Goal: Information Seeking & Learning: Learn about a topic

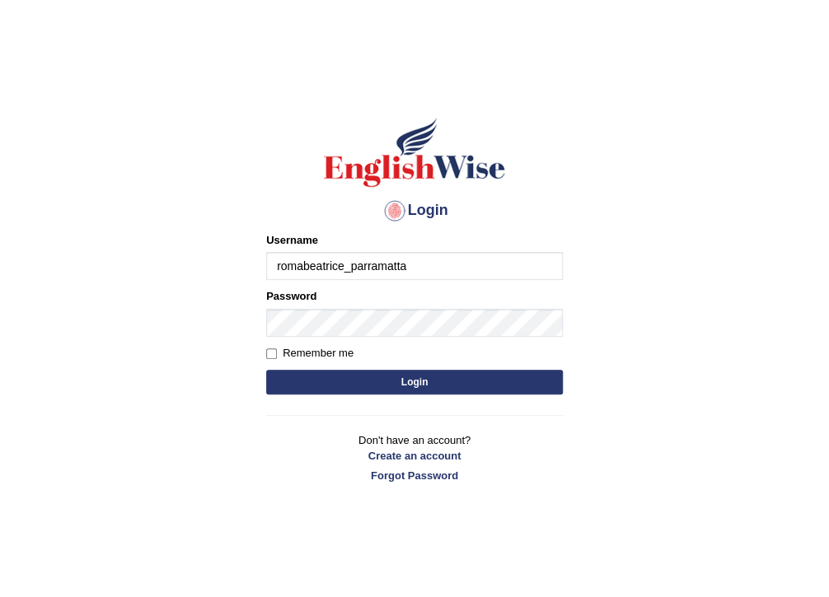
type input "romabeatrice_parramatta"
click at [314, 380] on button "Login" at bounding box center [414, 382] width 297 height 25
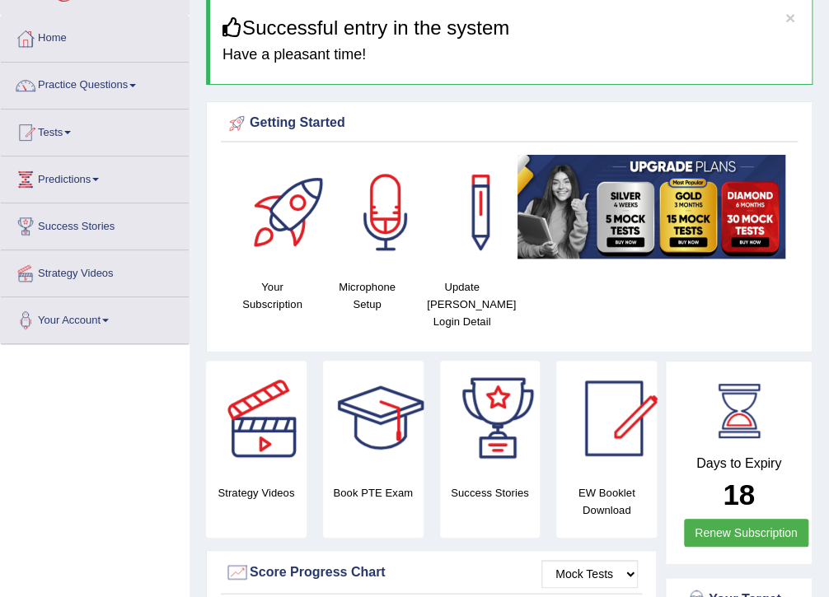
scroll to position [51, 0]
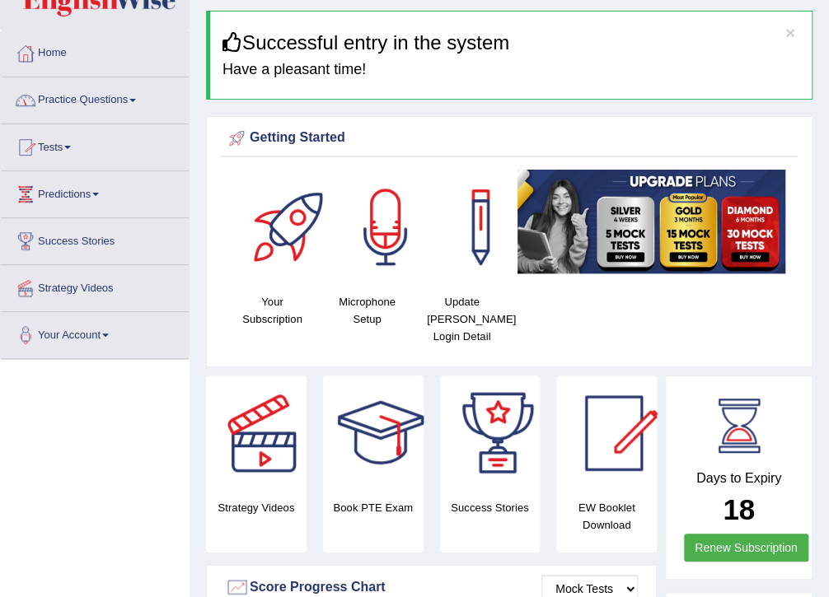
click at [66, 147] on link "Tests" at bounding box center [95, 144] width 188 height 41
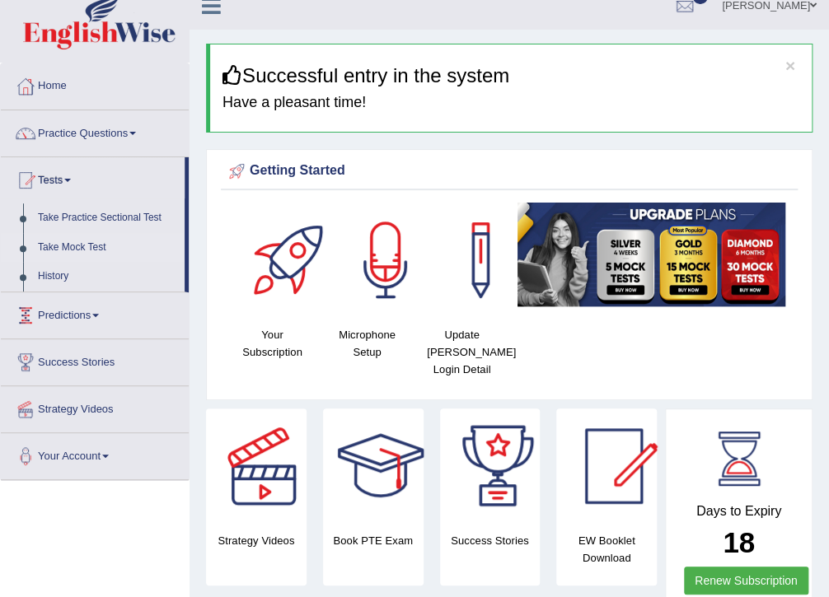
scroll to position [0, 0]
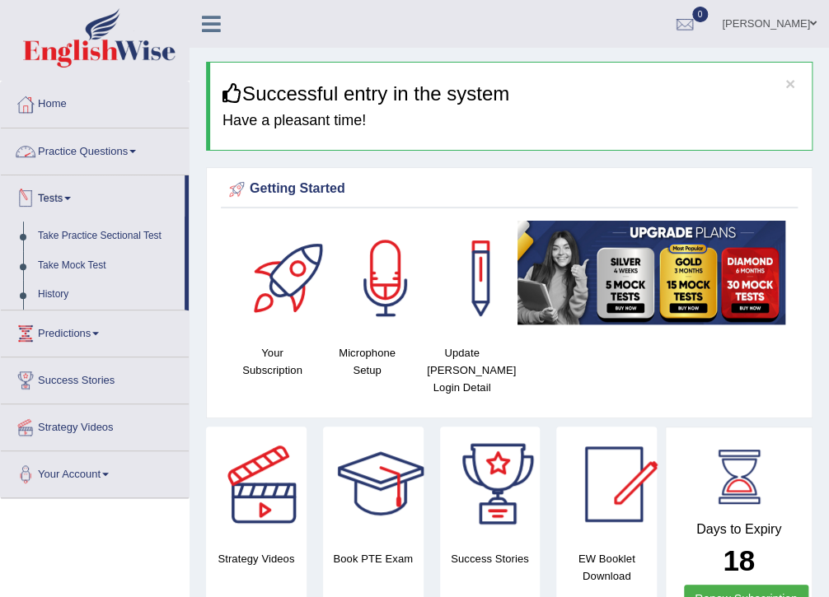
click at [135, 148] on link "Practice Questions" at bounding box center [95, 149] width 188 height 41
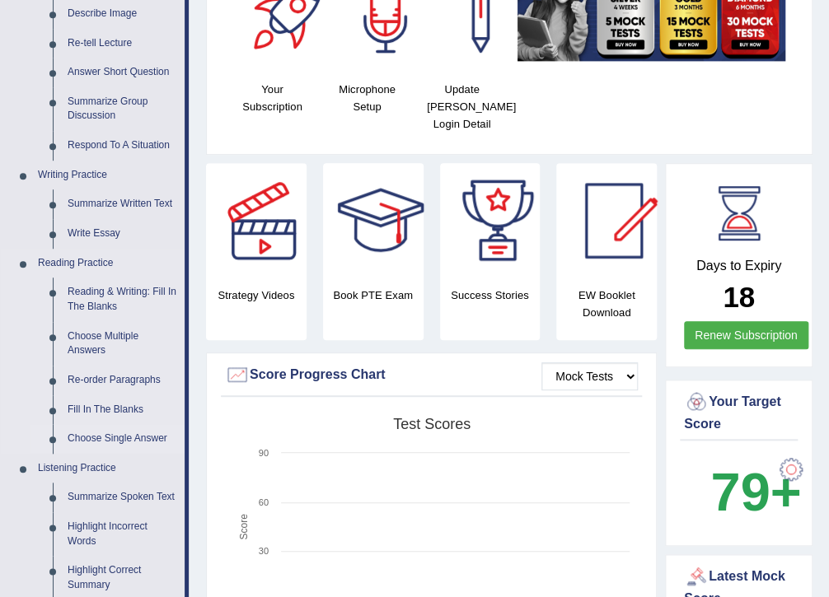
scroll to position [330, 0]
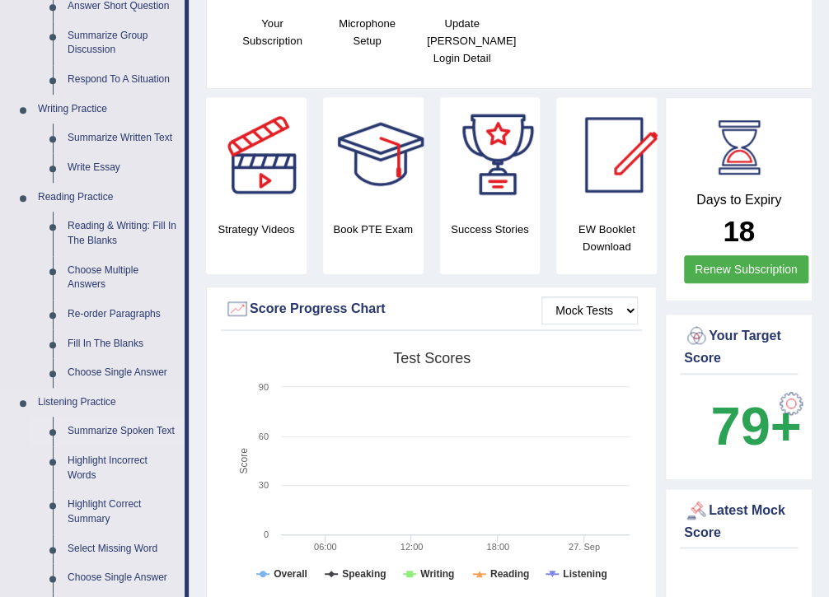
click at [122, 434] on link "Summarize Spoken Text" at bounding box center [122, 432] width 124 height 30
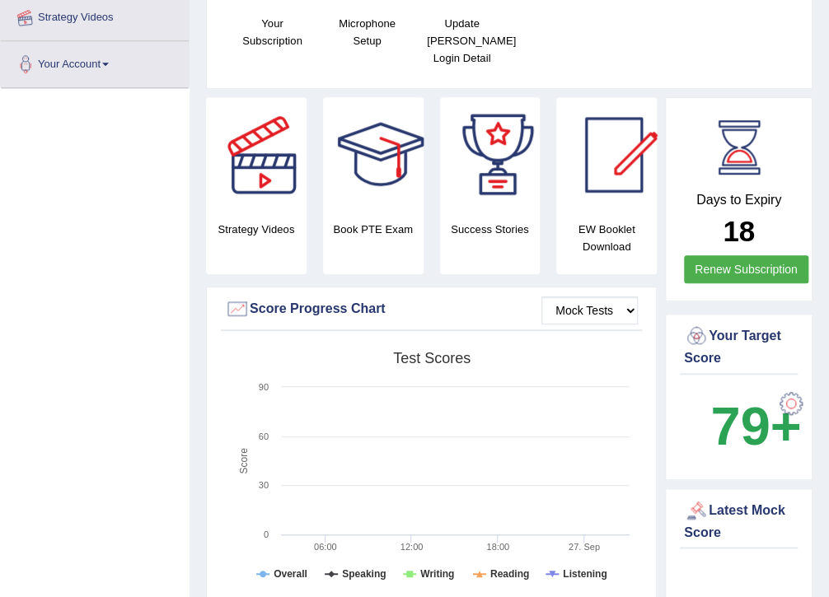
scroll to position [616, 0]
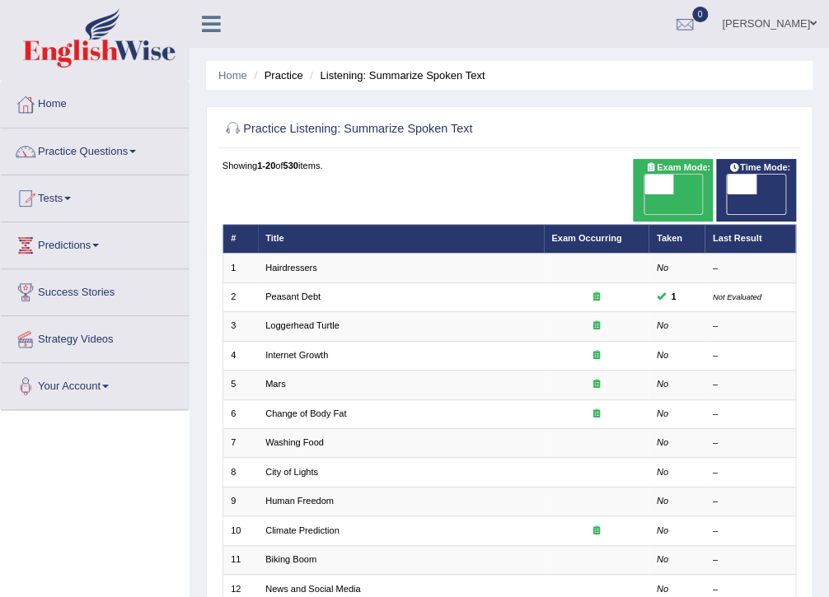
click at [669, 179] on span at bounding box center [658, 185] width 29 height 20
checkbox input "true"
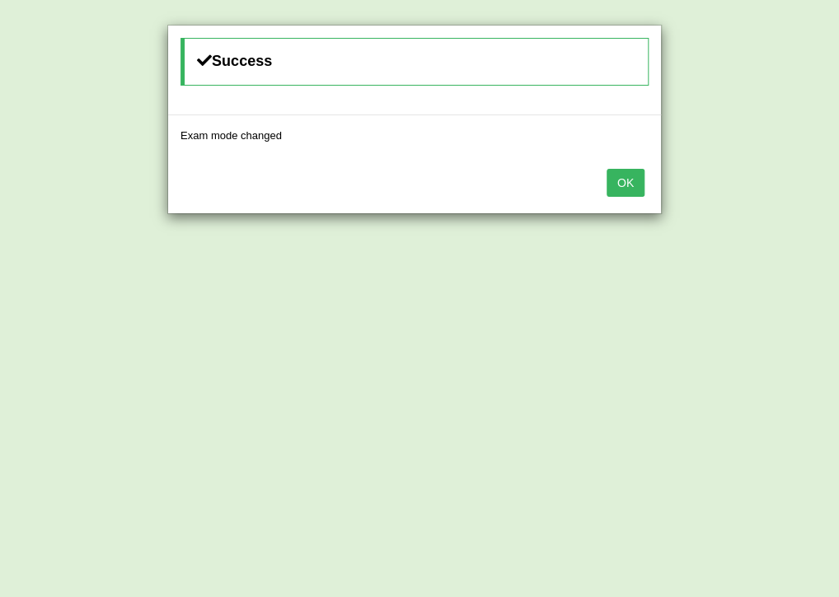
click at [631, 188] on button "OK" at bounding box center [626, 183] width 38 height 28
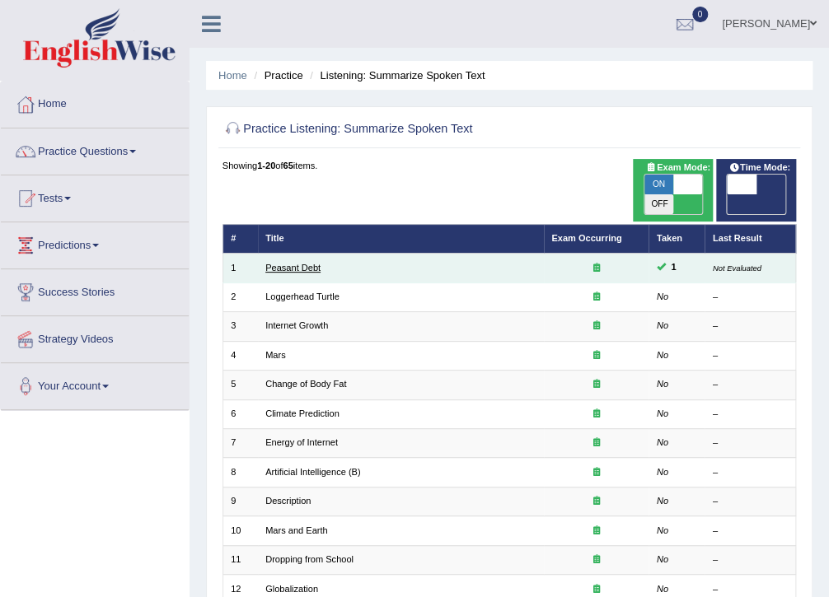
click at [290, 263] on link "Peasant Debt" at bounding box center [292, 268] width 55 height 10
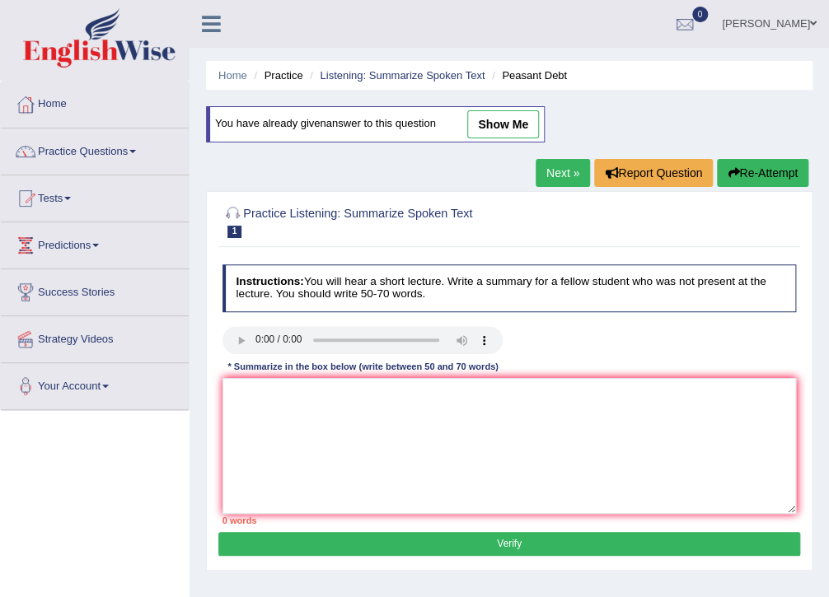
click at [501, 120] on link "show me" at bounding box center [503, 124] width 72 height 28
type textarea "The speaker provided a comprehensive overview of Seed Farming. Initially, there…"
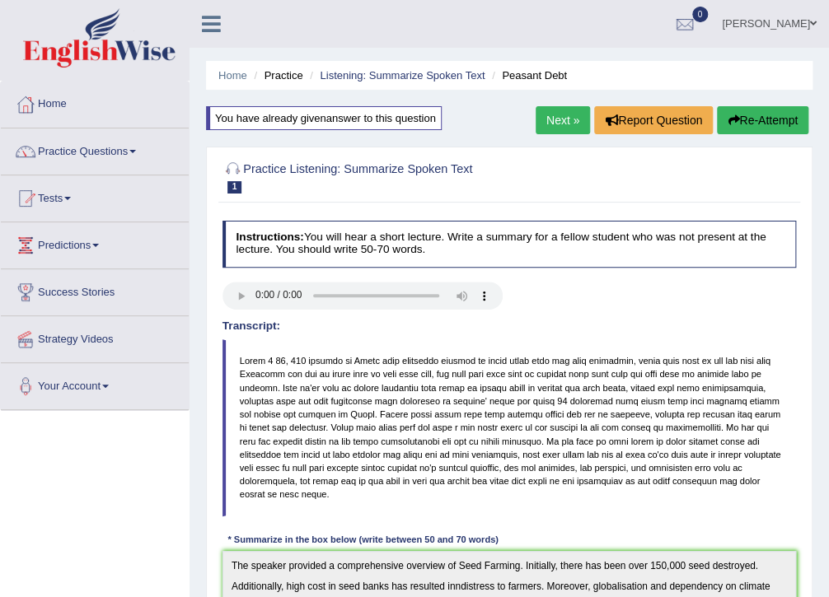
click at [547, 129] on link "Next »" at bounding box center [563, 120] width 54 height 28
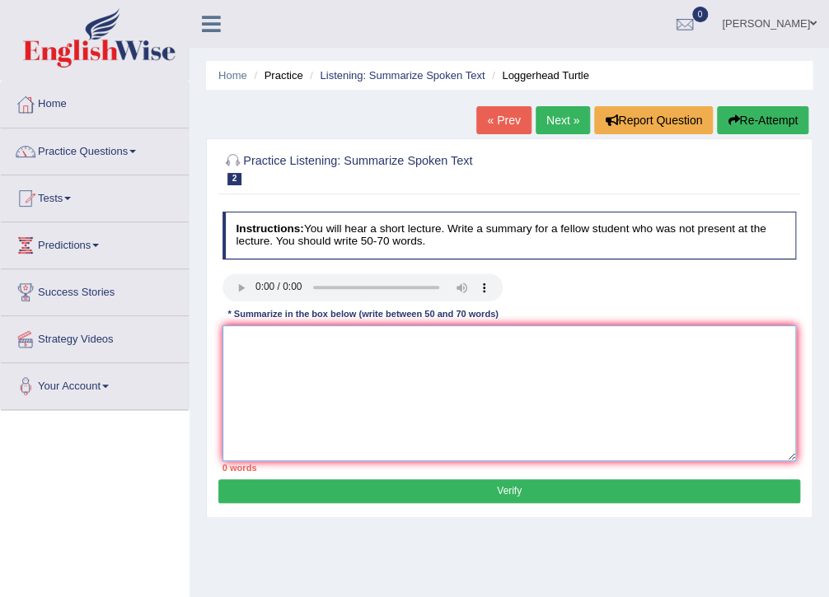
click at [250, 341] on textarea at bounding box center [510, 394] width 574 height 136
click at [313, 346] on textarea at bounding box center [510, 394] width 574 height 136
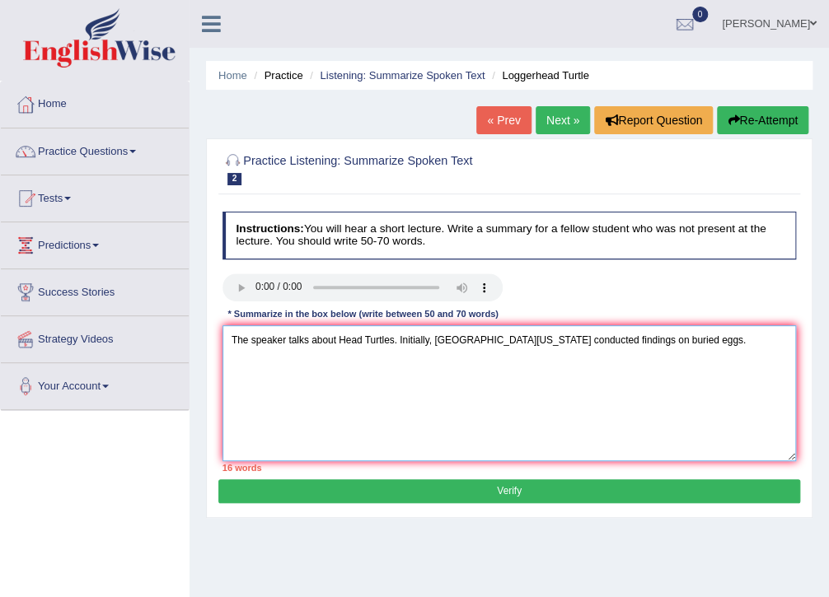
click at [643, 340] on textarea "The speaker talks about Head Turtles. Initially, University of North Carolina c…" at bounding box center [510, 394] width 574 height 136
click at [733, 341] on textarea "The speaker talks about Head Turtles. Initially, University of North Carolina c…" at bounding box center [510, 394] width 574 height 136
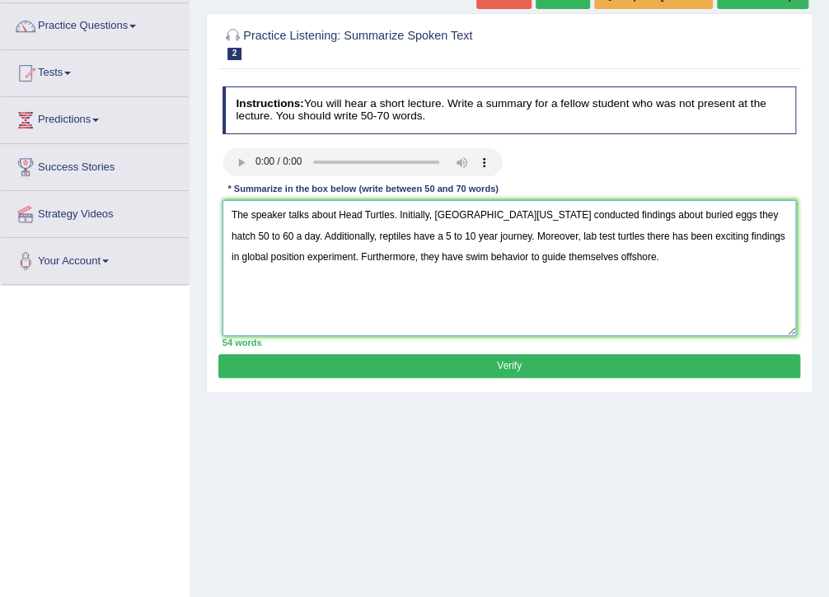
scroll to position [132, 0]
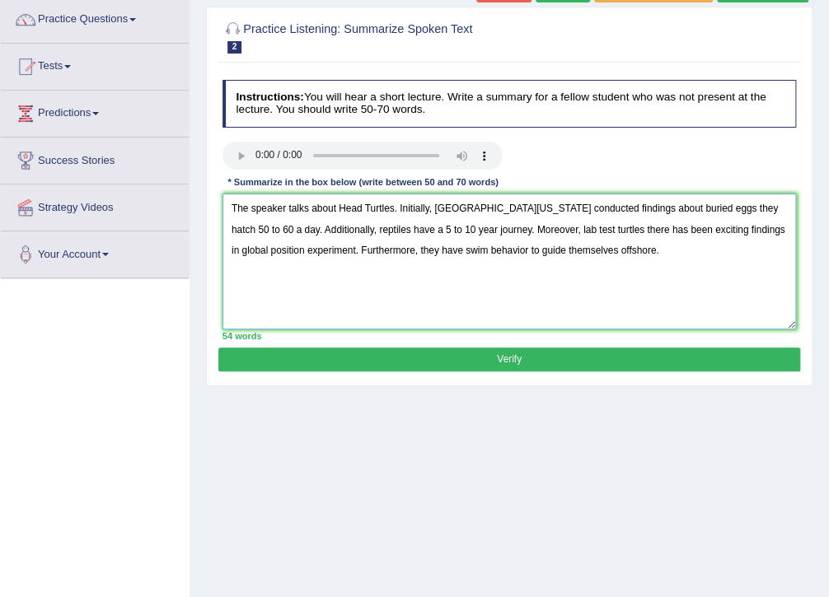
type textarea "The speaker talks about Head Turtles. Initially, University of North Carolina c…"
click at [574, 361] on button "Verify" at bounding box center [508, 360] width 581 height 24
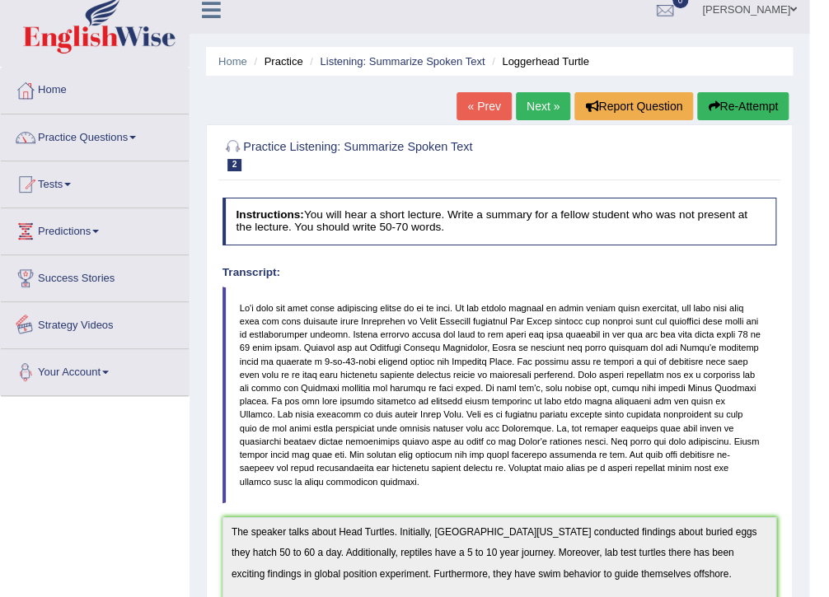
scroll to position [0, 0]
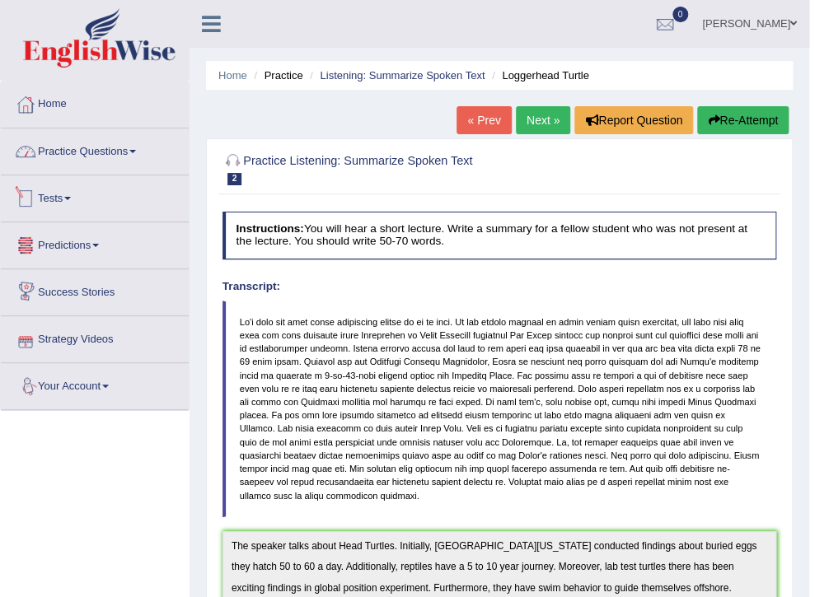
click at [137, 145] on link "Practice Questions" at bounding box center [95, 149] width 188 height 41
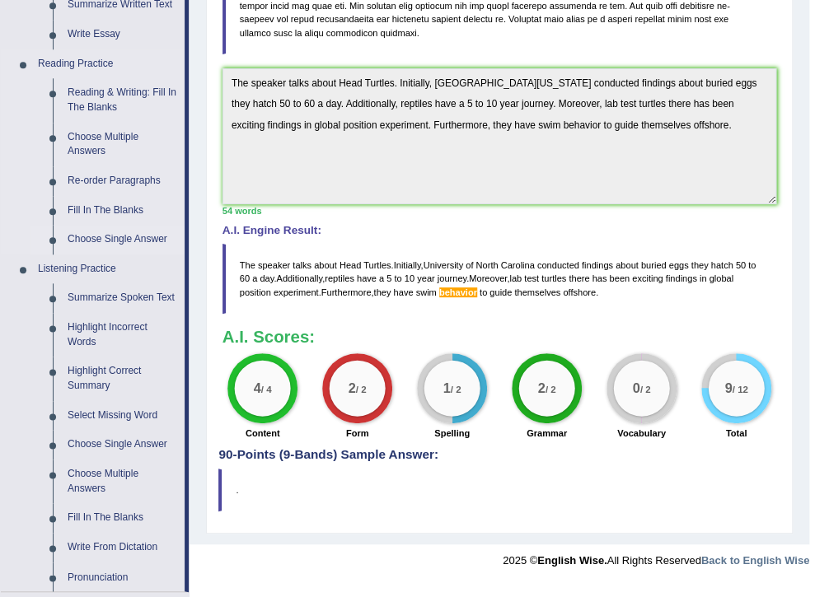
scroll to position [527, 0]
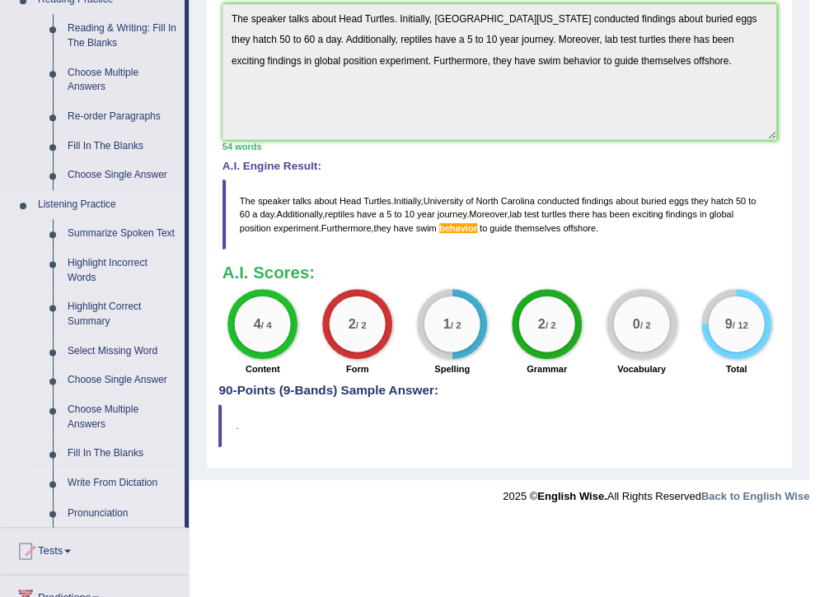
click at [127, 481] on link "Write From Dictation" at bounding box center [122, 484] width 124 height 30
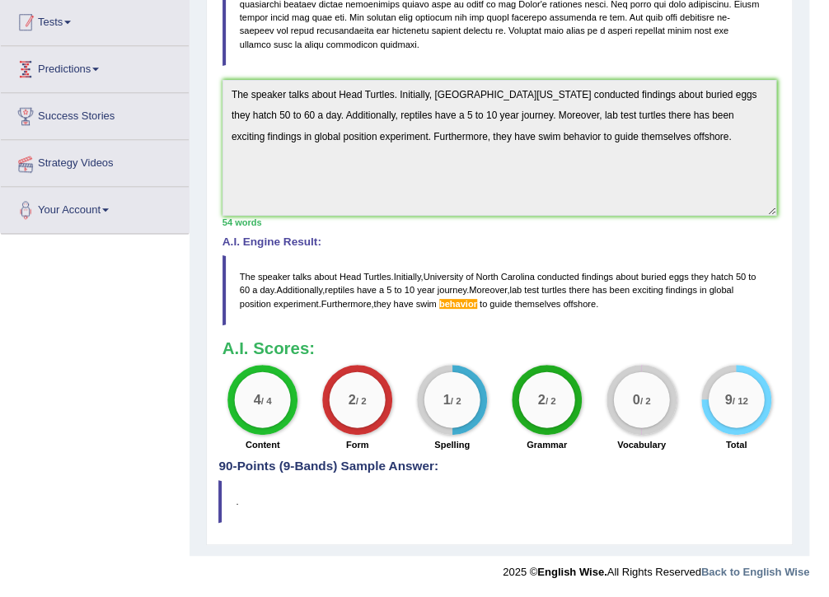
scroll to position [438, 0]
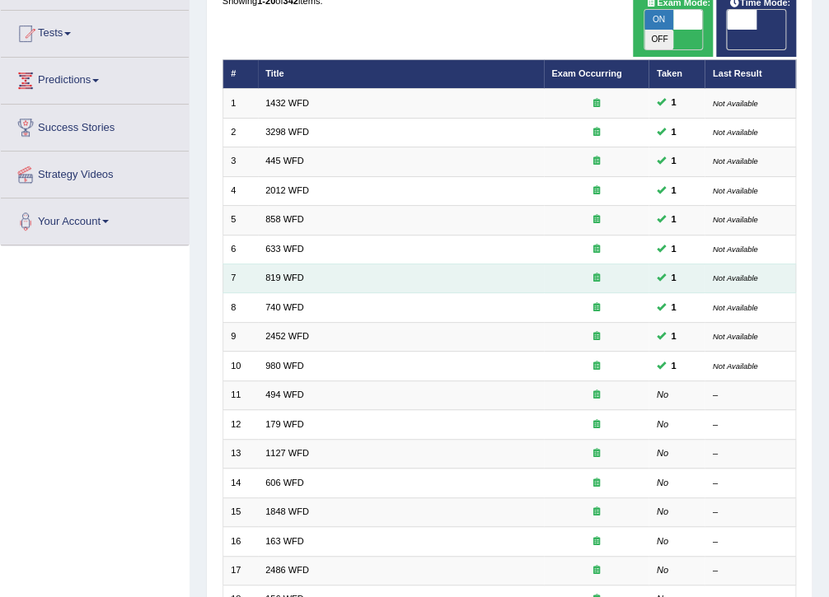
scroll to position [198, 0]
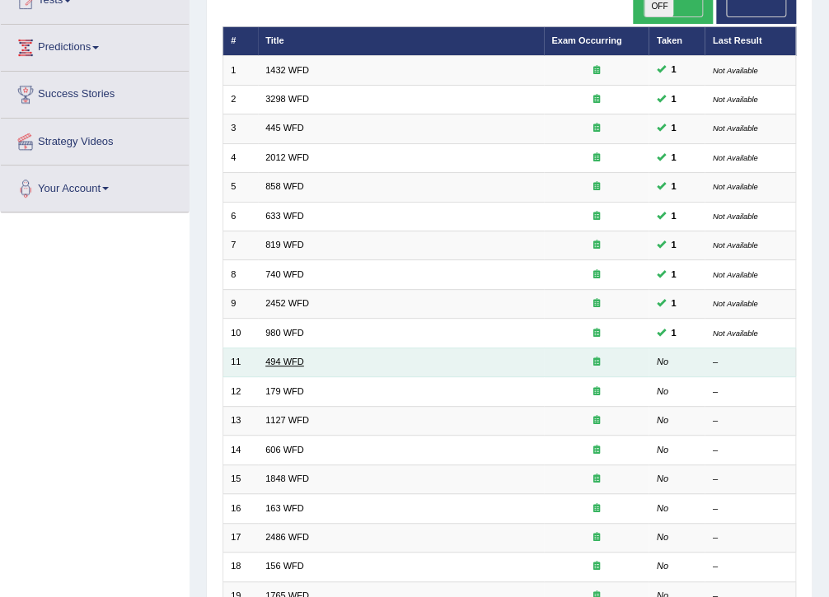
click at [288, 357] on link "494 WFD" at bounding box center [284, 362] width 39 height 10
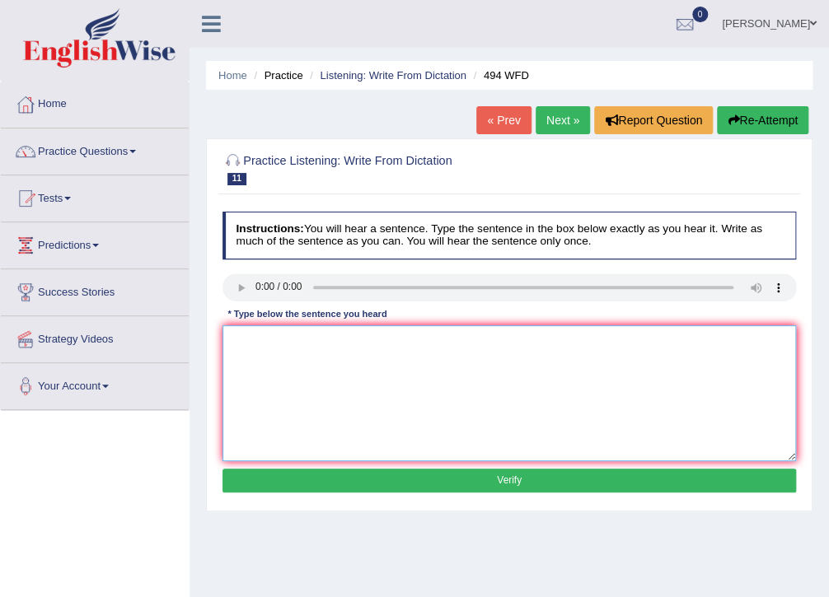
click at [250, 348] on textarea at bounding box center [510, 394] width 574 height 136
click at [273, 346] on textarea "the vocabilanulary hat is perculiar in the jargon field is called" at bounding box center [510, 394] width 574 height 136
click at [226, 340] on textarea "the vocabulary hat is perculiar in the jargon field is called" at bounding box center [510, 394] width 574 height 136
click at [302, 346] on textarea "The vocabulary hat is perculiar in the jargon field is called" at bounding box center [510, 394] width 574 height 136
click at [494, 344] on textarea "The vocabulary that is perculiar in the jargon field is called" at bounding box center [510, 394] width 574 height 136
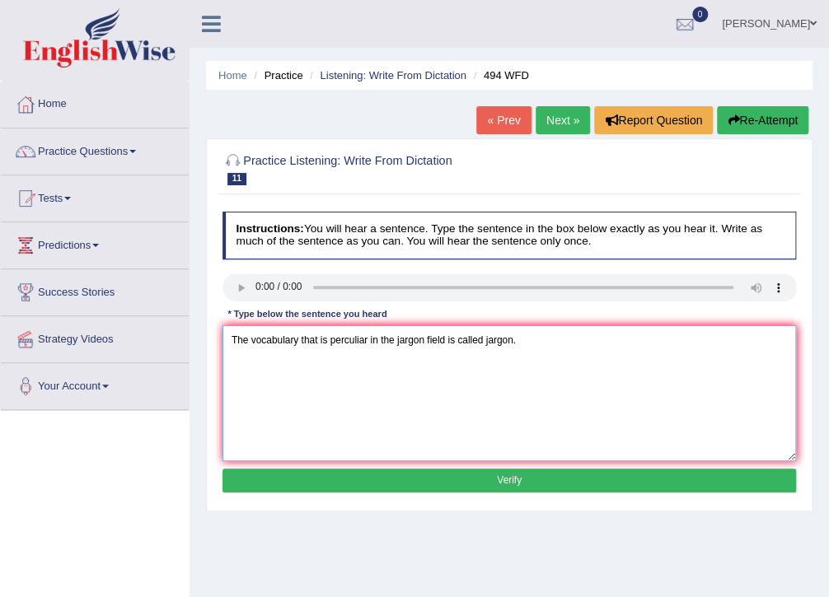
drag, startPoint x: 379, startPoint y: 343, endPoint x: 391, endPoint y: 363, distance: 22.9
click at [379, 343] on textarea "The vocabulary that is perculiar in the jargon field is called jargon." at bounding box center [510, 394] width 574 height 136
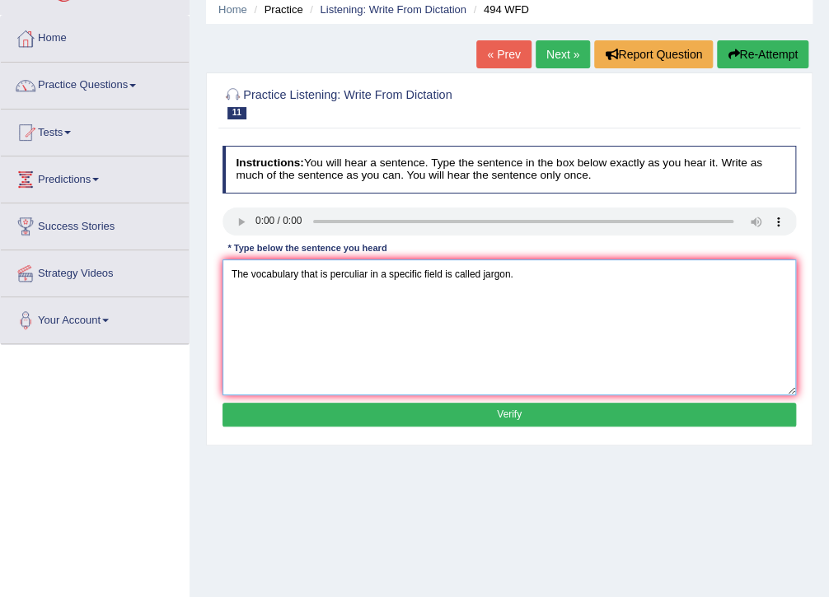
type textarea "The vocabulary that is perculiar in a specific field is called jargon."
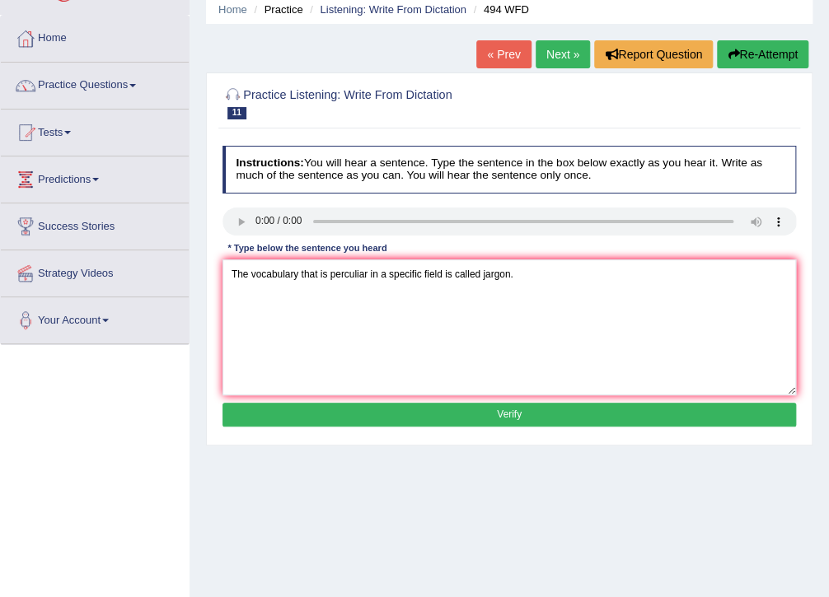
click at [502, 415] on button "Verify" at bounding box center [510, 415] width 574 height 24
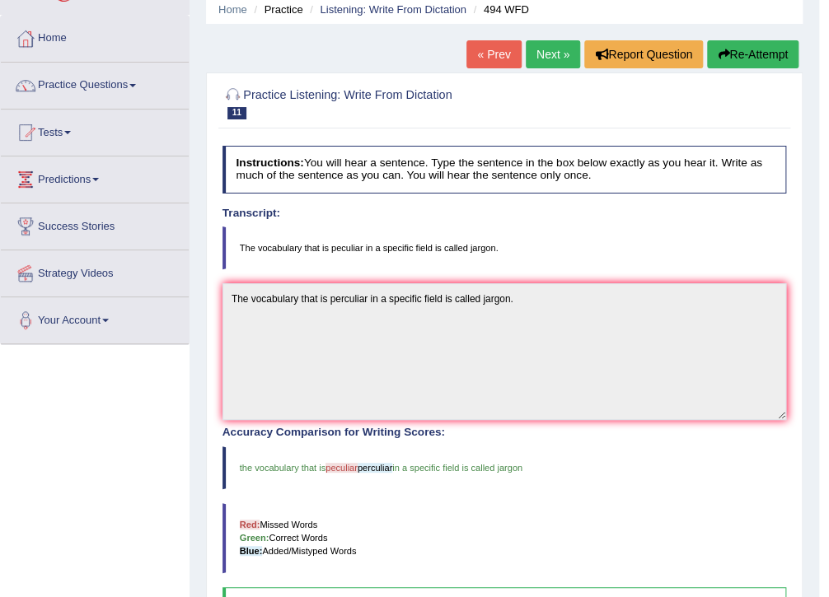
scroll to position [0, 0]
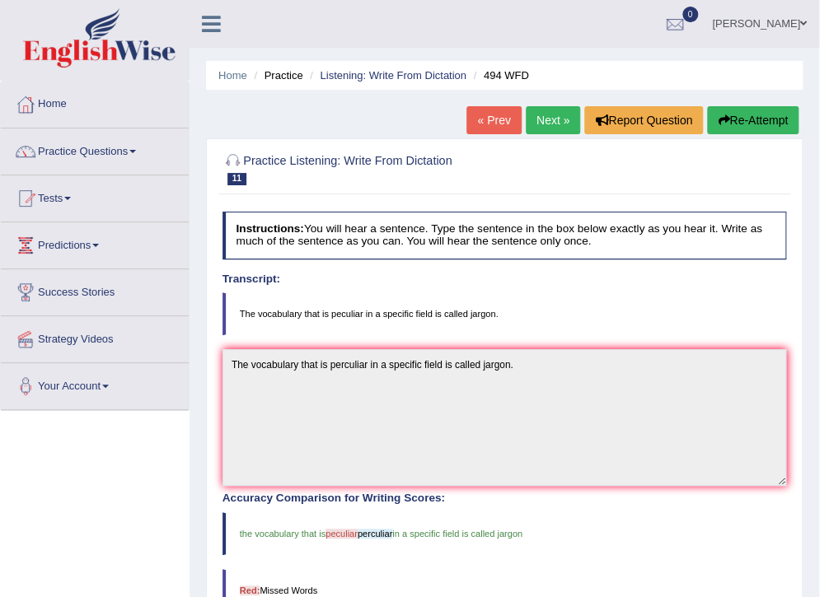
click at [543, 124] on link "Next »" at bounding box center [553, 120] width 54 height 28
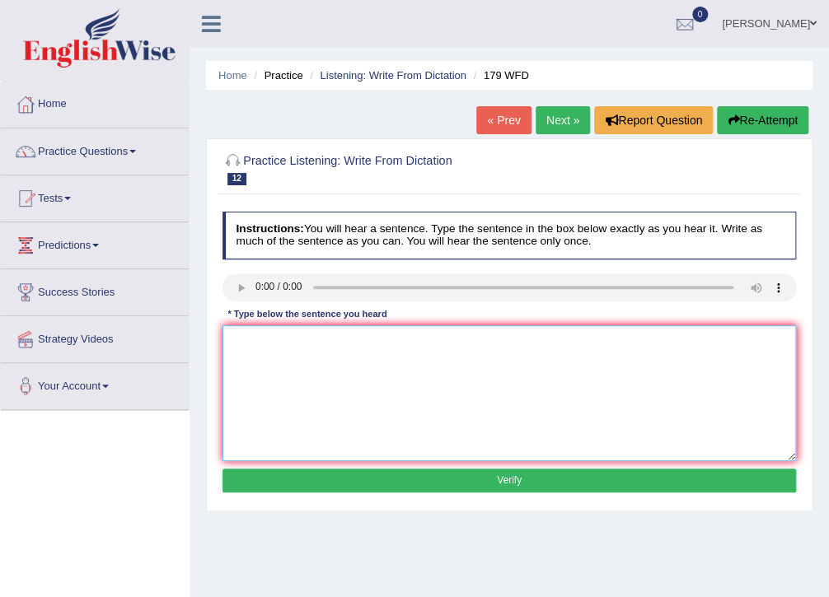
click at [233, 353] on textarea at bounding box center [510, 394] width 574 height 136
click at [396, 349] on textarea "lectures are the eldest and the" at bounding box center [510, 394] width 574 height 136
click at [226, 340] on textarea "lectures are the eldest and the most formal teaching at the University." at bounding box center [510, 394] width 574 height 136
click at [310, 346] on textarea "Lectures are the eldest and the most formal teaching at the University." at bounding box center [510, 394] width 574 height 136
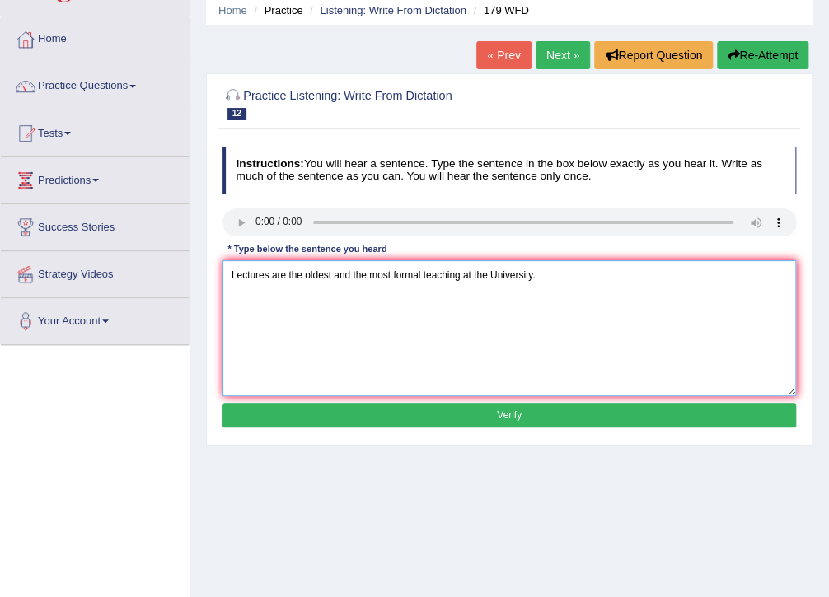
scroll to position [66, 0]
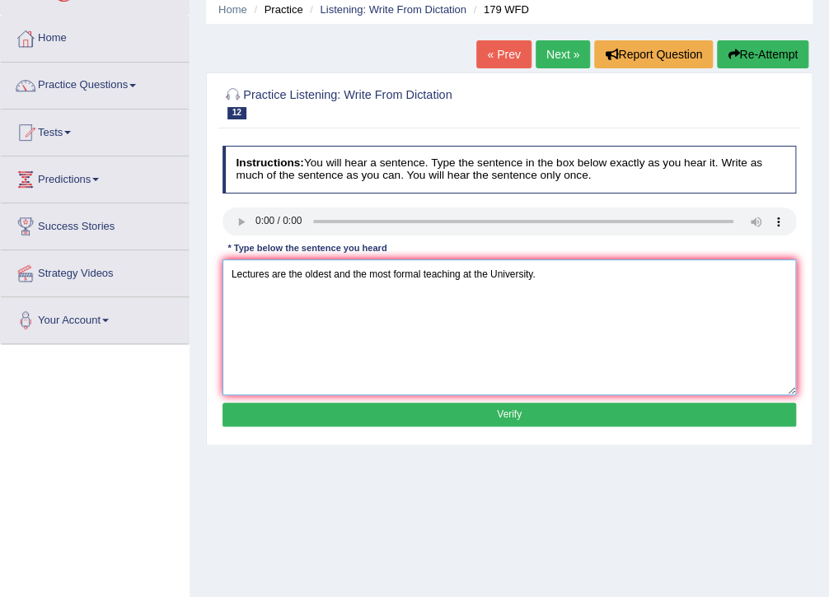
type textarea "Lectures are the oldest and the most formal teaching at the University."
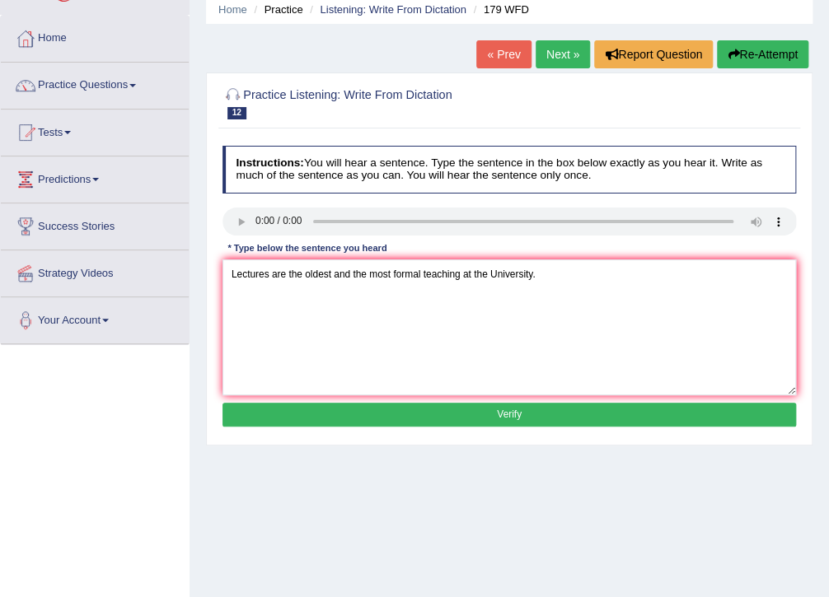
click at [463, 412] on button "Verify" at bounding box center [510, 415] width 574 height 24
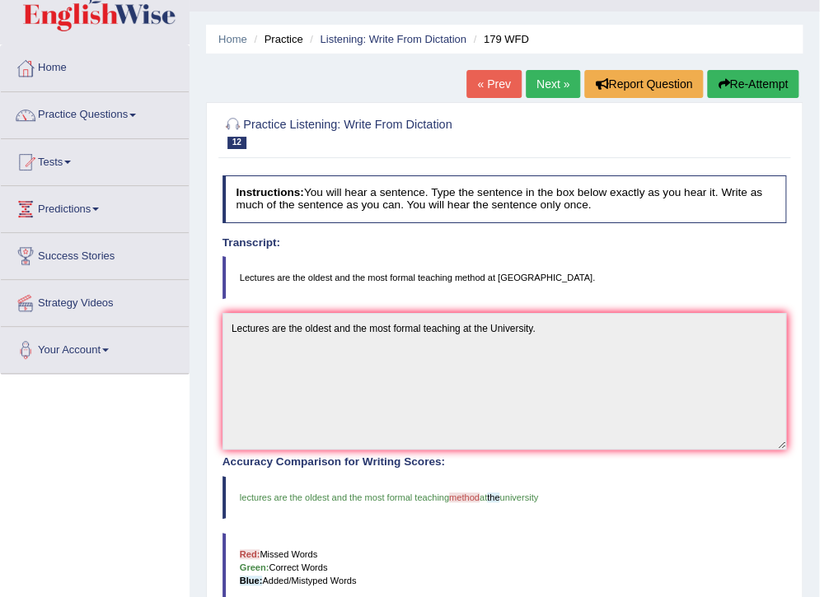
scroll to position [0, 0]
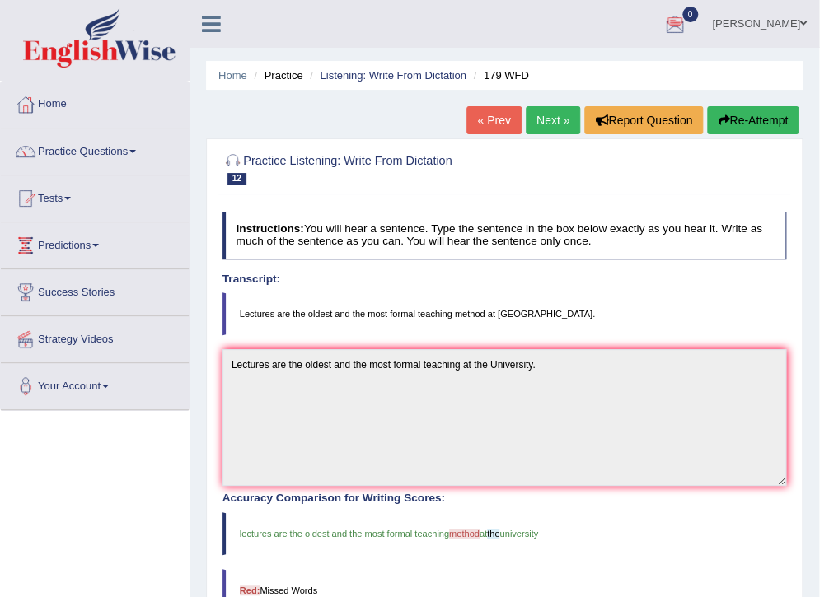
click at [551, 119] on link "Next »" at bounding box center [553, 120] width 54 height 28
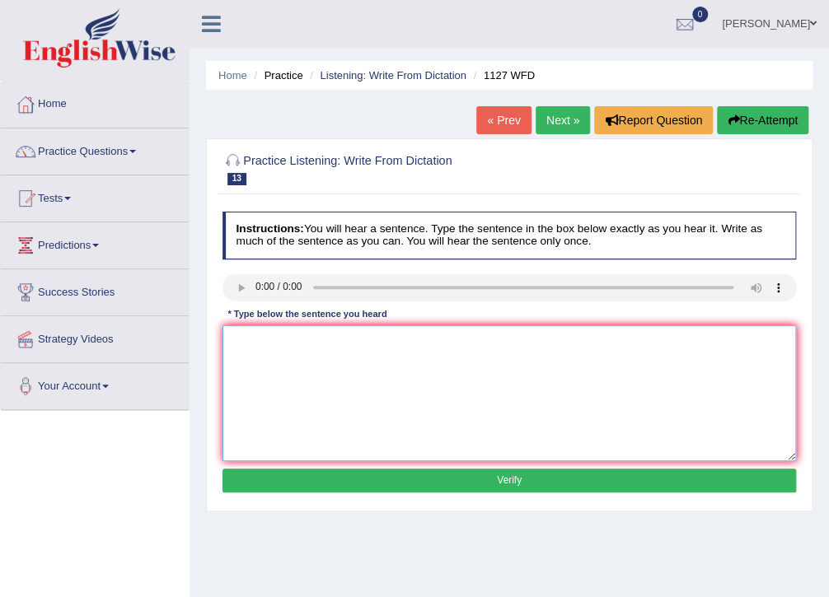
click at [241, 358] on textarea at bounding box center [510, 394] width 574 height 136
click at [230, 344] on textarea "a unverisuty degree is a rquitrement to enter many professions" at bounding box center [510, 394] width 574 height 136
click at [251, 343] on textarea "A unverisuty degree is a rquitrement to enter many professions" at bounding box center [510, 394] width 574 height 136
click at [274, 343] on textarea "A univerisuty degree is a rquitrement to enter many professions" at bounding box center [510, 394] width 574 height 136
click at [267, 341] on textarea "A univeristy degree is a rquitrement to enter many professions" at bounding box center [510, 394] width 574 height 136
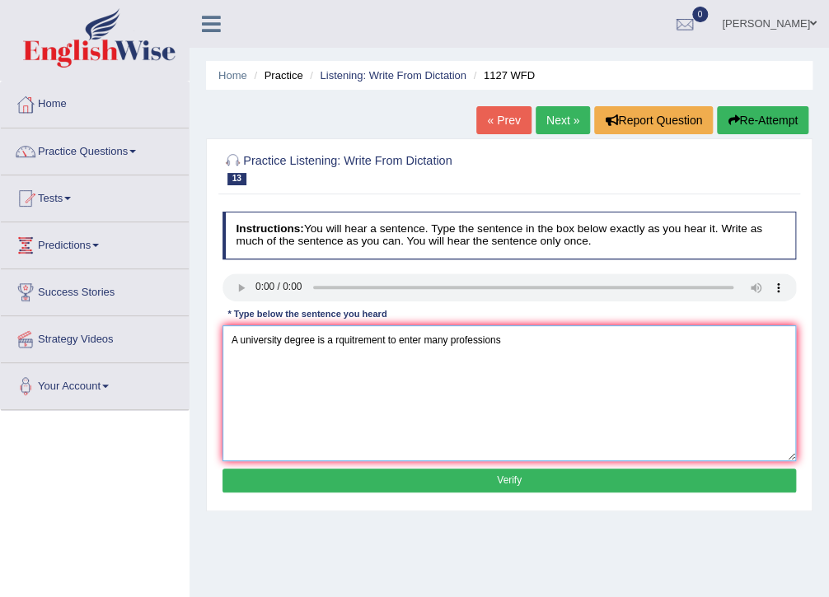
click at [343, 346] on textarea "A university degree is a rquitrement to enter many professions" at bounding box center [510, 394] width 574 height 136
click at [336, 346] on textarea "A university degree is a rquitrement to enter many professions" at bounding box center [510, 394] width 574 height 136
click at [356, 343] on textarea "A university degree is a requitrement to enter many professions" at bounding box center [510, 394] width 574 height 136
click at [514, 342] on textarea "A university degree is a requirement to enter many professions" at bounding box center [510, 394] width 574 height 136
type textarea "A university degree is a requirement to enter many professions."
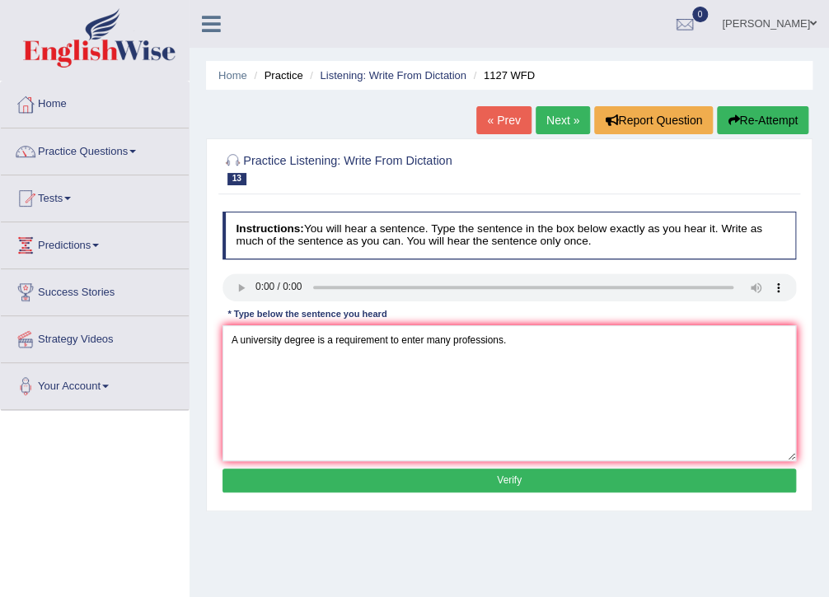
click at [379, 482] on button "Verify" at bounding box center [510, 481] width 574 height 24
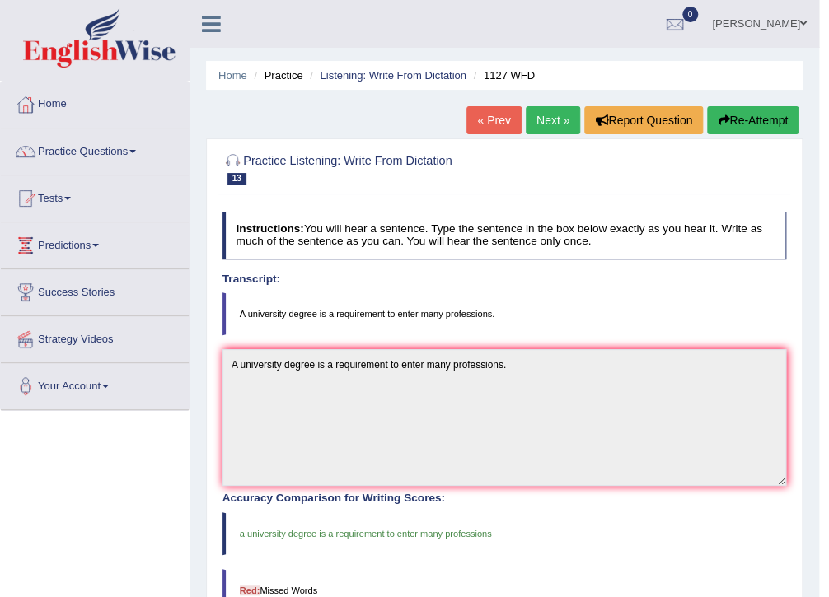
click at [543, 129] on link "Next »" at bounding box center [553, 120] width 54 height 28
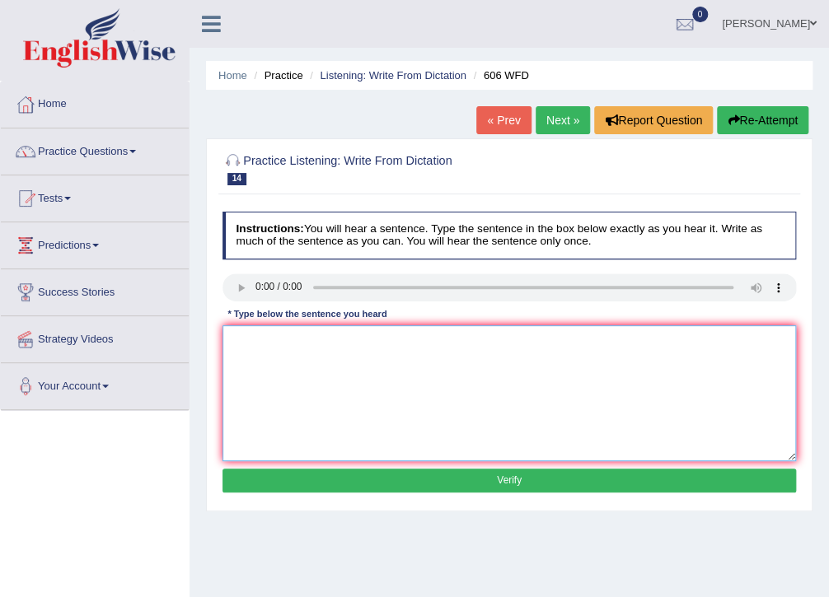
click at [231, 356] on textarea at bounding box center [510, 394] width 574 height 136
click at [236, 341] on textarea "students will learn the letter tio ancient greece." at bounding box center [510, 394] width 574 height 136
click at [359, 343] on textarea "Students will learn the letter tio ancient greece." at bounding box center [510, 394] width 574 height 136
click at [404, 344] on textarea "Students will learn the letter to ancient greece." at bounding box center [510, 394] width 574 height 136
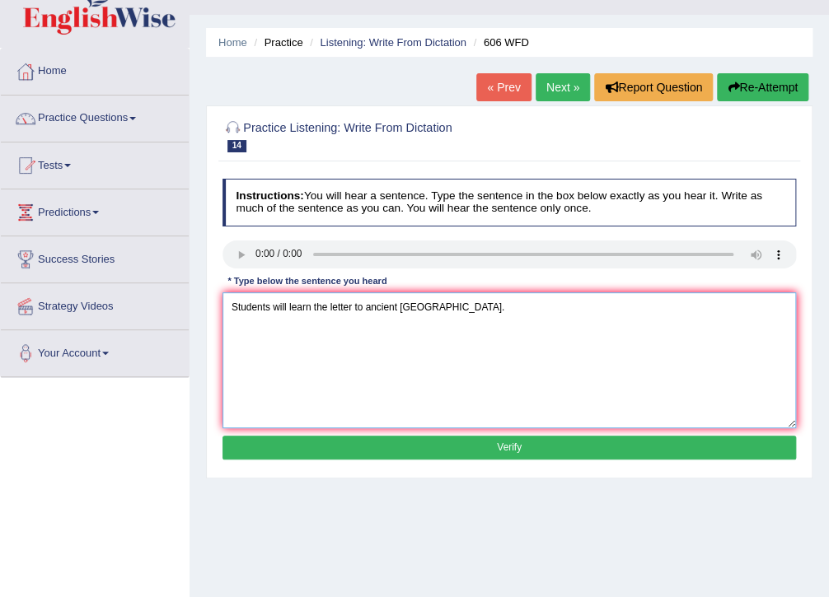
scroll to position [66, 0]
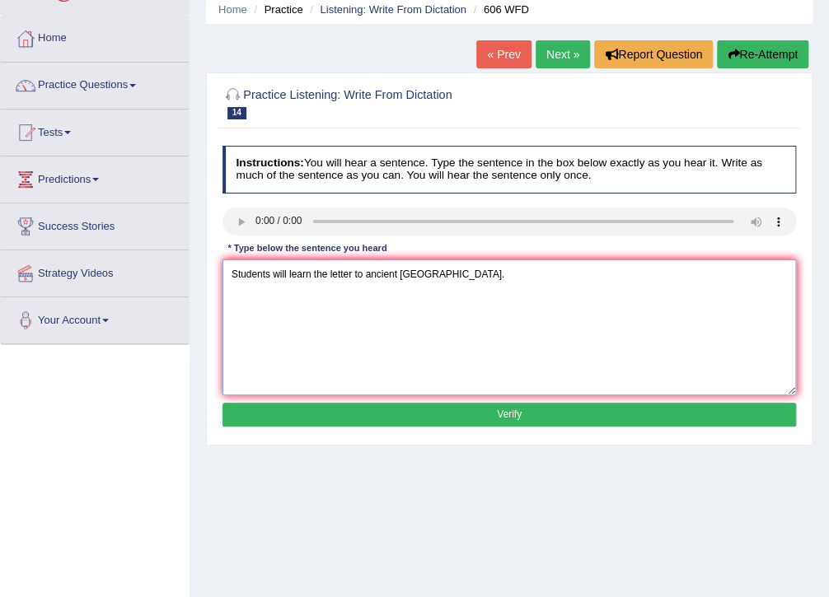
type textarea "Students will learn the letter to ancient Greece."
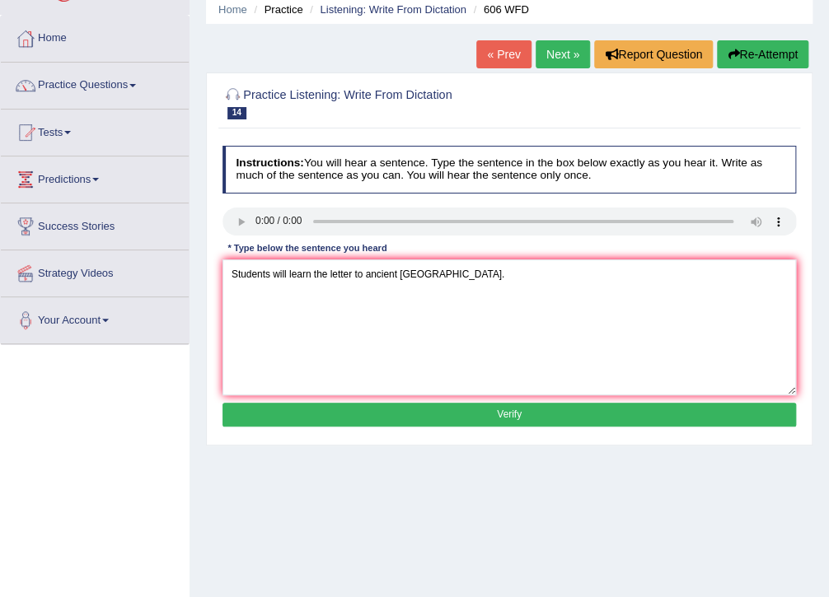
click at [417, 405] on button "Verify" at bounding box center [510, 415] width 574 height 24
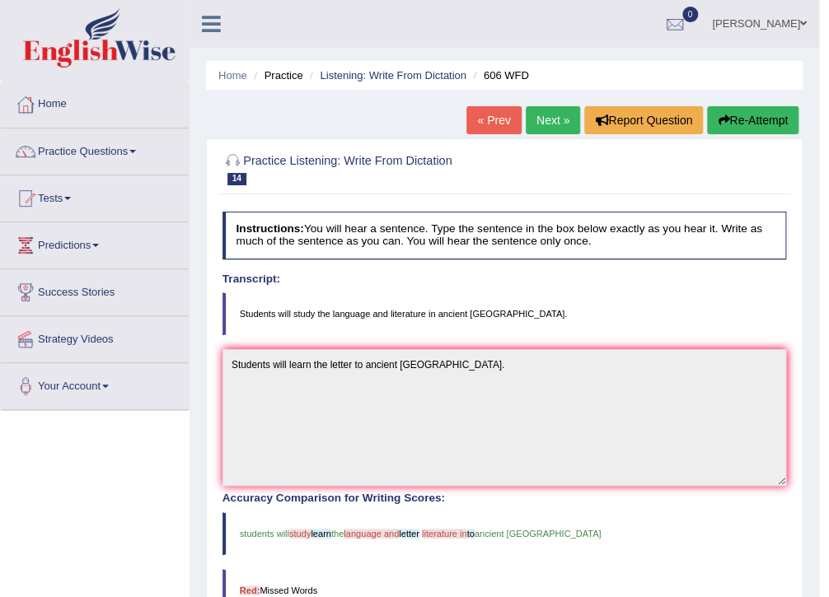
scroll to position [0, 0]
click at [540, 119] on link "Next »" at bounding box center [553, 120] width 54 height 28
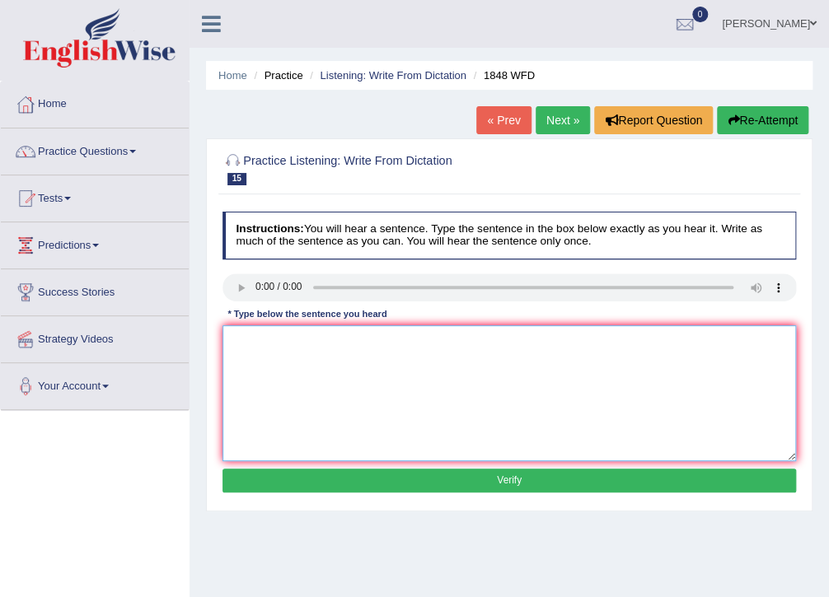
click at [264, 353] on textarea at bounding box center [510, 394] width 574 height 136
click at [230, 343] on textarea "student must provide a valid identification to enrol in ths course." at bounding box center [510, 394] width 574 height 136
click at [471, 340] on textarea "Student must provide a valid identification to enrol in ths course." at bounding box center [510, 394] width 574 height 136
click at [264, 339] on textarea "Student must provide a valid identification to enrol in this course." at bounding box center [510, 394] width 574 height 136
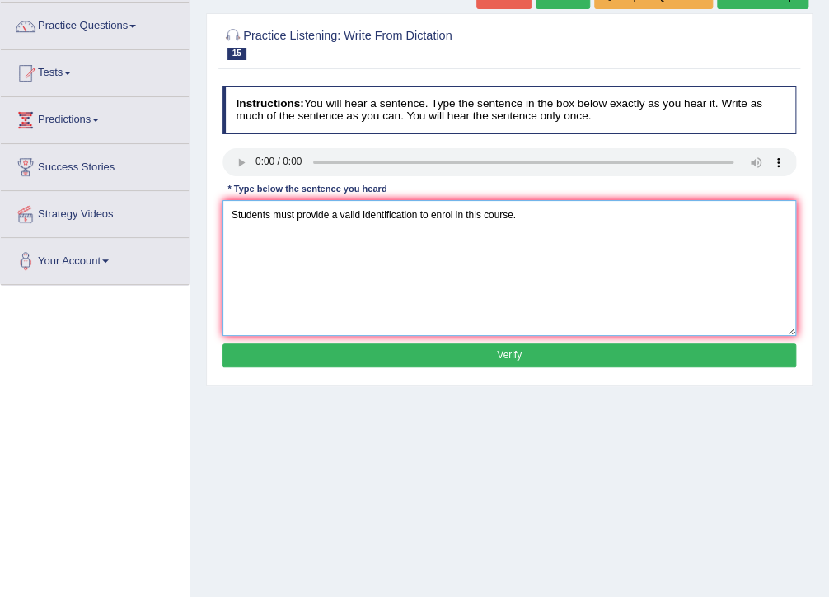
scroll to position [132, 0]
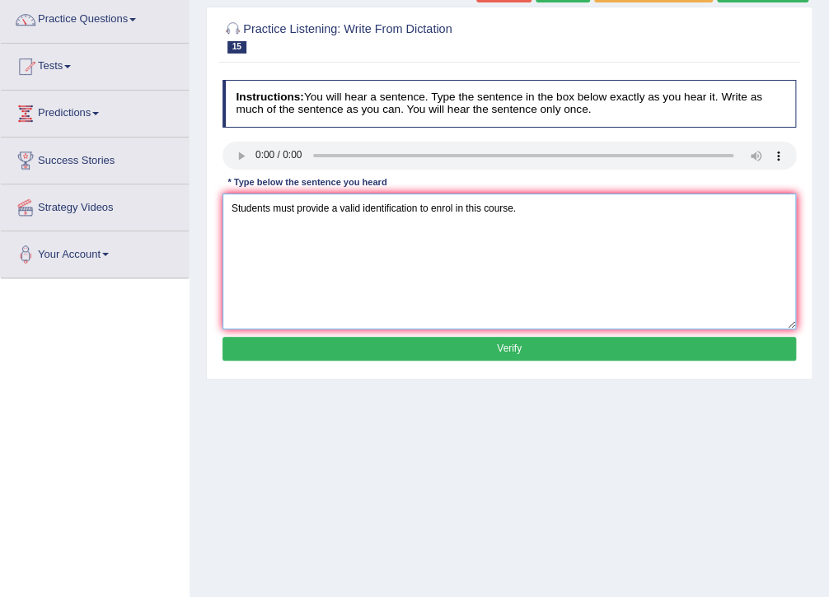
type textarea "Students must provide a valid identification to enrol in this course."
click at [471, 356] on button "Verify" at bounding box center [510, 349] width 574 height 24
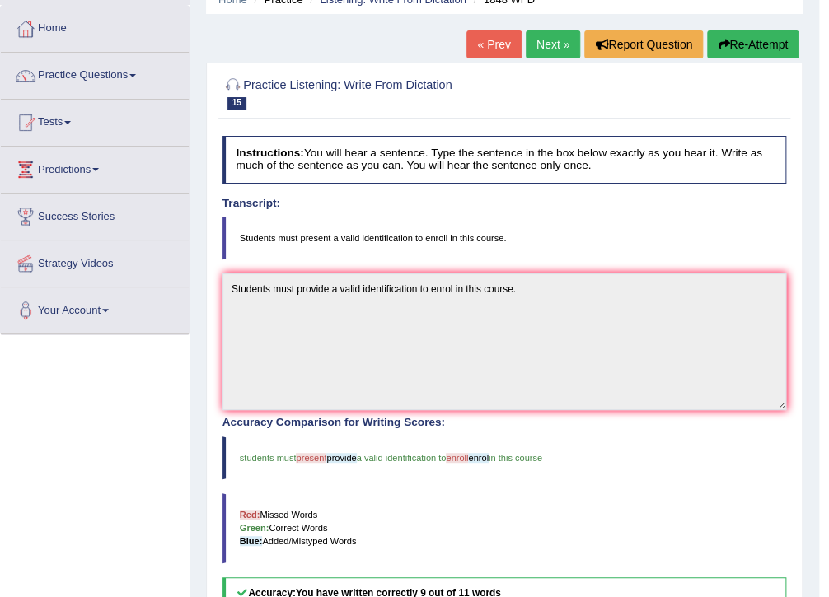
scroll to position [0, 0]
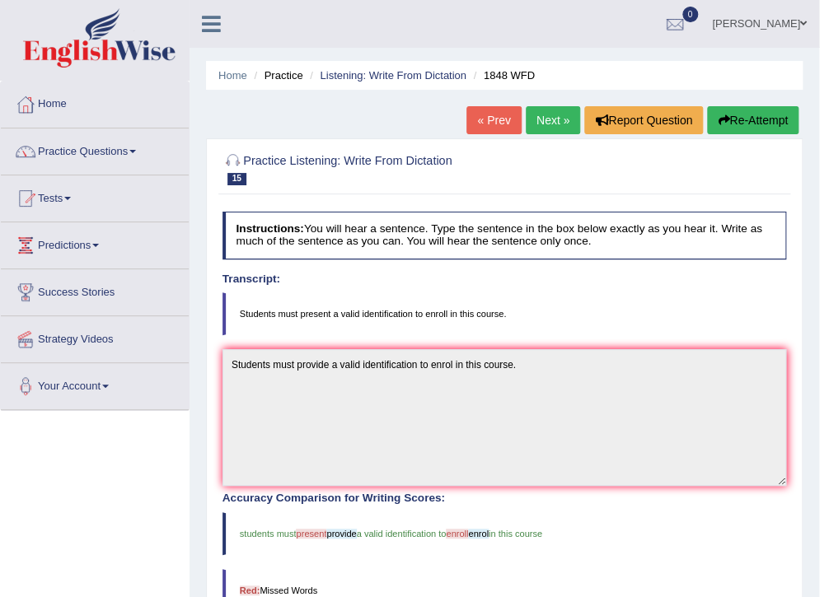
click at [547, 122] on link "Next »" at bounding box center [553, 120] width 54 height 28
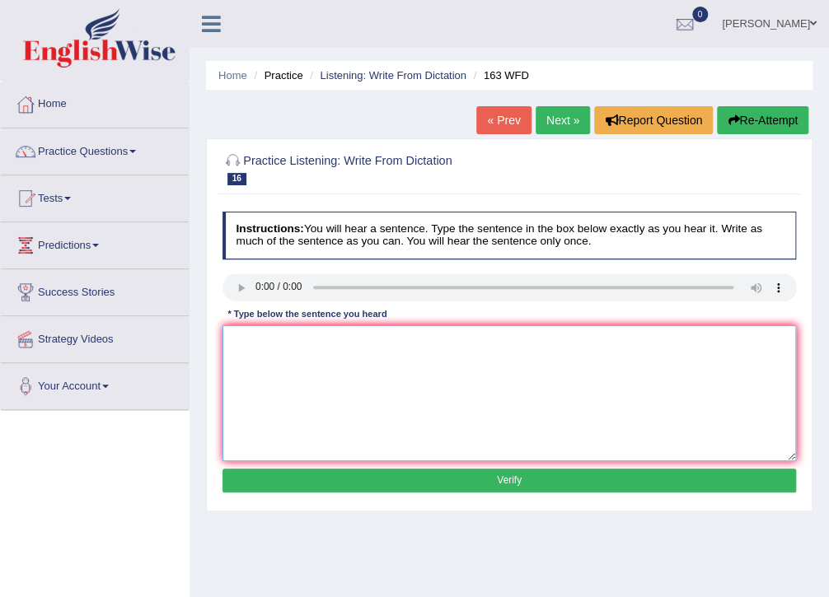
click at [261, 349] on textarea at bounding box center [510, 394] width 574 height 136
click at [235, 342] on textarea "anumber of assignments will be submitted to the confernce." at bounding box center [510, 394] width 574 height 136
click at [428, 344] on textarea "A number of assignments will be submitted to the confernce." at bounding box center [510, 394] width 574 height 136
click at [476, 343] on textarea "A number of assignments will be submitted at the confernce." at bounding box center [510, 394] width 574 height 136
click at [489, 362] on textarea "A number of assignments will be submitted at the conference." at bounding box center [510, 394] width 574 height 136
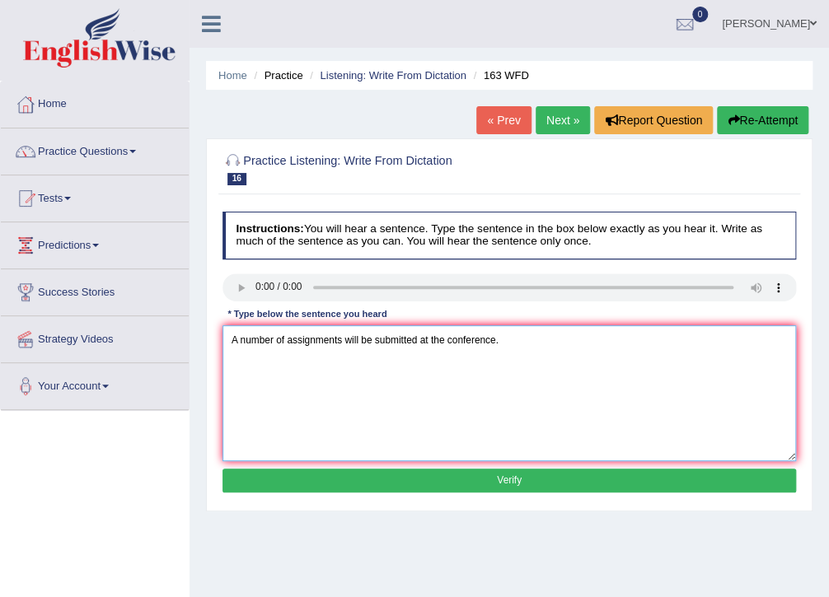
click at [527, 362] on textarea "A number of assignments will be submitted at the conference." at bounding box center [510, 394] width 574 height 136
type textarea "A number of assignments will be submitted at the conference."
click at [458, 486] on button "Verify" at bounding box center [510, 481] width 574 height 24
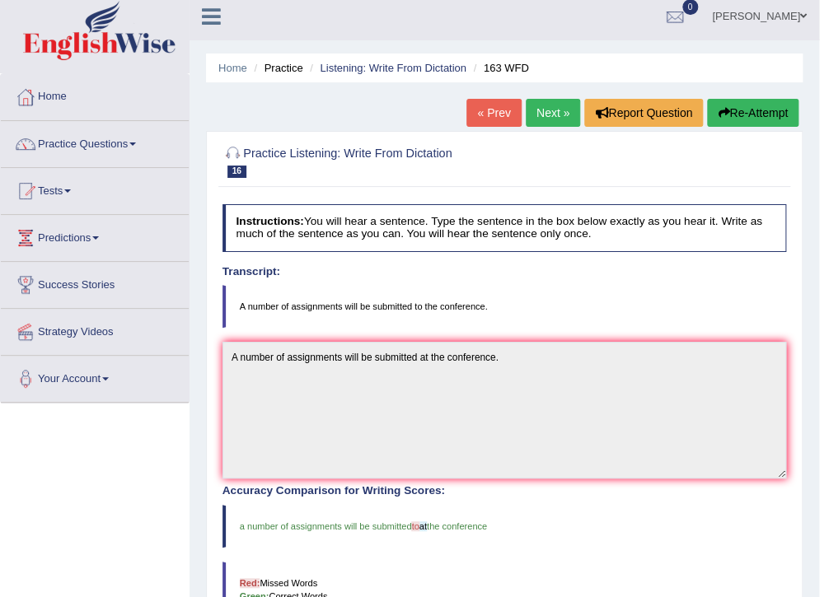
scroll to position [66, 0]
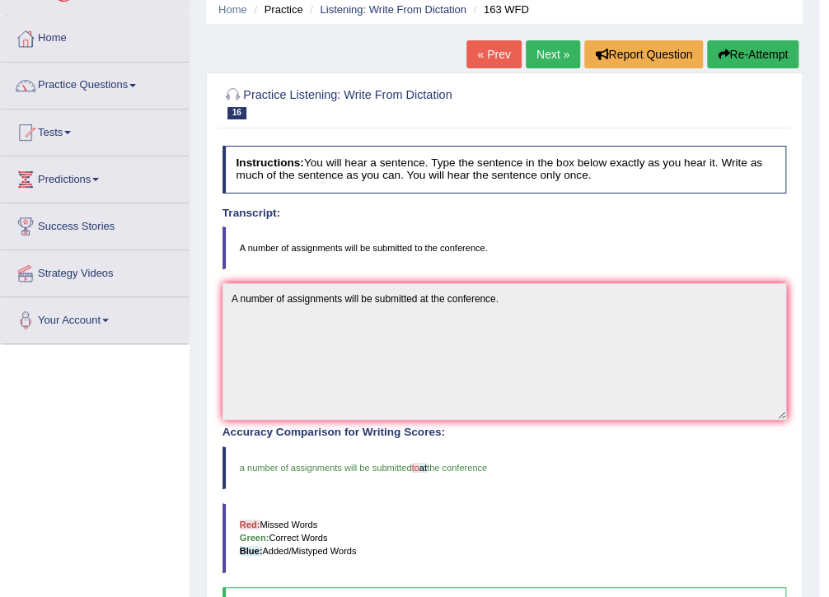
click at [546, 60] on link "Next »" at bounding box center [553, 54] width 54 height 28
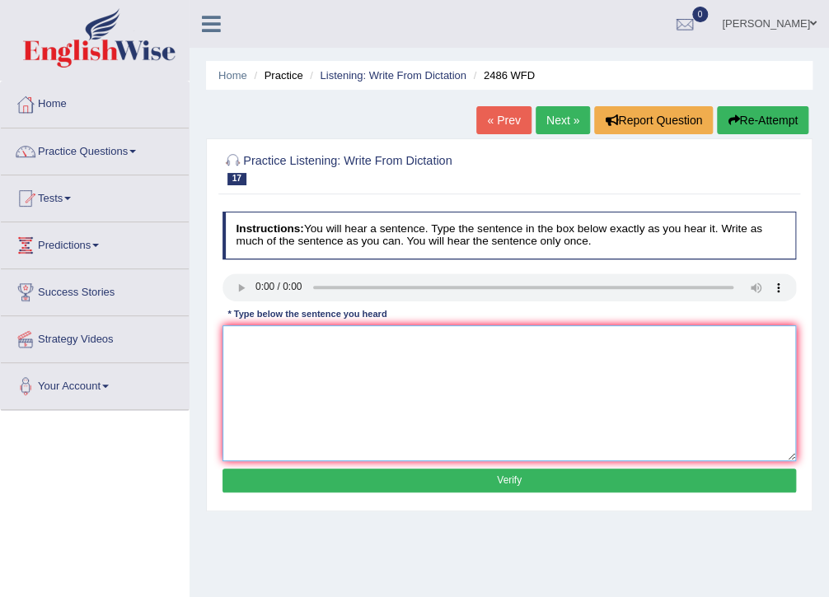
click at [267, 349] on textarea at bounding box center [510, 394] width 574 height 136
click at [232, 344] on textarea "it is quire clear that our facial expressions are different across the world." at bounding box center [510, 394] width 574 height 136
click at [262, 345] on textarea "It is quire clear that our facial expressions are different across the world." at bounding box center [510, 394] width 574 height 136
type textarea "It is quite clear that our facial expressions are different across the world."
click at [458, 485] on button "Verify" at bounding box center [510, 481] width 574 height 24
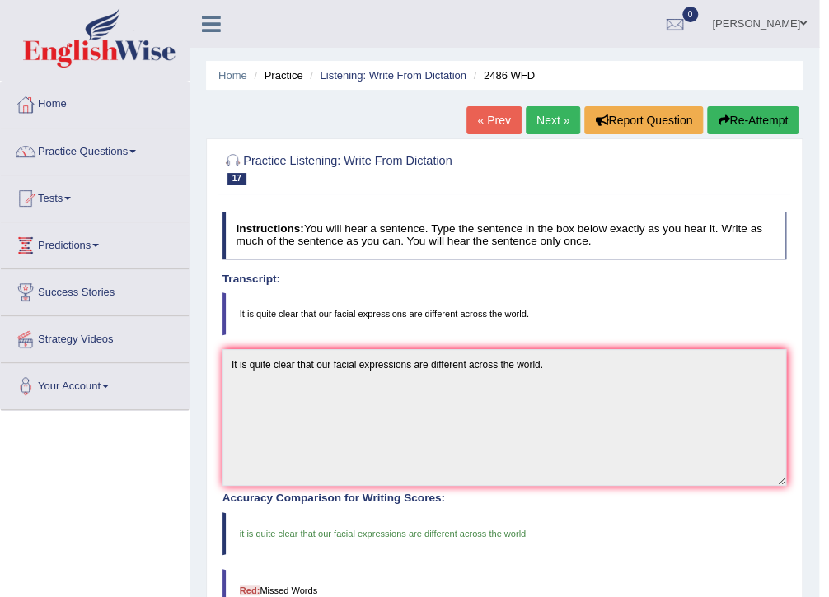
click at [543, 123] on link "Next »" at bounding box center [553, 120] width 54 height 28
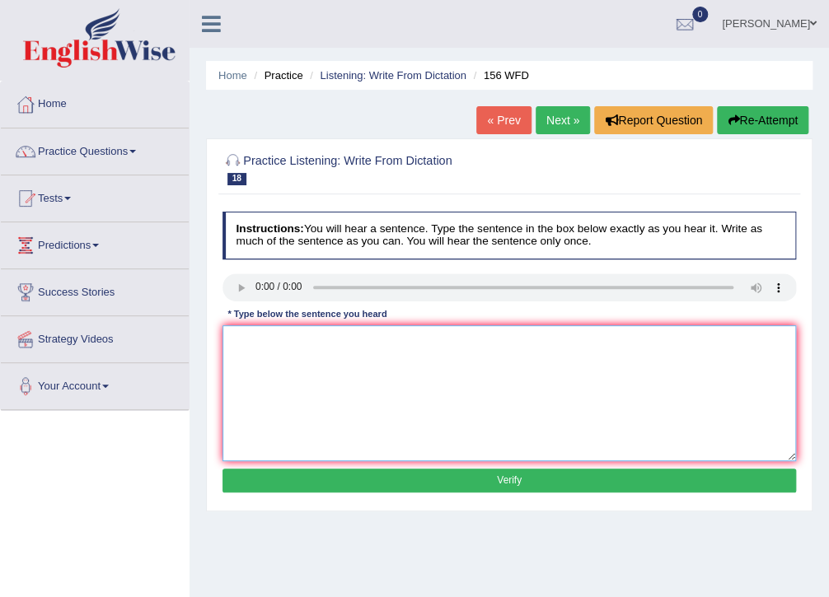
click at [251, 344] on textarea at bounding box center [510, 394] width 574 height 136
click at [239, 343] on textarea "ALl of the assigments are due by [DATE]." at bounding box center [510, 394] width 574 height 136
type textarea "All of the assigments are due by [DATE]."
click at [415, 485] on button "Verify" at bounding box center [510, 481] width 574 height 24
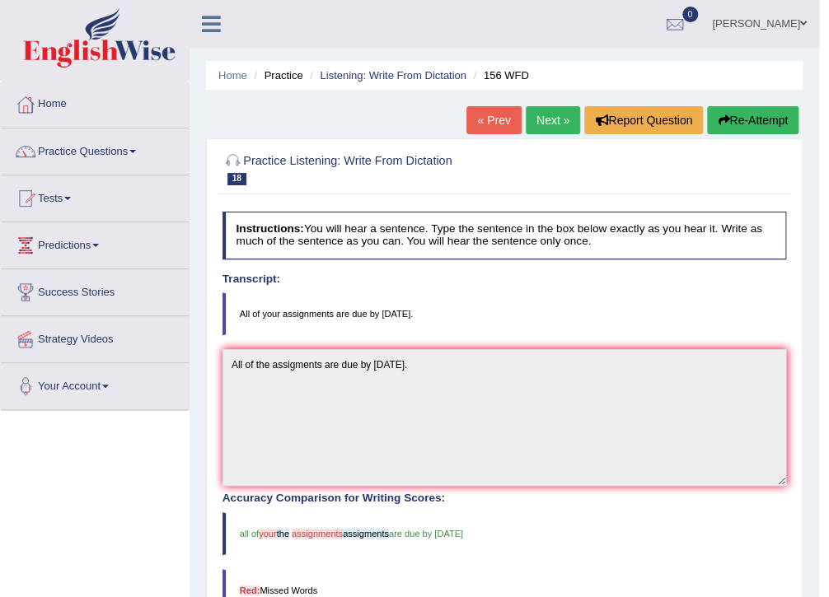
click at [544, 132] on div "« Prev Next » Report Question Re-Attempt" at bounding box center [634, 122] width 336 height 32
click at [546, 124] on link "Next »" at bounding box center [553, 120] width 54 height 28
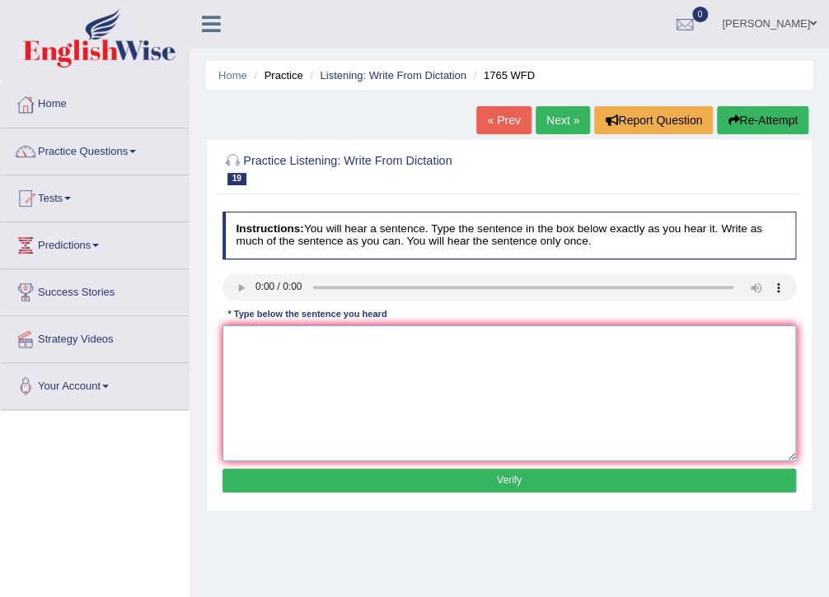
click at [270, 355] on textarea at bounding box center [510, 394] width 574 height 136
click at [236, 343] on textarea "applications forms for accomodation must be completed two months in advanacr." at bounding box center [510, 394] width 574 height 136
click at [284, 344] on textarea "Applications forms for accomodation must be completed two months in advanacr." at bounding box center [510, 394] width 574 height 136
click at [581, 341] on textarea "Application forms for accomodation must be completed two months in advanacr." at bounding box center [510, 394] width 574 height 136
click at [570, 343] on textarea "Application forms for accomodation must be completed two months in advanace." at bounding box center [510, 394] width 574 height 136
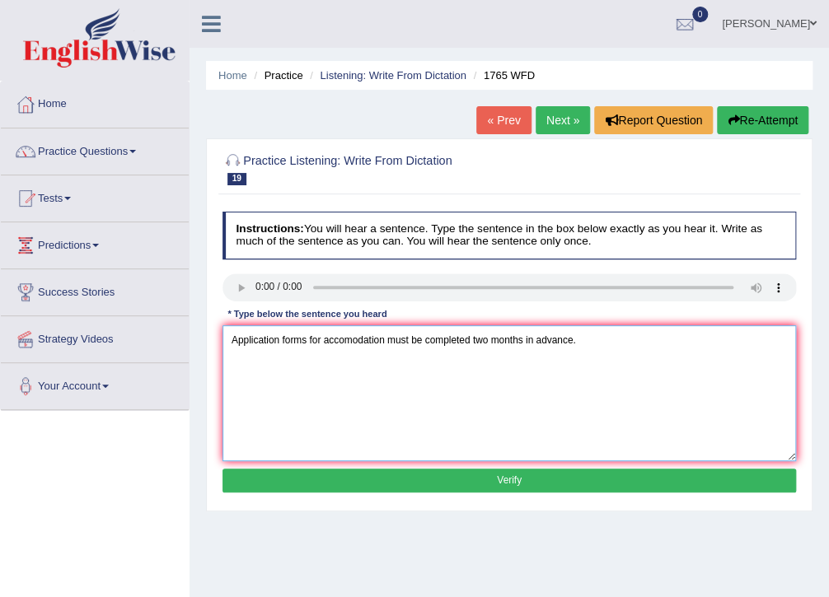
type textarea "Application forms for accomodation must be completed two months in advance."
click at [395, 471] on button "Verify" at bounding box center [510, 481] width 574 height 24
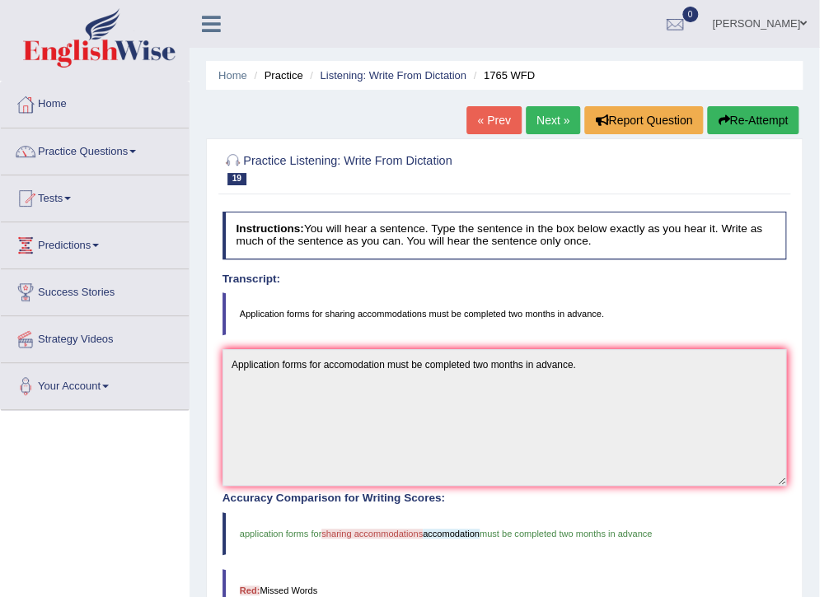
click at [541, 125] on link "Next »" at bounding box center [553, 120] width 54 height 28
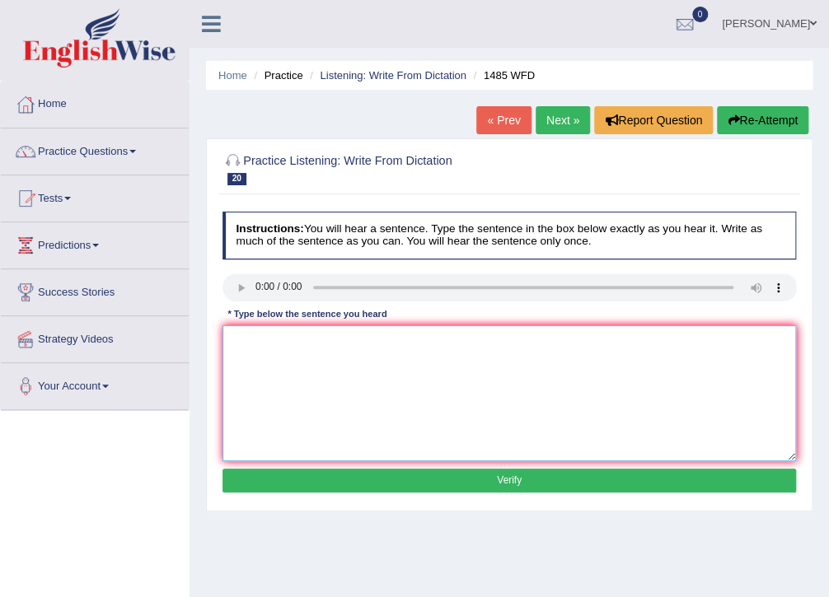
click at [251, 335] on textarea at bounding box center [510, 394] width 574 height 136
click at [231, 335] on textarea "course give studdnts the to thouroughly explore the subjct" at bounding box center [510, 394] width 574 height 136
click at [308, 341] on textarea "Course give studdnts the to thouroughly explore the subjct" at bounding box center [510, 394] width 574 height 136
click at [261, 344] on textarea "Course give students the to thouroughly explore the subjct" at bounding box center [510, 394] width 574 height 136
click at [359, 341] on textarea "Coursework give students the to thouroughly explore the subjct" at bounding box center [510, 394] width 574 height 136
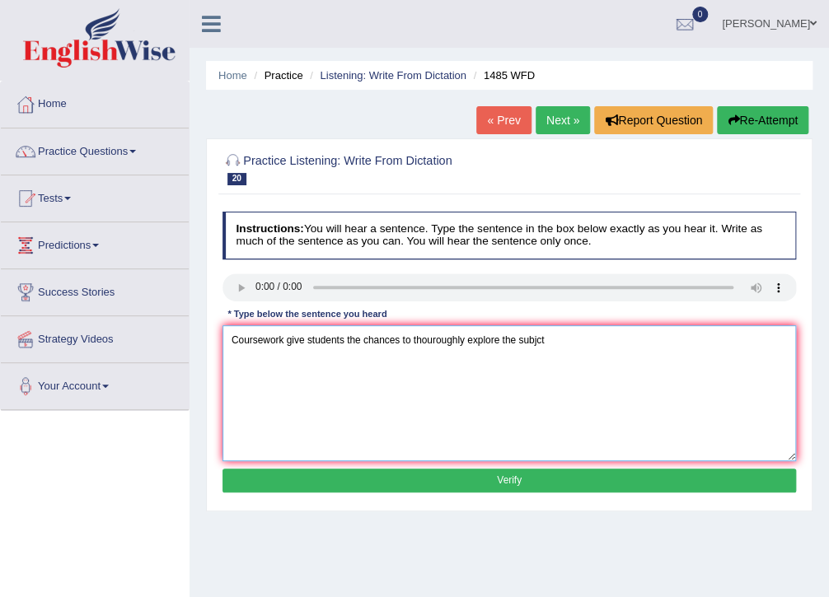
click at [536, 343] on textarea "Coursework give students the chances to thouroughly explore the subjct" at bounding box center [510, 394] width 574 height 136
click at [561, 348] on textarea "Coursework give students the chances to thouroughly explore the subject" at bounding box center [510, 394] width 574 height 136
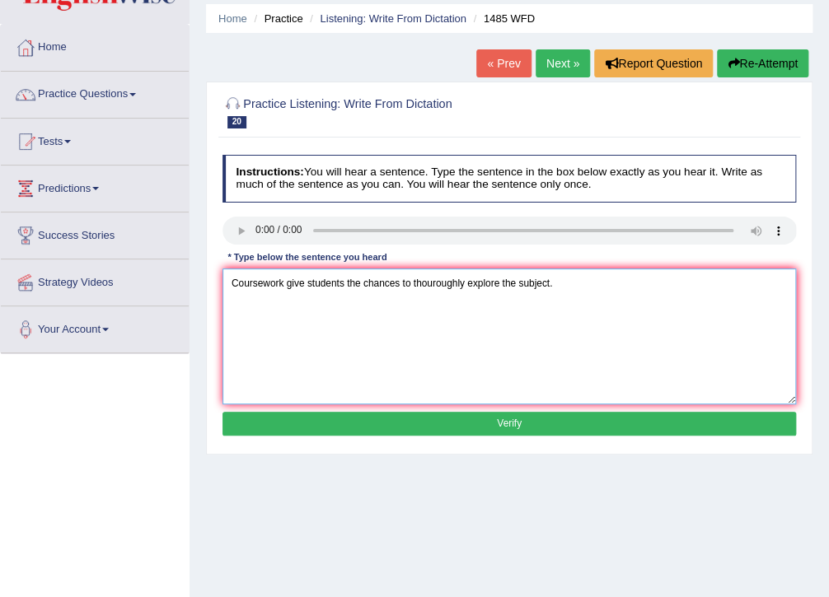
scroll to position [66, 0]
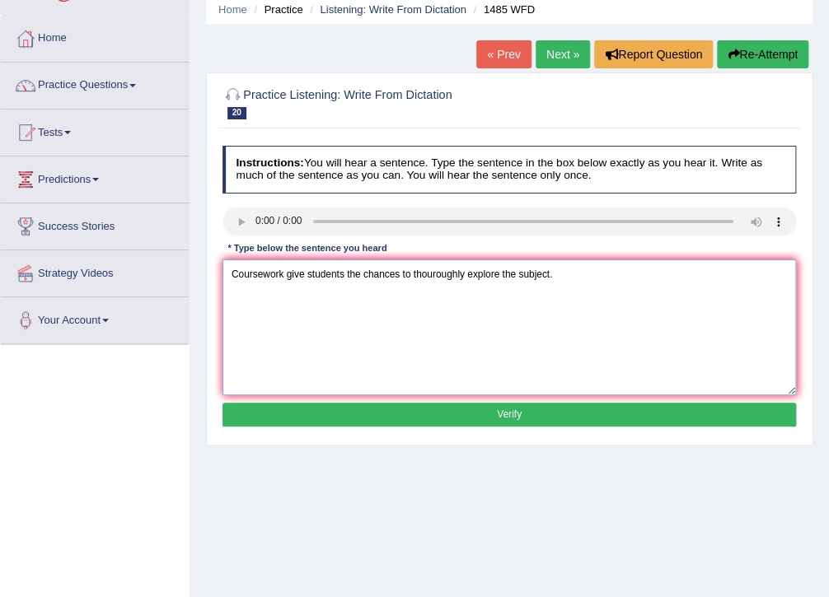
type textarea "Coursework give students the chances to thouroughly explore the subject."
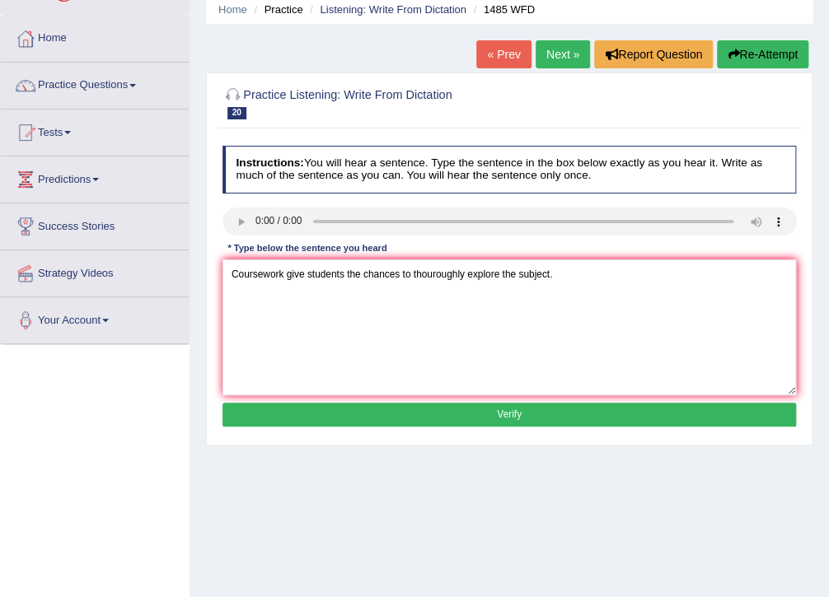
click at [545, 419] on button "Verify" at bounding box center [510, 415] width 574 height 24
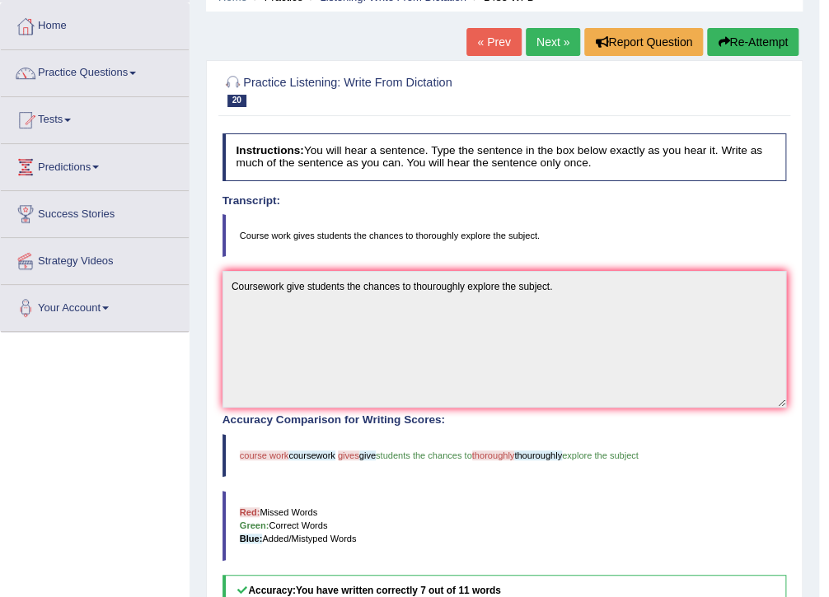
scroll to position [73, 0]
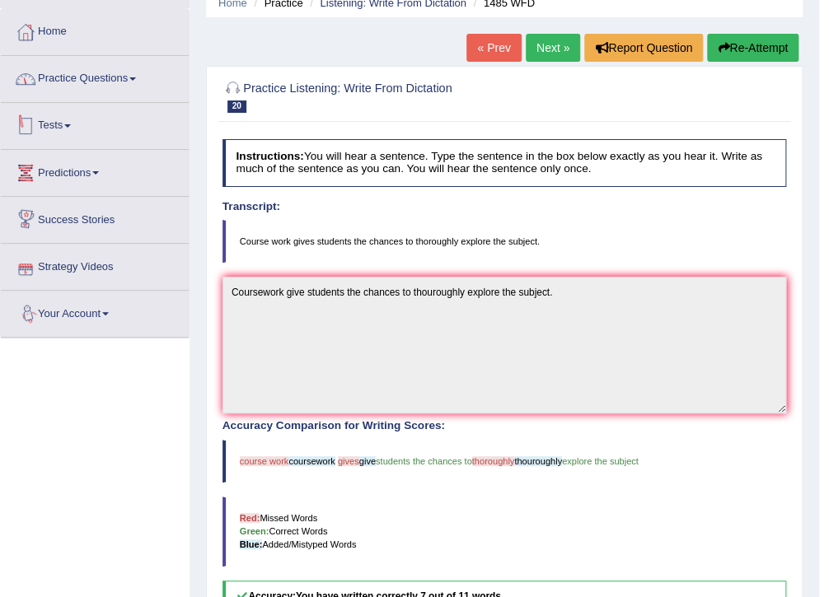
click at [96, 77] on link "Practice Questions" at bounding box center [95, 76] width 188 height 41
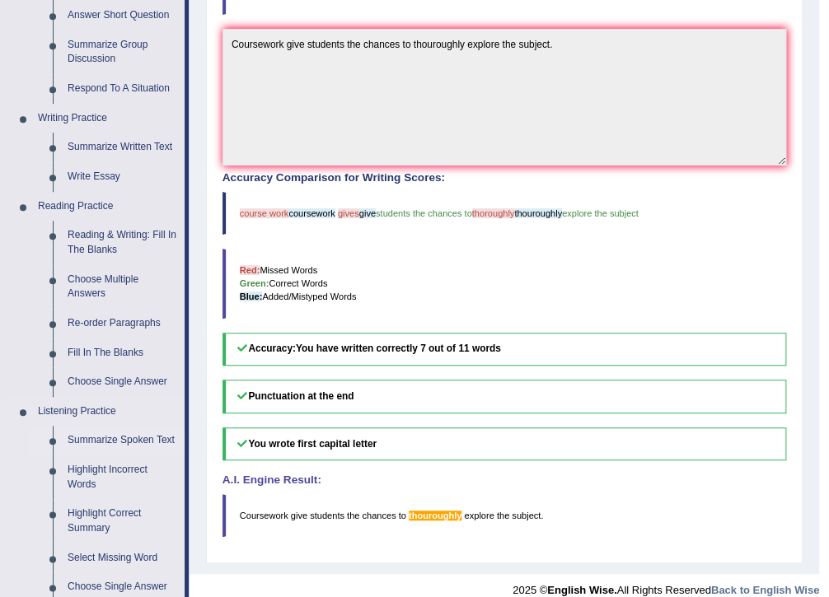
scroll to position [336, 0]
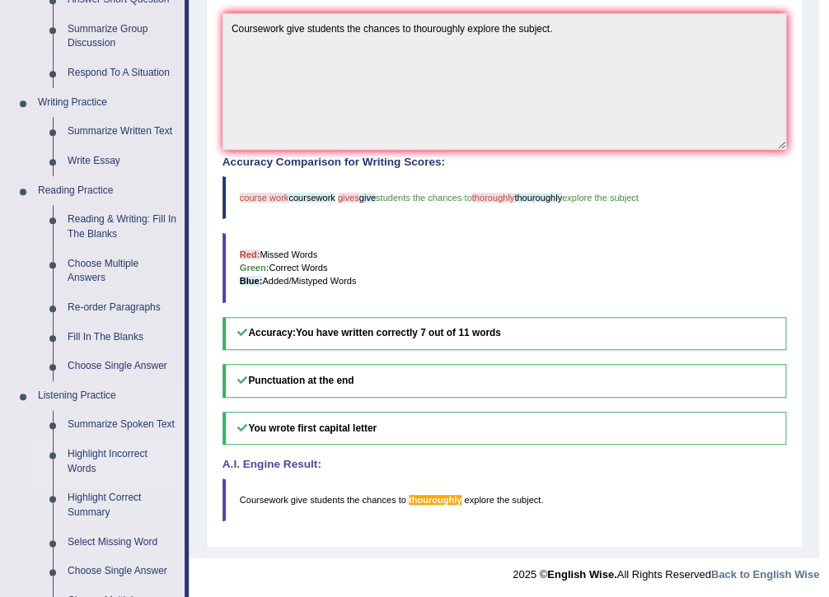
click at [88, 453] on link "Highlight Incorrect Words" at bounding box center [122, 462] width 124 height 44
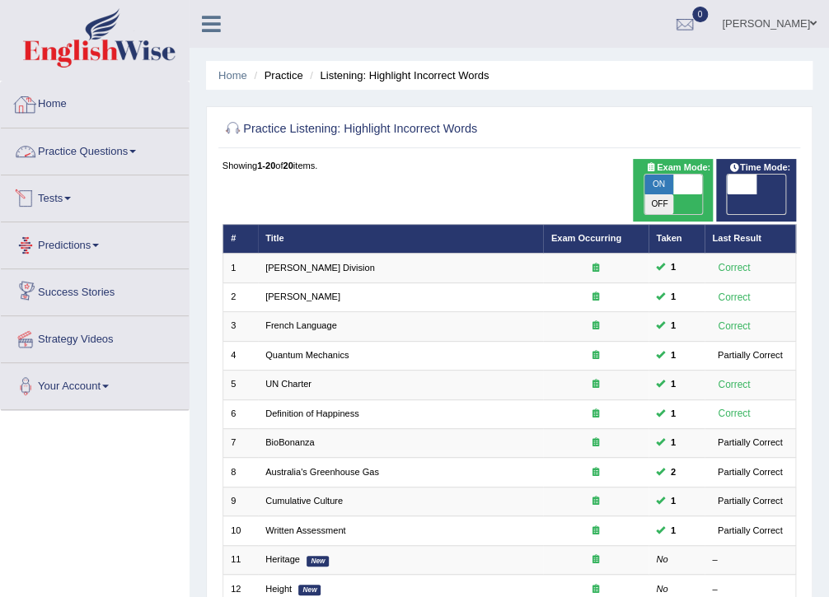
click at [115, 145] on link "Practice Questions" at bounding box center [95, 149] width 188 height 41
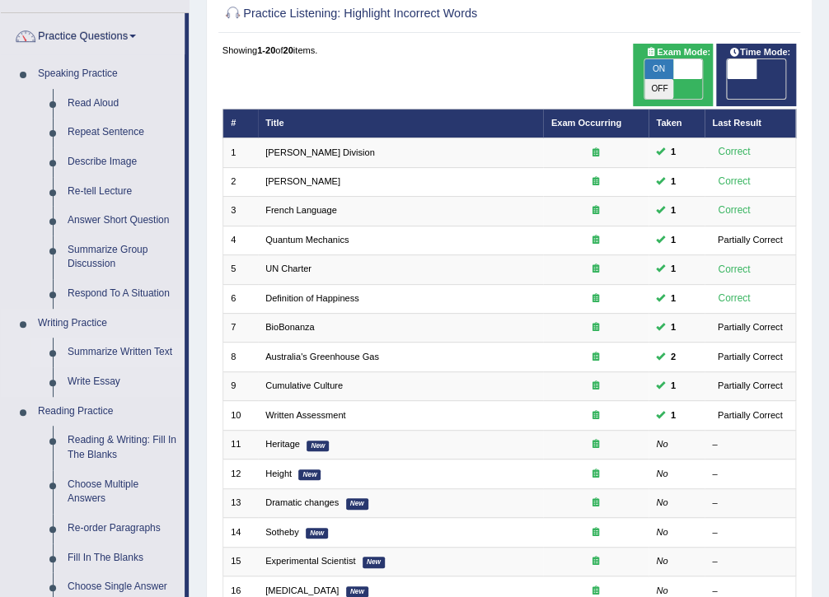
scroll to position [132, 0]
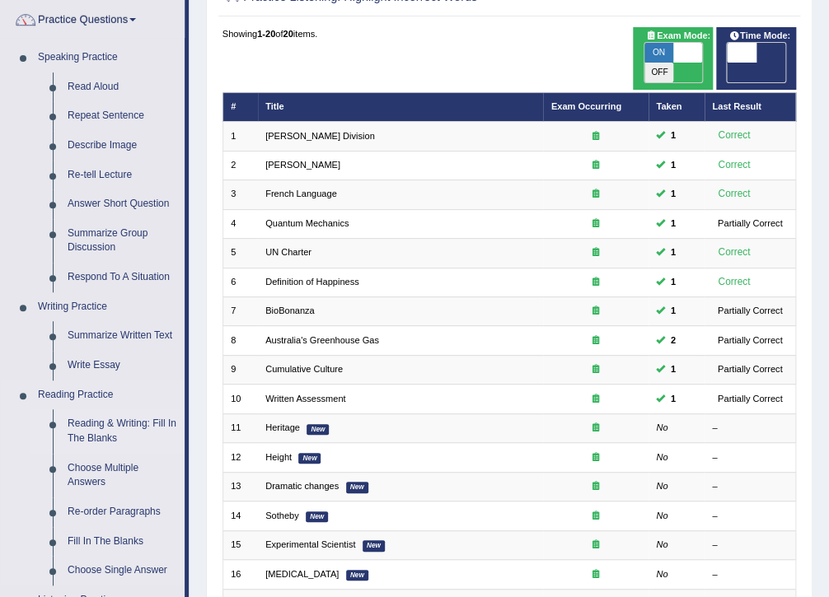
click at [122, 426] on link "Reading & Writing: Fill In The Blanks" at bounding box center [122, 432] width 124 height 44
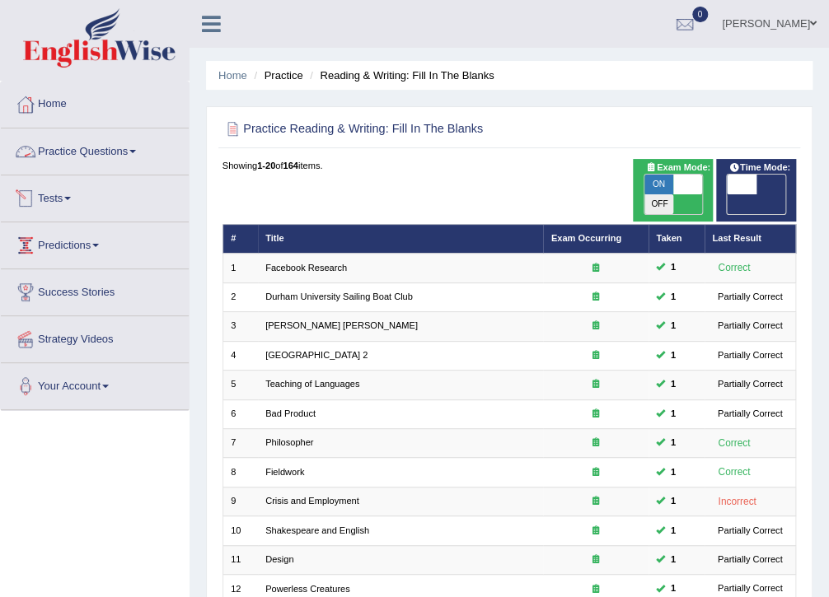
click at [115, 144] on link "Practice Questions" at bounding box center [95, 149] width 188 height 41
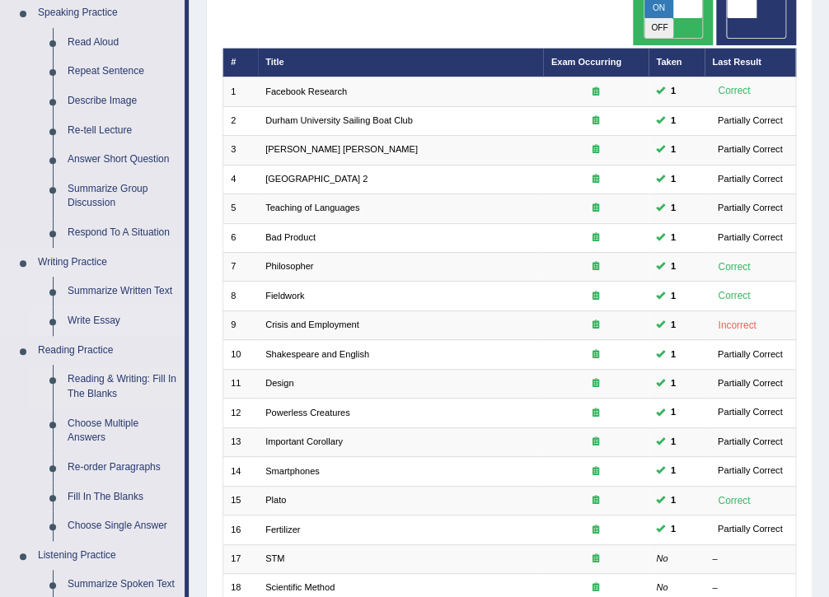
scroll to position [198, 0]
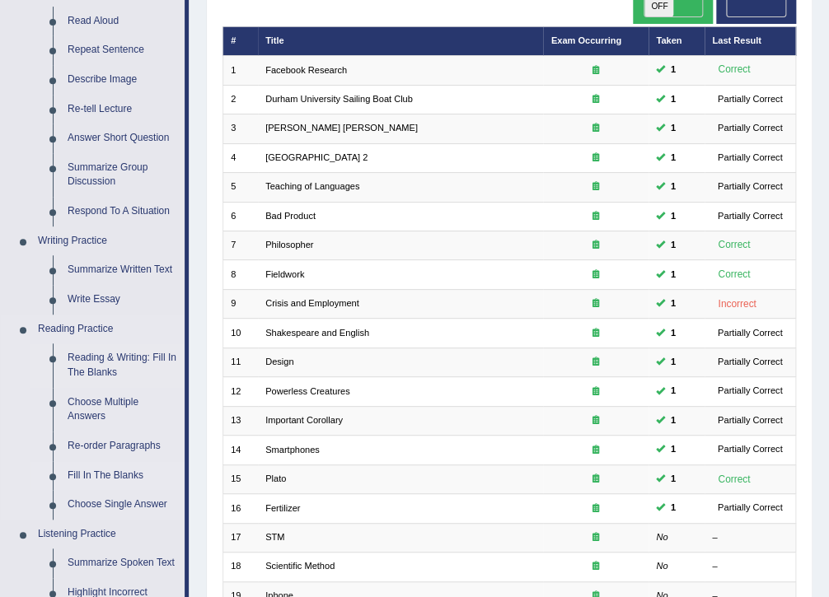
click at [119, 468] on link "Fill In The Blanks" at bounding box center [122, 477] width 124 height 30
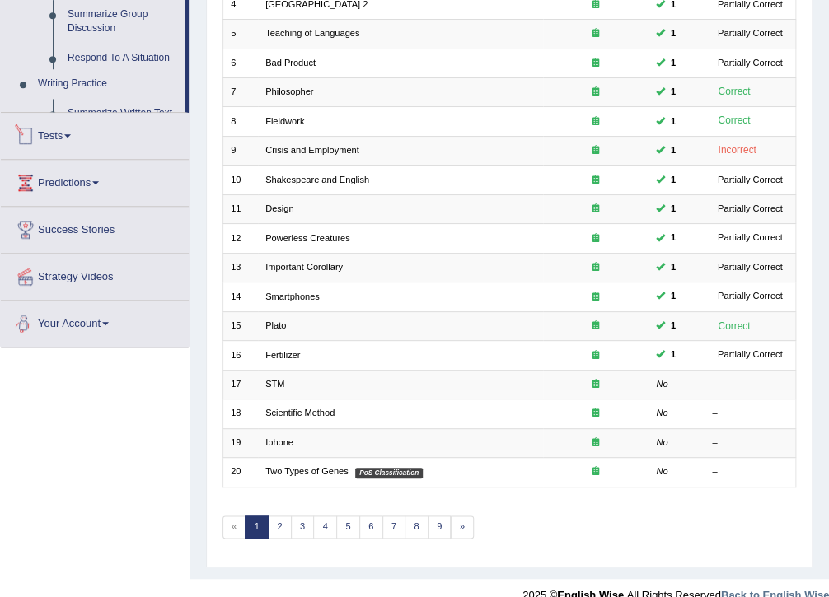
scroll to position [659, 0]
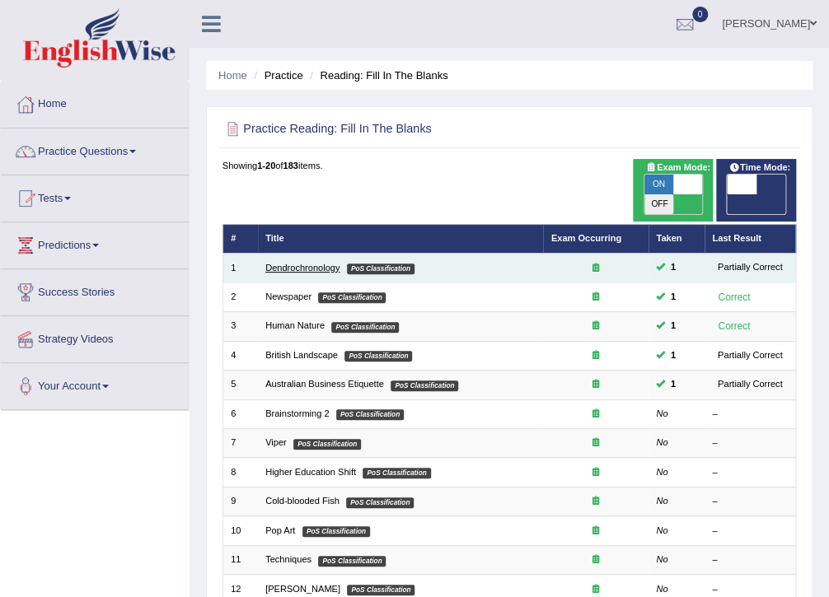
click at [294, 263] on link "Dendrochronology" at bounding box center [302, 268] width 74 height 10
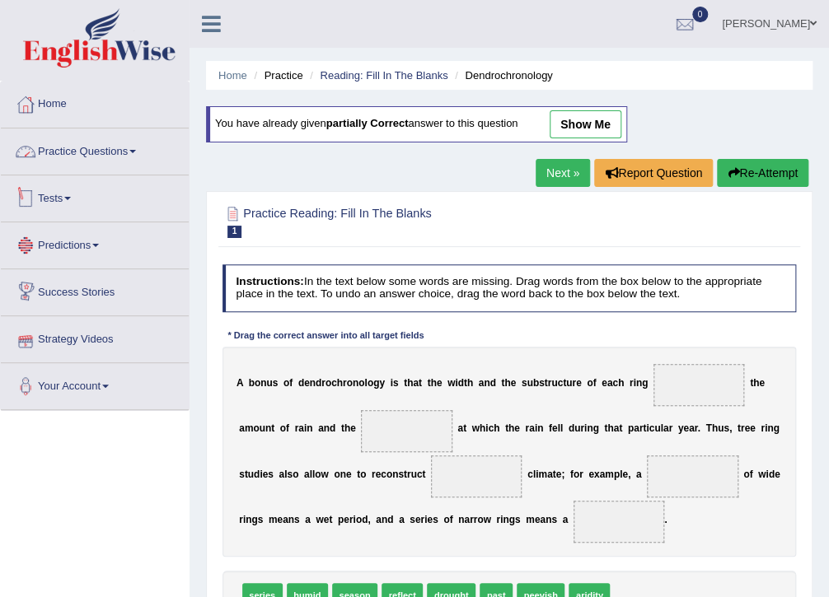
click at [62, 148] on link "Practice Questions" at bounding box center [95, 149] width 188 height 41
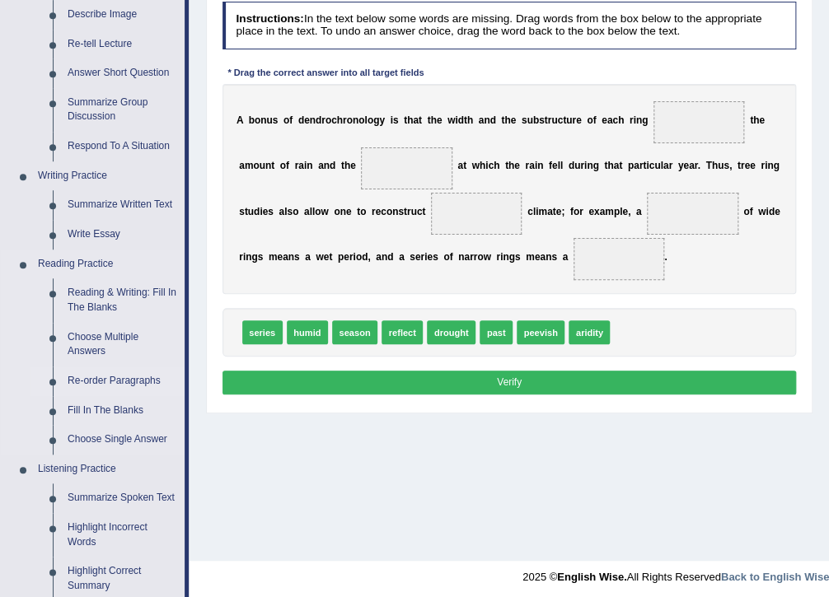
scroll to position [264, 0]
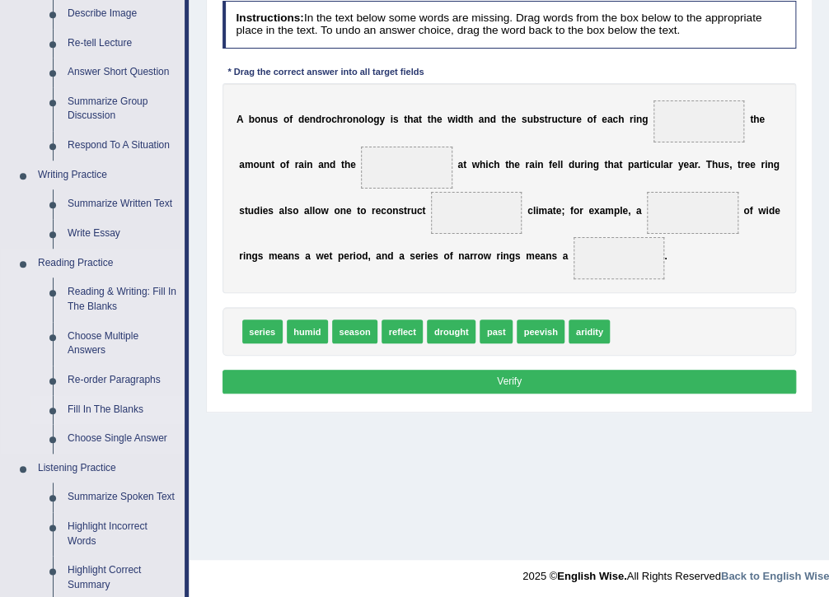
click at [104, 408] on link "Fill In The Blanks" at bounding box center [122, 411] width 124 height 30
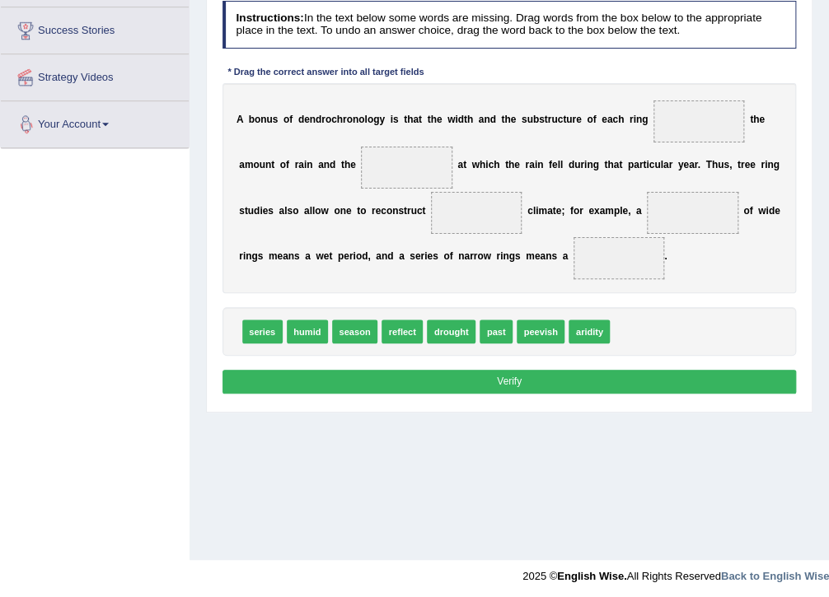
scroll to position [268, 0]
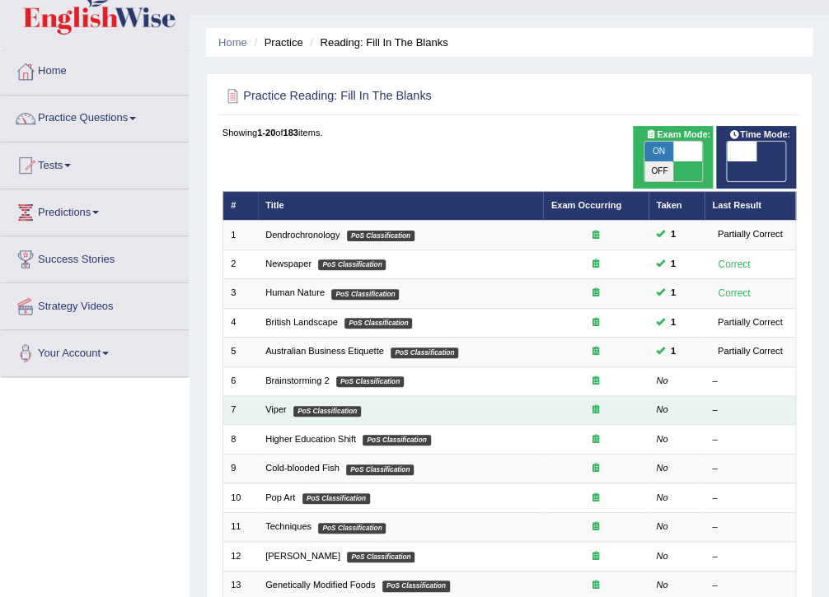
scroll to position [66, 0]
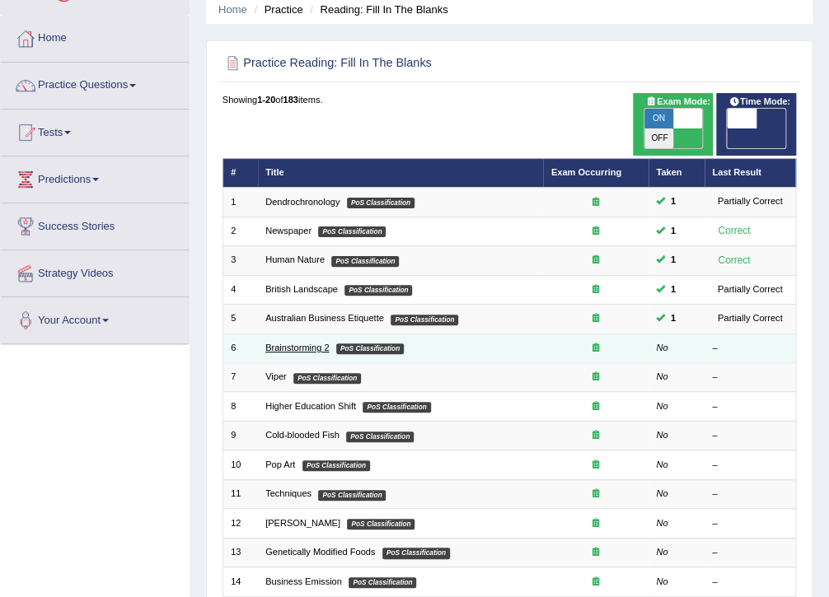
click at [293, 343] on link "Brainstorming 2" at bounding box center [296, 348] width 63 height 10
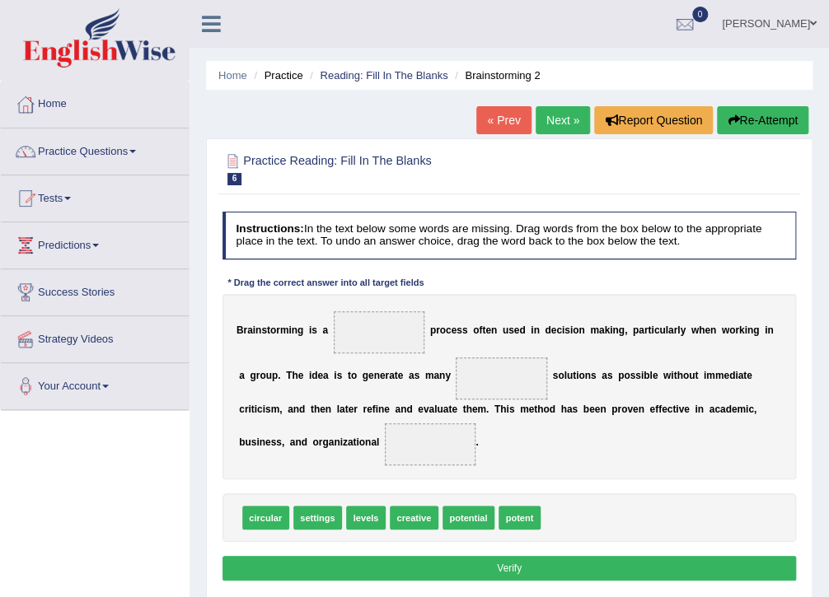
scroll to position [66, 0]
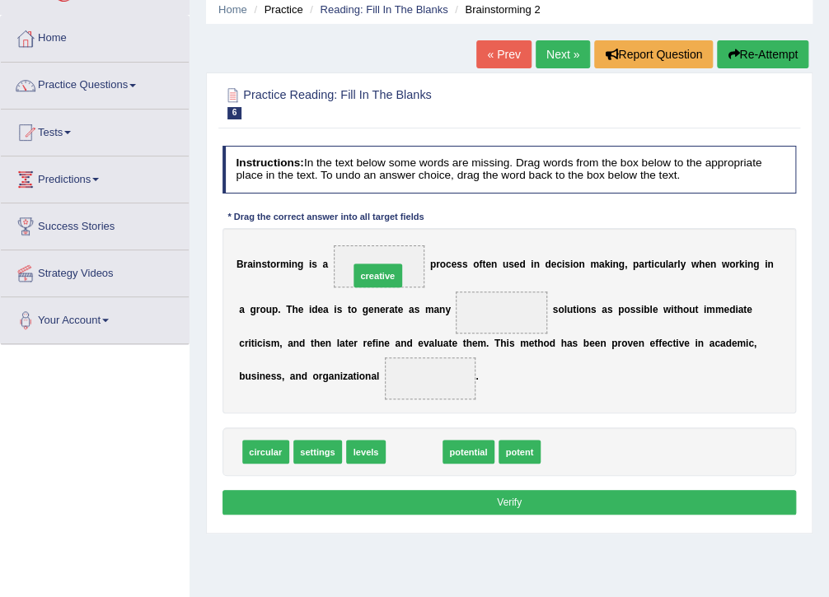
drag, startPoint x: 411, startPoint y: 457, endPoint x: 368, endPoint y: 249, distance: 212.1
drag, startPoint x: 410, startPoint y: 457, endPoint x: 488, endPoint y: 293, distance: 180.6
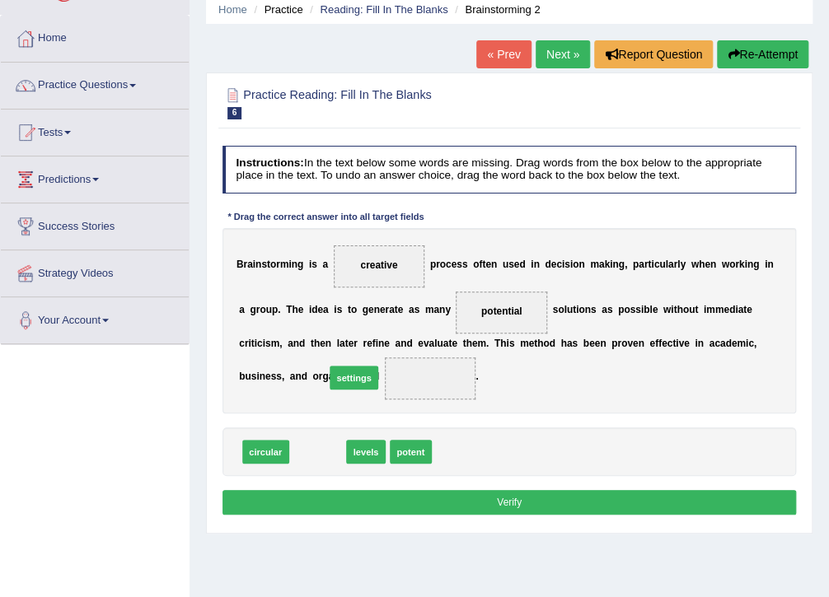
drag, startPoint x: 306, startPoint y: 452, endPoint x: 349, endPoint y: 365, distance: 97.3
click at [494, 502] on button "Verify" at bounding box center [510, 502] width 574 height 24
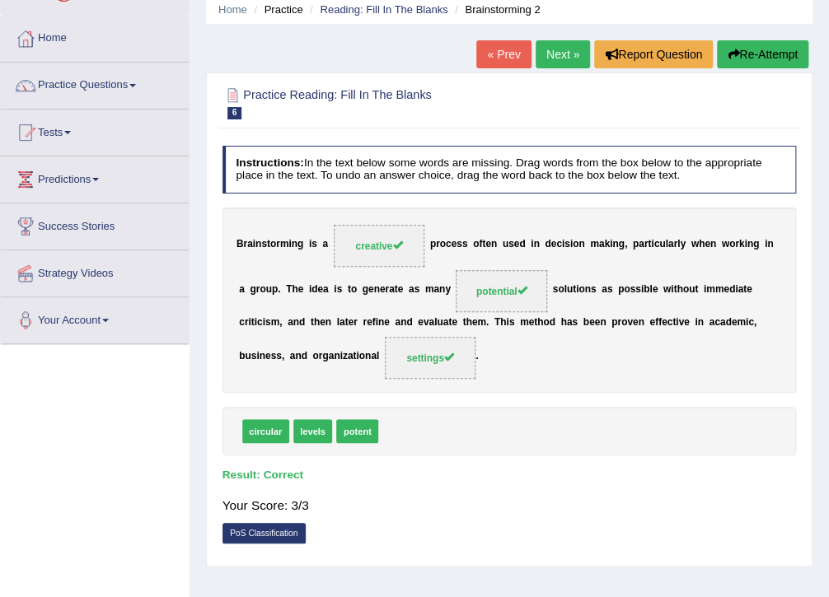
click at [551, 53] on link "Next »" at bounding box center [563, 54] width 54 height 28
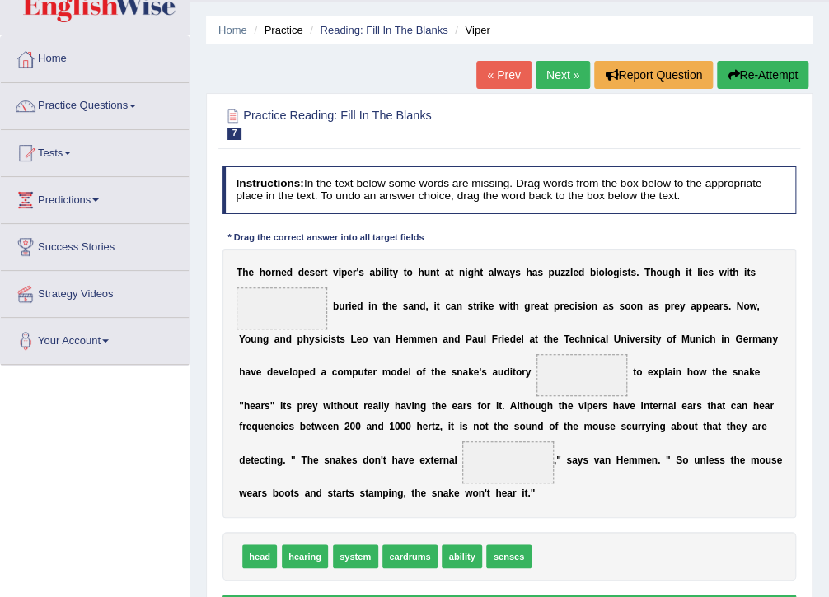
scroll to position [66, 0]
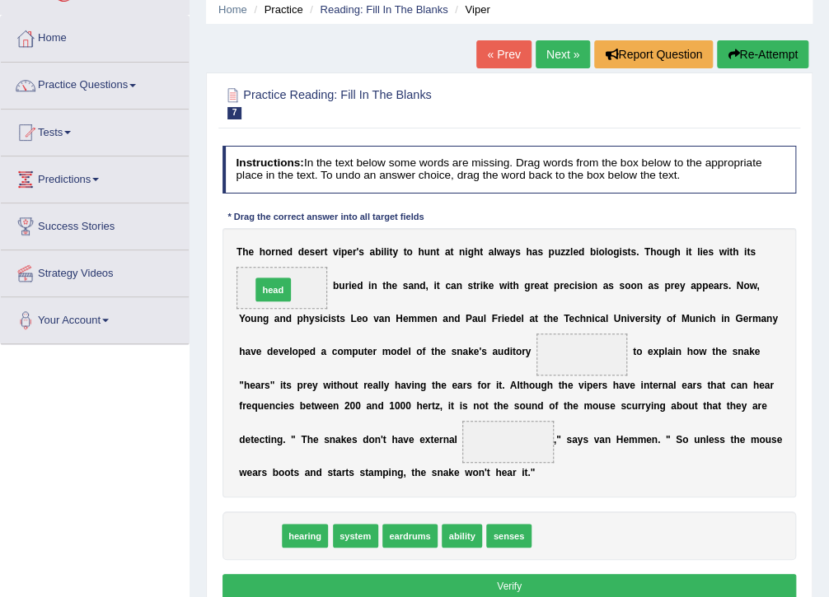
drag, startPoint x: 257, startPoint y: 538, endPoint x: 273, endPoint y: 248, distance: 290.5
click at [273, 248] on div "Instructions: In the text below some words are missing. Drag words from the box…" at bounding box center [508, 374] width 581 height 471
drag, startPoint x: 254, startPoint y: 534, endPoint x: 274, endPoint y: 251, distance: 284.2
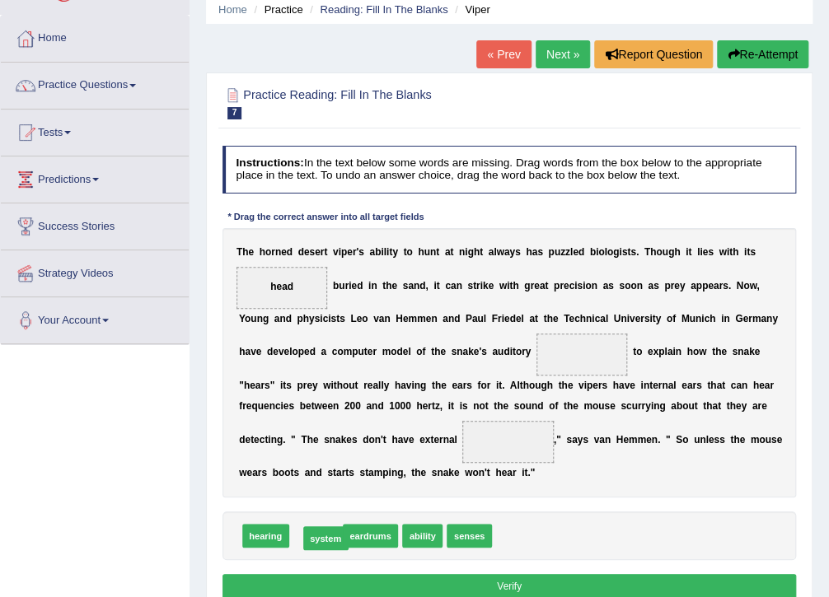
drag, startPoint x: 305, startPoint y: 538, endPoint x: 316, endPoint y: 541, distance: 11.8
click at [416, 540] on span "senses" at bounding box center [419, 536] width 45 height 24
drag, startPoint x: 409, startPoint y: 541, endPoint x: 541, endPoint y: 333, distance: 246.0
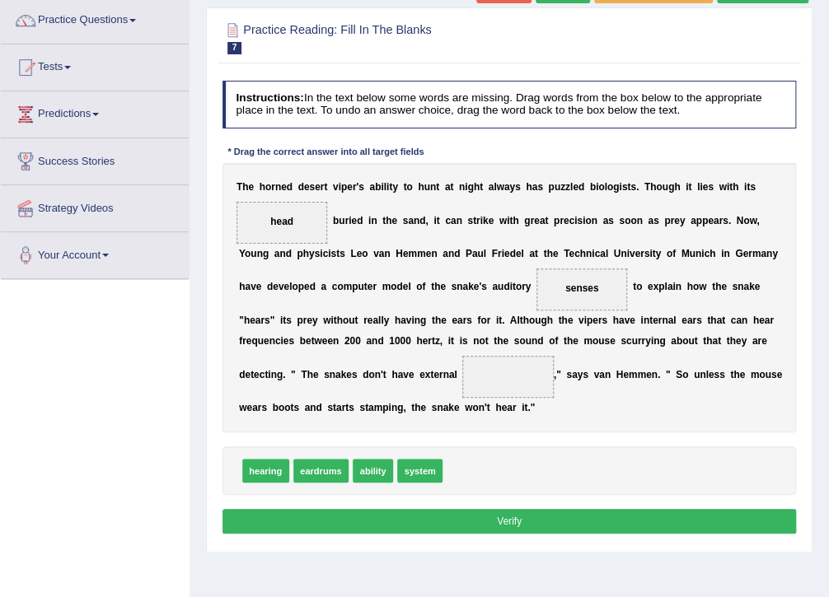
scroll to position [132, 0]
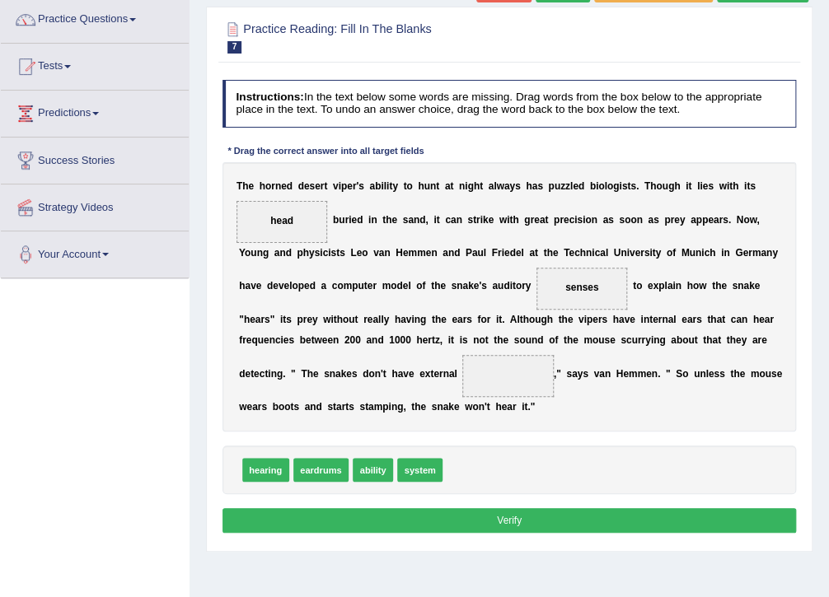
click at [267, 473] on span "hearing" at bounding box center [265, 470] width 47 height 24
drag, startPoint x: 319, startPoint y: 471, endPoint x: 359, endPoint y: 357, distance: 121.5
click at [347, 473] on span "system" at bounding box center [360, 470] width 45 height 24
drag, startPoint x: 346, startPoint y: 474, endPoint x: 532, endPoint y: 265, distance: 280.2
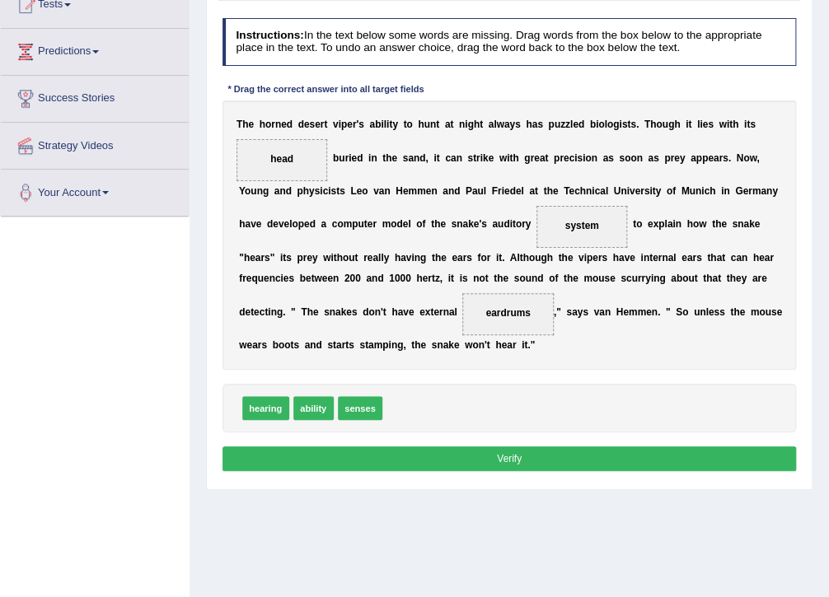
scroll to position [198, 0]
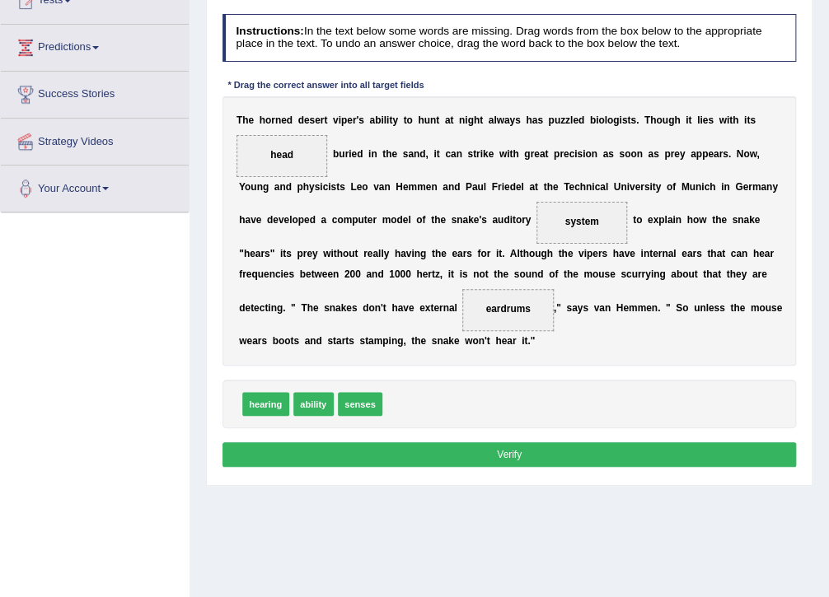
click at [478, 450] on button "Verify" at bounding box center [510, 455] width 574 height 24
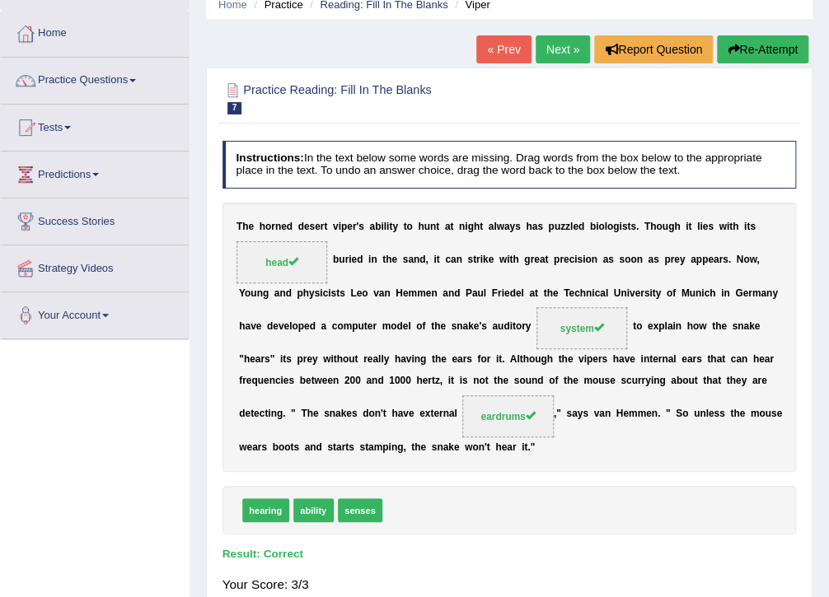
scroll to position [66, 0]
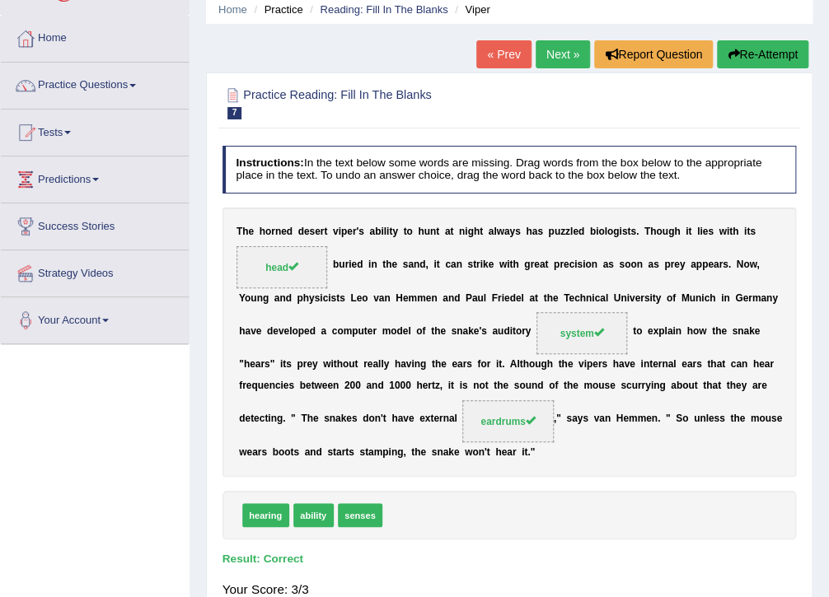
click at [555, 58] on link "Next »" at bounding box center [563, 54] width 54 height 28
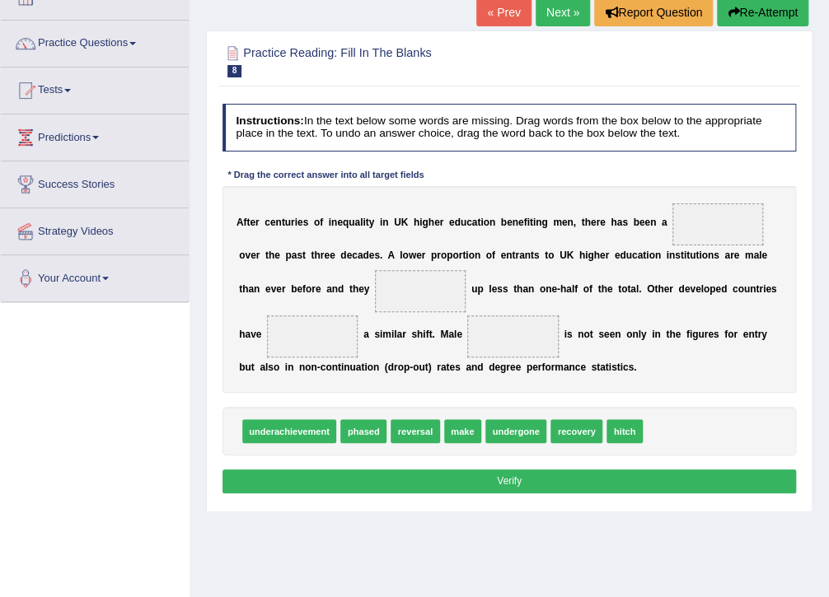
scroll to position [132, 0]
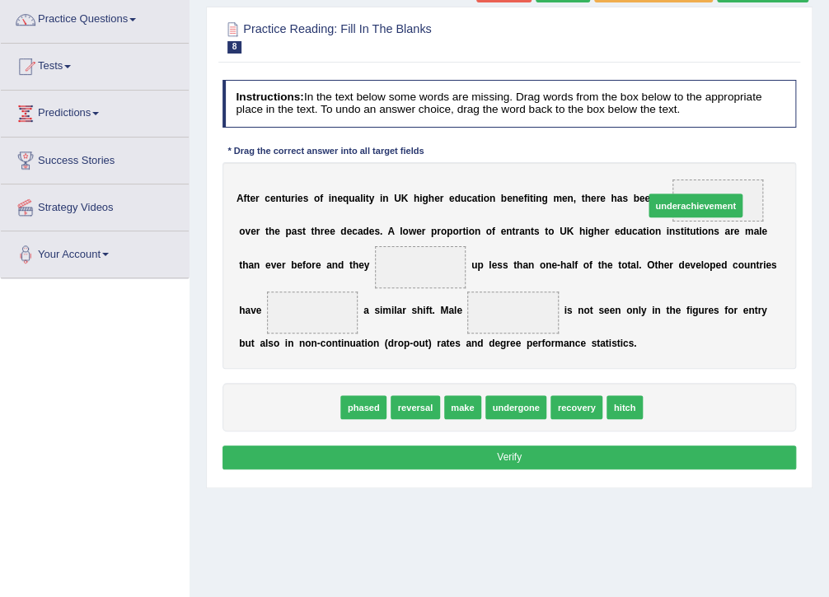
drag, startPoint x: 278, startPoint y: 410, endPoint x: 756, endPoint y: 171, distance: 534.4
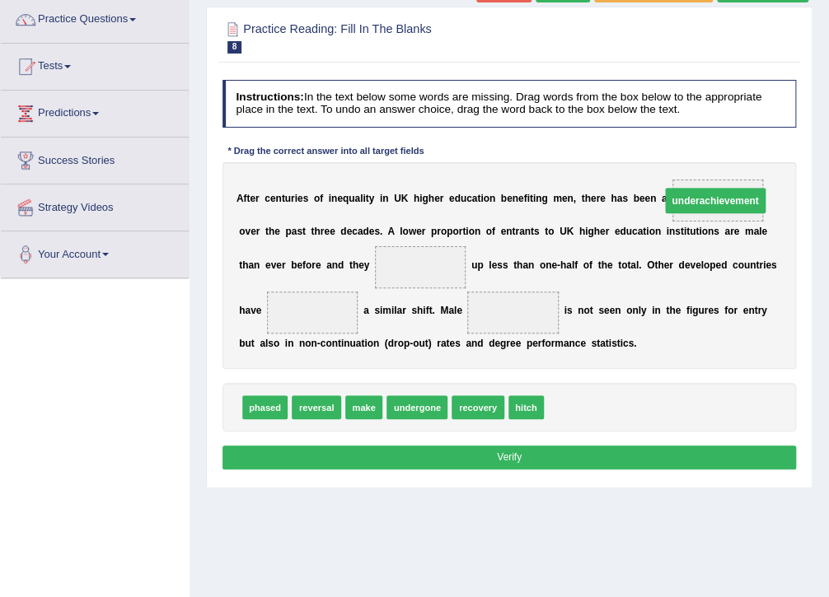
drag, startPoint x: 676, startPoint y: 199, endPoint x: 653, endPoint y: 200, distance: 23.1
drag, startPoint x: 362, startPoint y: 409, endPoint x: 348, endPoint y: 249, distance: 160.5
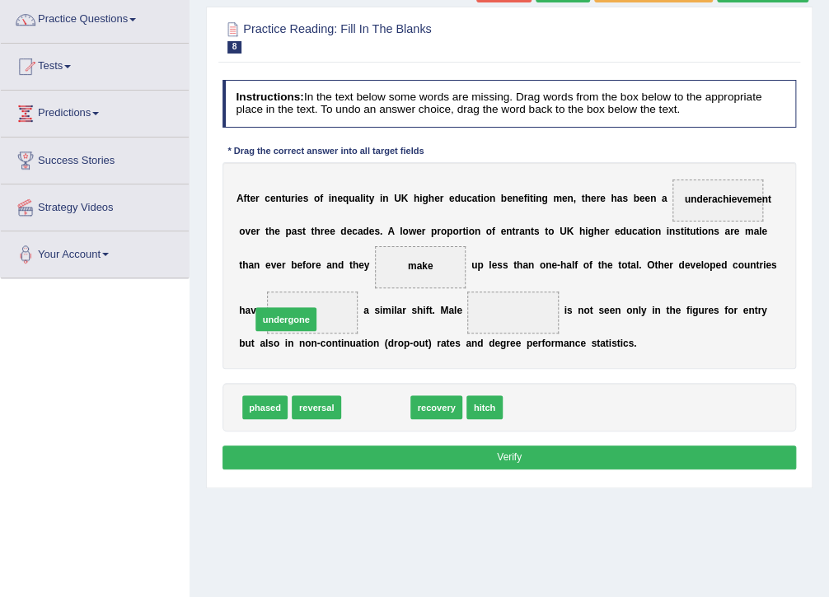
drag, startPoint x: 376, startPoint y: 412, endPoint x: 270, endPoint y: 307, distance: 149.2
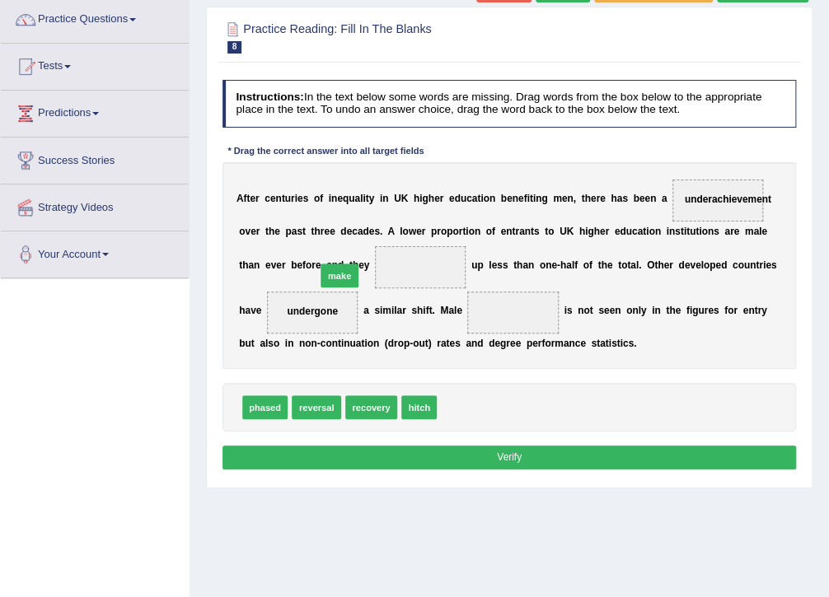
drag, startPoint x: 452, startPoint y: 409, endPoint x: 311, endPoint y: 255, distance: 208.8
click at [411, 405] on span "hitch" at bounding box center [418, 408] width 35 height 24
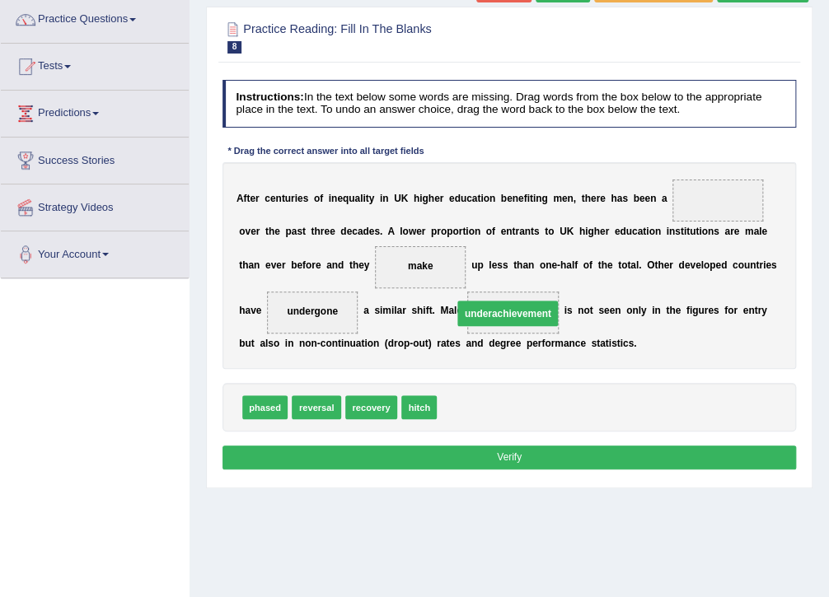
drag, startPoint x: 700, startPoint y: 197, endPoint x: 434, endPoint y: 330, distance: 297.4
click at [264, 411] on span "phased" at bounding box center [265, 408] width 46 height 24
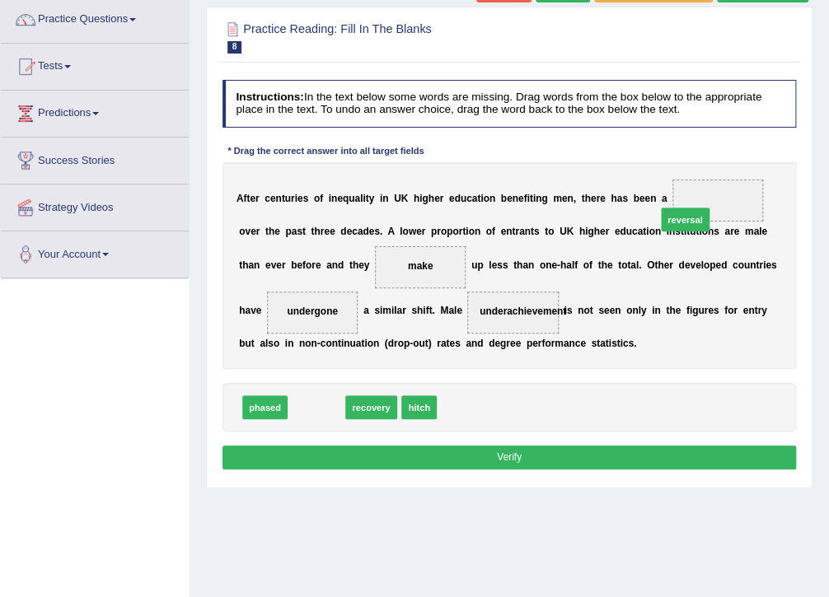
drag, startPoint x: 312, startPoint y: 409, endPoint x: 745, endPoint y: 188, distance: 486.5
click at [537, 452] on button "Verify" at bounding box center [510, 458] width 574 height 24
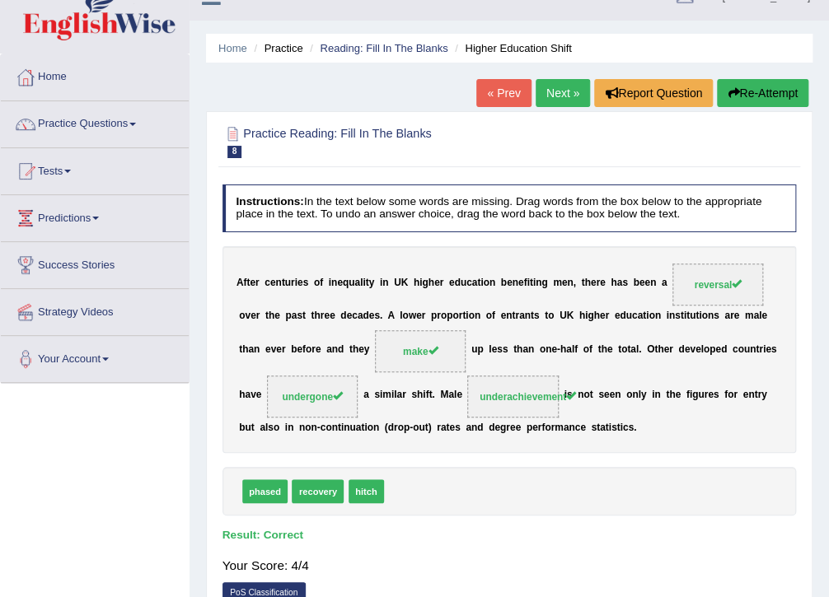
scroll to position [0, 0]
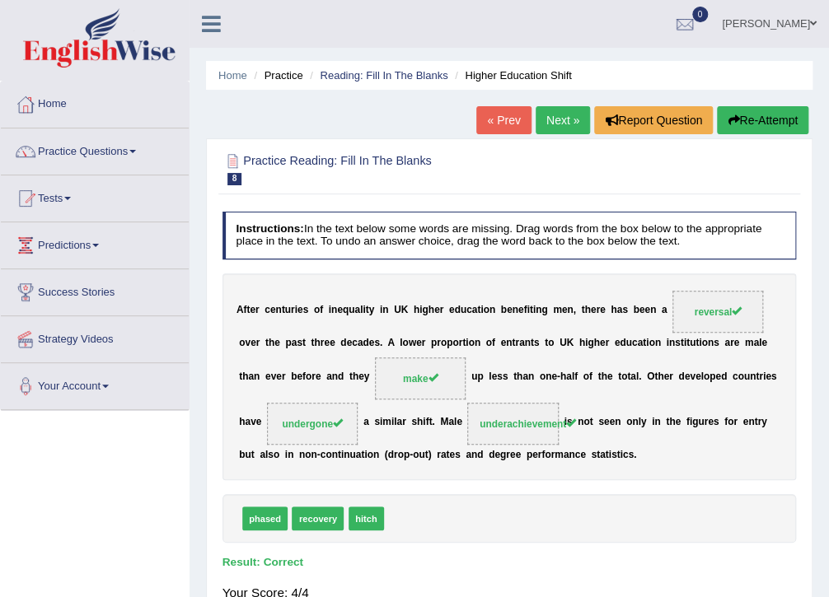
click at [561, 116] on link "Next »" at bounding box center [563, 120] width 54 height 28
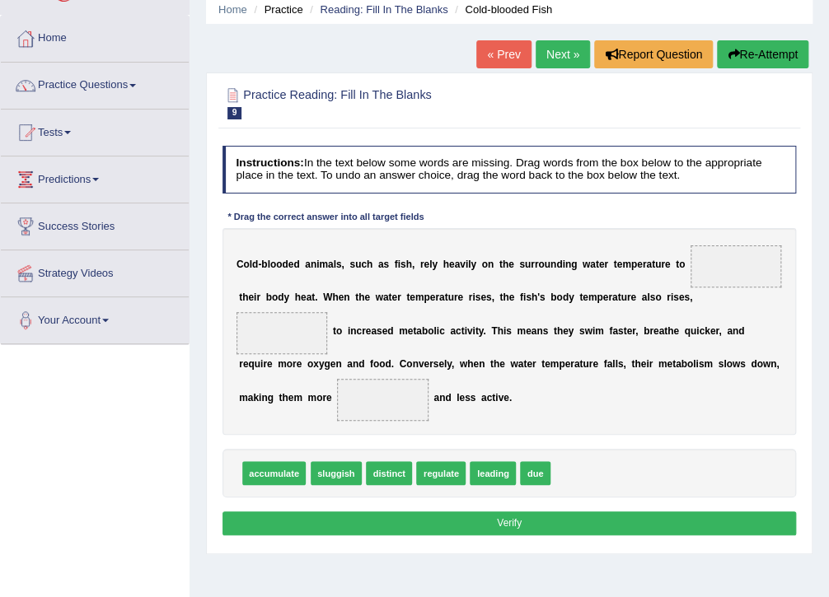
scroll to position [132, 0]
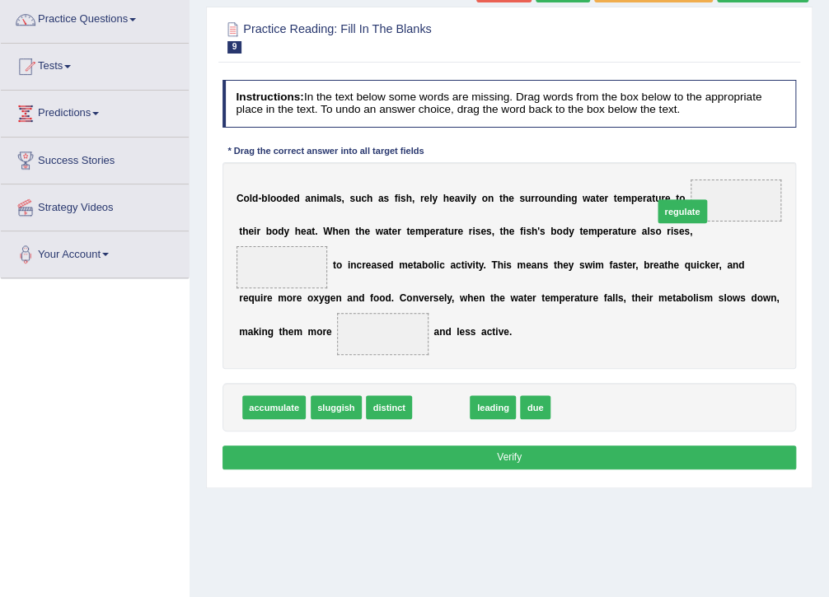
drag, startPoint x: 430, startPoint y: 415, endPoint x: 719, endPoint y: 181, distance: 370.9
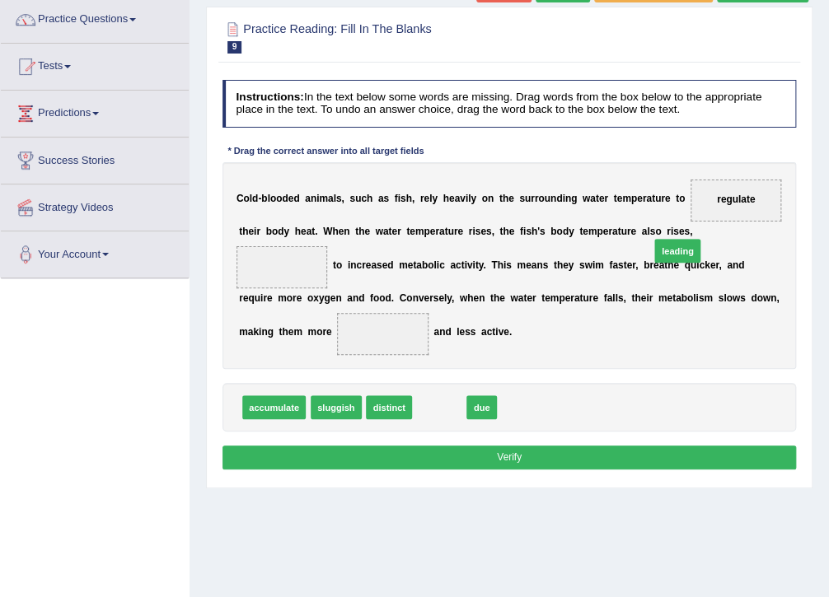
drag, startPoint x: 428, startPoint y: 411, endPoint x: 710, endPoint y: 227, distance: 337.2
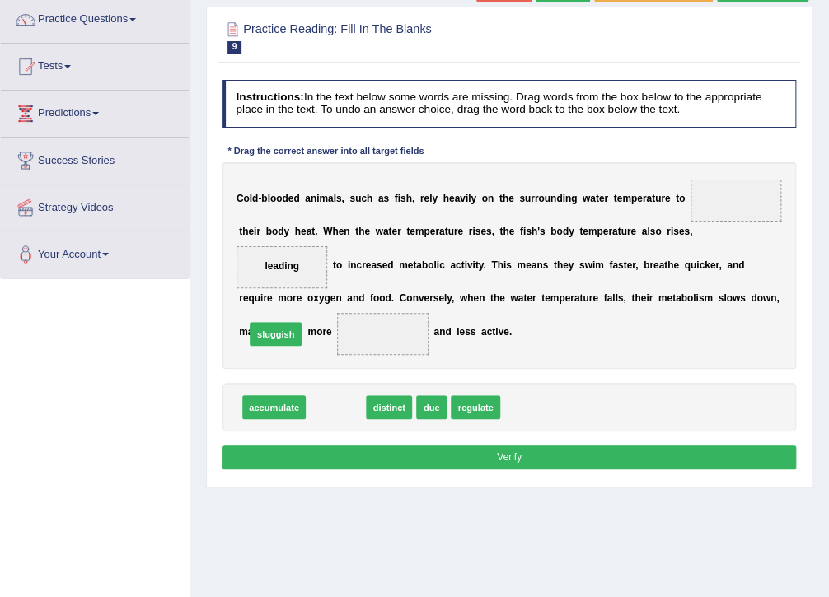
drag, startPoint x: 331, startPoint y: 409, endPoint x: 260, endPoint y: 321, distance: 113.6
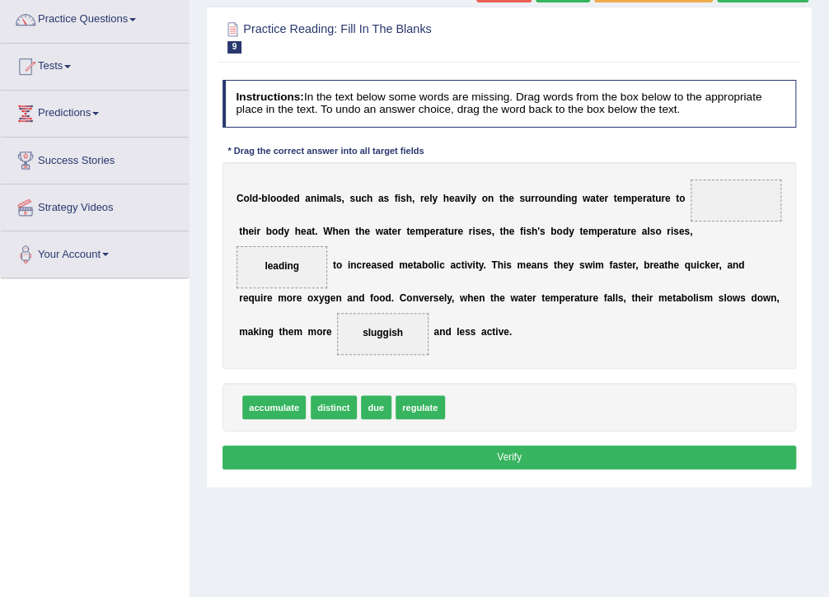
click at [389, 449] on button "Verify" at bounding box center [510, 458] width 574 height 24
drag, startPoint x: 402, startPoint y: 406, endPoint x: 739, endPoint y: 167, distance: 413.2
click at [379, 458] on button "Verify" at bounding box center [510, 458] width 574 height 24
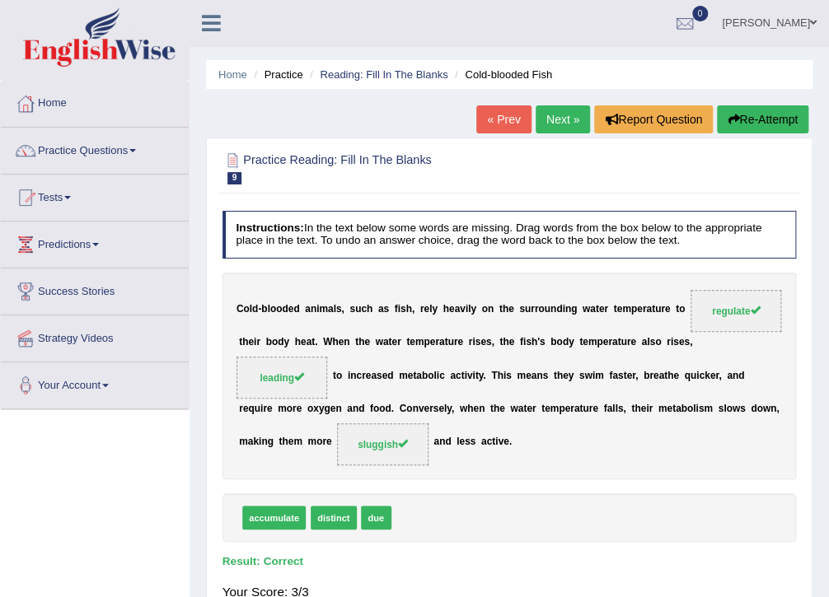
scroll to position [0, 0]
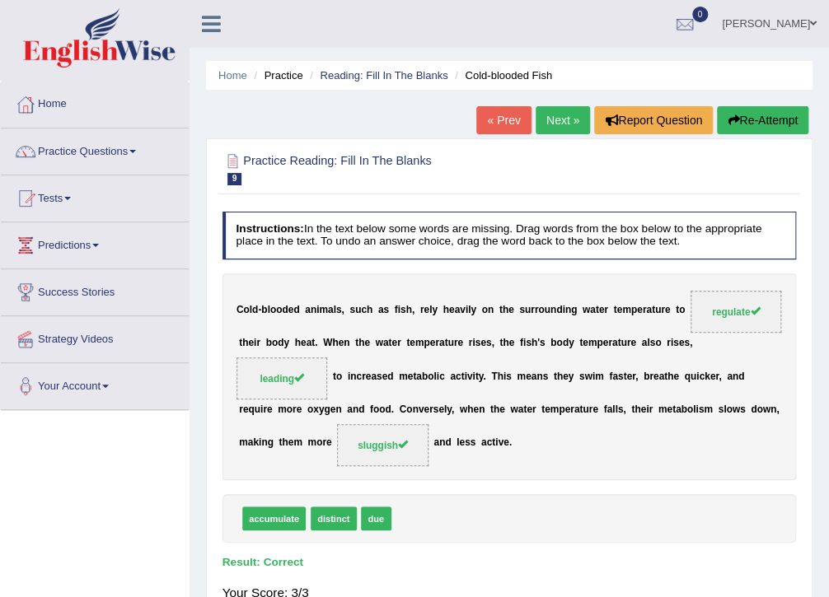
click at [560, 115] on link "Next »" at bounding box center [563, 120] width 54 height 28
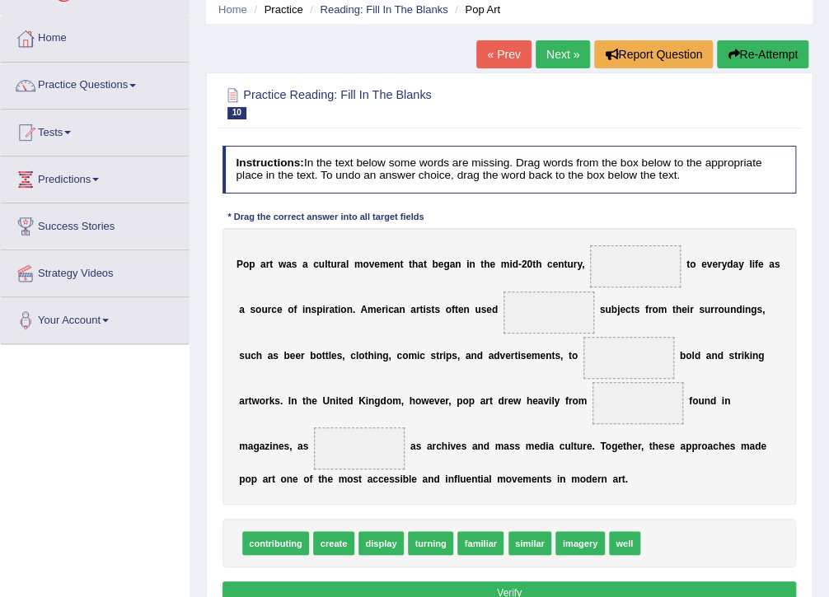
scroll to position [132, 0]
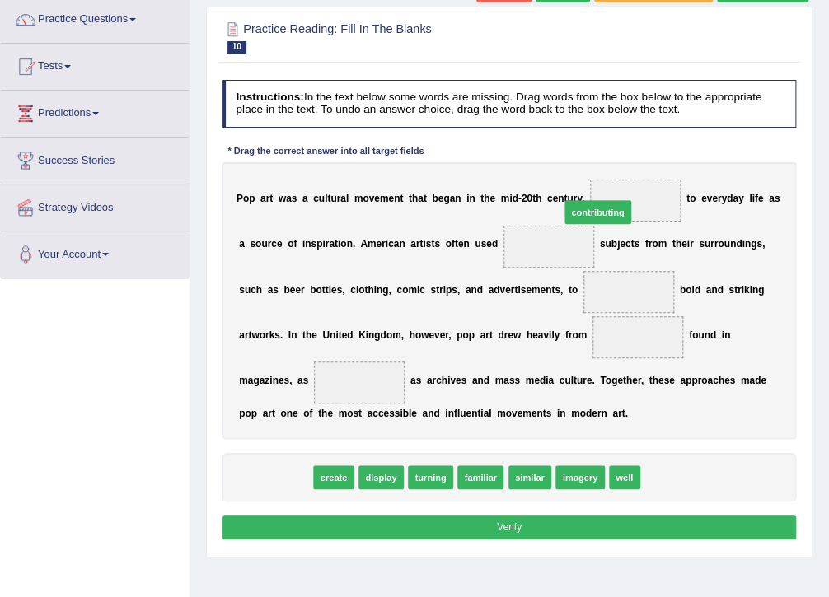
drag, startPoint x: 267, startPoint y: 480, endPoint x: 646, endPoint y: 162, distance: 494.3
click at [646, 162] on div "Instructions: In the text below some words are missing. Drag words from the box…" at bounding box center [508, 312] width 581 height 478
drag, startPoint x: 265, startPoint y: 482, endPoint x: 666, endPoint y: 162, distance: 513.0
click at [666, 162] on div "Instructions: In the text below some words are missing. Drag words from the box…" at bounding box center [508, 312] width 581 height 478
drag, startPoint x: 267, startPoint y: 474, endPoint x: 653, endPoint y: 152, distance: 502.6
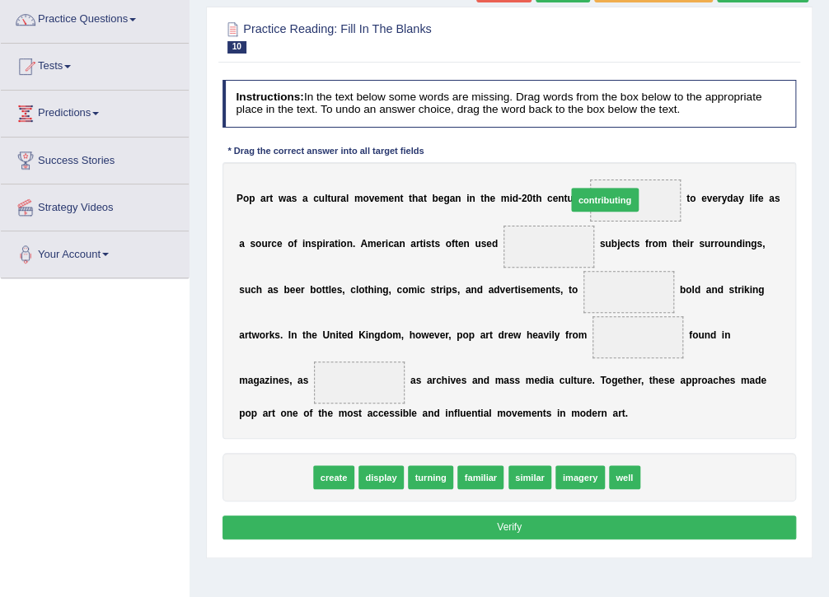
click at [653, 152] on div "Instructions: In the text below some words are missing. Drag words from the box…" at bounding box center [508, 312] width 581 height 478
drag, startPoint x: 317, startPoint y: 455, endPoint x: 672, endPoint y: 148, distance: 469.7
click at [672, 148] on div "Instructions: In the text below some words are missing. Drag words from the box…" at bounding box center [508, 312] width 581 height 478
drag, startPoint x: 267, startPoint y: 480, endPoint x: 678, endPoint y: 152, distance: 526.0
click at [678, 152] on div "Instructions: In the text below some words are missing. Drag words from the box…" at bounding box center [508, 312] width 581 height 478
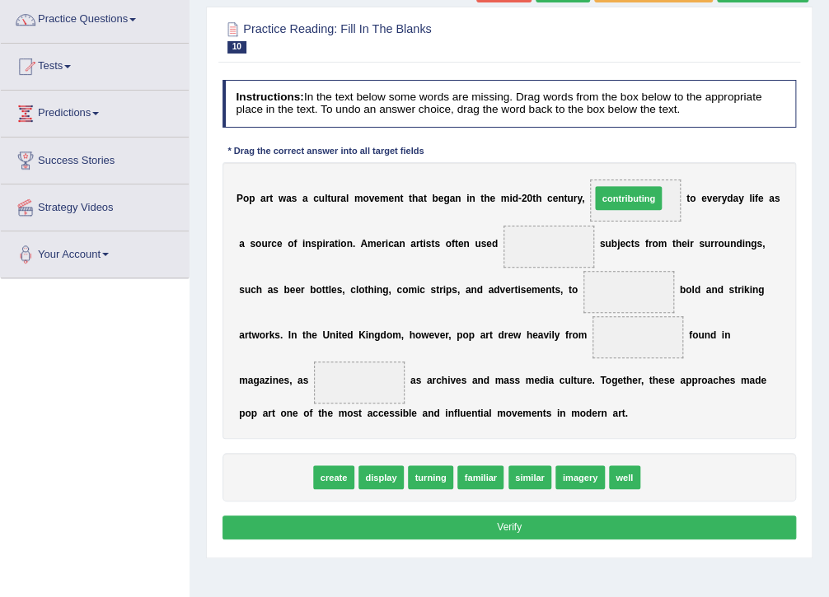
drag, startPoint x: 263, startPoint y: 479, endPoint x: 677, endPoint y: 151, distance: 528.6
click at [677, 151] on div "Instructions: In the text below some words are missing. Drag words from the box…" at bounding box center [508, 312] width 581 height 478
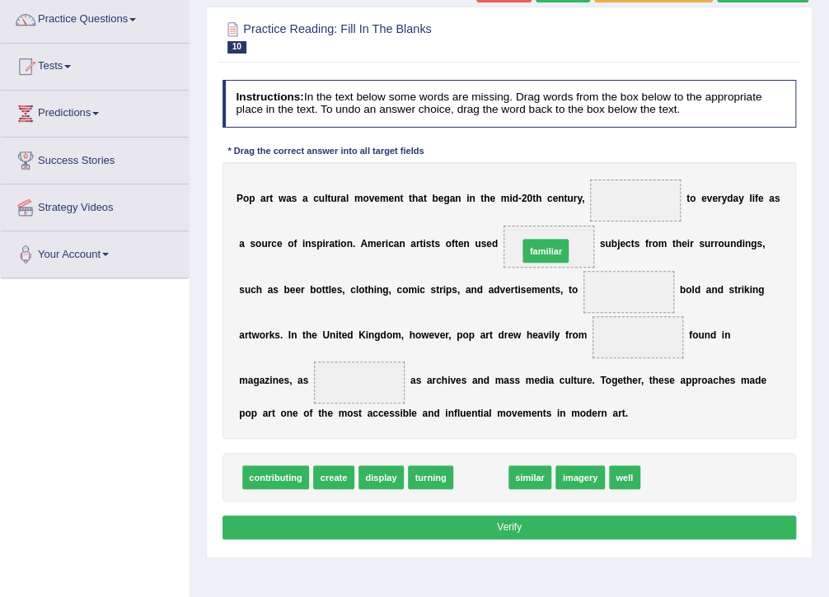
drag, startPoint x: 475, startPoint y: 477, endPoint x: 551, endPoint y: 211, distance: 277.0
click at [514, 478] on span "imagery" at bounding box center [529, 478] width 49 height 24
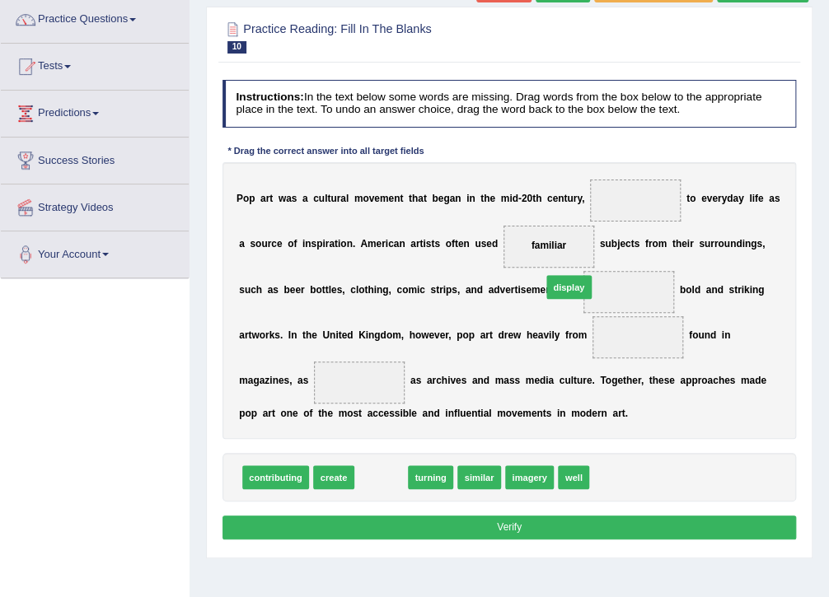
drag, startPoint x: 373, startPoint y: 481, endPoint x: 594, endPoint y: 257, distance: 314.7
click at [532, 244] on span "display" at bounding box center [549, 246] width 34 height 12
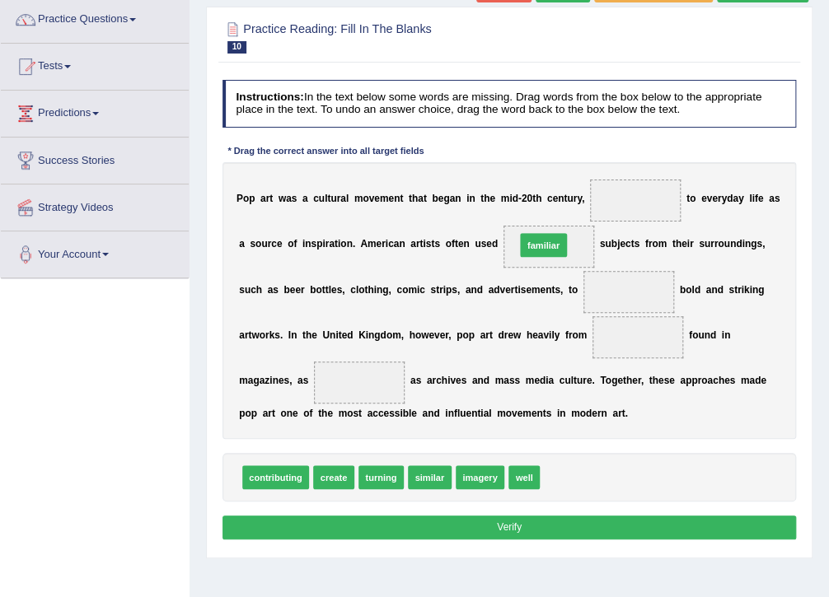
drag, startPoint x: 548, startPoint y: 476, endPoint x: 520, endPoint y: 203, distance: 275.0
click at [520, 203] on div "Instructions: In the text below some words are missing. Drag words from the box…" at bounding box center [508, 312] width 581 height 478
drag, startPoint x: 516, startPoint y: 249, endPoint x: 609, endPoint y: 523, distance: 289.8
drag, startPoint x: 555, startPoint y: 478, endPoint x: 513, endPoint y: 205, distance: 276.0
click at [513, 205] on div "Instructions: In the text below some words are missing. Drag words from the box…" at bounding box center [508, 312] width 581 height 478
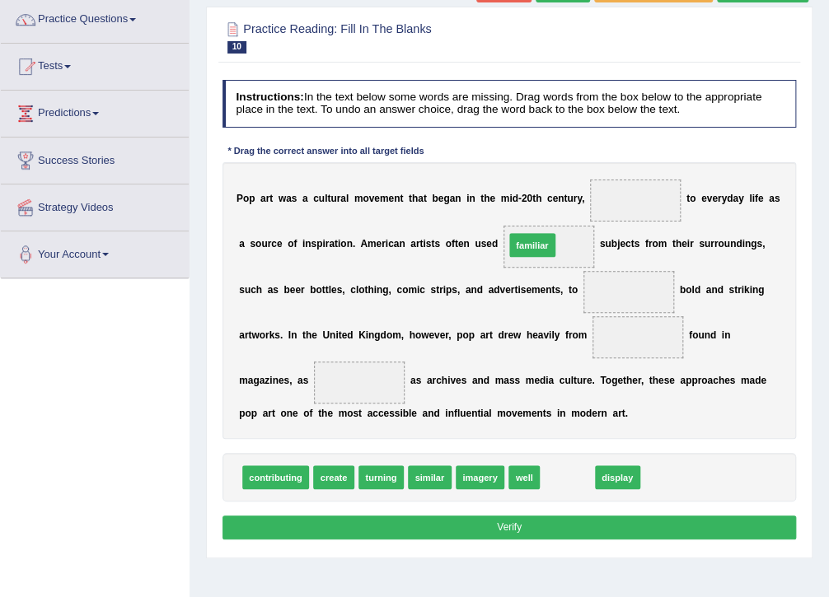
drag, startPoint x: 548, startPoint y: 481, endPoint x: 507, endPoint y: 208, distance: 276.7
click at [507, 208] on div "Instructions: In the text below some words are missing. Drag words from the box…" at bounding box center [508, 312] width 581 height 478
drag, startPoint x: 470, startPoint y: 480, endPoint x: 516, endPoint y: 214, distance: 269.3
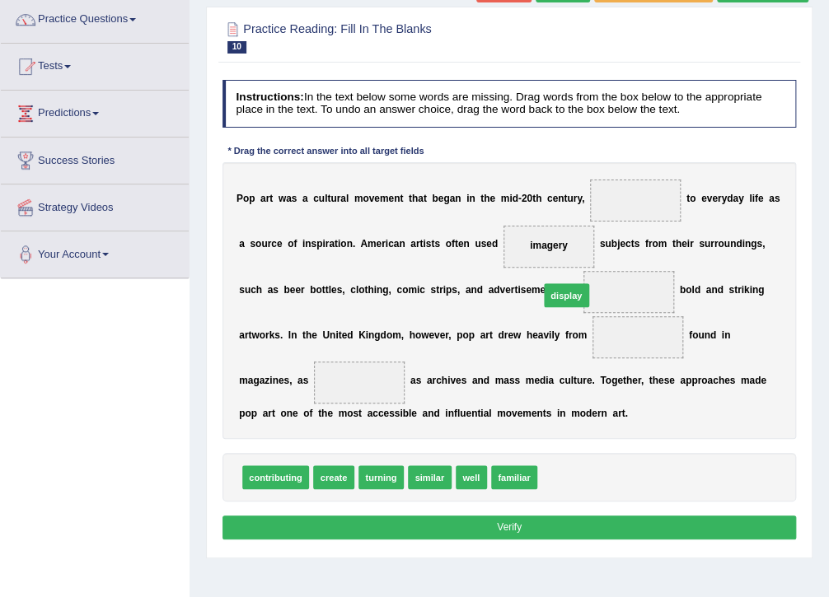
drag, startPoint x: 562, startPoint y: 478, endPoint x: 565, endPoint y: 264, distance: 214.3
drag, startPoint x: 545, startPoint y: 473, endPoint x: 508, endPoint y: 198, distance: 277.7
click at [508, 194] on div "Instructions: In the text below some words are missing. Drag words from the box…" at bounding box center [508, 312] width 581 height 478
drag, startPoint x: 526, startPoint y: 396, endPoint x: 480, endPoint y: 207, distance: 194.9
click at [480, 207] on div "Instructions: In the text below some words are missing. Drag words from the box…" at bounding box center [508, 312] width 581 height 478
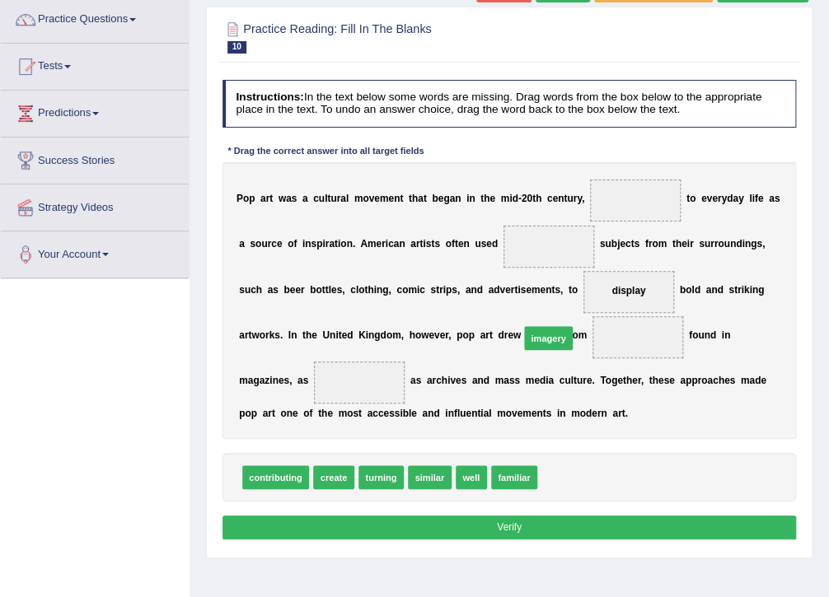
drag, startPoint x: 548, startPoint y: 480, endPoint x: 527, endPoint y: 316, distance: 164.5
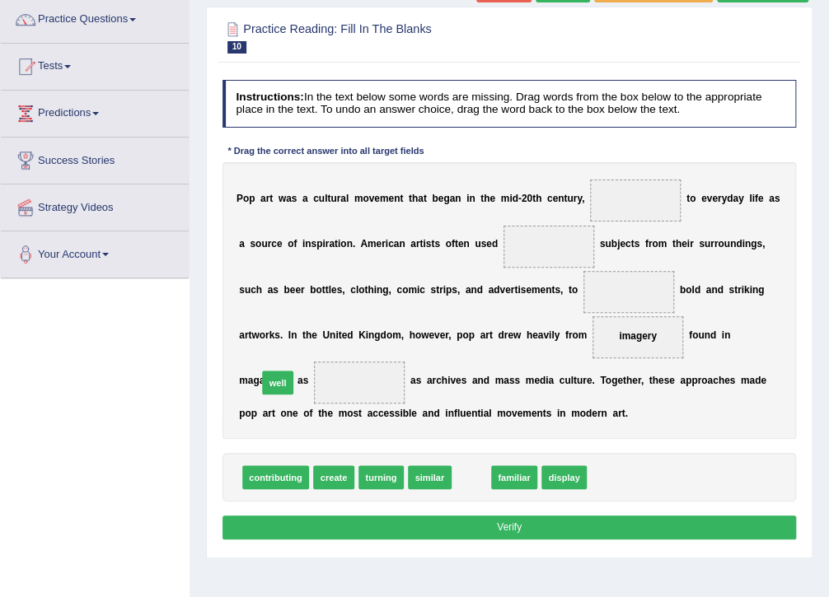
drag, startPoint x: 473, startPoint y: 478, endPoint x: 246, endPoint y: 367, distance: 253.2
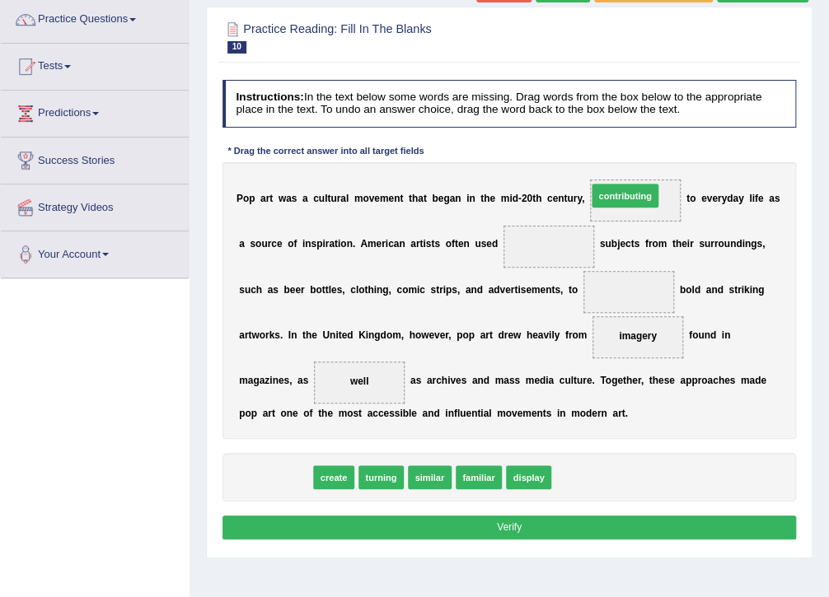
drag, startPoint x: 269, startPoint y: 476, endPoint x: 677, endPoint y: 145, distance: 526.2
click at [678, 145] on div "Instructions: In the text below some words are missing. Drag words from the box…" at bounding box center [508, 312] width 581 height 478
drag, startPoint x: 257, startPoint y: 477, endPoint x: 650, endPoint y: 136, distance: 520.5
click at [654, 139] on div "Instructions: In the text below some words are missing. Drag words from the box…" at bounding box center [508, 312] width 581 height 478
drag, startPoint x: 267, startPoint y: 481, endPoint x: 659, endPoint y: 180, distance: 494.3
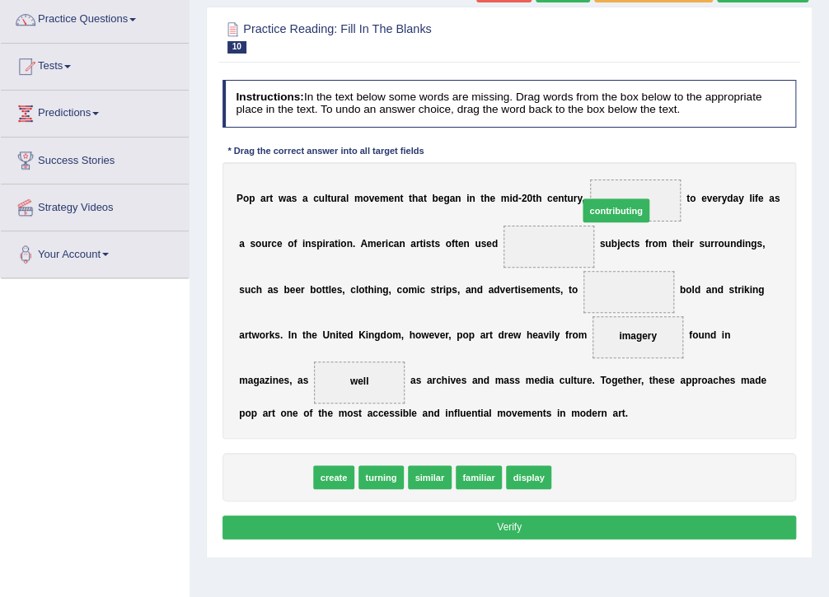
click at [665, 166] on div "Instructions: In the text below some words are missing. Drag words from the box…" at bounding box center [508, 312] width 581 height 478
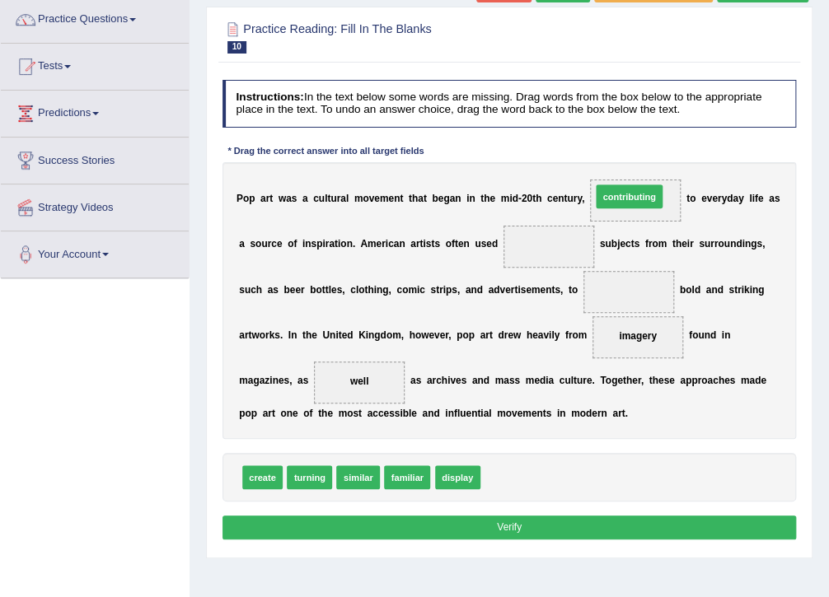
drag, startPoint x: 494, startPoint y: 476, endPoint x: 626, endPoint y: 145, distance: 355.5
click at [626, 145] on div "Instructions: In the text below some words are missing. Drag words from the box…" at bounding box center [508, 312] width 581 height 478
drag, startPoint x: 496, startPoint y: 483, endPoint x: 602, endPoint y: 164, distance: 335.9
click at [602, 164] on div "Instructions: In the text below some words are missing. Drag words from the box…" at bounding box center [508, 312] width 581 height 478
click at [502, 537] on button "Verify" at bounding box center [510, 528] width 574 height 24
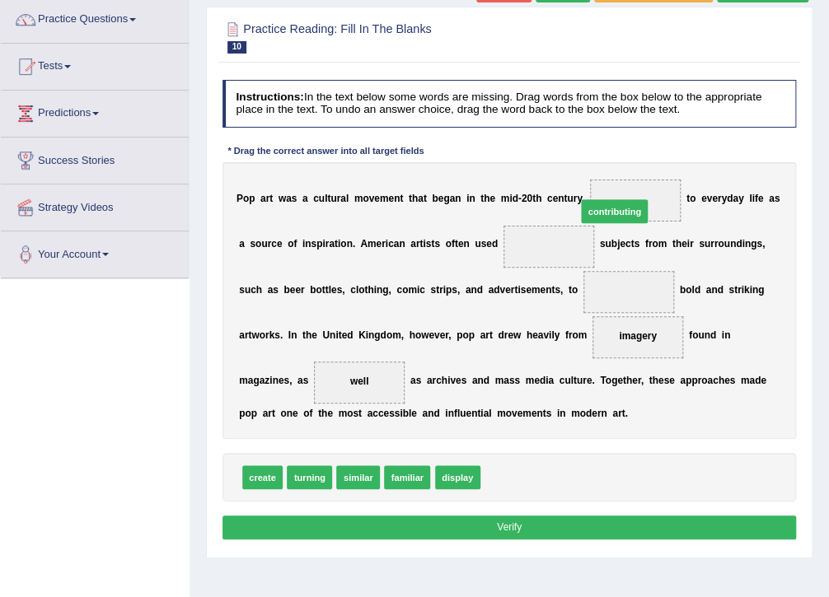
drag, startPoint x: 499, startPoint y: 479, endPoint x: 613, endPoint y: 166, distance: 333.2
drag, startPoint x: 398, startPoint y: 479, endPoint x: 521, endPoint y: 204, distance: 300.6
click at [521, 204] on div "Instructions: In the text below some words are missing. Drag words from the box…" at bounding box center [508, 312] width 581 height 478
drag, startPoint x: 400, startPoint y: 465, endPoint x: 536, endPoint y: 200, distance: 297.4
drag, startPoint x: 463, startPoint y: 469, endPoint x: 635, endPoint y: 155, distance: 358.1
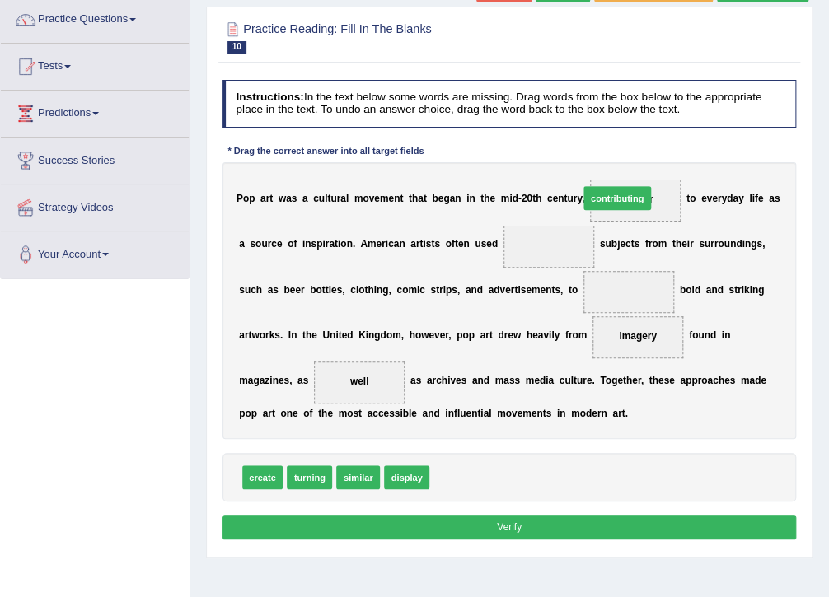
click at [635, 155] on div "Instructions: In the text below some words are missing. Drag words from the box…" at bounding box center [508, 312] width 581 height 478
click at [507, 526] on button "Verify" at bounding box center [510, 528] width 574 height 24
drag, startPoint x: 605, startPoint y: 193, endPoint x: 584, endPoint y: 381, distance: 189.0
click at [586, 395] on div "P o p a r t w a s a c u l t u r a l m o v e m e n t t h a t b e g a n i n t h e…" at bounding box center [510, 300] width 574 height 277
click at [618, 194] on span "familiar" at bounding box center [635, 200] width 35 height 12
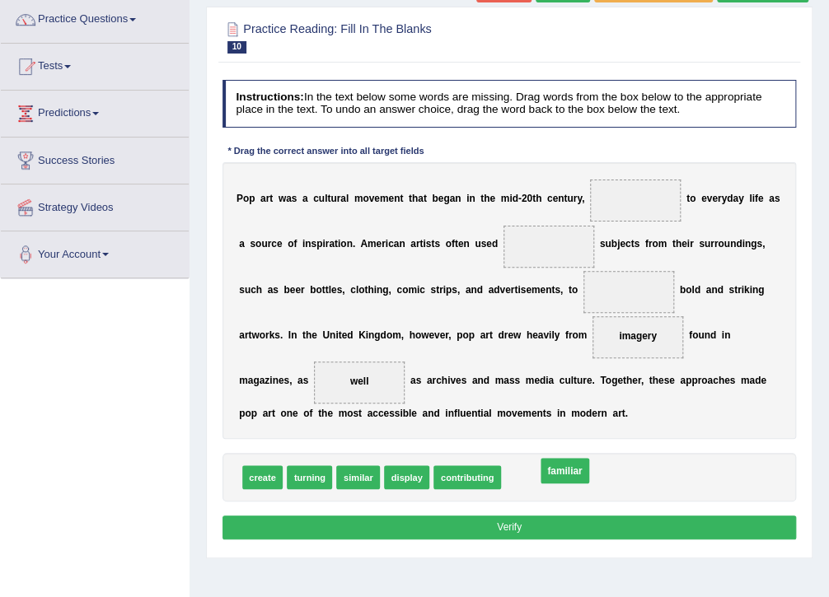
drag, startPoint x: 608, startPoint y: 198, endPoint x: 513, endPoint y: 515, distance: 331.4
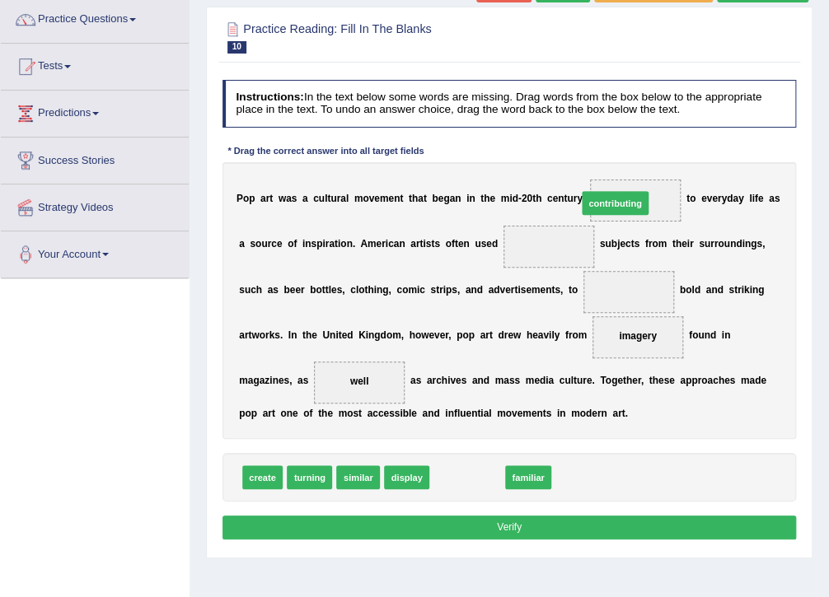
drag, startPoint x: 523, startPoint y: 393, endPoint x: 631, endPoint y: 152, distance: 263.7
click at [631, 152] on div "Instructions: In the text below some words are missing. Drag words from the box…" at bounding box center [508, 312] width 581 height 478
drag, startPoint x: 441, startPoint y: 478, endPoint x: 629, endPoint y: 155, distance: 373.7
click at [629, 155] on div "Instructions: In the text below some words are missing. Drag words from the box…" at bounding box center [508, 312] width 581 height 478
drag, startPoint x: 445, startPoint y: 479, endPoint x: 641, endPoint y: 152, distance: 381.5
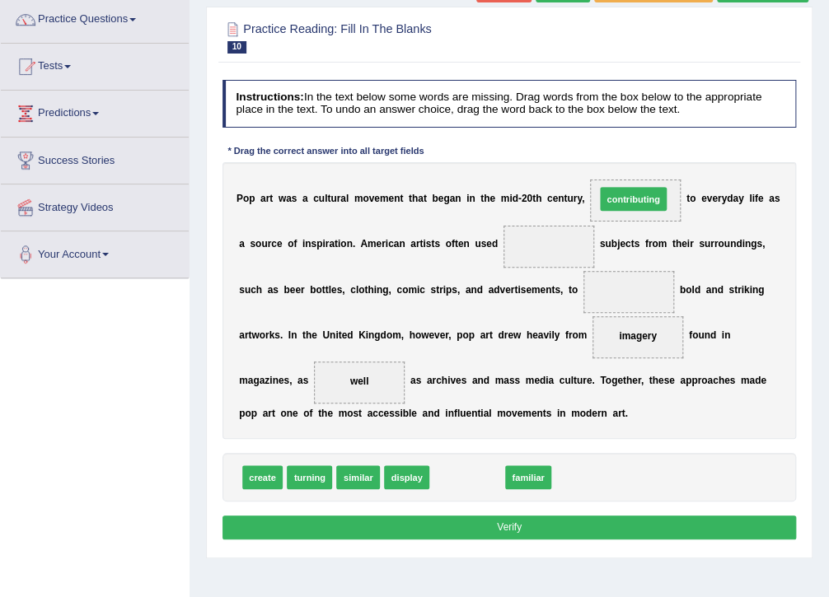
click at [641, 152] on div "Instructions: In the text below some words are missing. Drag words from the box…" at bounding box center [508, 312] width 581 height 478
click at [522, 531] on button "Verify" at bounding box center [510, 528] width 574 height 24
drag, startPoint x: 454, startPoint y: 481, endPoint x: 629, endPoint y: 153, distance: 371.6
click at [629, 153] on div "Instructions: In the text below some words are missing. Drag words from the box…" at bounding box center [508, 312] width 581 height 478
drag, startPoint x: 433, startPoint y: 480, endPoint x: 629, endPoint y: 152, distance: 381.0
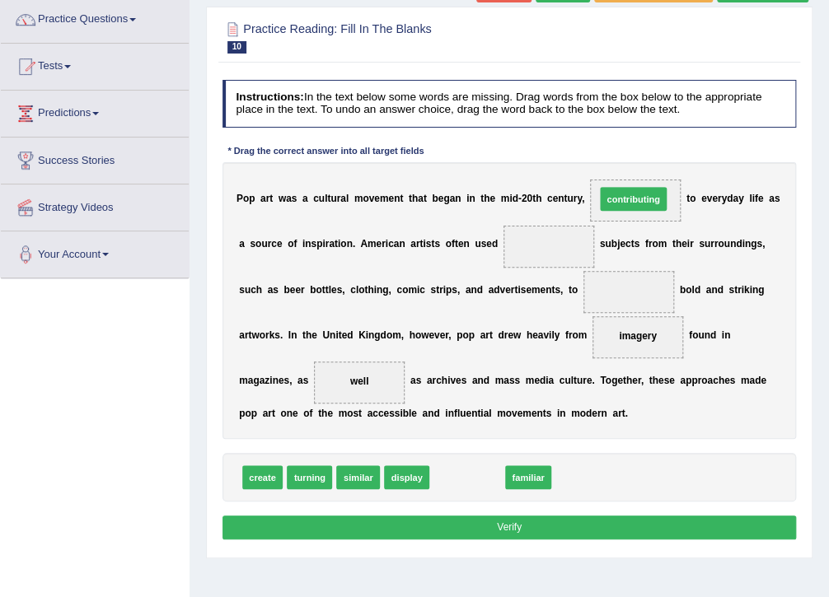
click at [629, 152] on div "Instructions: In the text below some words are missing. Drag words from the box…" at bounding box center [508, 312] width 581 height 478
drag, startPoint x: 435, startPoint y: 484, endPoint x: 623, endPoint y: 155, distance: 378.7
click at [623, 155] on div "Instructions: In the text below some words are missing. Drag words from the box…" at bounding box center [508, 312] width 581 height 478
drag, startPoint x: 440, startPoint y: 485, endPoint x: 614, endPoint y: 152, distance: 374.9
click at [614, 152] on div "Instructions: In the text below some words are missing. Drag words from the box…" at bounding box center [508, 312] width 581 height 478
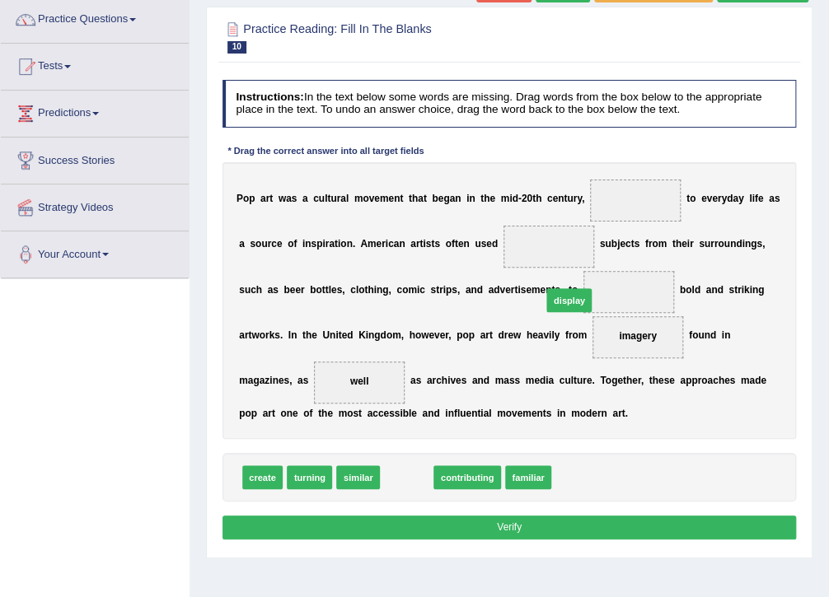
drag, startPoint x: 391, startPoint y: 482, endPoint x: 580, endPoint y: 273, distance: 281.8
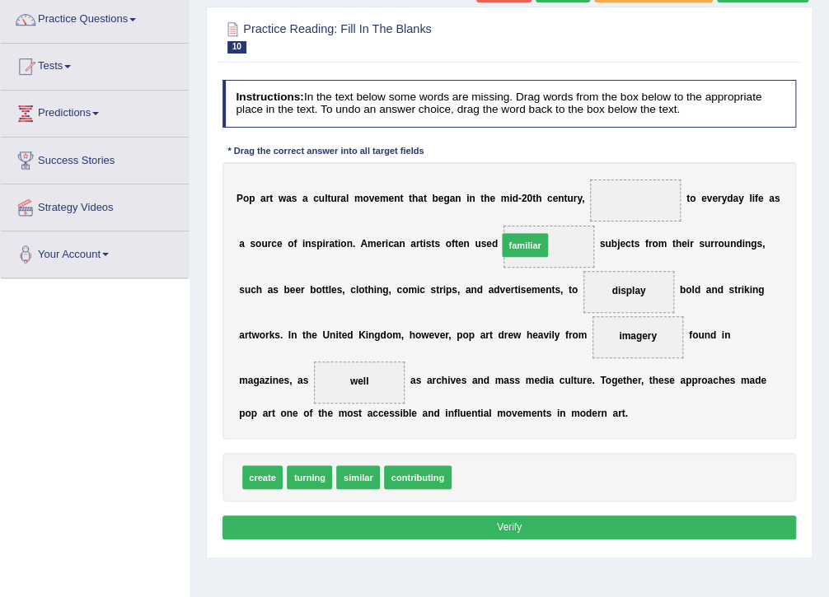
drag, startPoint x: 463, startPoint y: 481, endPoint x: 518, endPoint y: 208, distance: 279.0
click at [518, 208] on div "Instructions: In the text below some words are missing. Drag words from the box…" at bounding box center [508, 312] width 581 height 478
drag, startPoint x: 453, startPoint y: 481, endPoint x: 500, endPoint y: 193, distance: 292.2
click at [501, 197] on div "Instructions: In the text below some words are missing. Drag words from the box…" at bounding box center [508, 312] width 581 height 478
click at [496, 525] on button "Verify" at bounding box center [510, 528] width 574 height 24
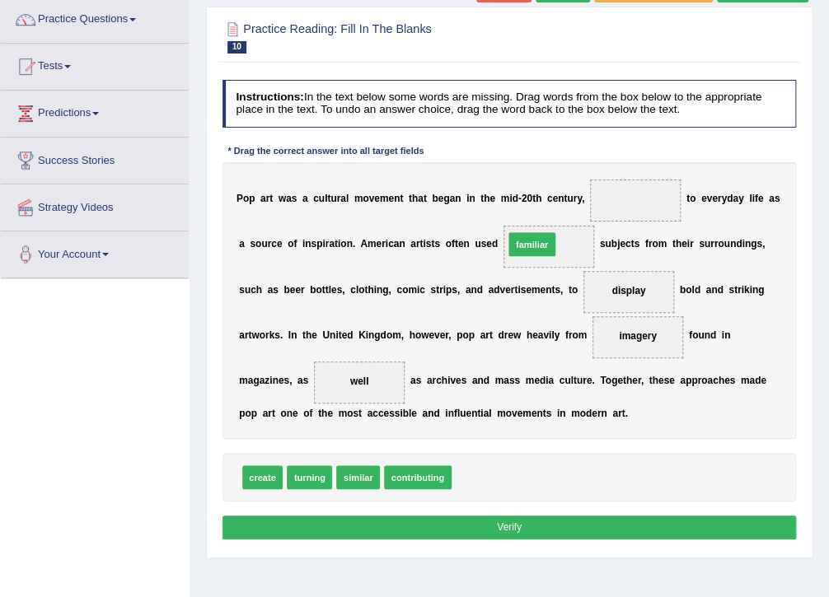
drag, startPoint x: 455, startPoint y: 484, endPoint x: 513, endPoint y: 211, distance: 278.8
click at [515, 211] on div "Instructions: In the text below some words are missing. Drag words from the box…" at bounding box center [508, 312] width 581 height 478
drag, startPoint x: 465, startPoint y: 483, endPoint x: 513, endPoint y: 207, distance: 280.2
click at [510, 207] on div "Instructions: In the text below some words are missing. Drag words from the box…" at bounding box center [508, 312] width 581 height 478
click at [518, 521] on button "Verify" at bounding box center [510, 528] width 574 height 24
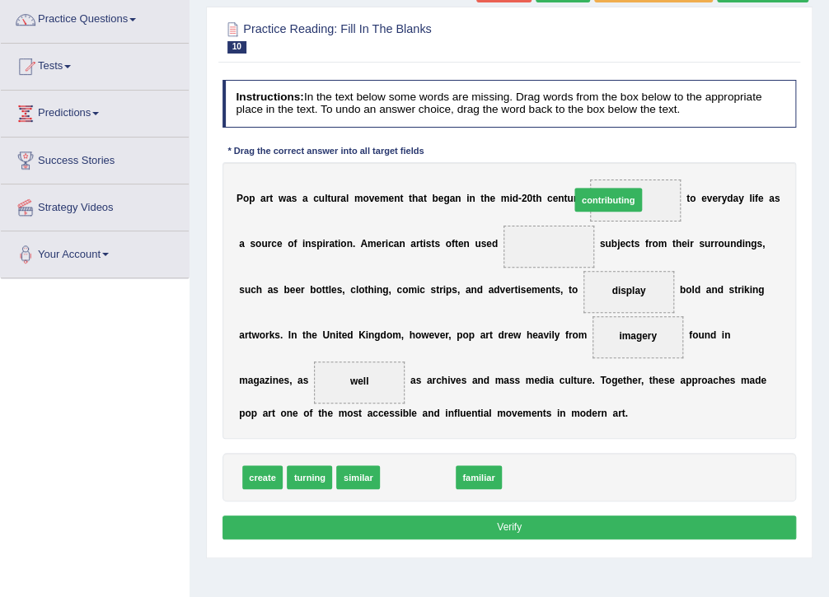
drag, startPoint x: 407, startPoint y: 479, endPoint x: 631, endPoint y: 152, distance: 395.9
click at [631, 152] on div "Instructions: In the text below some words are missing. Drag words from the box…" at bounding box center [508, 312] width 581 height 478
drag, startPoint x: 388, startPoint y: 480, endPoint x: 631, endPoint y: 152, distance: 408.3
click at [631, 149] on div "Instructions: In the text below some words are missing. Drag words from the box…" at bounding box center [508, 312] width 581 height 478
drag, startPoint x: 391, startPoint y: 485, endPoint x: 632, endPoint y: 152, distance: 410.6
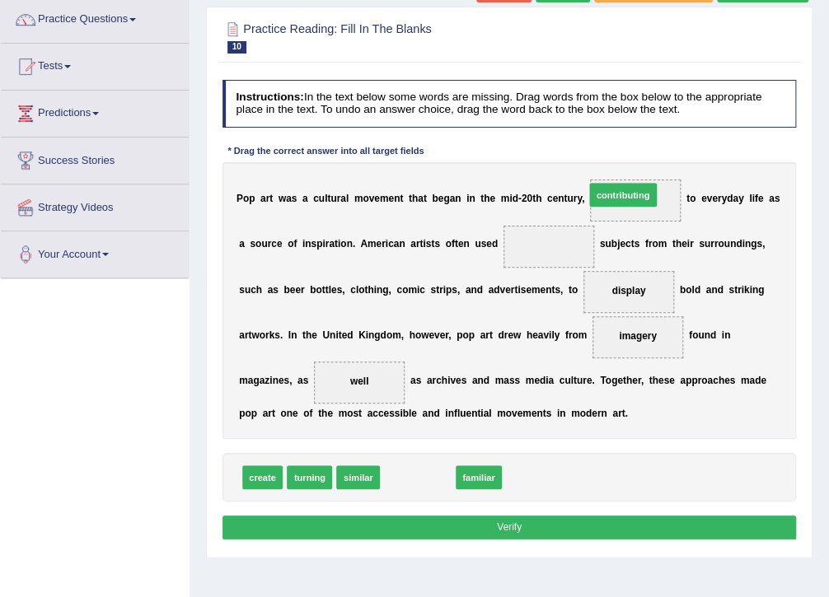
click at [632, 152] on div "Instructions: In the text below some words are missing. Drag words from the box…" at bounding box center [508, 312] width 581 height 478
drag, startPoint x: 394, startPoint y: 478, endPoint x: 643, endPoint y: 148, distance: 413.0
click at [643, 148] on div "Instructions: In the text below some words are missing. Drag words from the box…" at bounding box center [508, 312] width 581 height 478
drag, startPoint x: 397, startPoint y: 478, endPoint x: 630, endPoint y: 164, distance: 391.1
click at [630, 164] on div "Instructions: In the text below some words are missing. Drag words from the box…" at bounding box center [508, 312] width 581 height 478
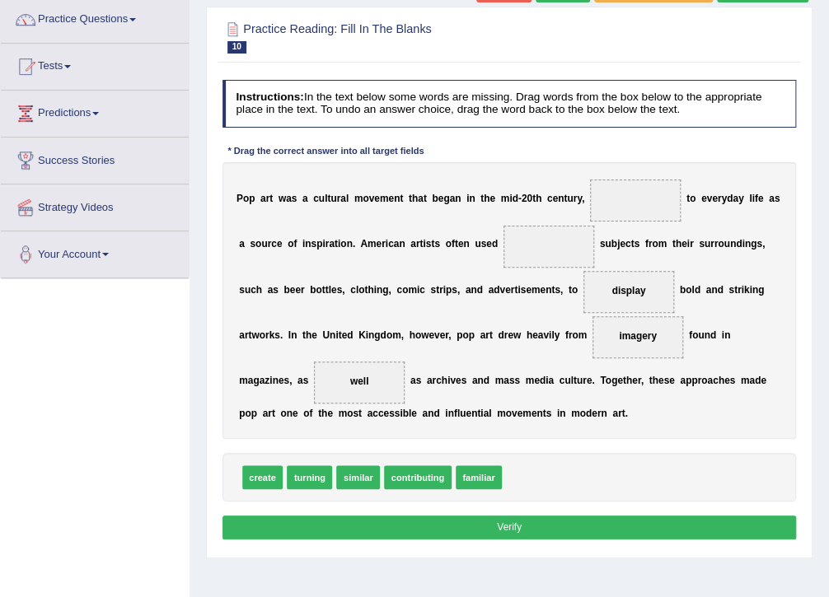
click at [471, 521] on button "Verify" at bounding box center [510, 528] width 574 height 24
drag, startPoint x: 392, startPoint y: 485, endPoint x: 626, endPoint y: 157, distance: 402.5
click at [630, 157] on div "Instructions: In the text below some words are missing. Drag words from the box…" at bounding box center [508, 312] width 581 height 478
drag, startPoint x: 400, startPoint y: 481, endPoint x: 633, endPoint y: 155, distance: 401.1
click at [633, 155] on div "Instructions: In the text below some words are missing. Drag words from the box…" at bounding box center [508, 312] width 581 height 478
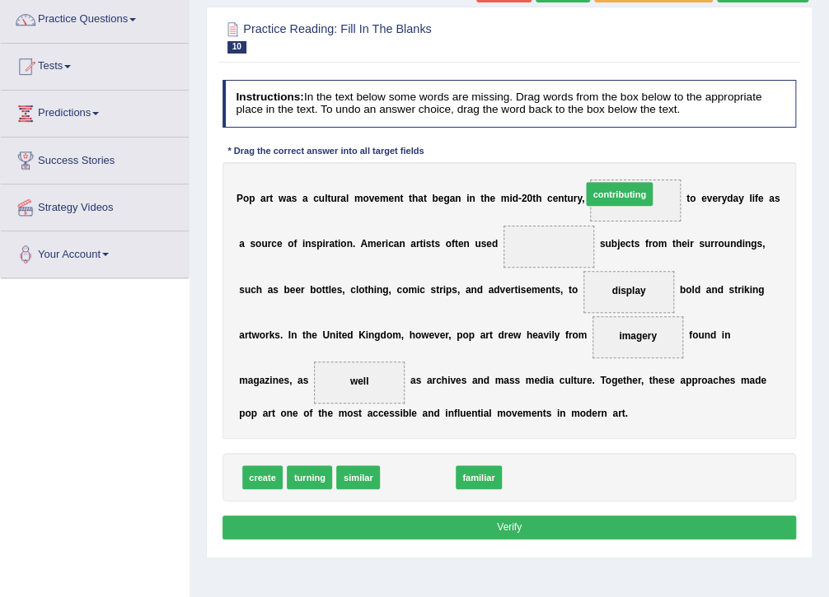
drag, startPoint x: 399, startPoint y: 481, endPoint x: 636, endPoint y: 148, distance: 408.9
click at [636, 148] on div "Instructions: In the text below some words are missing. Drag words from the box…" at bounding box center [508, 312] width 581 height 478
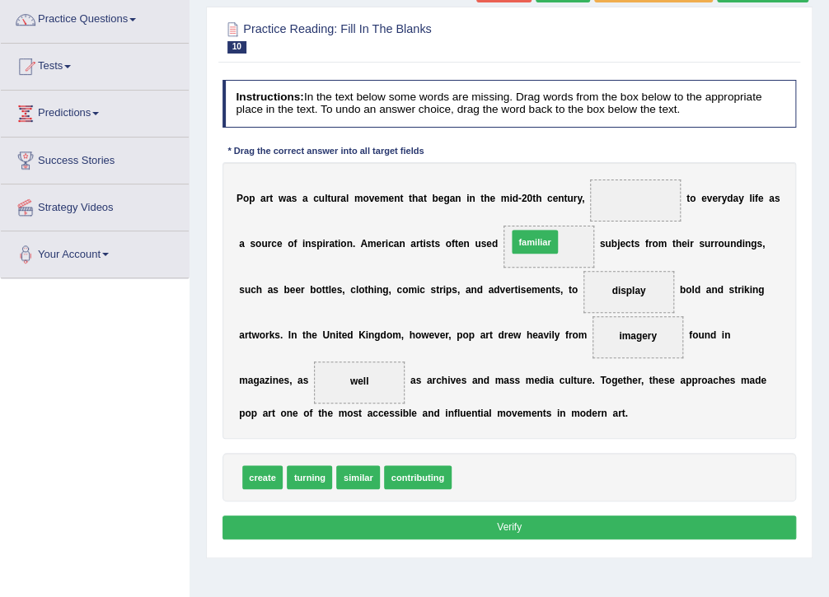
drag, startPoint x: 471, startPoint y: 478, endPoint x: 537, endPoint y: 201, distance: 284.6
click at [537, 201] on div "Instructions: In the text below some words are missing. Drag words from the box…" at bounding box center [508, 312] width 581 height 478
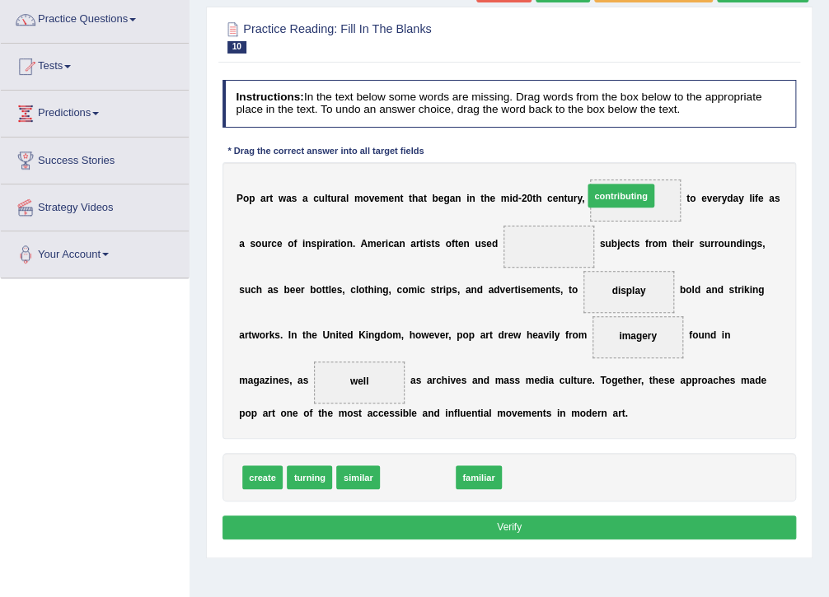
drag, startPoint x: 396, startPoint y: 484, endPoint x: 635, endPoint y: 152, distance: 409.2
click at [635, 152] on div "Instructions: In the text below some words are missing. Drag words from the box…" at bounding box center [508, 312] width 581 height 478
click at [441, 524] on button "Verify" at bounding box center [510, 528] width 574 height 24
drag, startPoint x: 387, startPoint y: 481, endPoint x: 628, endPoint y: 151, distance: 409.3
click at [628, 151] on div "Instructions: In the text below some words are missing. Drag words from the box…" at bounding box center [508, 312] width 581 height 478
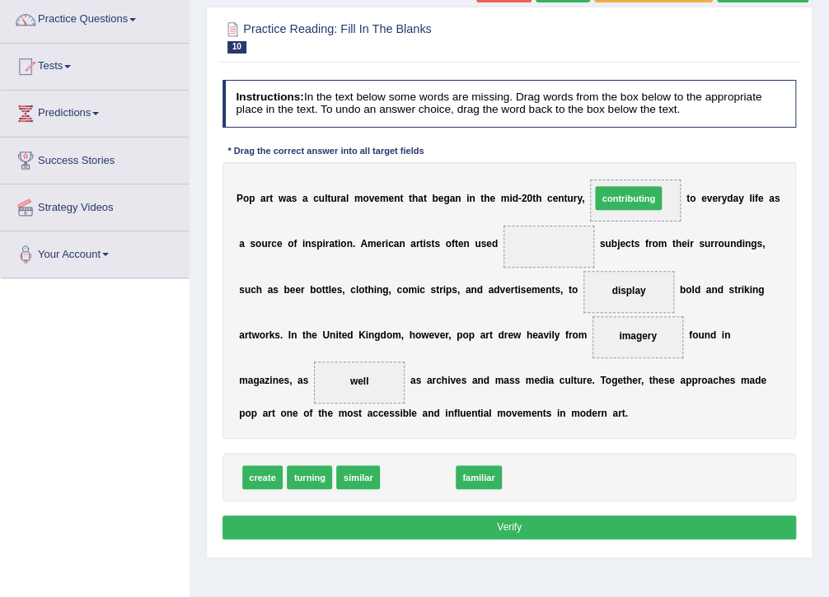
drag, startPoint x: 399, startPoint y: 481, endPoint x: 650, endPoint y: 148, distance: 417.2
click at [648, 152] on div "Instructions: In the text below some words are missing. Drag words from the box…" at bounding box center [508, 312] width 581 height 478
drag, startPoint x: 405, startPoint y: 481, endPoint x: 654, endPoint y: 148, distance: 415.9
click at [654, 148] on div "Instructions: In the text below some words are missing. Drag words from the box…" at bounding box center [508, 312] width 581 height 478
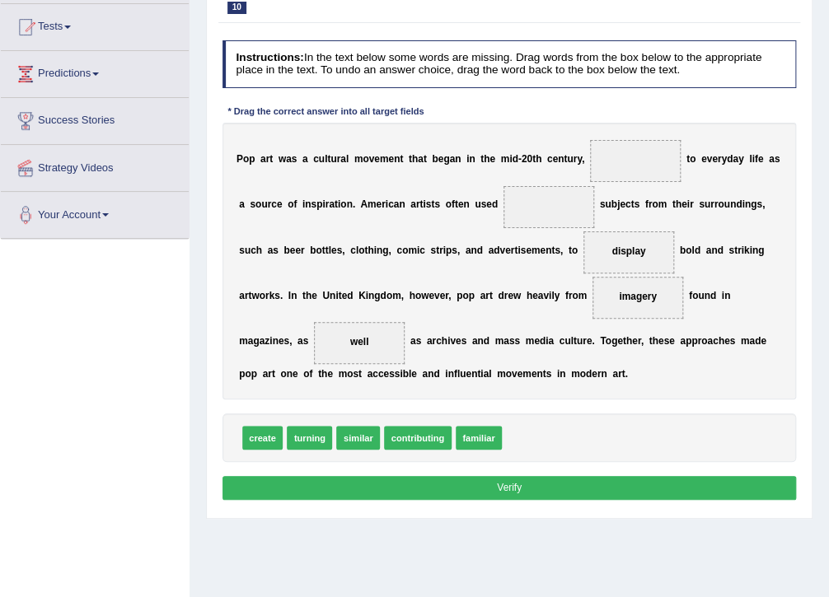
scroll to position [198, 0]
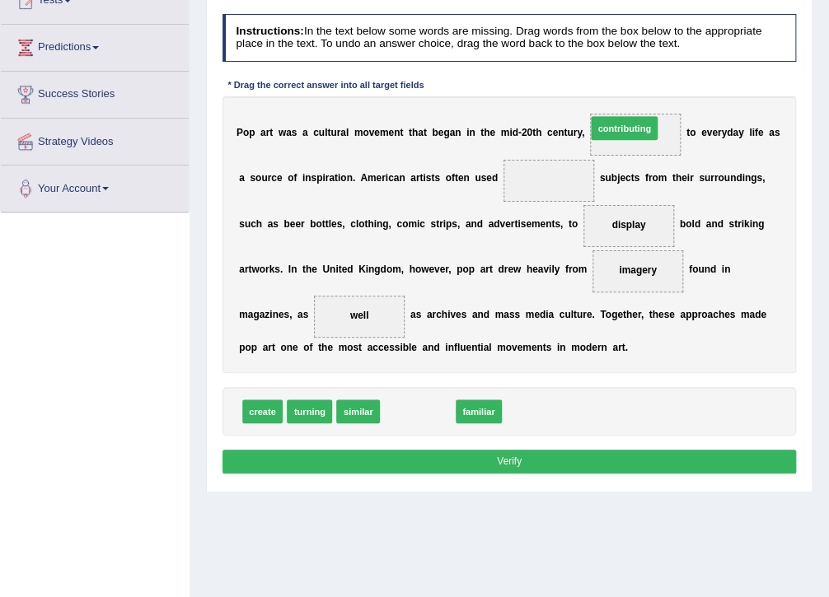
drag, startPoint x: 402, startPoint y: 415, endPoint x: 646, endPoint y: 81, distance: 413.4
click at [646, 81] on div "Instructions: In the text below some words are missing. Drag words from the box…" at bounding box center [508, 246] width 581 height 478
drag, startPoint x: 397, startPoint y: 419, endPoint x: 649, endPoint y: 54, distance: 443.2
click at [649, 54] on div "Instructions: In the text below some words are missing. Drag words from the box…" at bounding box center [508, 246] width 581 height 478
drag, startPoint x: 394, startPoint y: 417, endPoint x: 627, endPoint y: 99, distance: 394.4
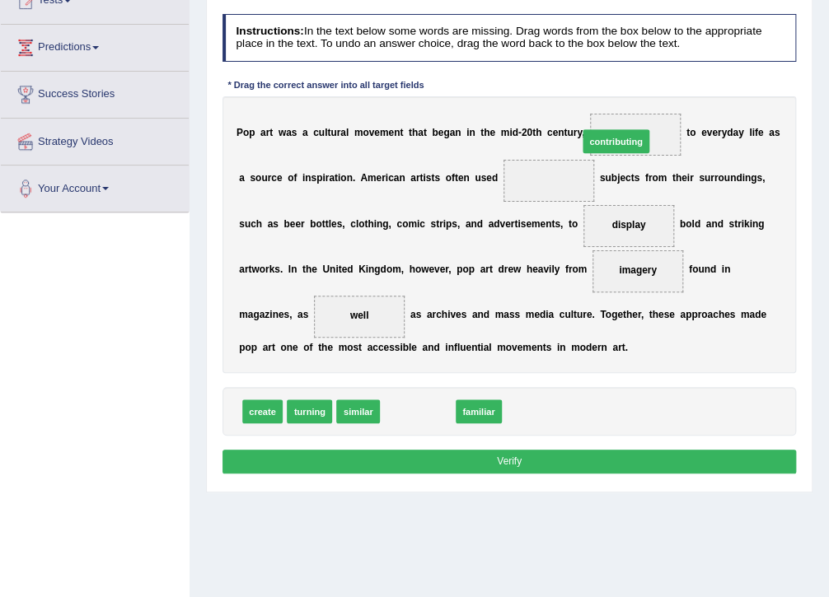
click at [627, 99] on div "Instructions: In the text below some words are missing. Drag words from the box…" at bounding box center [508, 246] width 581 height 478
drag, startPoint x: 397, startPoint y: 415, endPoint x: 633, endPoint y: 91, distance: 401.2
click at [633, 91] on div "Instructions: In the text below some words are missing. Drag words from the box…" at bounding box center [508, 246] width 581 height 478
drag, startPoint x: 396, startPoint y: 418, endPoint x: 635, endPoint y: 93, distance: 403.2
click at [635, 93] on div "Instructions: In the text below some words are missing. Drag words from the box…" at bounding box center [508, 246] width 581 height 478
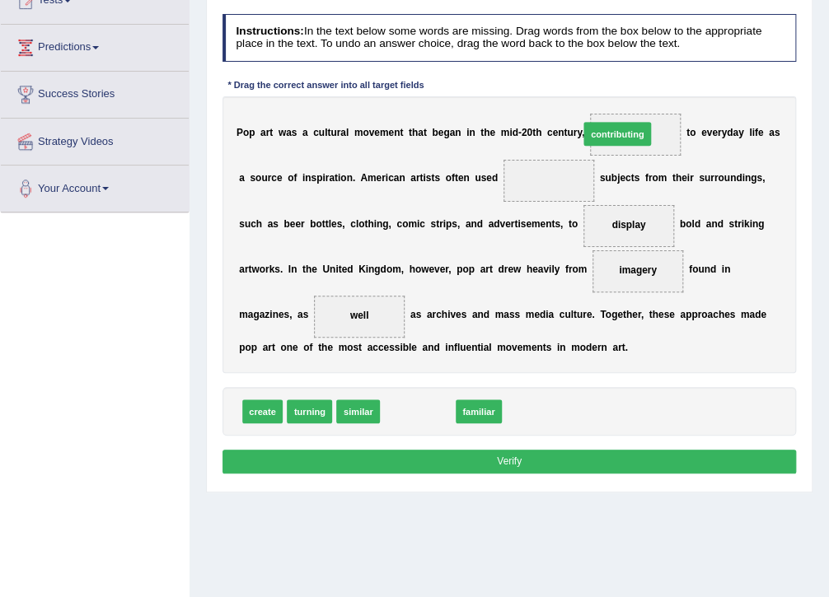
drag, startPoint x: 389, startPoint y: 422, endPoint x: 624, endPoint y: 95, distance: 402.7
click at [624, 95] on div "Instructions: In the text below some words are missing. Drag words from the box…" at bounding box center [508, 246] width 581 height 478
drag, startPoint x: 387, startPoint y: 421, endPoint x: 623, endPoint y: 95, distance: 403.0
click at [623, 95] on div "Instructions: In the text below some words are missing. Drag words from the box…" at bounding box center [508, 246] width 581 height 478
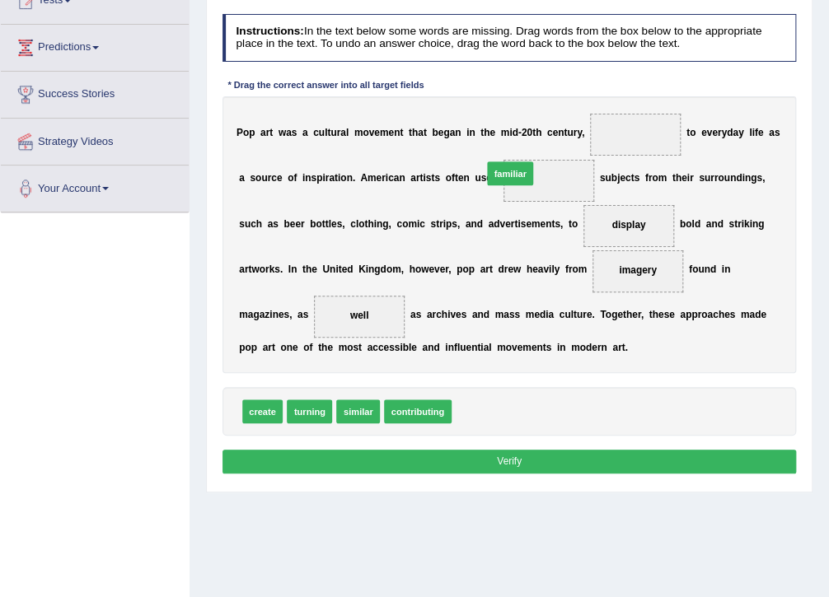
drag, startPoint x: 494, startPoint y: 328, endPoint x: 504, endPoint y: 122, distance: 206.3
click at [504, 122] on div "Instructions: In the text below some words are missing. Drag words from the box…" at bounding box center [508, 246] width 581 height 478
drag, startPoint x: 356, startPoint y: 415, endPoint x: 543, endPoint y: 151, distance: 323.3
drag, startPoint x: 432, startPoint y: 397, endPoint x: 655, endPoint y: 76, distance: 391.4
click at [655, 76] on div "Instructions: In the text below some words are missing. Drag words from the box…" at bounding box center [508, 246] width 581 height 478
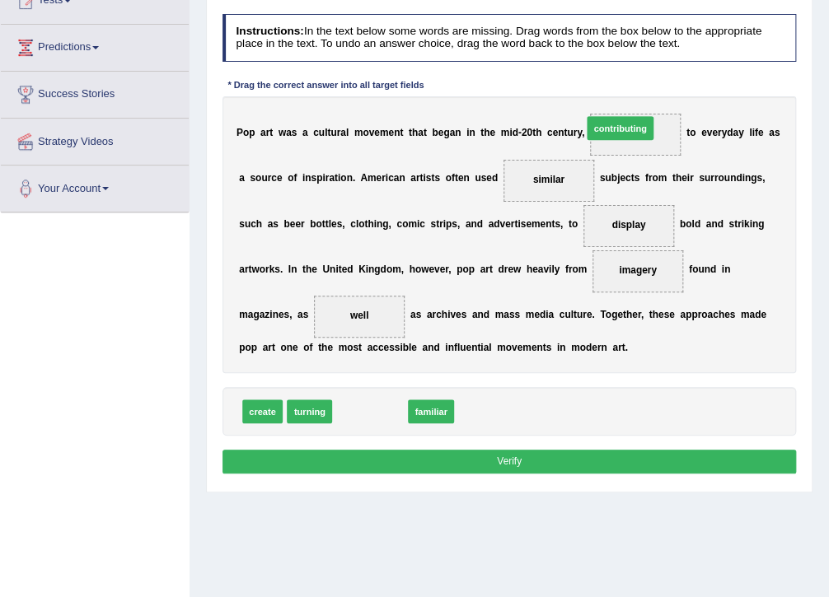
drag, startPoint x: 362, startPoint y: 410, endPoint x: 656, endPoint y: 77, distance: 444.9
click at [656, 77] on div "Instructions: In the text below some words are missing. Drag words from the box…" at bounding box center [508, 246] width 581 height 478
click at [398, 461] on button "Verify" at bounding box center [510, 462] width 574 height 24
drag, startPoint x: 353, startPoint y: 413, endPoint x: 645, endPoint y: 87, distance: 437.7
click at [645, 87] on div "Instructions: In the text below some words are missing. Drag words from the box…" at bounding box center [508, 246] width 581 height 478
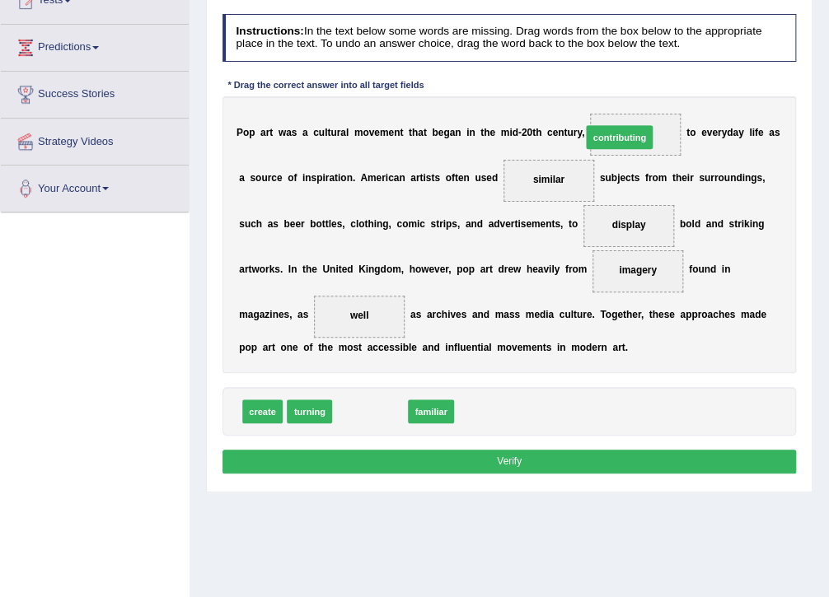
drag, startPoint x: 356, startPoint y: 414, endPoint x: 649, endPoint y: 91, distance: 436.4
click at [649, 91] on div "Instructions: In the text below some words are missing. Drag words from the box…" at bounding box center [508, 246] width 581 height 478
drag, startPoint x: 340, startPoint y: 417, endPoint x: 630, endPoint y: 92, distance: 435.4
click at [630, 92] on div "Instructions: In the text below some words are missing. Drag words from the box…" at bounding box center [508, 246] width 581 height 478
drag, startPoint x: 418, startPoint y: 406, endPoint x: 636, endPoint y: 83, distance: 389.9
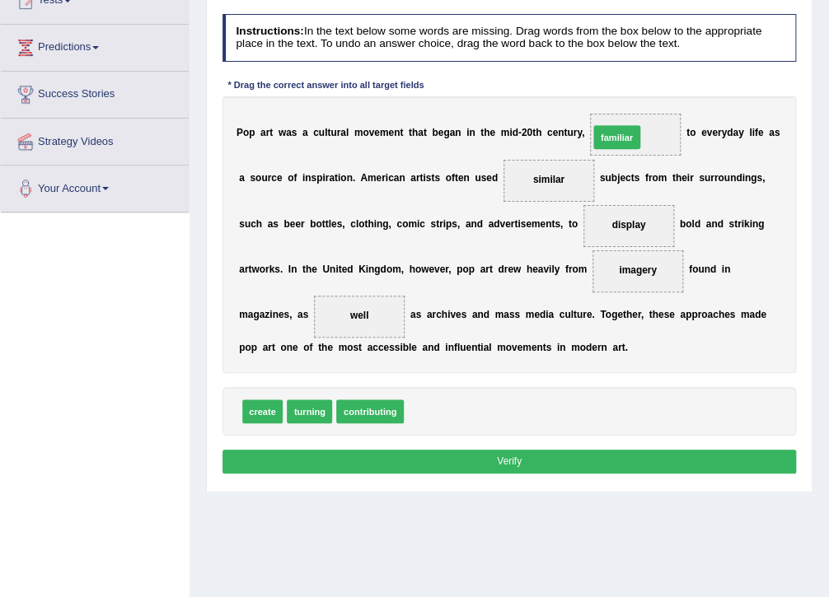
click at [636, 83] on div "Instructions: In the text below some words are missing. Drag words from the box…" at bounding box center [508, 246] width 581 height 478
drag, startPoint x: 309, startPoint y: 407, endPoint x: 664, endPoint y: 81, distance: 482.4
click at [664, 81] on div "Instructions: In the text below some words are missing. Drag words from the box…" at bounding box center [508, 246] width 581 height 478
drag, startPoint x: 248, startPoint y: 412, endPoint x: 662, endPoint y: 75, distance: 533.6
click at [662, 73] on div "Instructions: In the text below some words are missing. Drag words from the box…" at bounding box center [508, 246] width 581 height 478
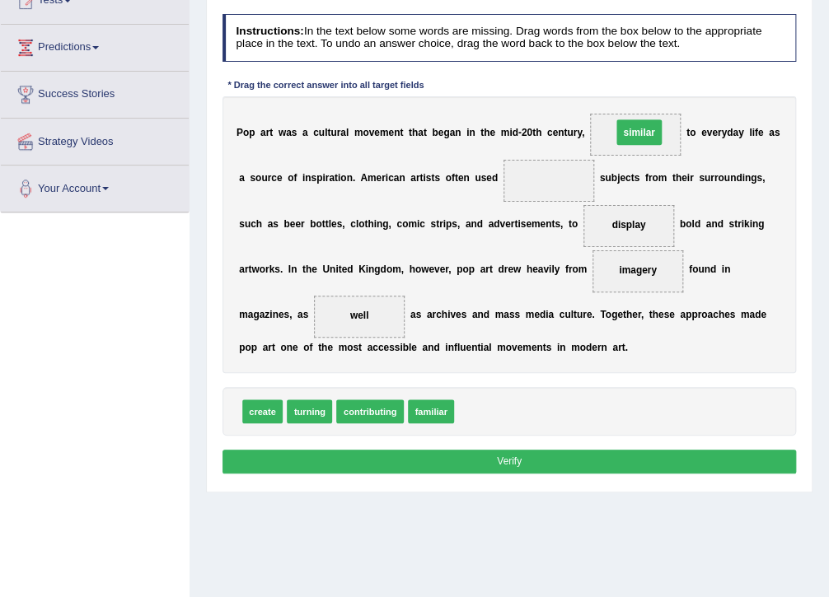
drag, startPoint x: 529, startPoint y: 174, endPoint x: 633, endPoint y: 123, distance: 115.7
drag, startPoint x: 415, startPoint y: 411, endPoint x: 537, endPoint y: 132, distance: 304.8
drag, startPoint x: 429, startPoint y: 396, endPoint x: 529, endPoint y: 152, distance: 264.6
click at [551, 455] on button "Verify" at bounding box center [510, 462] width 574 height 24
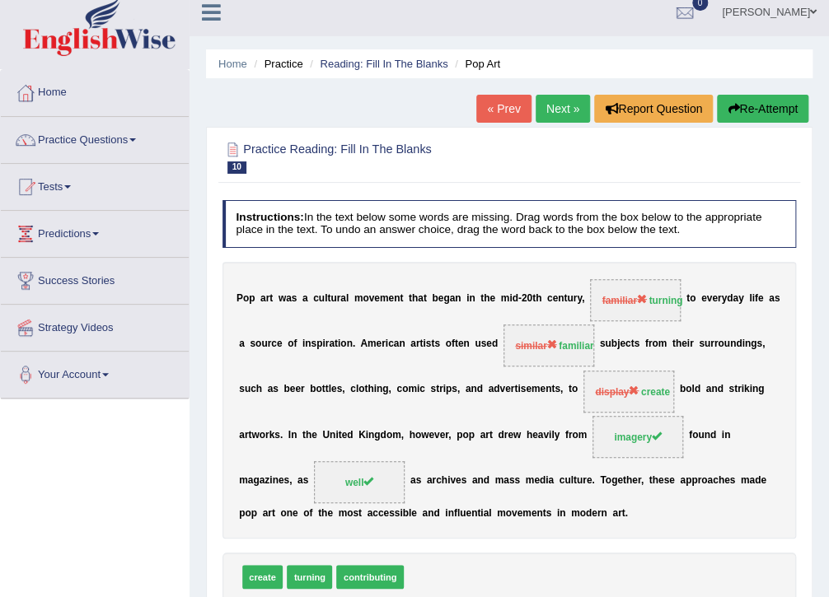
scroll to position [0, 0]
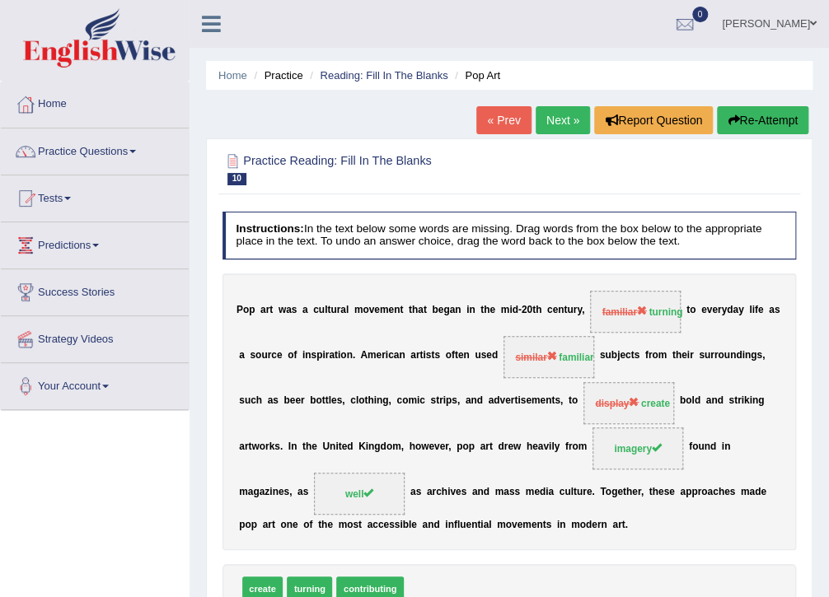
click at [548, 115] on link "Next »" at bounding box center [563, 120] width 54 height 28
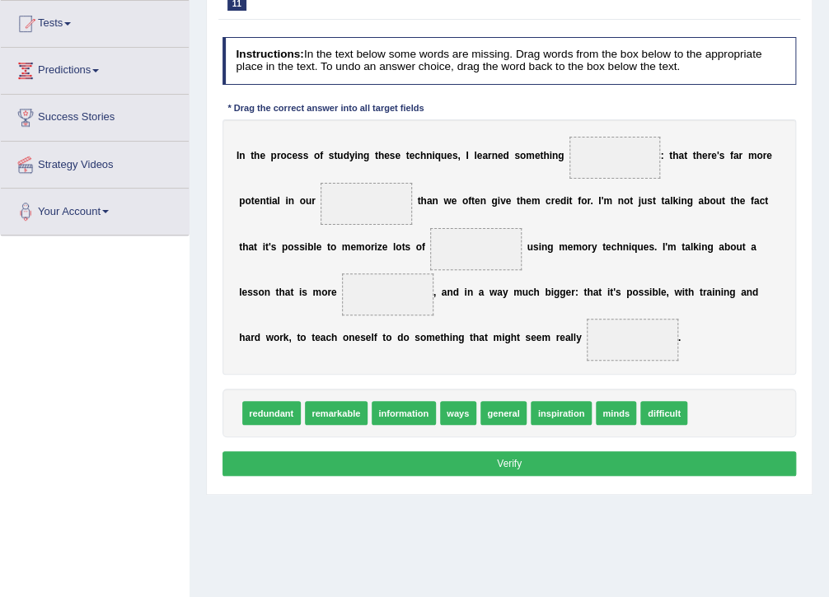
scroll to position [198, 0]
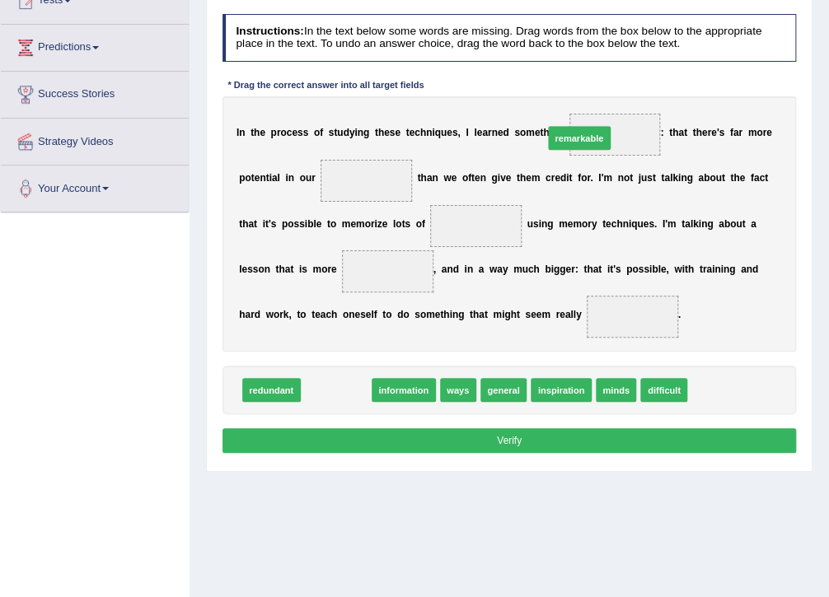
drag, startPoint x: 326, startPoint y: 390, endPoint x: 612, endPoint y: 93, distance: 412.1
click at [612, 93] on div "Instructions: In the text below some words are missing. Drag words from the box…" at bounding box center [508, 235] width 581 height 457
drag, startPoint x: 326, startPoint y: 392, endPoint x: 626, endPoint y: 90, distance: 426.0
click at [626, 90] on div "Instructions: In the text below some words are missing. Drag words from the box…" at bounding box center [508, 235] width 581 height 457
drag, startPoint x: 327, startPoint y: 391, endPoint x: 643, endPoint y: 85, distance: 439.4
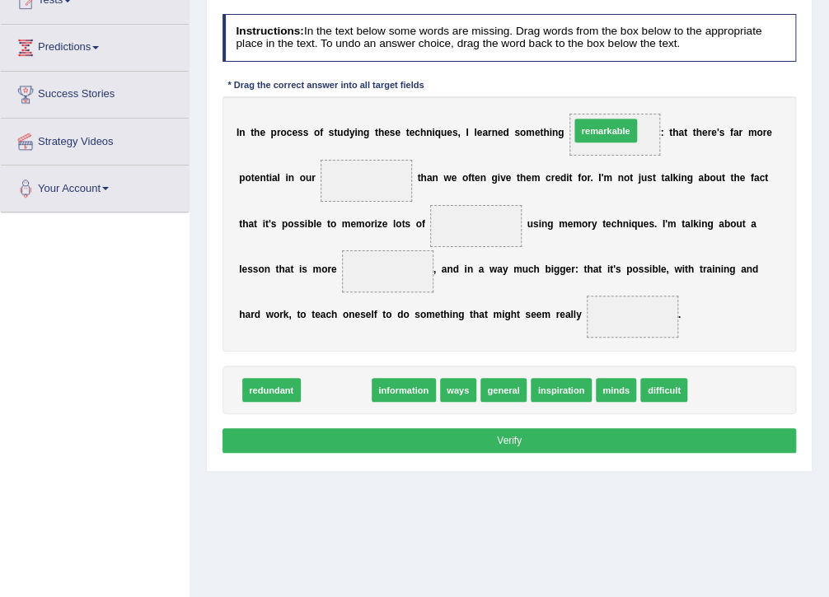
click at [643, 85] on div "Instructions: In the text below some words are missing. Drag words from the box…" at bounding box center [508, 235] width 581 height 457
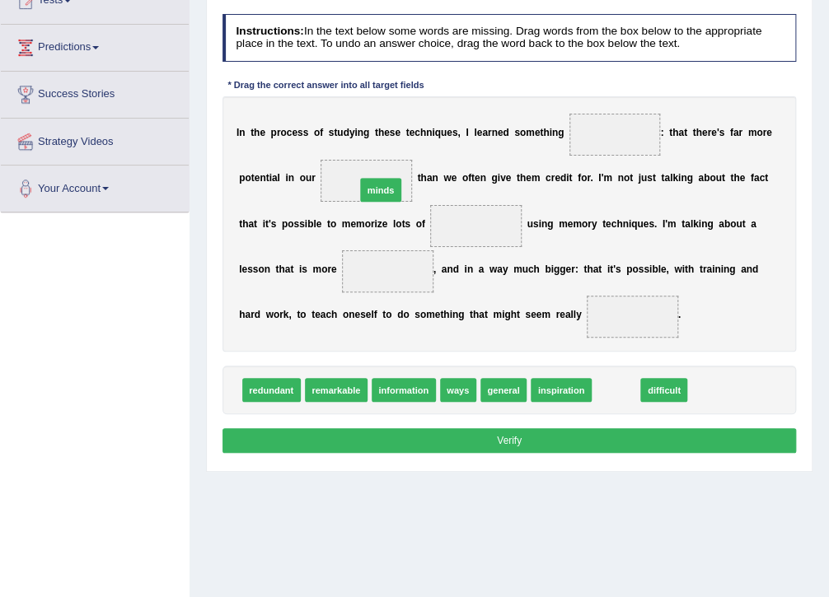
drag, startPoint x: 605, startPoint y: 391, endPoint x: 330, endPoint y: 159, distance: 360.2
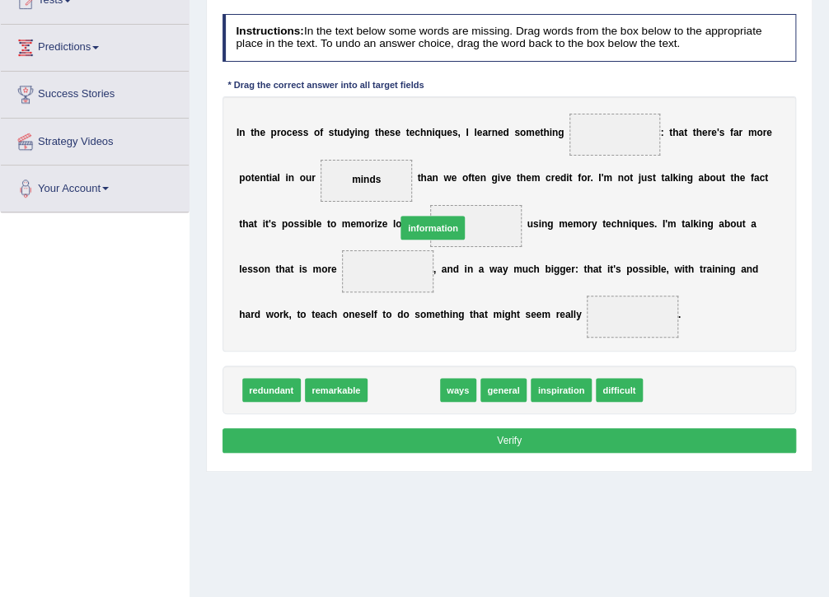
drag, startPoint x: 392, startPoint y: 392, endPoint x: 427, endPoint y: 201, distance: 194.3
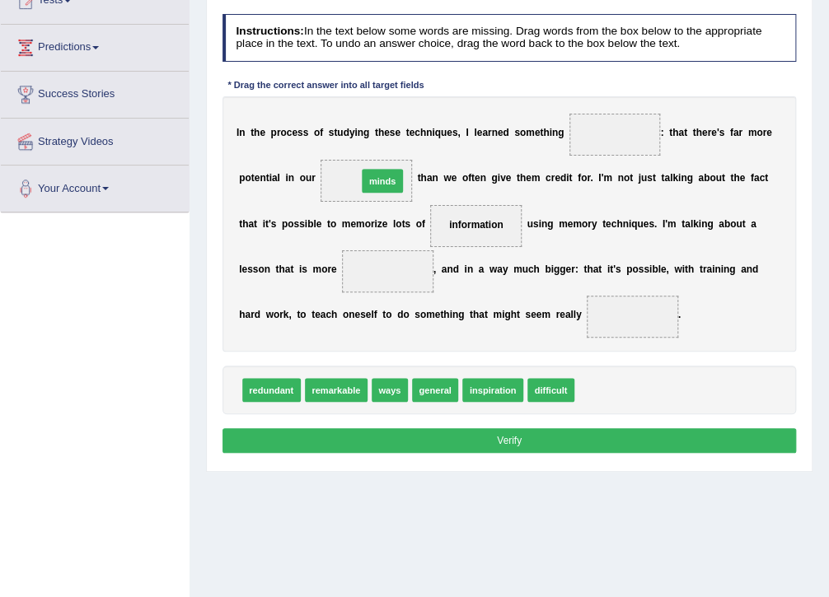
drag, startPoint x: 581, startPoint y: 396, endPoint x: 321, endPoint y: 148, distance: 359.1
drag, startPoint x: 335, startPoint y: 392, endPoint x: 299, endPoint y: 257, distance: 139.7
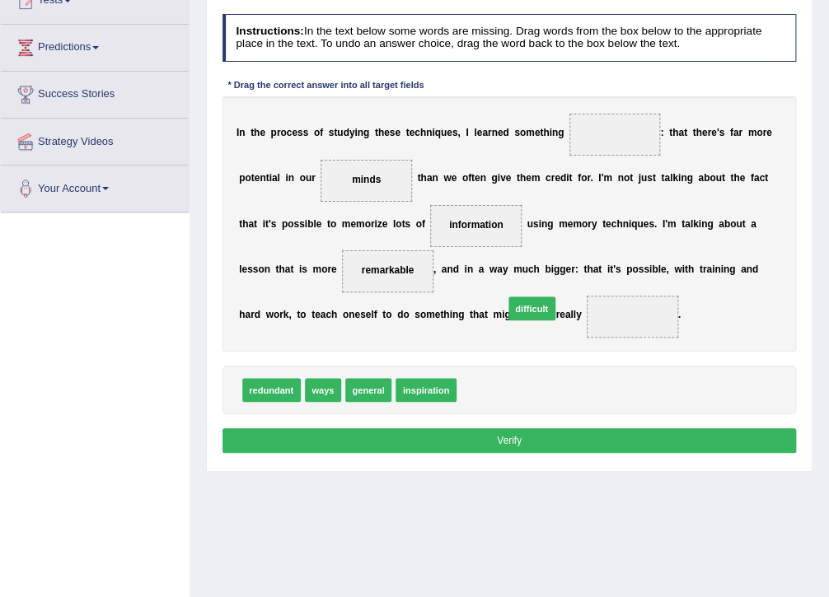
drag, startPoint x: 481, startPoint y: 378, endPoint x: 524, endPoint y: 298, distance: 91.4
drag, startPoint x: 359, startPoint y: 393, endPoint x: 616, endPoint y: 90, distance: 397.1
click at [616, 90] on div "Instructions: In the text below some words are missing. Drag words from the box…" at bounding box center [508, 235] width 581 height 457
drag, startPoint x: 366, startPoint y: 388, endPoint x: 626, endPoint y: 96, distance: 391.7
click at [626, 96] on div "Instructions: In the text below some words are missing. Drag words from the box…" at bounding box center [508, 235] width 581 height 457
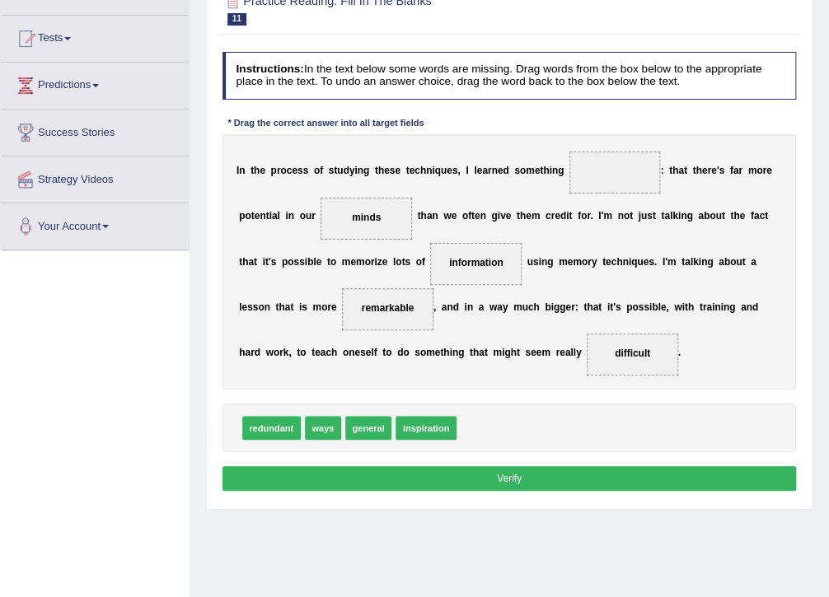
scroll to position [202, 0]
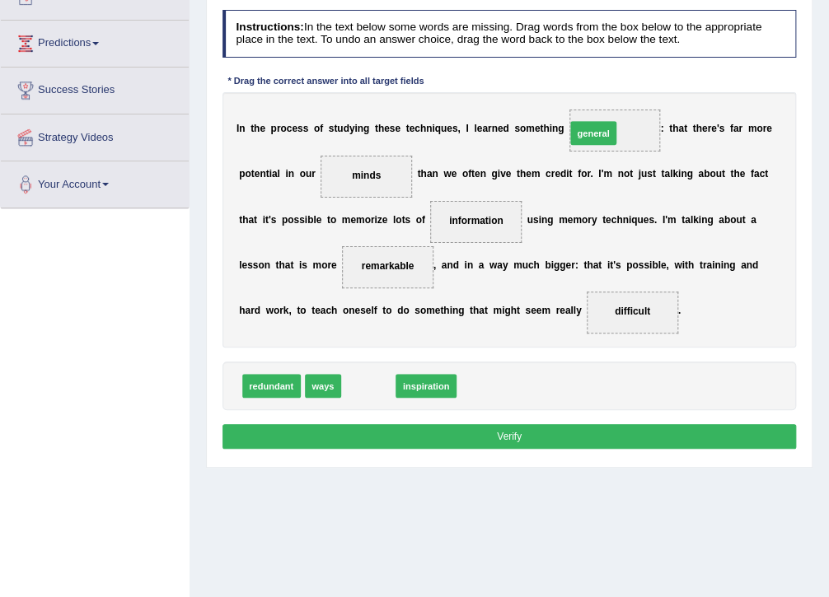
drag, startPoint x: 365, startPoint y: 386, endPoint x: 630, endPoint y: 86, distance: 400.5
click at [630, 86] on div "Instructions: In the text below some words are missing. Drag words from the box…" at bounding box center [508, 231] width 581 height 457
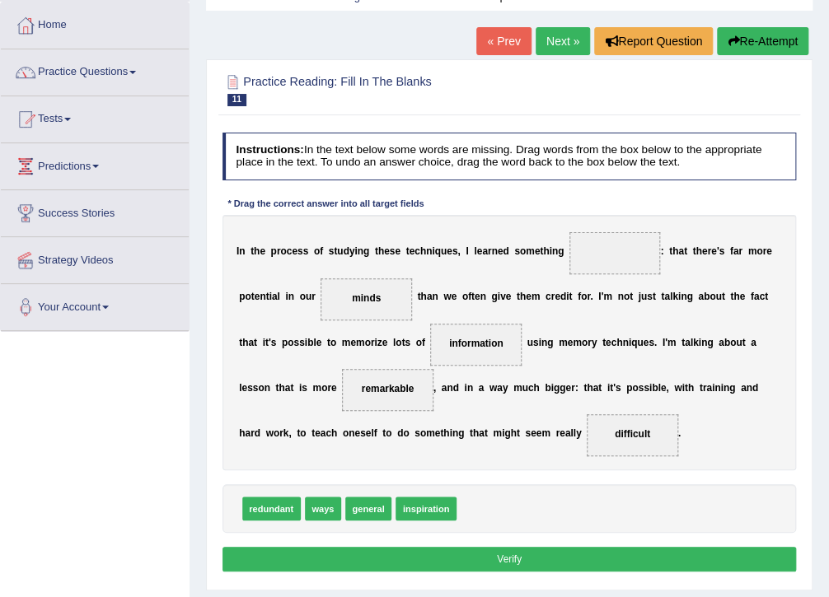
scroll to position [136, 0]
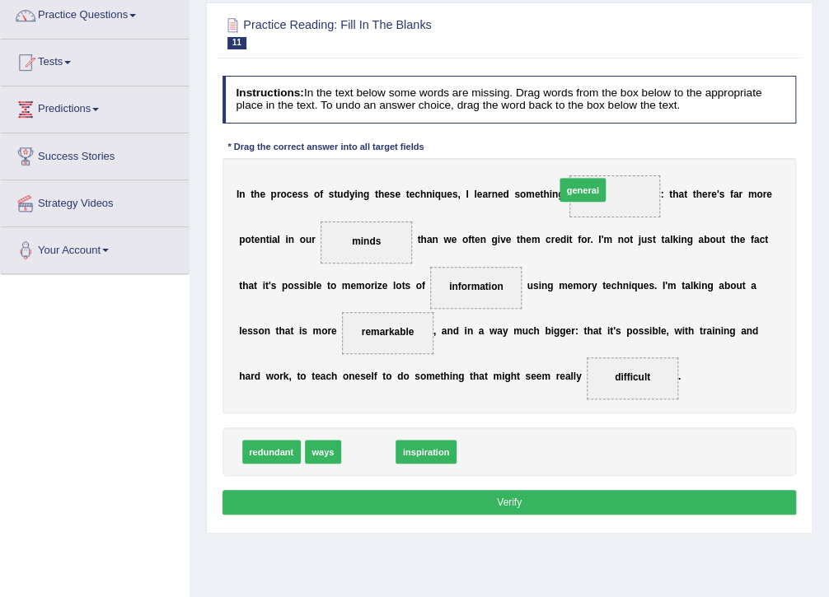
drag, startPoint x: 361, startPoint y: 453, endPoint x: 613, endPoint y: 145, distance: 398.2
click at [613, 145] on div "Instructions: In the text below some words are missing. Drag words from the box…" at bounding box center [508, 297] width 581 height 457
drag, startPoint x: 356, startPoint y: 458, endPoint x: 623, endPoint y: 157, distance: 402.8
click at [623, 157] on div "Instructions: In the text below some words are missing. Drag words from the box…" at bounding box center [508, 297] width 581 height 457
drag, startPoint x: 347, startPoint y: 458, endPoint x: 621, endPoint y: 148, distance: 413.4
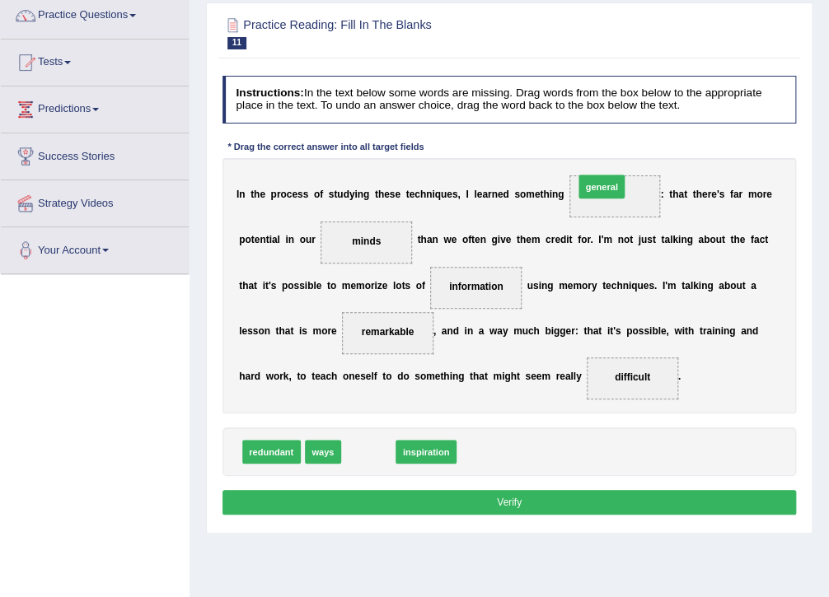
click at [621, 148] on div "Instructions: In the text below some words are missing. Drag words from the box…" at bounding box center [508, 297] width 581 height 457
drag, startPoint x: 349, startPoint y: 458, endPoint x: 622, endPoint y: 165, distance: 401.2
click at [622, 165] on div "Instructions: In the text below some words are missing. Drag words from the box…" at bounding box center [508, 297] width 581 height 457
drag, startPoint x: 401, startPoint y: 424, endPoint x: 721, endPoint y: 34, distance: 504.8
click at [721, 34] on div "Practice Reading: Fill In The Blanks 11 Techniques Instructions: In the text be…" at bounding box center [509, 268] width 607 height 532
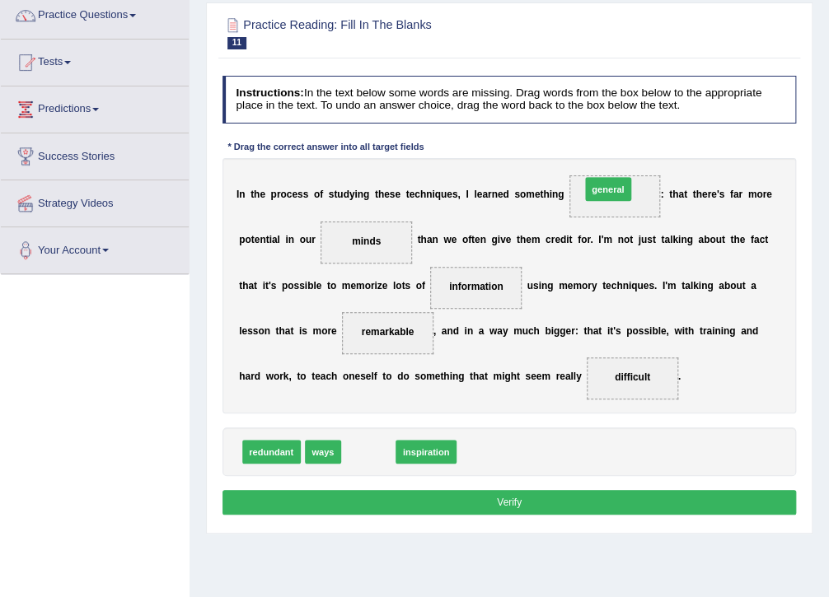
drag, startPoint x: 358, startPoint y: 457, endPoint x: 640, endPoint y: 148, distance: 418.3
click at [640, 148] on div "Instructions: In the text below some words are missing. Drag words from the box…" at bounding box center [508, 297] width 581 height 457
drag, startPoint x: 355, startPoint y: 461, endPoint x: 612, endPoint y: 160, distance: 395.7
click at [612, 160] on div "Instructions: In the text below some words are missing. Drag words from the box…" at bounding box center [508, 297] width 581 height 457
drag, startPoint x: 356, startPoint y: 458, endPoint x: 610, endPoint y: 171, distance: 383.6
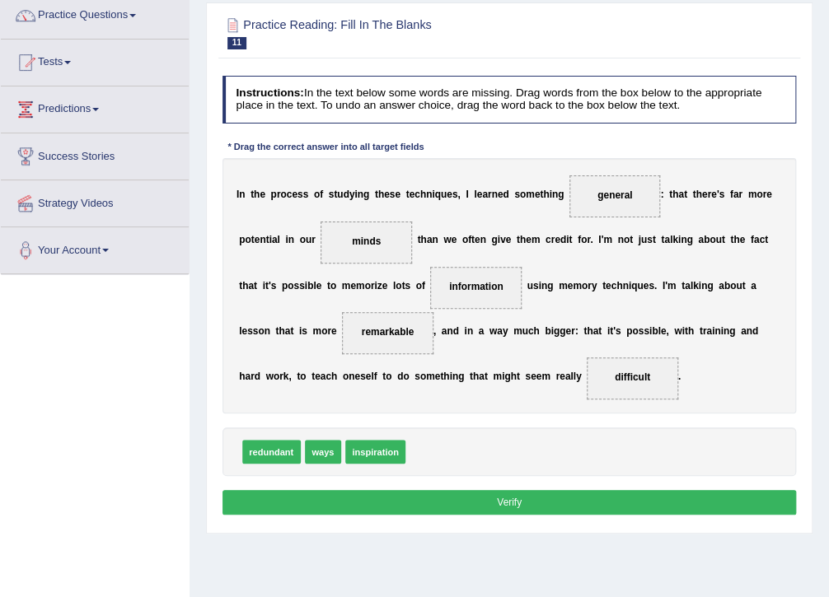
click at [528, 491] on button "Verify" at bounding box center [510, 502] width 574 height 24
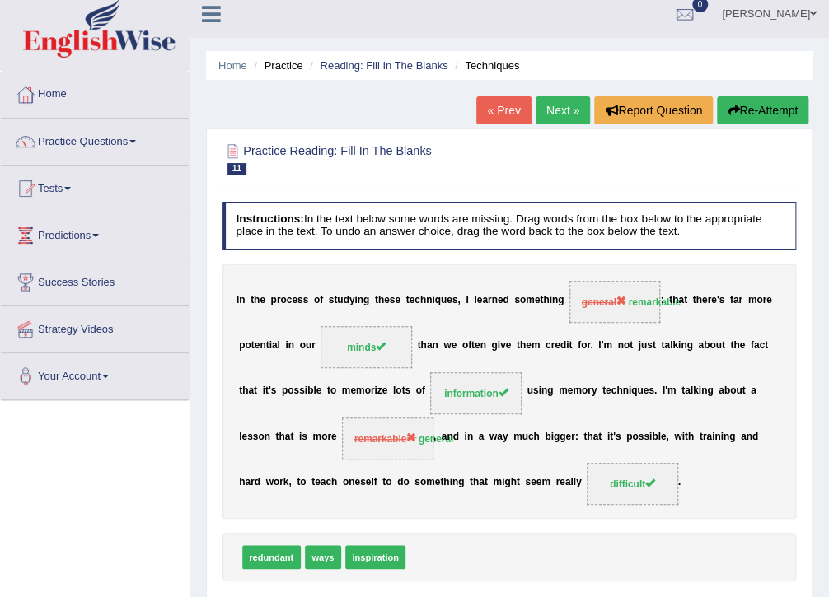
scroll to position [4, 0]
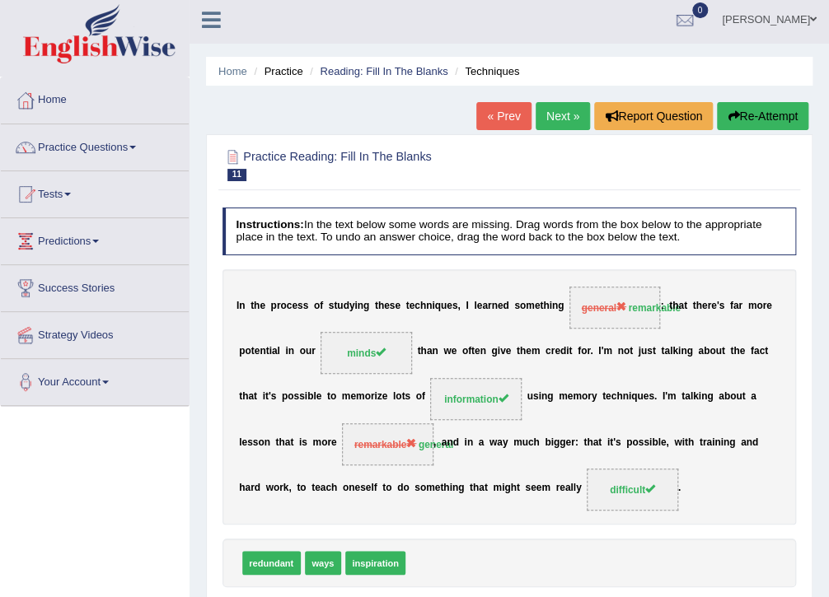
click at [545, 110] on link "Next »" at bounding box center [563, 116] width 54 height 28
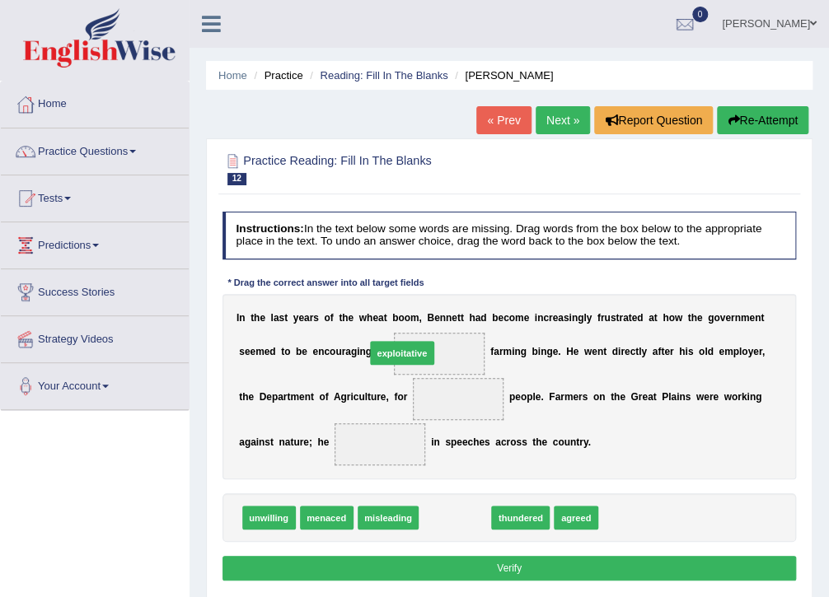
drag, startPoint x: 452, startPoint y: 519, endPoint x: 390, endPoint y: 325, distance: 204.3
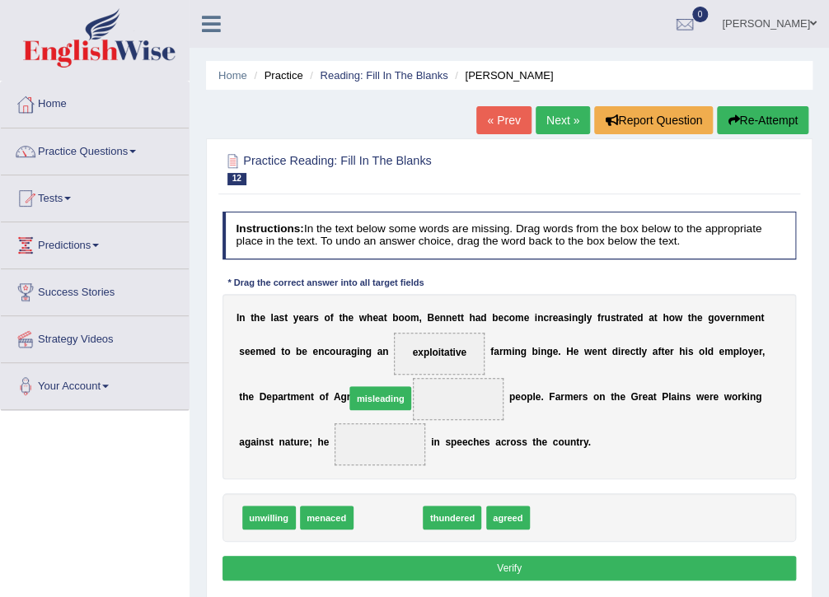
drag, startPoint x: 390, startPoint y: 515, endPoint x: 381, endPoint y: 374, distance: 141.2
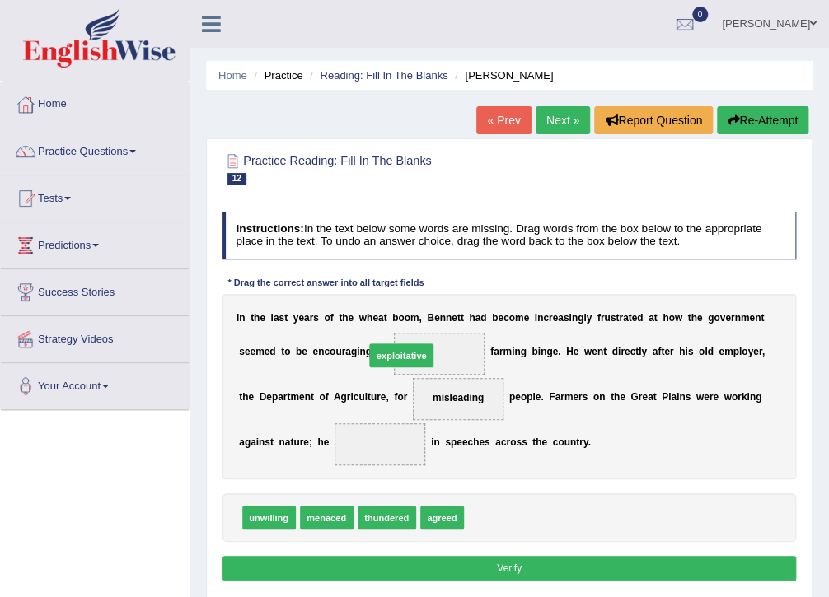
drag, startPoint x: 485, startPoint y: 513, endPoint x: 368, endPoint y: 323, distance: 223.0
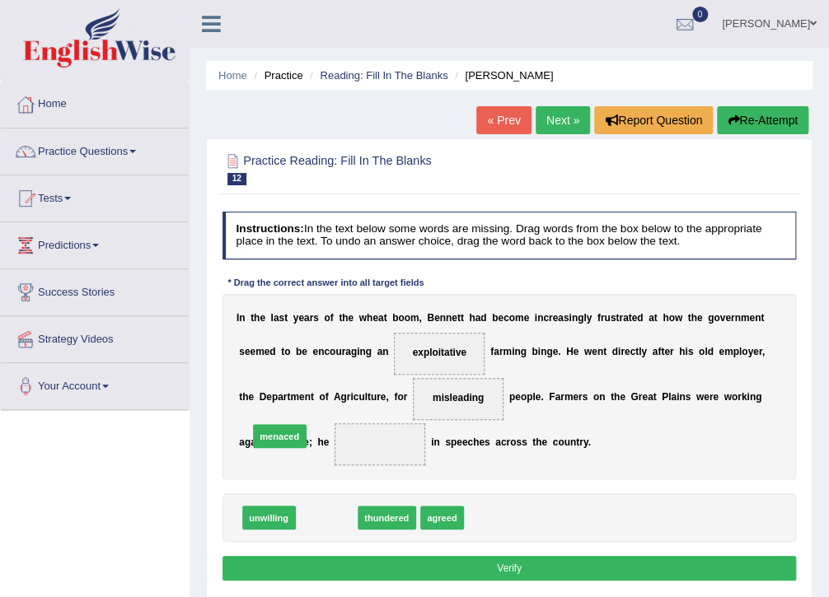
drag, startPoint x: 331, startPoint y: 518, endPoint x: 276, endPoint y: 422, distance: 111.1
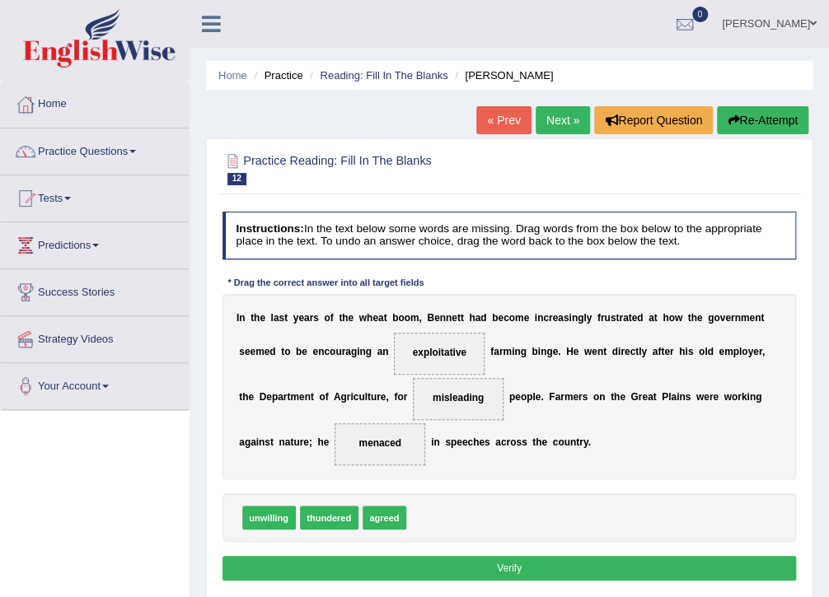
click at [513, 556] on button "Verify" at bounding box center [510, 568] width 574 height 24
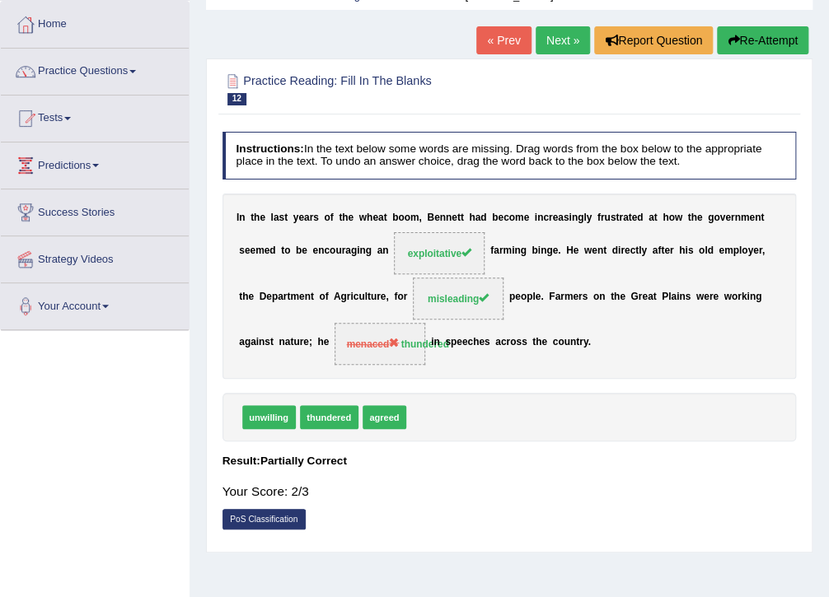
scroll to position [66, 0]
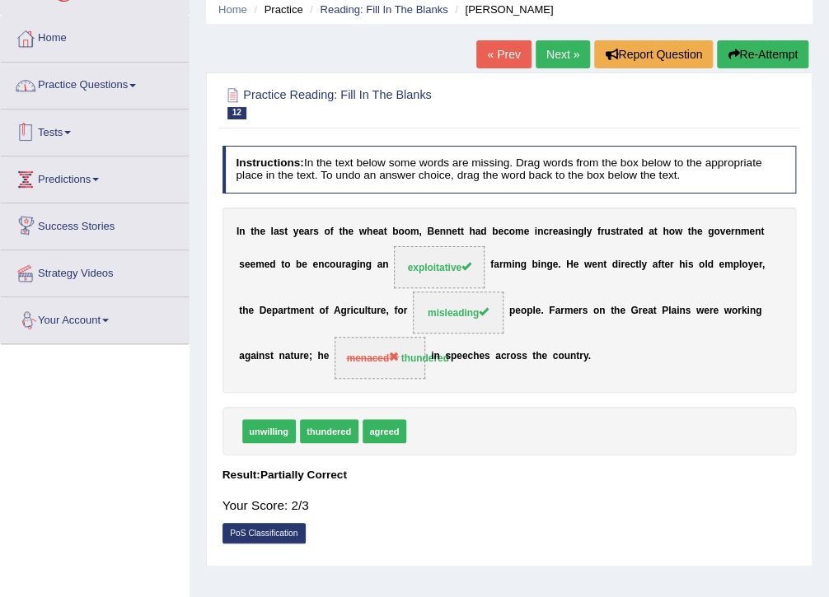
click at [105, 84] on link "Practice Questions" at bounding box center [95, 83] width 188 height 41
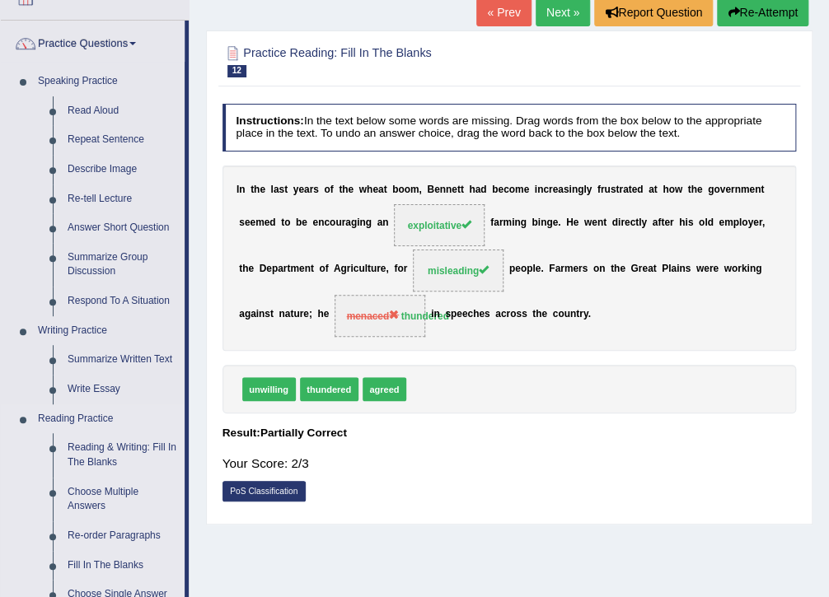
scroll to position [132, 0]
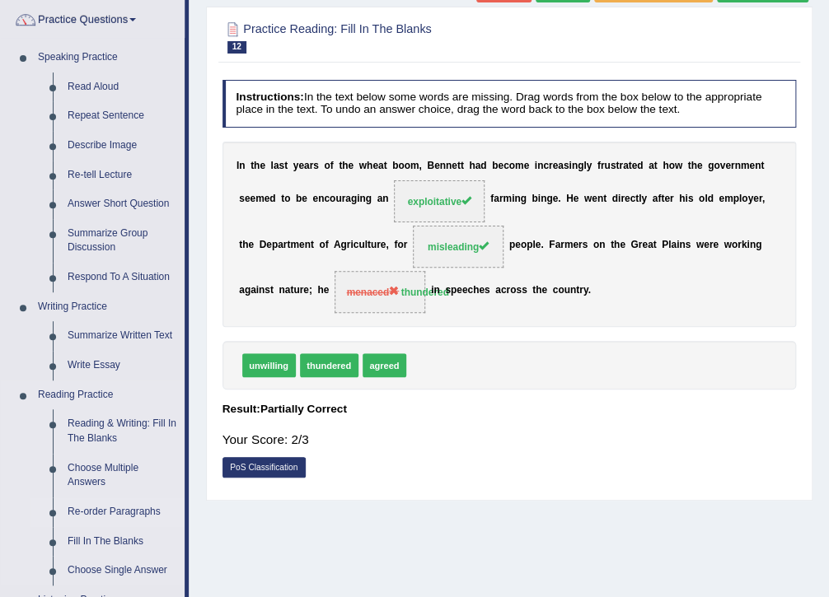
click at [143, 511] on link "Re-order Paragraphs" at bounding box center [122, 513] width 124 height 30
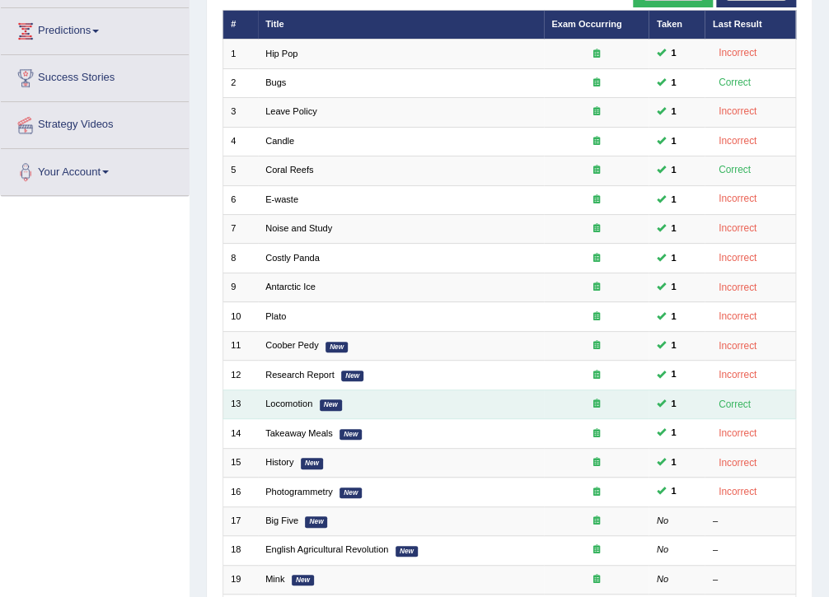
scroll to position [132, 0]
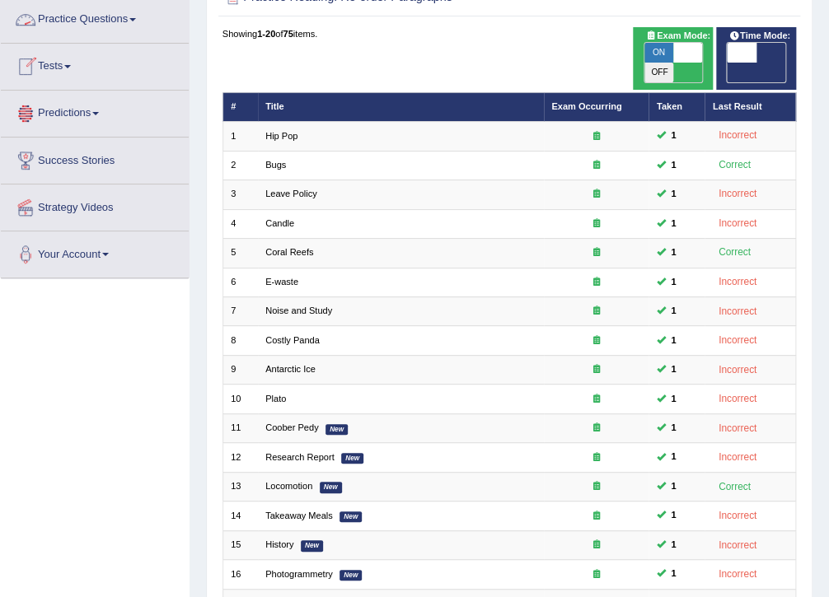
click at [111, 13] on link "Practice Questions" at bounding box center [95, 17] width 188 height 41
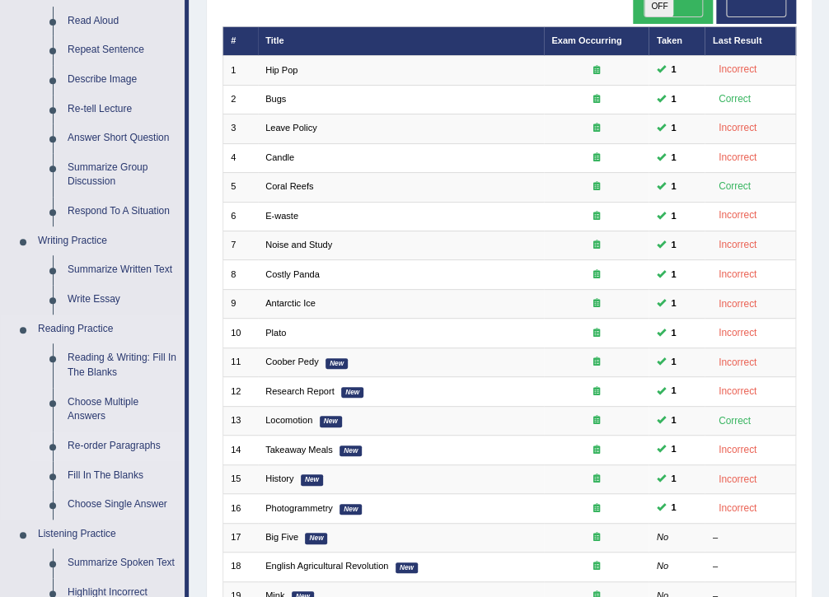
scroll to position [264, 0]
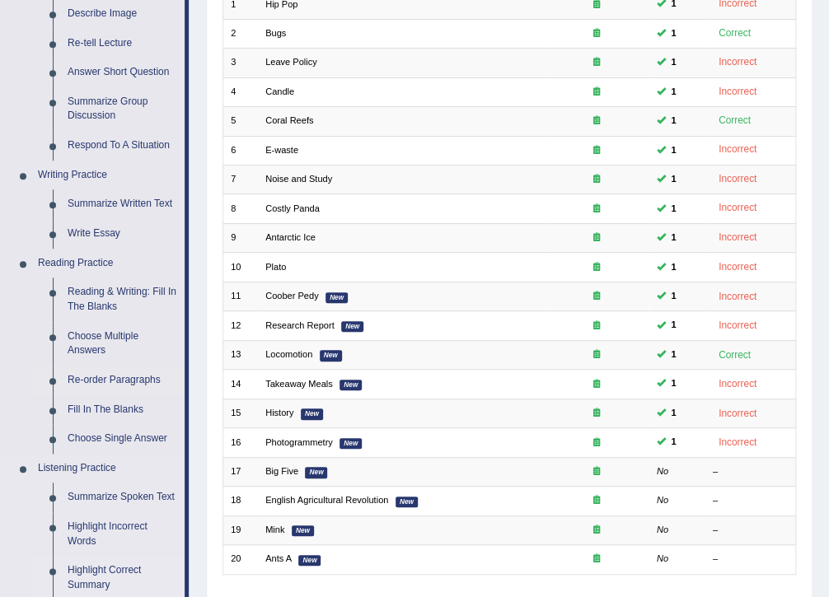
click at [109, 493] on link "Summarize Spoken Text" at bounding box center [122, 498] width 124 height 30
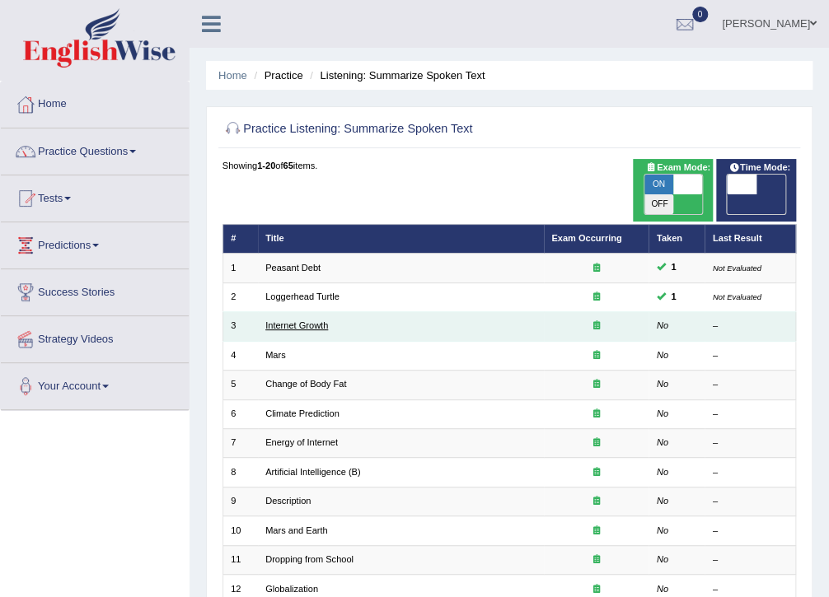
click at [299, 321] on link "Internet Growth" at bounding box center [296, 326] width 63 height 10
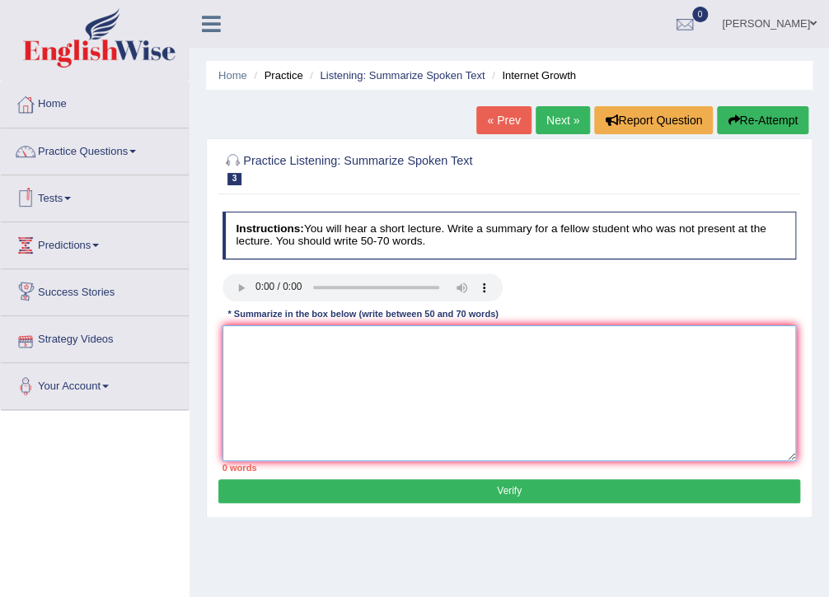
click at [265, 337] on textarea at bounding box center [510, 394] width 574 height 136
type textarea "e"
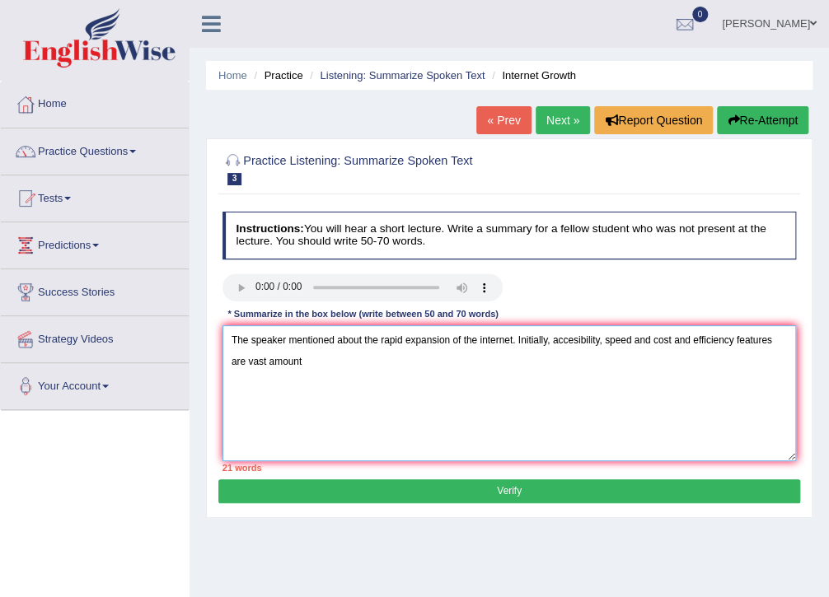
click at [554, 343] on textarea "The speaker mentioned about the rapid expansion of the internet. Initially, acc…" at bounding box center [510, 394] width 574 height 136
click at [552, 343] on textarea "The speaker mentioned about the rapid expansion of the internet. Initially, acc…" at bounding box center [510, 394] width 574 height 136
click at [719, 344] on textarea "The speaker mentioned about the rapid expansion of the internet. Initially, he …" at bounding box center [510, 394] width 574 height 136
click at [380, 363] on textarea "The speaker mentioned about the rapid expansion of the internet. Initially, he …" at bounding box center [510, 394] width 574 height 136
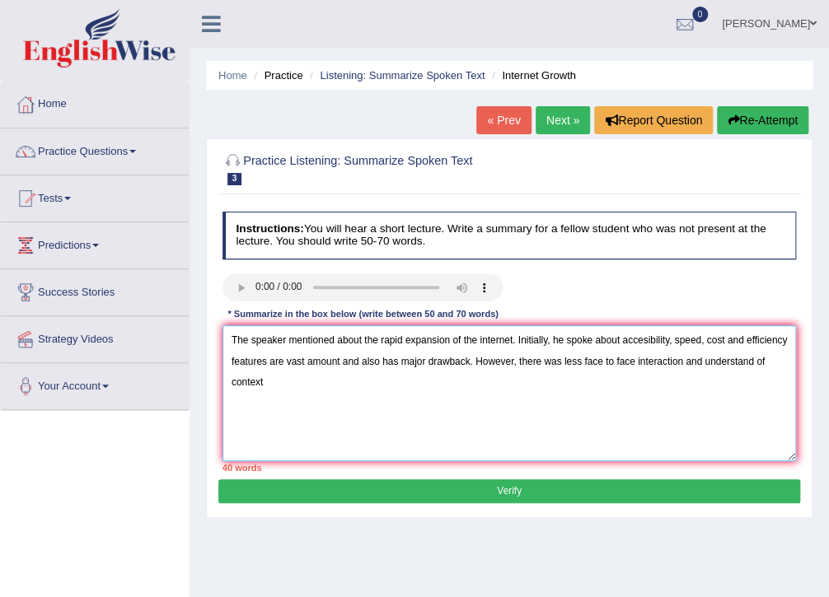
click at [754, 361] on textarea "The speaker mentioned about the rapid expansion of the internet. Initially, he …" at bounding box center [510, 394] width 574 height 136
click at [272, 384] on textarea "The speaker mentioned about the rapid expansion of the internet. Initially, he …" at bounding box center [510, 394] width 574 height 136
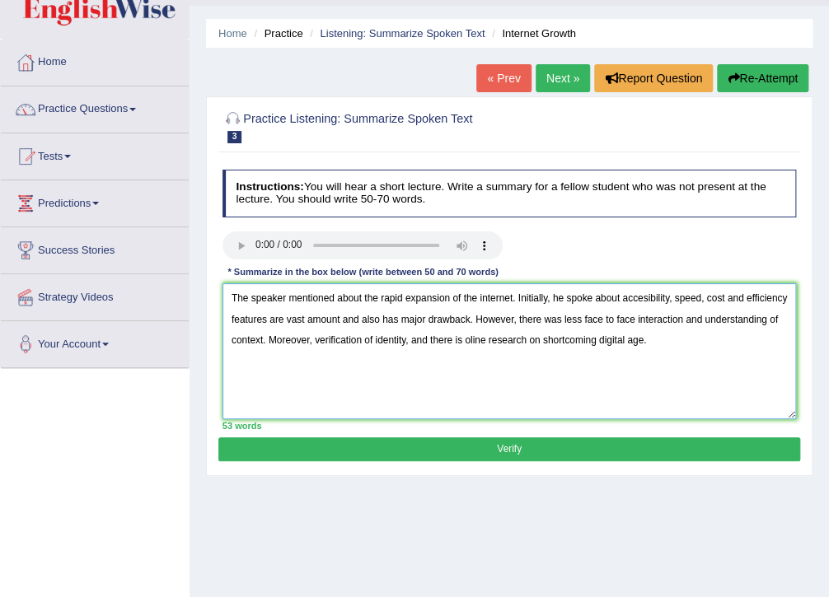
scroll to position [66, 0]
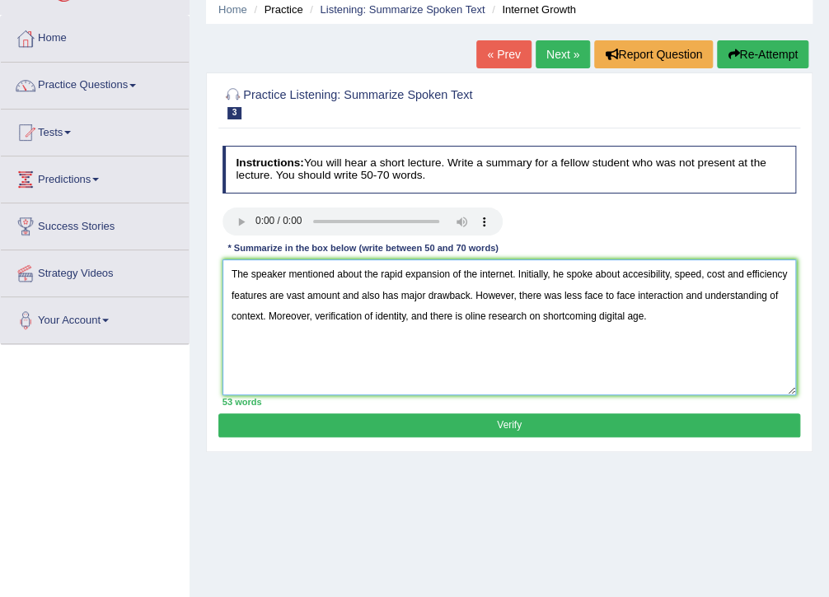
type textarea "The speaker mentioned about the rapid expansion of the internet. Initially, he …"
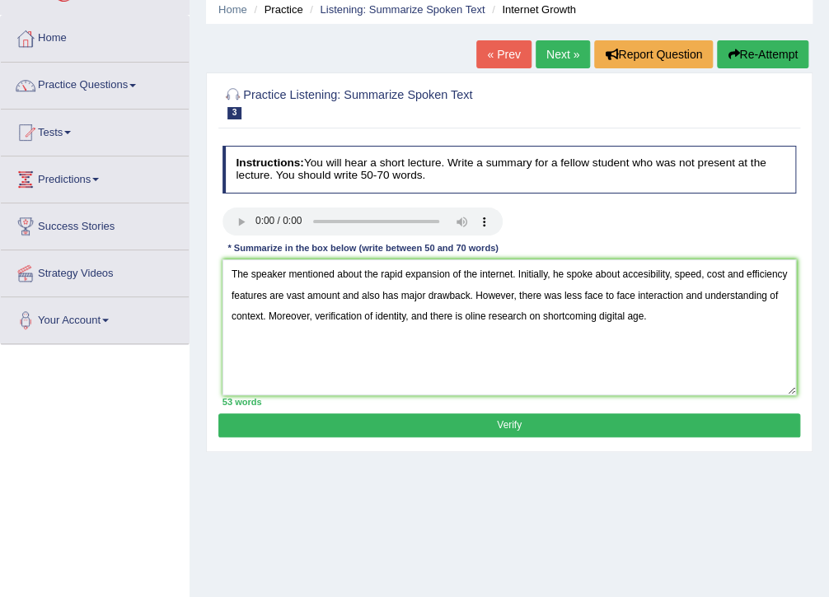
click at [559, 423] on button "Verify" at bounding box center [508, 426] width 581 height 24
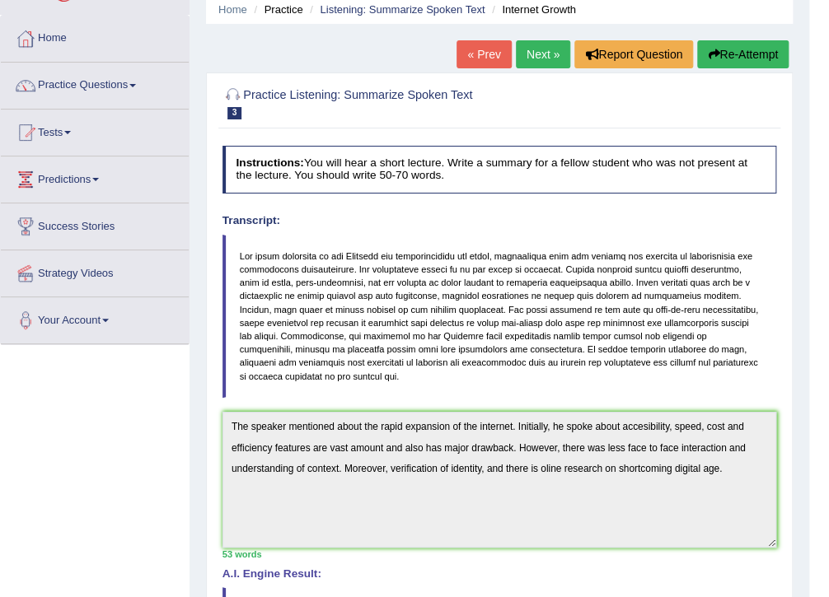
scroll to position [0, 0]
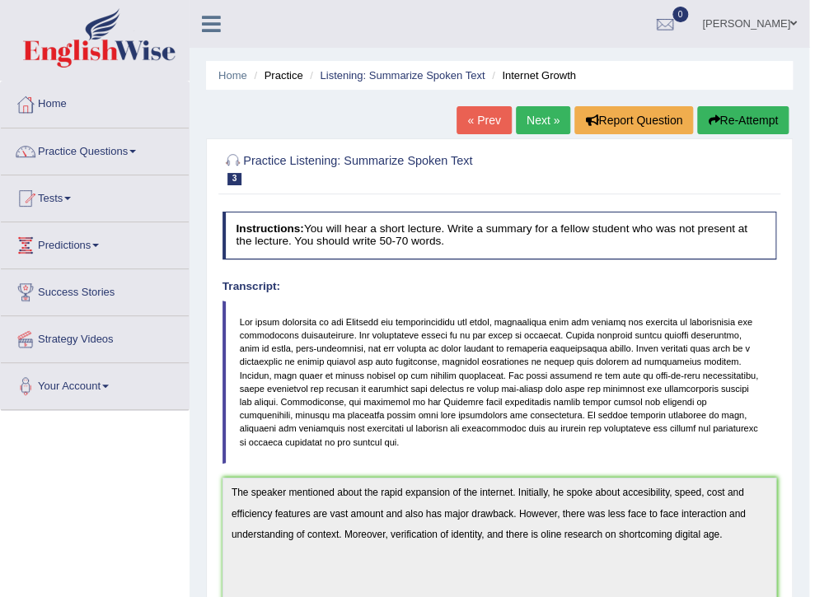
click at [534, 115] on link "Next »" at bounding box center [543, 120] width 54 height 28
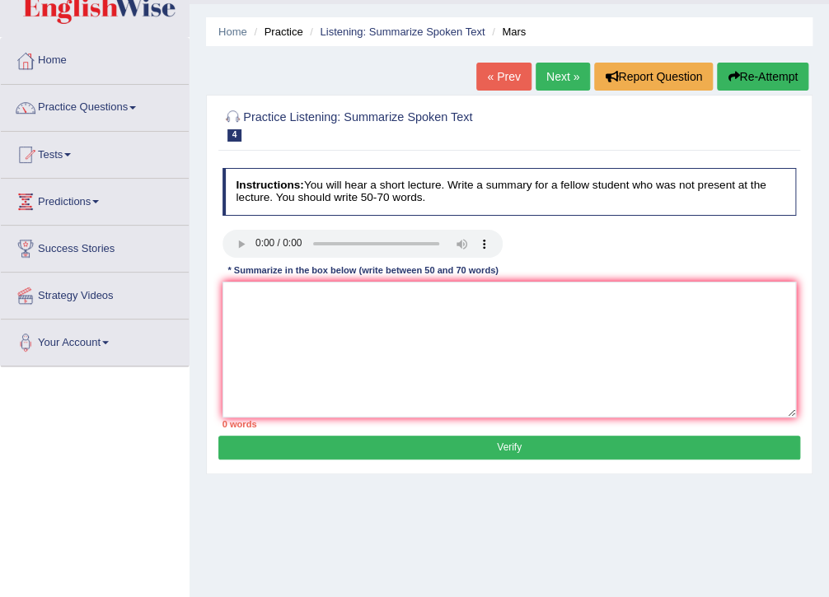
scroll to position [66, 0]
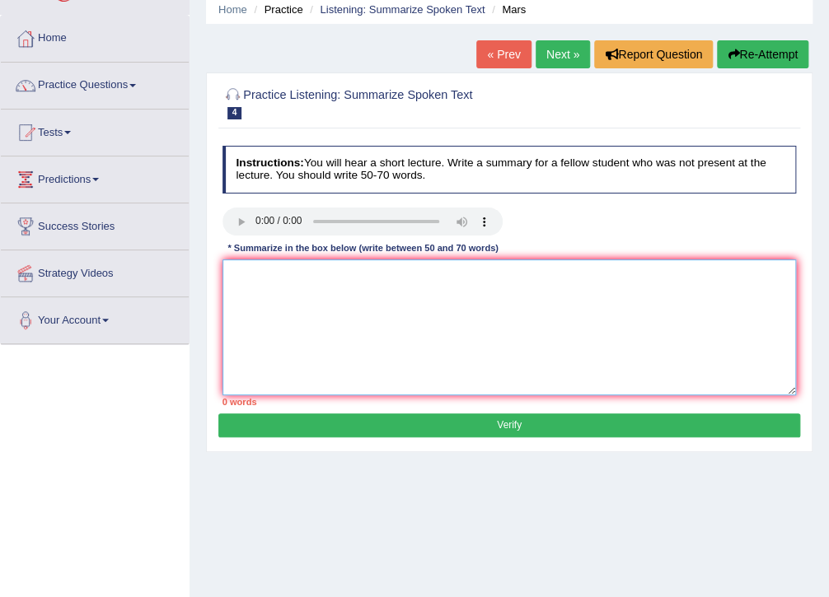
click at [237, 273] on textarea at bounding box center [510, 328] width 574 height 136
type textarea "h"
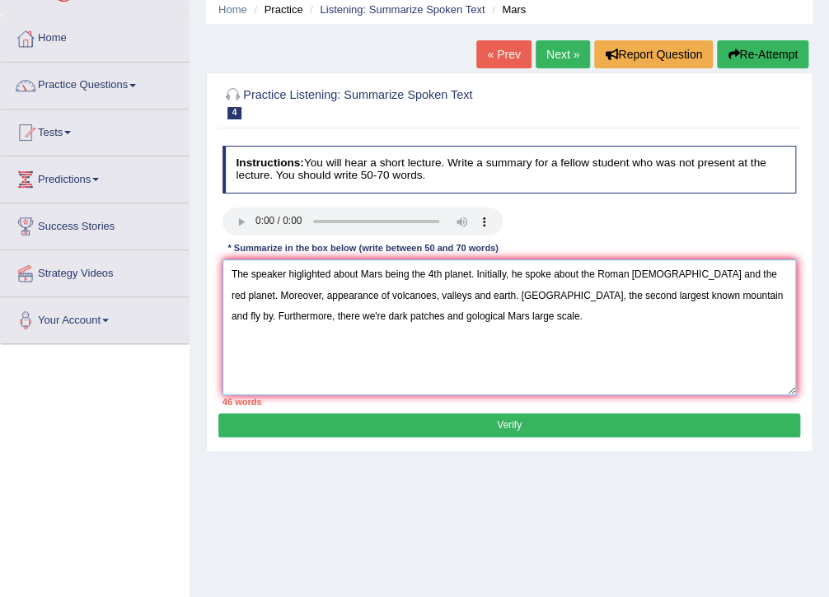
click at [471, 279] on textarea "The speaker higlighted about Mars being the 4th planet. Initially, he spoke abo…" at bounding box center [510, 328] width 574 height 136
click at [504, 274] on textarea "The speaker higlighted about Mars being the 4th planet. Initially, he spoke abo…" at bounding box center [510, 328] width 574 height 136
click at [780, 274] on textarea "The speaker higlighted about Mars being the 4th planet. Initially, he spoke abo…" at bounding box center [510, 328] width 574 height 136
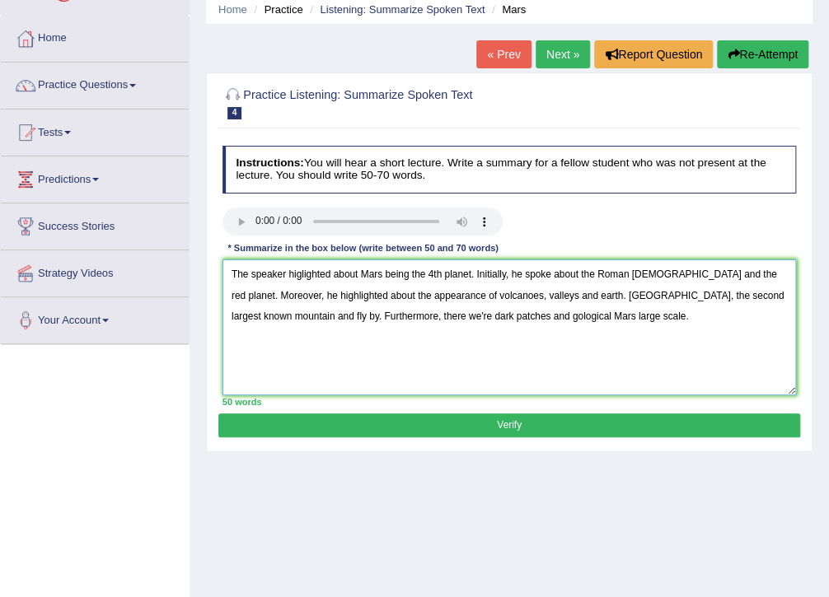
click at [291, 321] on textarea "The speaker higlighted about Mars being the 4th planet. Initially, he spoke abo…" at bounding box center [510, 328] width 574 height 136
click at [288, 321] on textarea "The speaker higlighted about Mars being the 4th planet. Initially, he spoke abo…" at bounding box center [510, 328] width 574 height 136
click at [290, 321] on textarea "The speaker higlighted about Mars being the 4th planet. Initially, he spoke abo…" at bounding box center [510, 328] width 574 height 136
click at [524, 317] on textarea "The speaker higlighted about Mars being the 4th planet. Initially, he spoke abo…" at bounding box center [510, 328] width 574 height 136
type textarea "The speaker higlighted about Mars being the 4th planet. Initially, he spoke abo…"
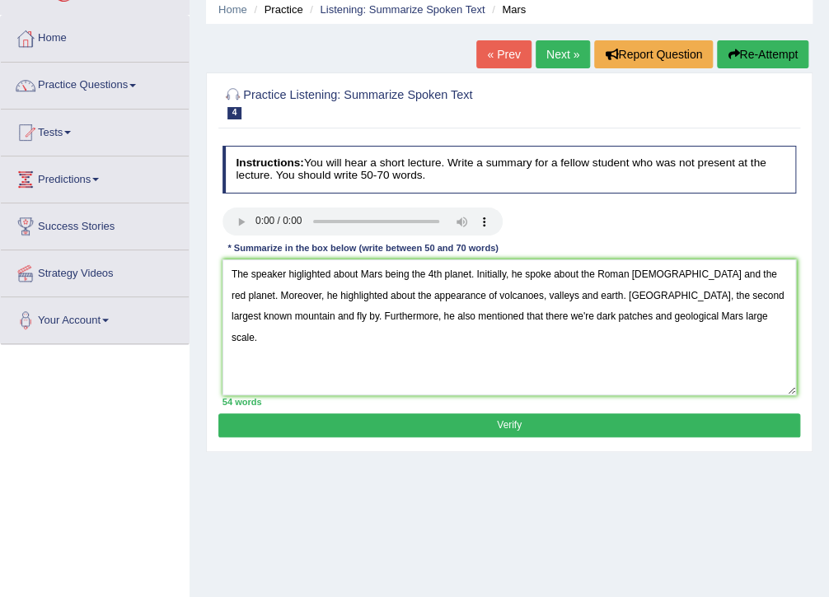
click at [564, 422] on button "Verify" at bounding box center [508, 426] width 581 height 24
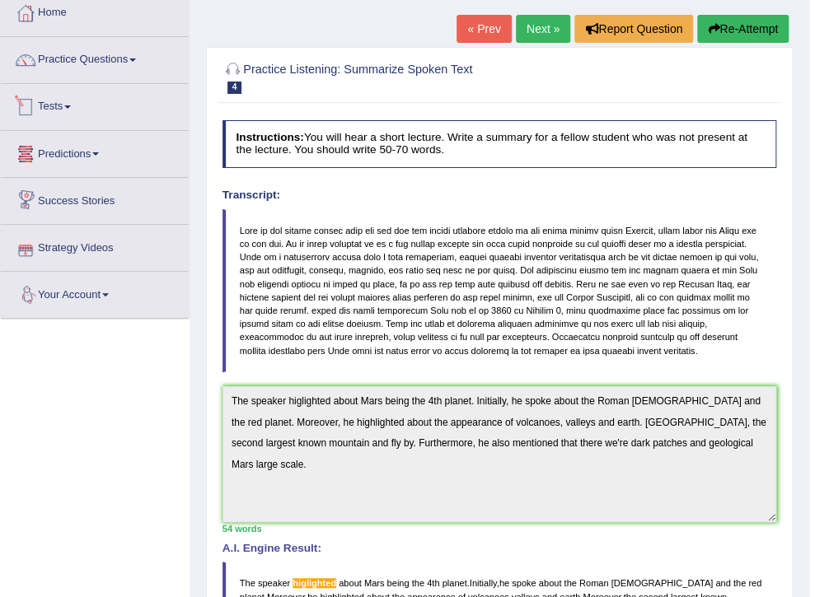
scroll to position [68, 0]
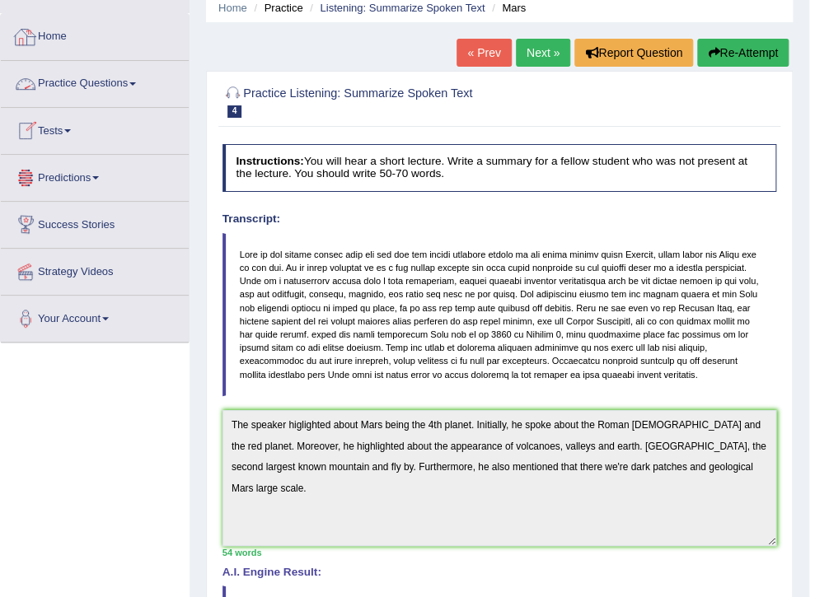
click at [120, 73] on link "Practice Questions" at bounding box center [95, 81] width 188 height 41
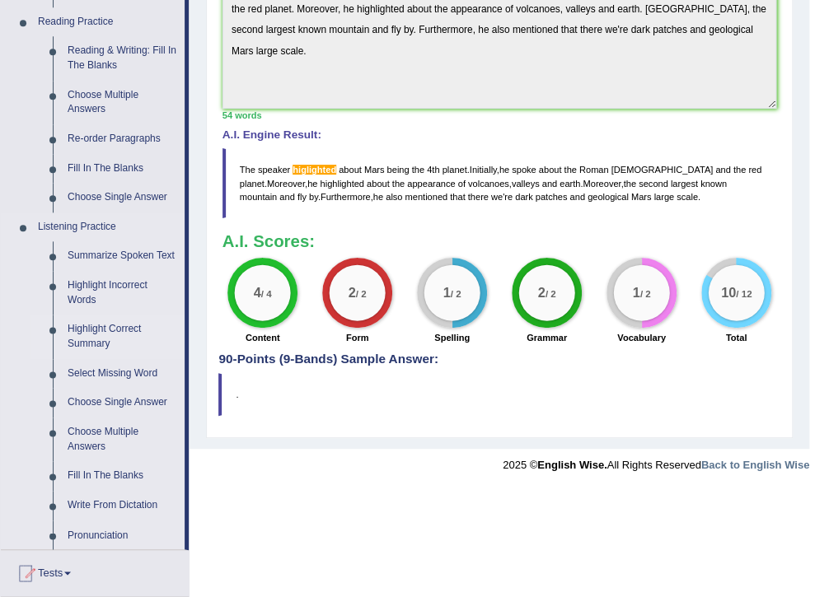
scroll to position [529, 0]
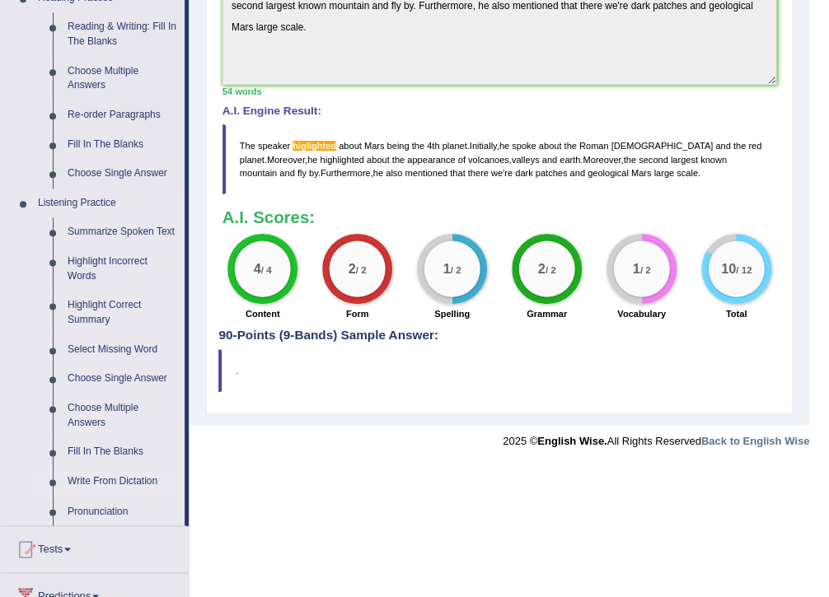
click at [119, 479] on link "Write From Dictation" at bounding box center [122, 482] width 124 height 30
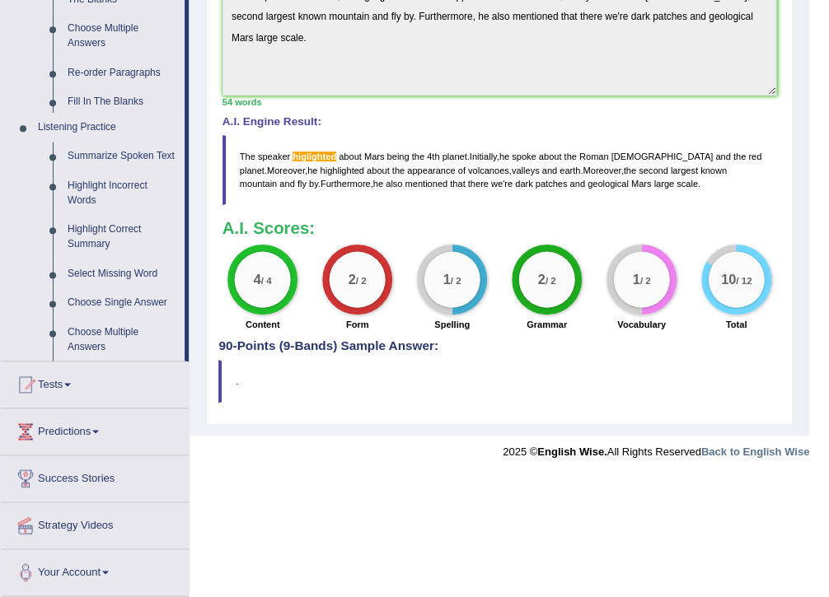
scroll to position [397, 0]
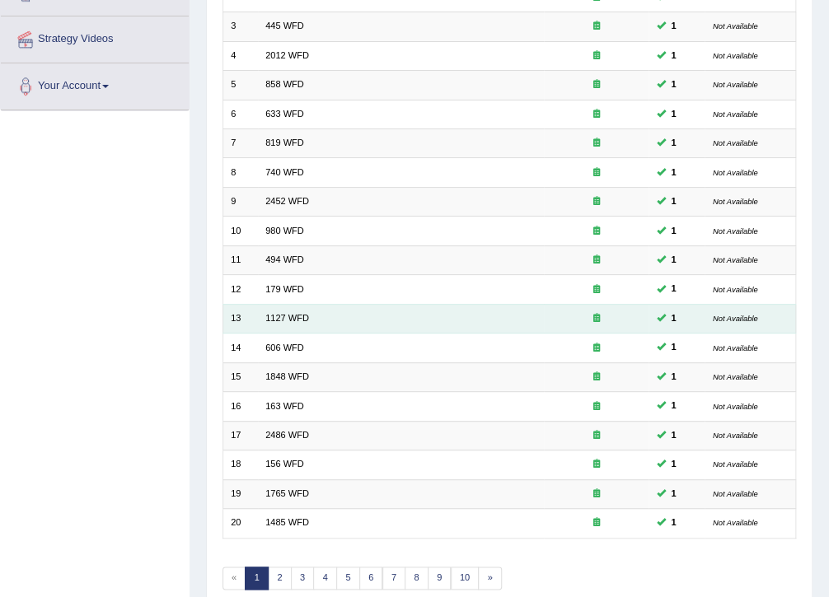
scroll to position [330, 0]
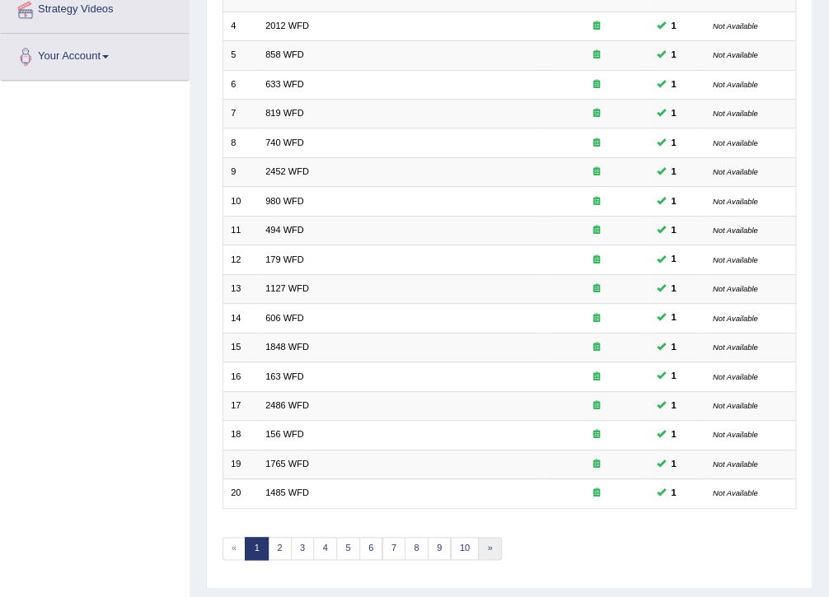
click at [484, 537] on link "»" at bounding box center [490, 548] width 24 height 23
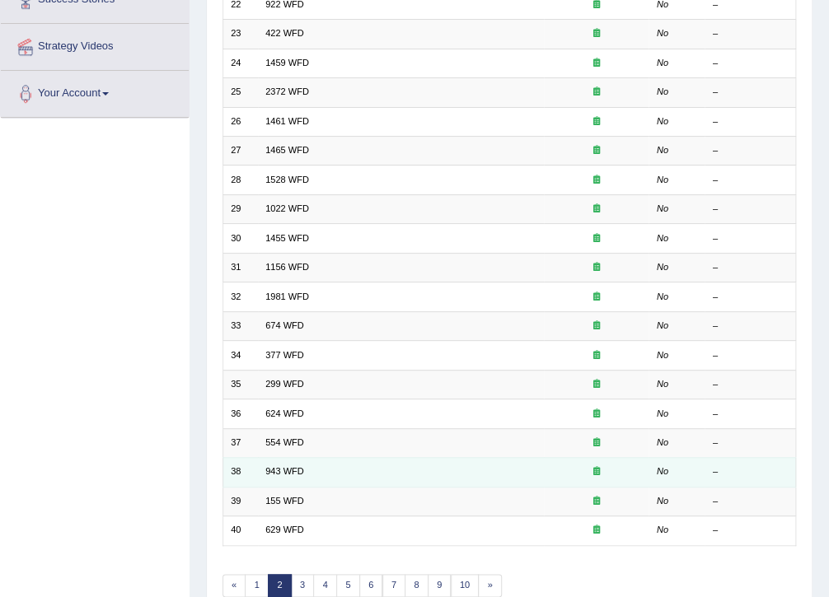
scroll to position [351, 0]
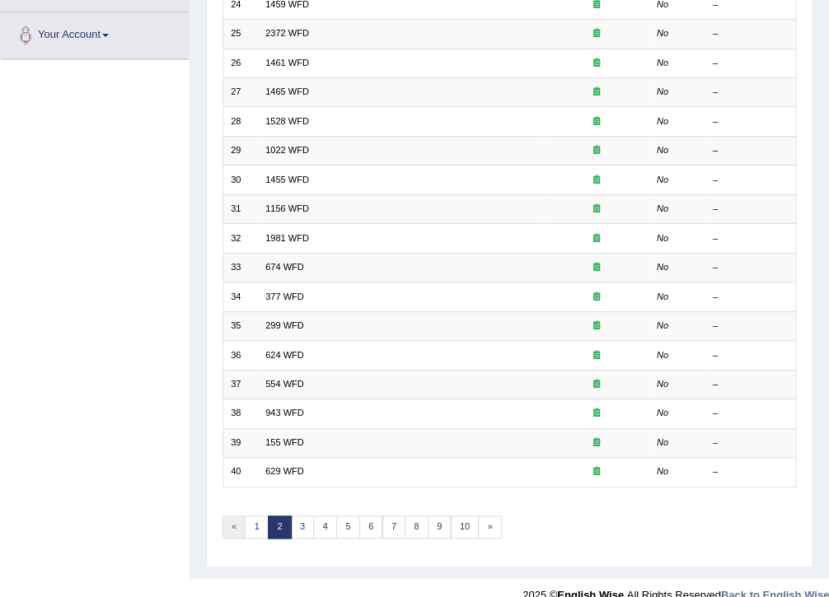
click at [230, 516] on link "«" at bounding box center [235, 527] width 24 height 23
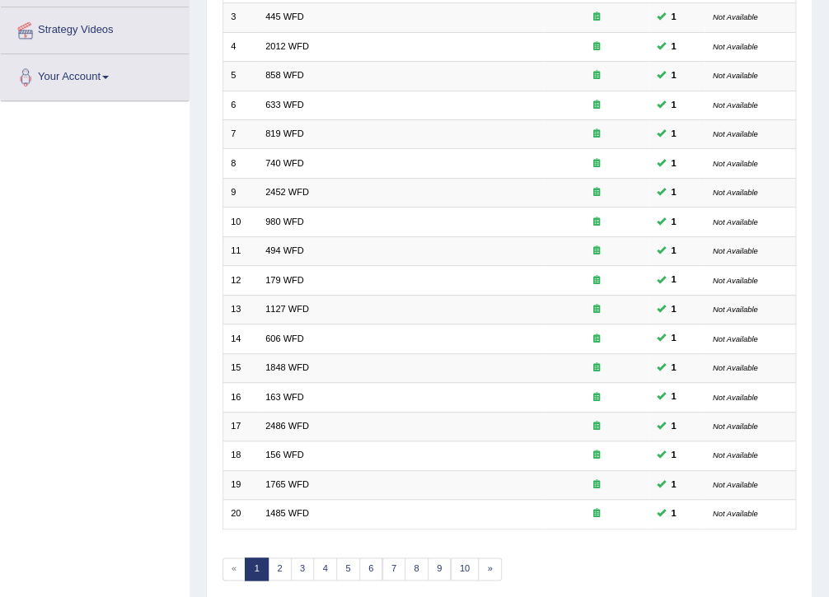
scroll to position [285, 0]
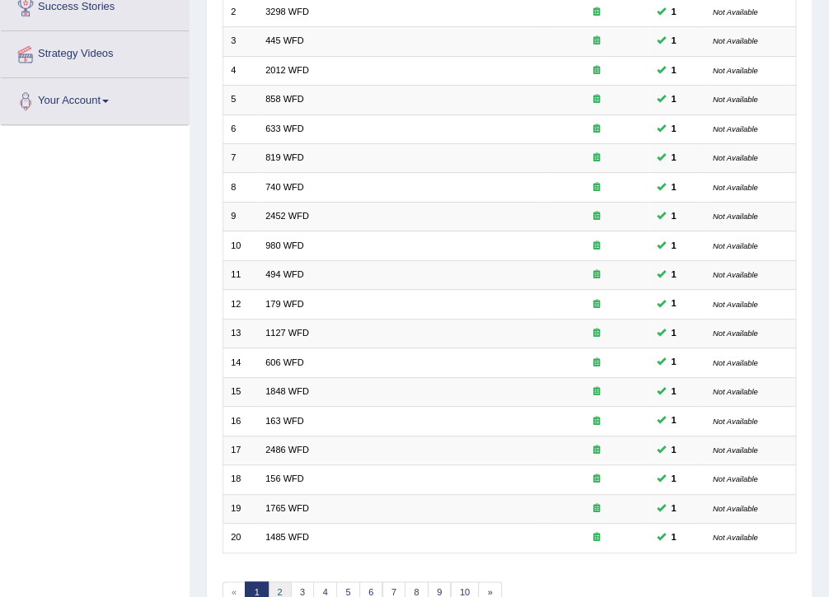
click at [274, 582] on link "2" at bounding box center [280, 593] width 24 height 23
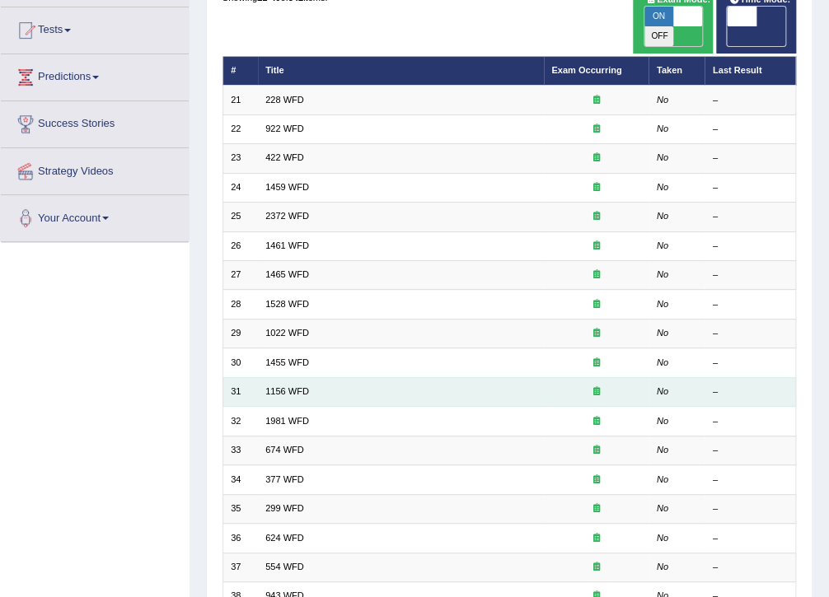
scroll to position [153, 0]
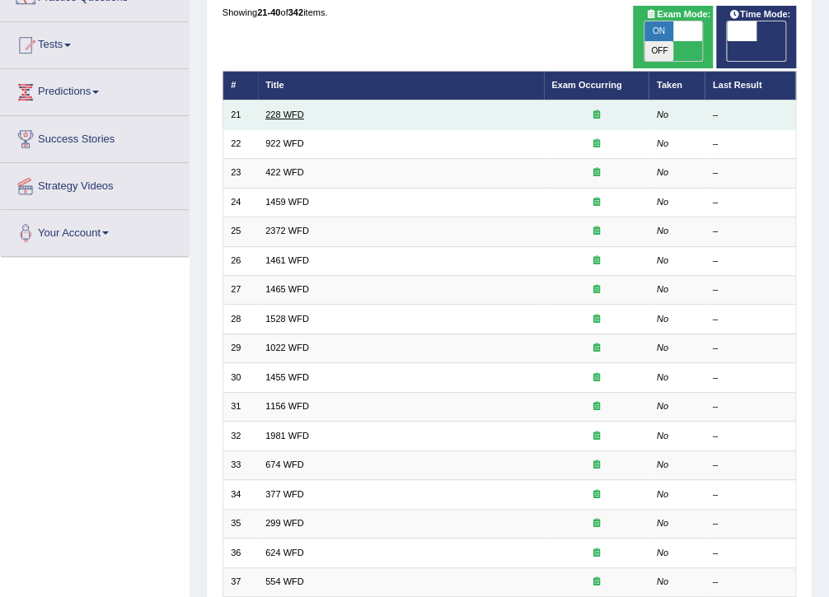
click at [287, 110] on link "228 WFD" at bounding box center [284, 115] width 39 height 10
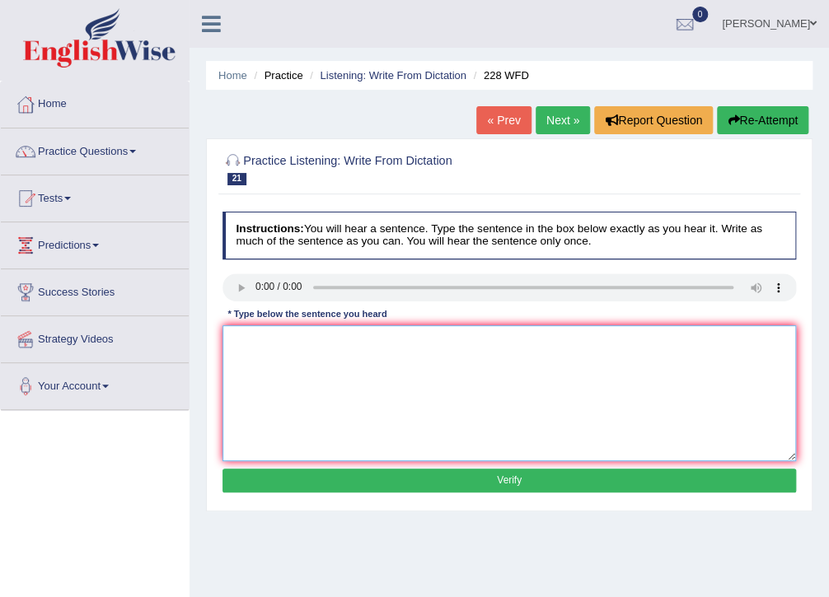
click at [269, 348] on textarea at bounding box center [510, 394] width 574 height 136
click at [240, 344] on textarea "computer science has become a popular unversity degree course." at bounding box center [510, 394] width 574 height 136
click at [412, 340] on textarea "Computer science has become a popular unversity degree course." at bounding box center [510, 394] width 574 height 136
type textarea "Computer science has become a popular university degree course."
click at [501, 480] on button "Verify" at bounding box center [510, 481] width 574 height 24
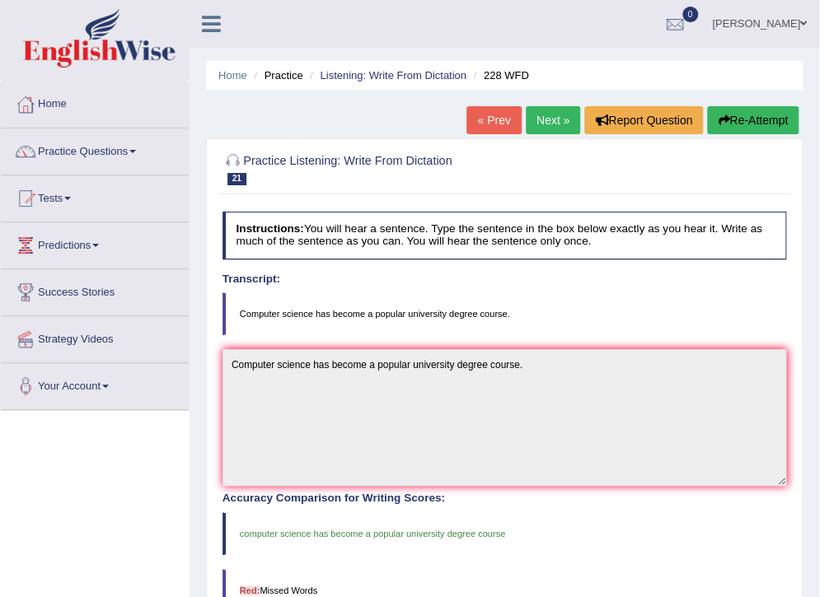
click at [541, 123] on link "Next »" at bounding box center [553, 120] width 54 height 28
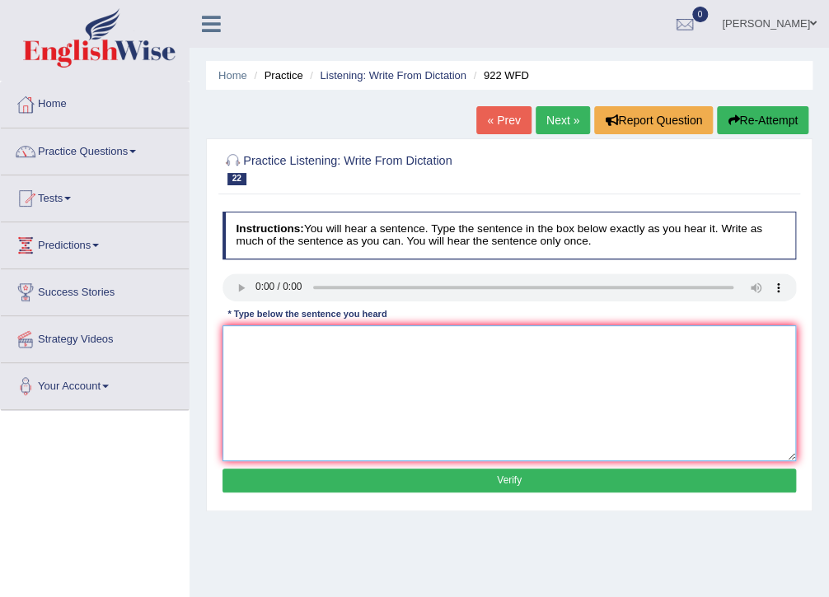
click at [246, 356] on textarea at bounding box center [510, 394] width 574 height 136
click at [234, 343] on textarea "students intending t attend the conference must register firesy." at bounding box center [510, 394] width 574 height 136
click at [316, 340] on textarea "Students intending t attend the conference must register firesy." at bounding box center [510, 394] width 574 height 136
click at [496, 343] on textarea "Students intending to attend the conference must register firesy." at bounding box center [510, 394] width 574 height 136
type textarea "Students intending to attend the conference must register first."
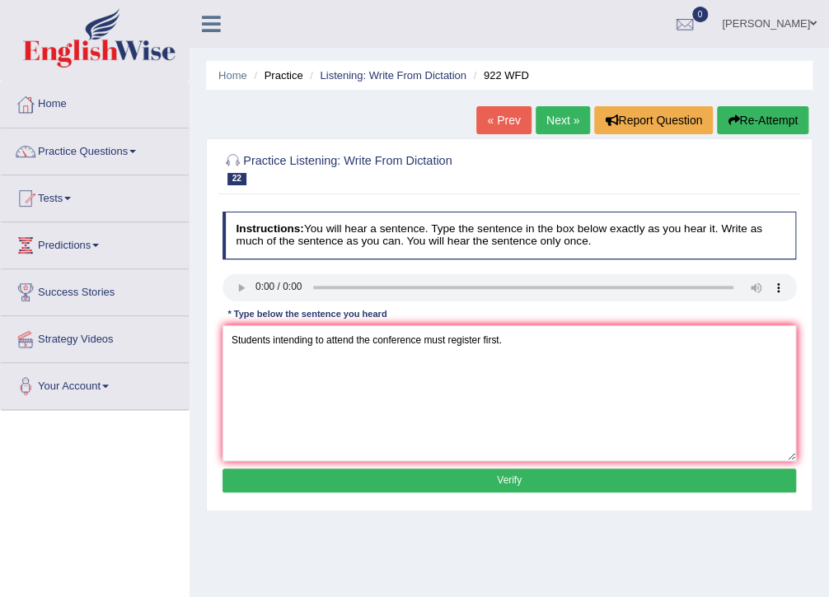
drag, startPoint x: 437, startPoint y: 475, endPoint x: 490, endPoint y: 477, distance: 53.6
click at [452, 477] on button "Verify" at bounding box center [510, 481] width 574 height 24
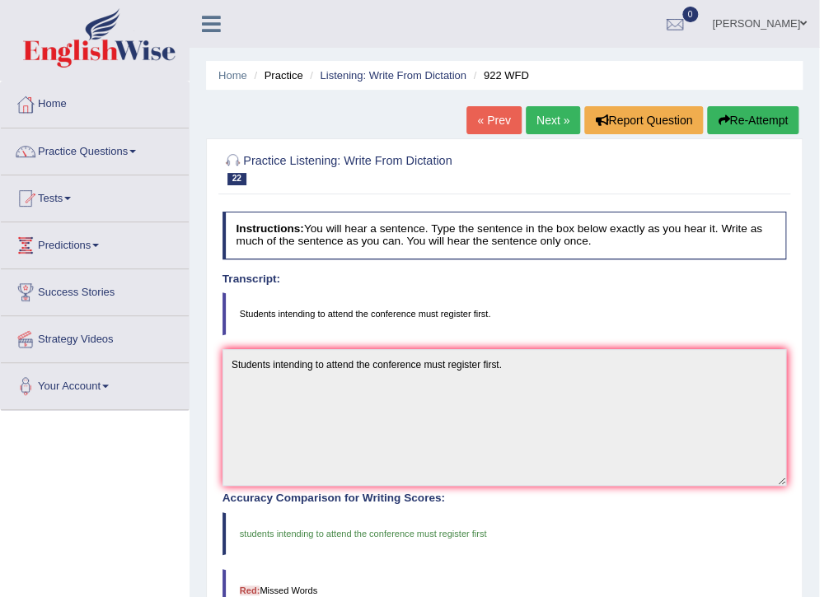
click at [551, 122] on link "Next »" at bounding box center [553, 120] width 54 height 28
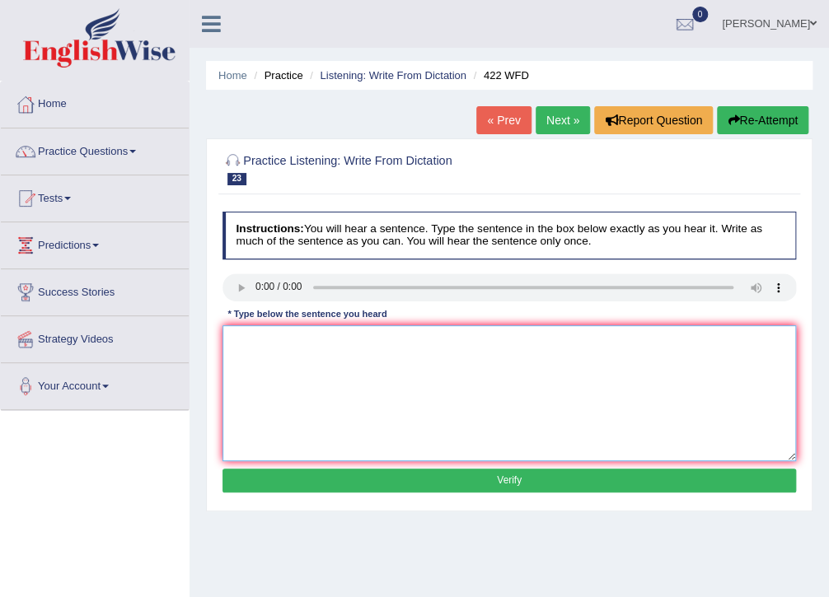
click at [247, 353] on textarea at bounding box center [510, 394] width 574 height 136
click at [228, 342] on textarea "the most important detail in this arguement are missing." at bounding box center [510, 394] width 574 height 136
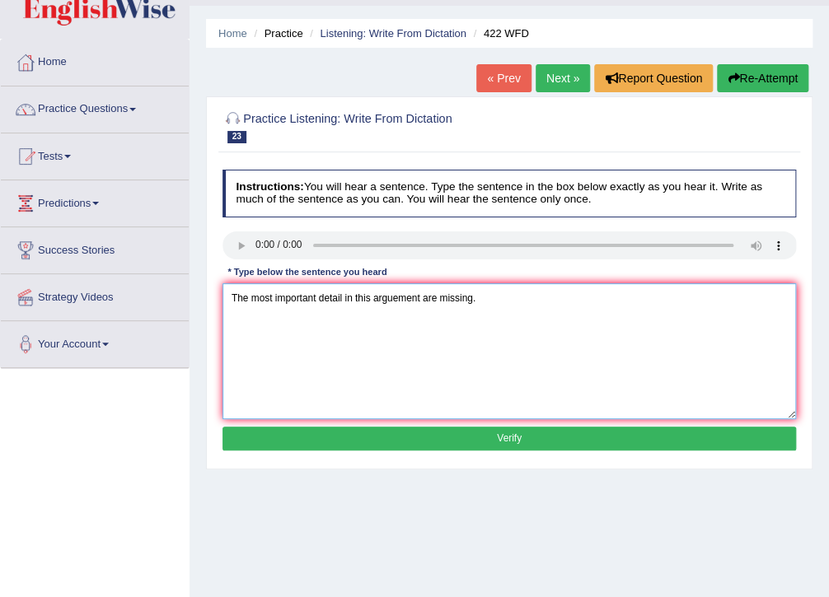
scroll to position [66, 0]
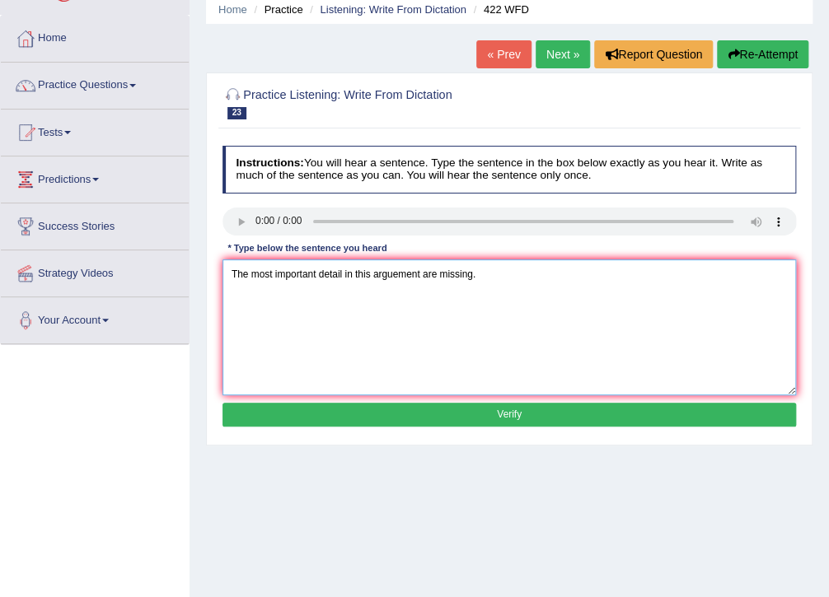
type textarea "The most important detail in this arguement are missing."
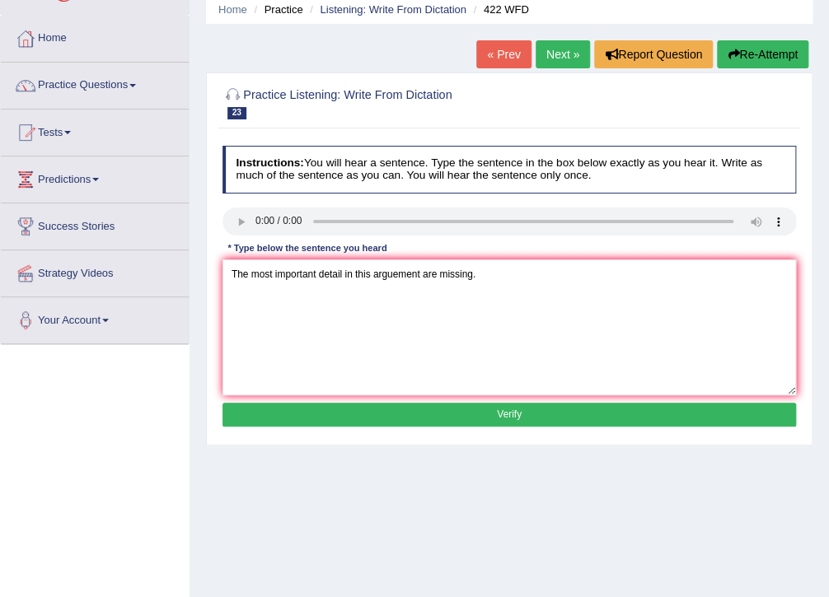
click at [451, 403] on button "Verify" at bounding box center [510, 415] width 574 height 24
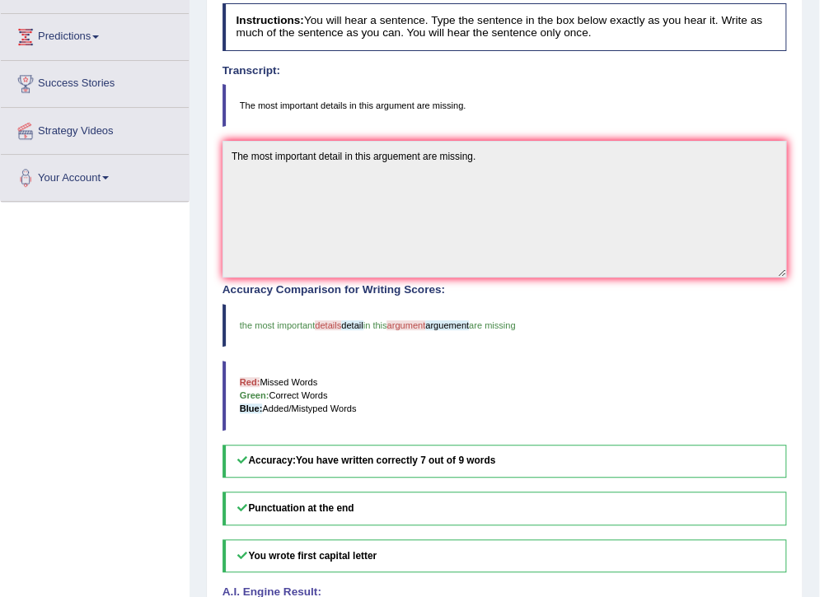
scroll to position [0, 0]
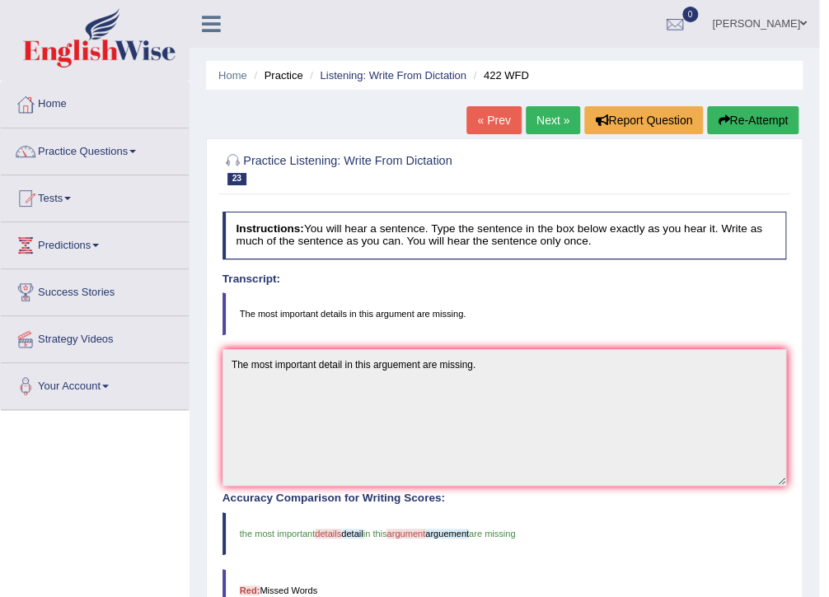
click at [539, 123] on link "Next »" at bounding box center [553, 120] width 54 height 28
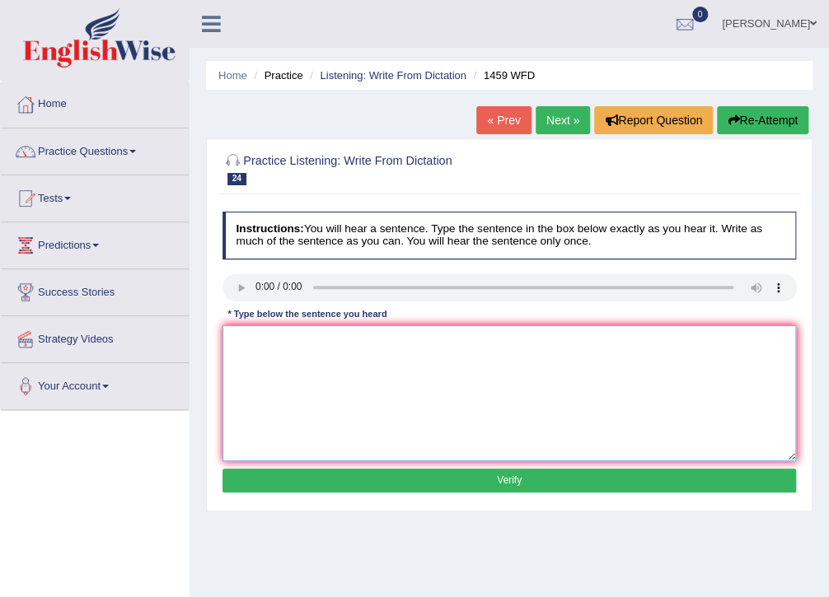
click at [247, 341] on textarea at bounding box center [510, 394] width 574 height 136
click at [320, 347] on textarea "all experiments" at bounding box center [510, 394] width 574 height 136
click at [234, 343] on textarea "all experiments and procedurers have been outlined in the labotory manual." at bounding box center [510, 394] width 574 height 136
click at [358, 344] on textarea "All experiments and procedurers have been outlined in the labotory manual." at bounding box center [510, 394] width 574 height 136
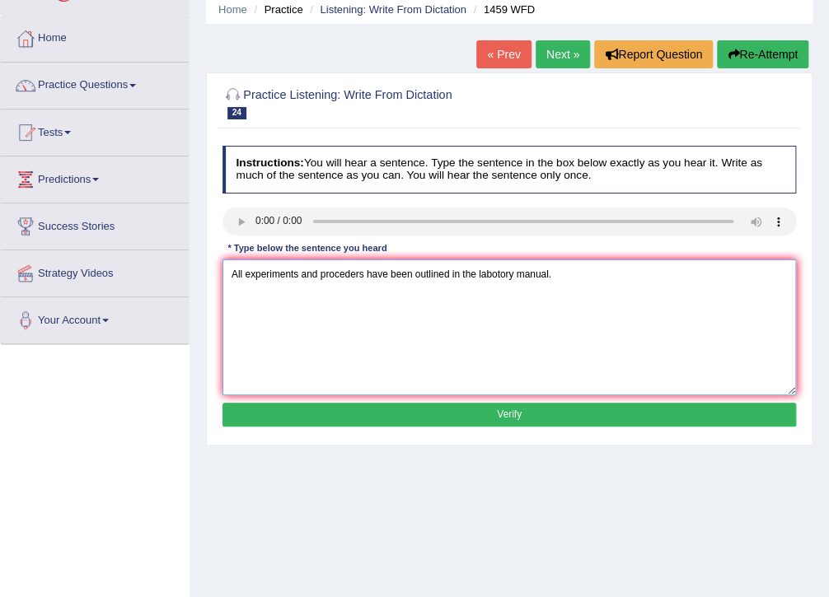
scroll to position [132, 0]
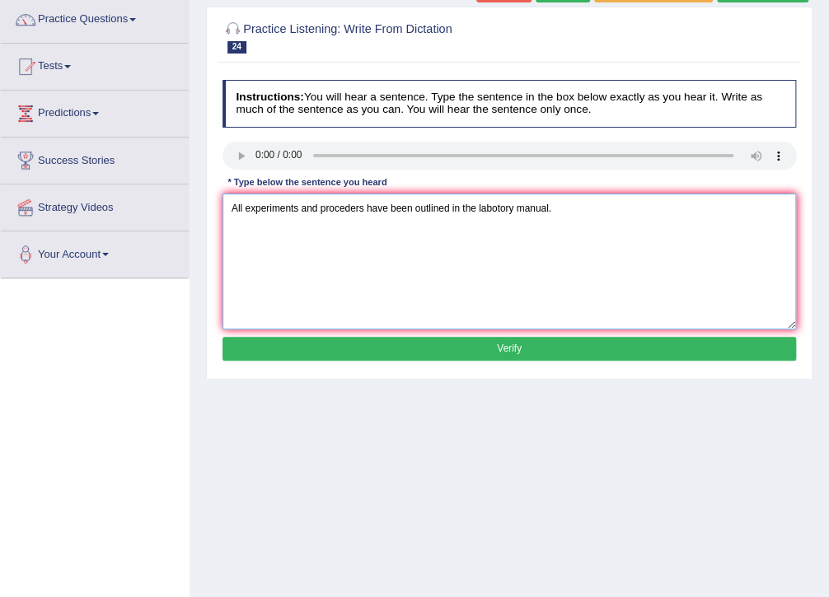
click at [554, 230] on textarea "All experiments and proceders have been outlined in the labotory manual." at bounding box center [510, 262] width 574 height 136
click at [369, 214] on textarea "All experiments and proceders have been outlined in the labotory manual." at bounding box center [510, 262] width 574 height 136
click at [364, 213] on textarea "All experiments and proceders have been outlined in the labotory manual." at bounding box center [510, 262] width 574 height 136
click at [349, 213] on textarea "All experiments and proceders procedures have been outlined in the labotory man…" at bounding box center [510, 262] width 574 height 136
click at [349, 211] on textarea "All experiments and procederes procedures have been outlined in the labotory ma…" at bounding box center [510, 262] width 574 height 136
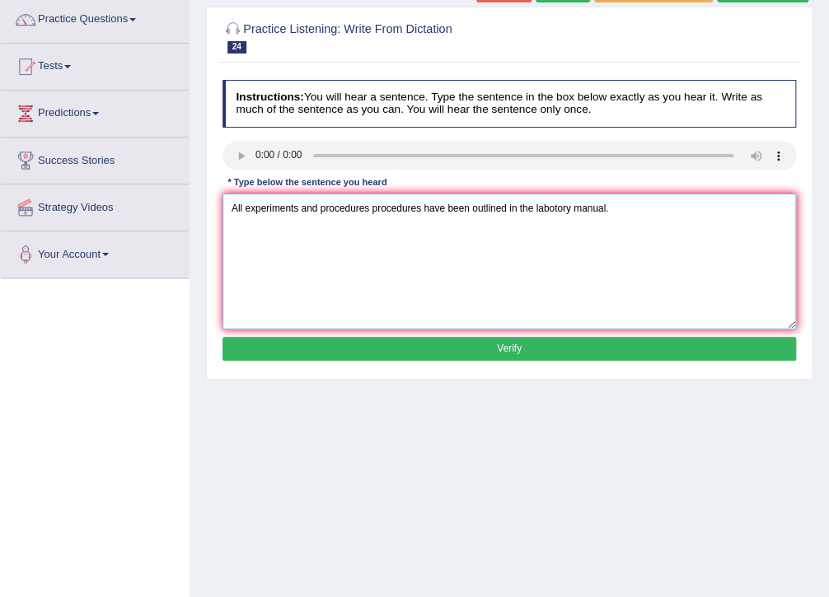
click at [369, 208] on textarea "All experiments and procedures procedures have been outlined in the labotory ma…" at bounding box center [510, 262] width 574 height 136
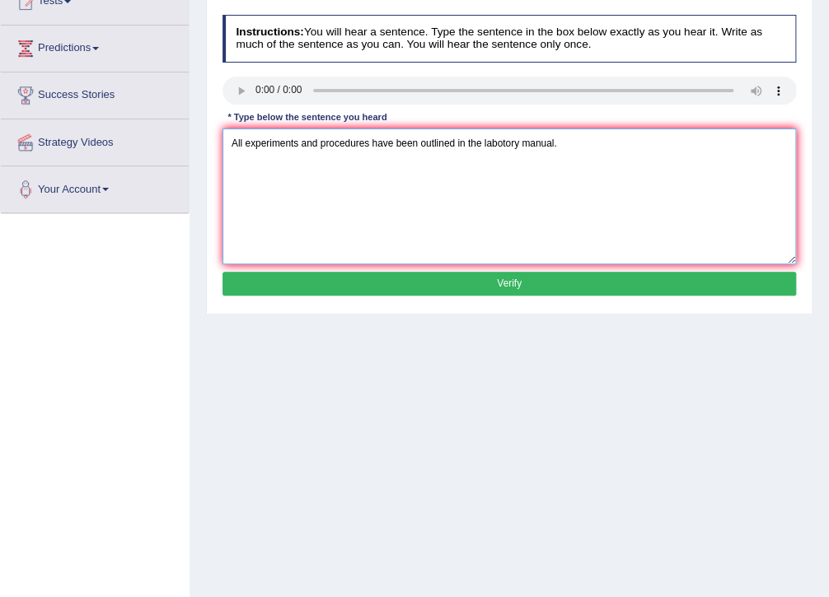
scroll to position [198, 0]
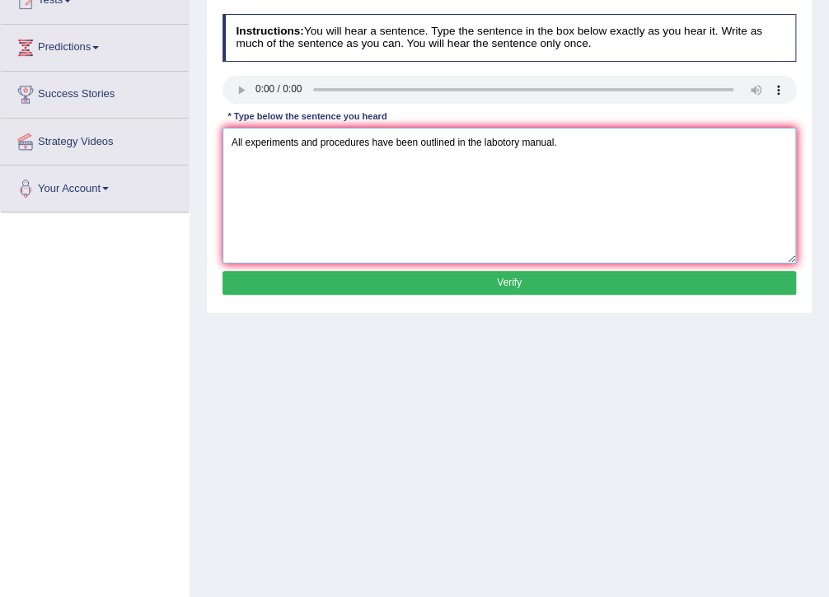
type textarea "All experiments and procedures have been outlined in the labotory manual."
click at [485, 287] on button "Verify" at bounding box center [510, 283] width 574 height 24
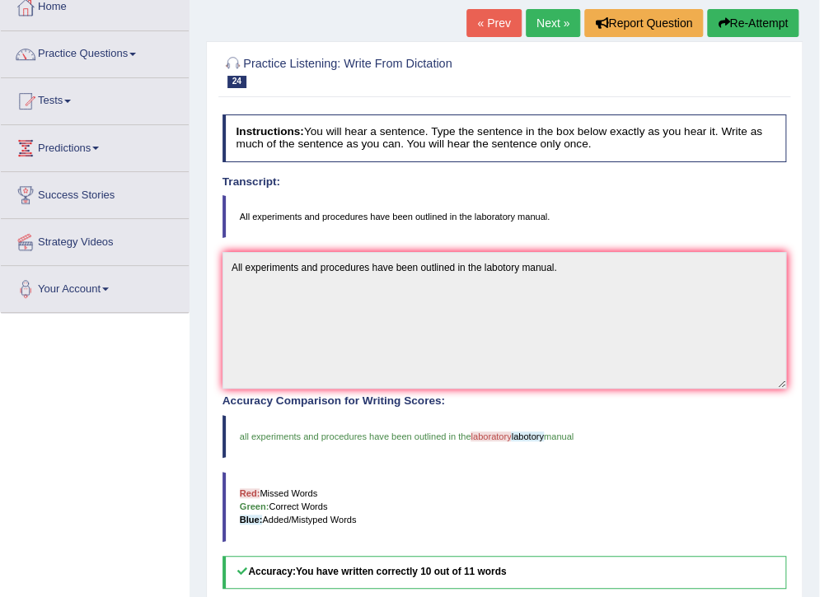
scroll to position [73, 0]
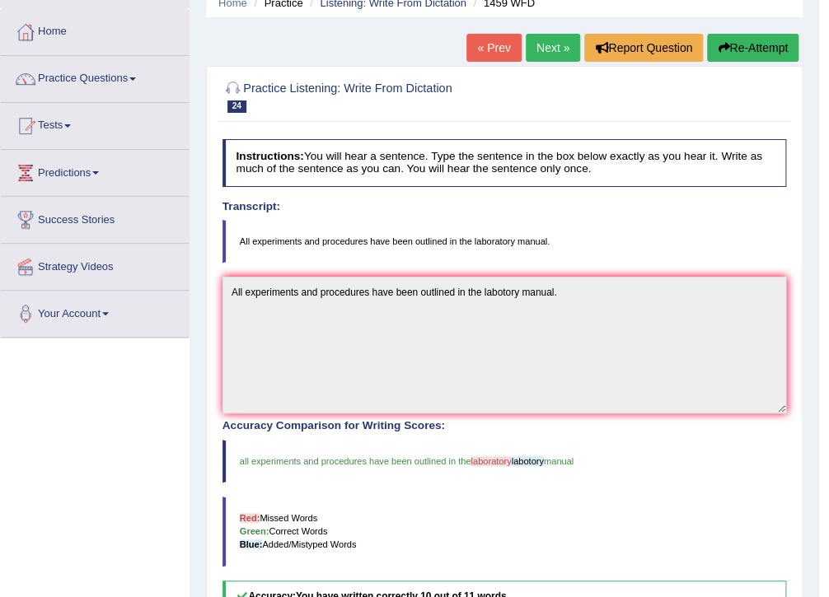
click at [550, 49] on link "Next »" at bounding box center [553, 48] width 54 height 28
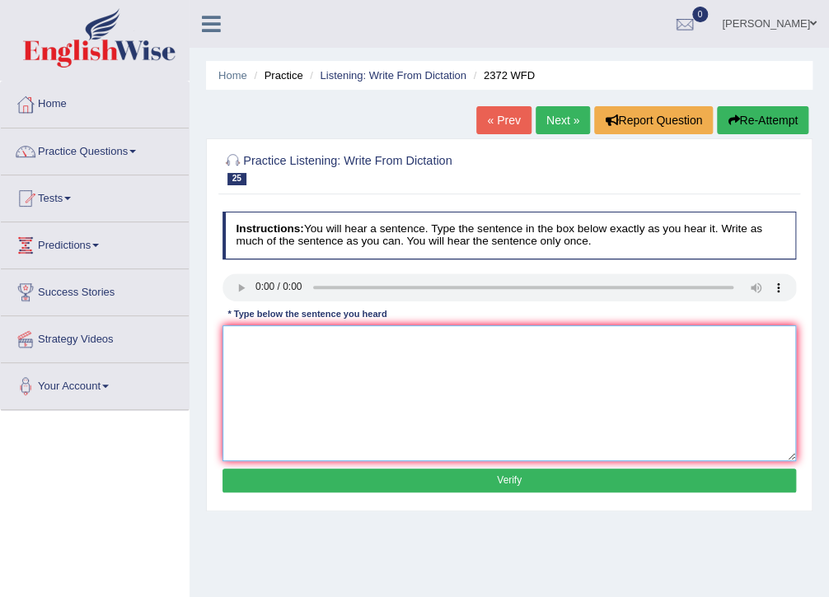
click at [253, 354] on textarea at bounding box center [510, 394] width 574 height 136
click at [235, 346] on textarea "we must hand in our assignemtn by the end of semster" at bounding box center [510, 394] width 574 height 136
click at [353, 345] on textarea "We must hand in our assignemtn by the end of semster" at bounding box center [510, 394] width 574 height 136
click at [480, 336] on textarea "We must hand in our assignment by the end of semster" at bounding box center [510, 394] width 574 height 136
click at [454, 342] on textarea "We must hand in our assignment by the end of semster" at bounding box center [510, 394] width 574 height 136
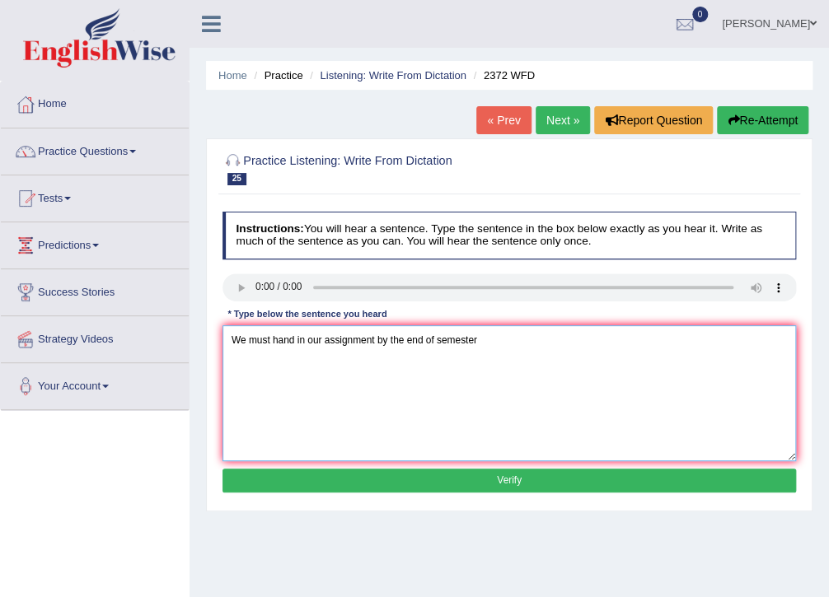
click at [483, 344] on textarea "We must hand in our assignment by the end of semester" at bounding box center [510, 394] width 574 height 136
type textarea "We must hand in our assignment by the end of semester."
click at [414, 483] on button "Verify" at bounding box center [510, 481] width 574 height 24
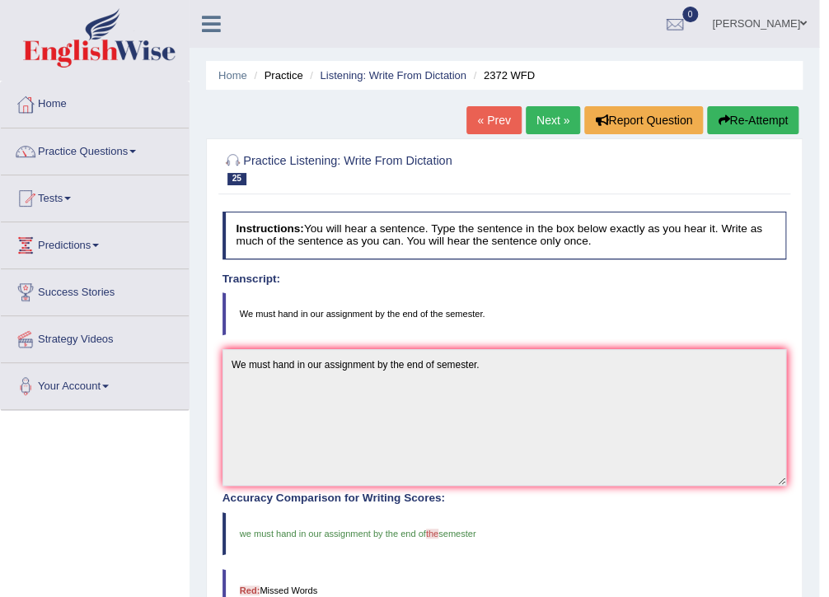
click at [537, 119] on link "Next »" at bounding box center [553, 120] width 54 height 28
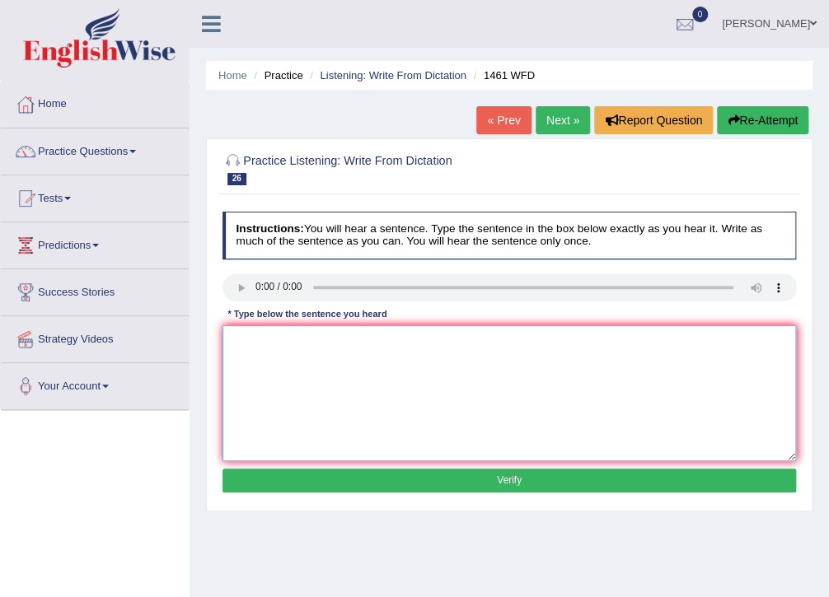
click at [262, 342] on textarea at bounding box center [510, 394] width 574 height 136
click at [237, 345] on textarea "my sister runs a business about small toys." at bounding box center [510, 394] width 574 height 136
type textarea "My sister runs a business about small toys."
click at [323, 475] on button "Verify" at bounding box center [510, 481] width 574 height 24
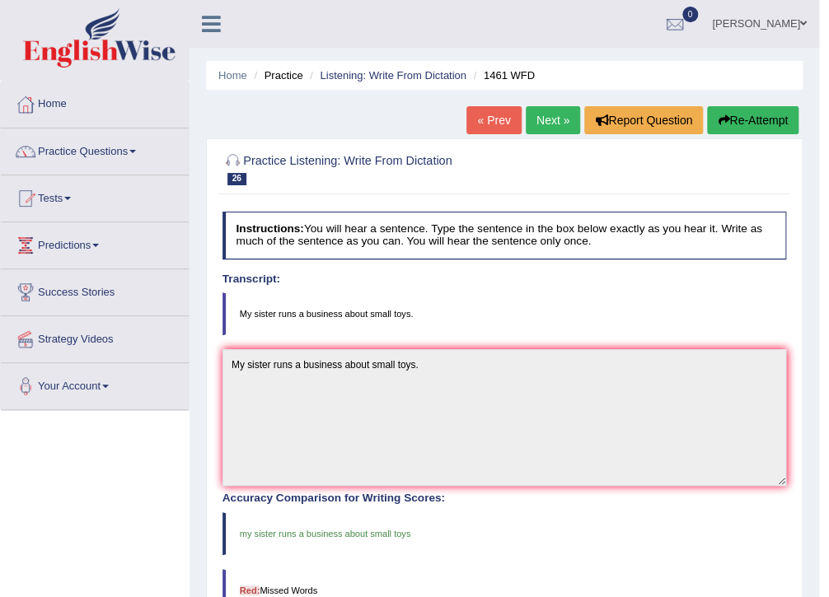
click at [545, 124] on link "Next »" at bounding box center [553, 120] width 54 height 28
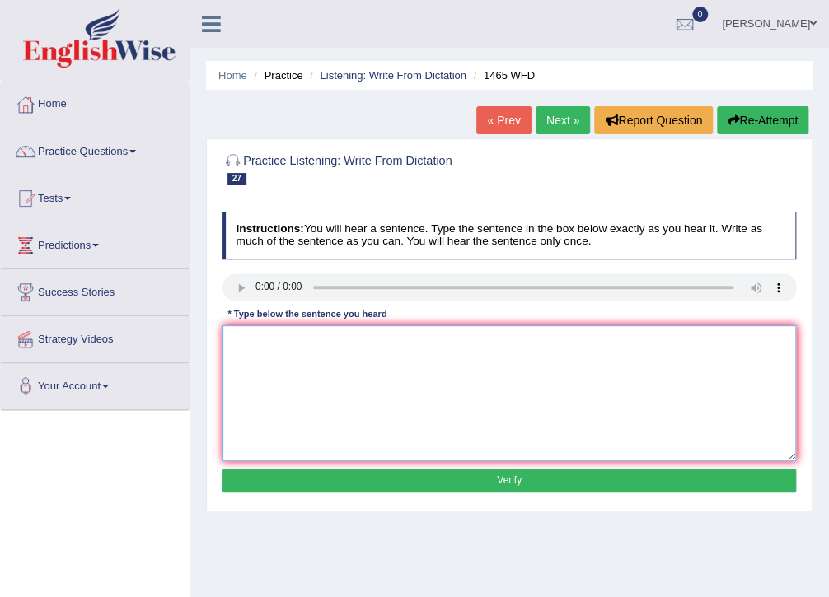
click at [260, 370] on textarea at bounding box center [510, 394] width 574 height 136
click at [234, 345] on textarea "you can find the complaint form on the website." at bounding box center [510, 394] width 574 height 136
type textarea "You can find the complaint form on the website."
click at [436, 479] on button "Verify" at bounding box center [510, 481] width 574 height 24
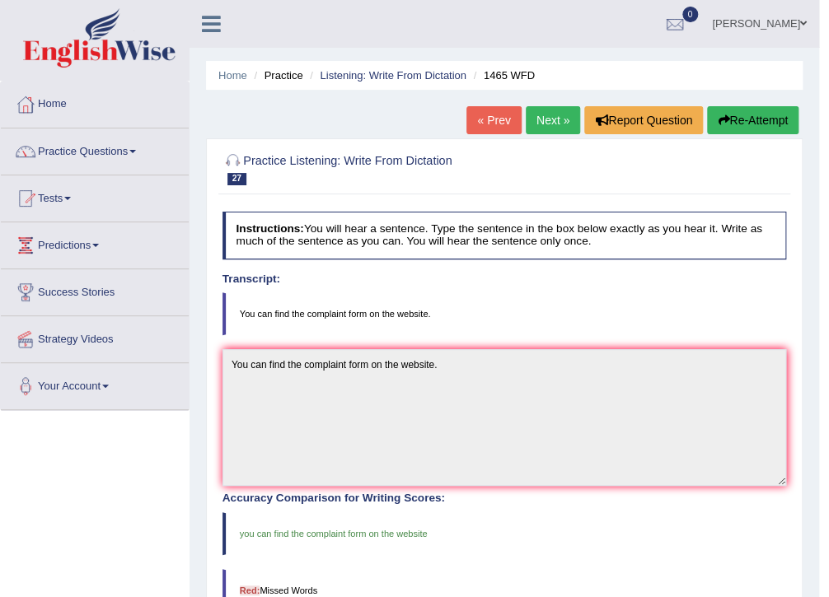
click at [559, 116] on link "Next »" at bounding box center [553, 120] width 54 height 28
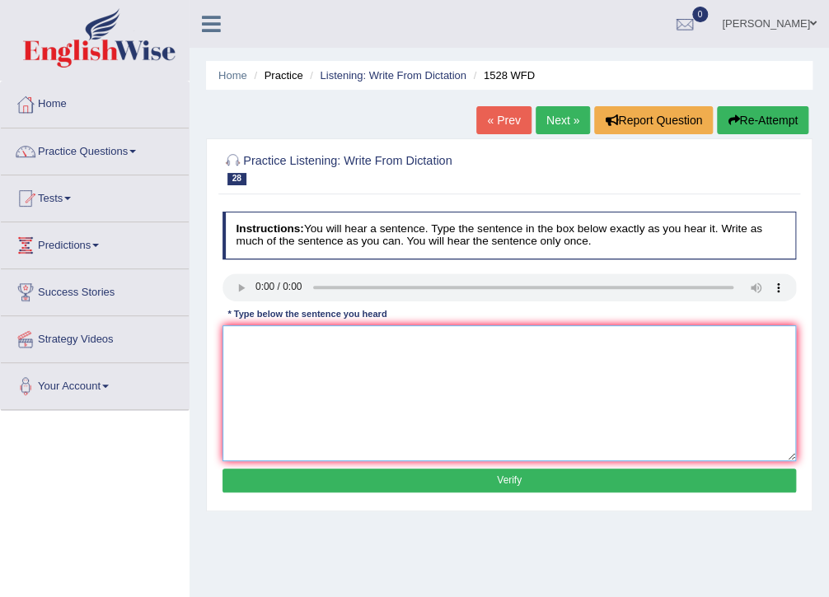
click at [241, 353] on textarea at bounding box center [510, 394] width 574 height 136
click at [231, 342] on textarea "we are lookijg an methods oth practical and engaging." at bounding box center [510, 394] width 574 height 136
click at [283, 343] on textarea "We are lookijg an methods oth practical and engaging." at bounding box center [510, 394] width 574 height 136
click at [302, 345] on textarea "We are looking an methods oth practical and engaging." at bounding box center [510, 394] width 574 height 136
click at [349, 344] on textarea "We are looking at methods oth practical and engaging." at bounding box center [510, 394] width 574 height 136
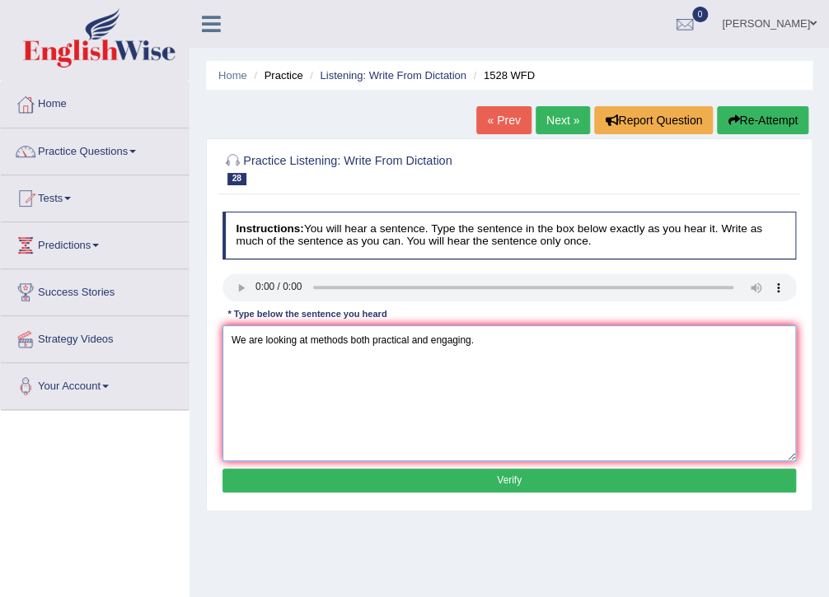
type textarea "We are looking at methods both practical and engaging."
click at [471, 483] on button "Verify" at bounding box center [510, 481] width 574 height 24
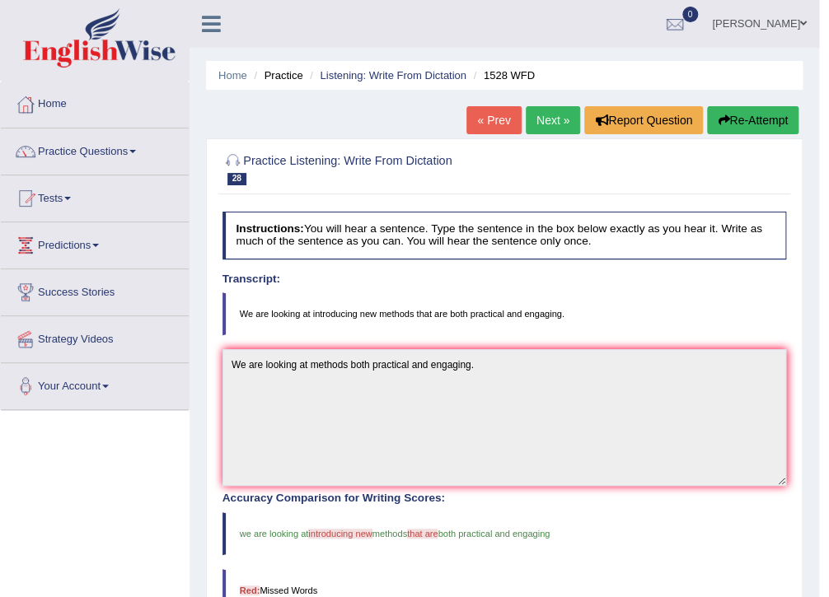
click at [549, 115] on link "Next »" at bounding box center [553, 120] width 54 height 28
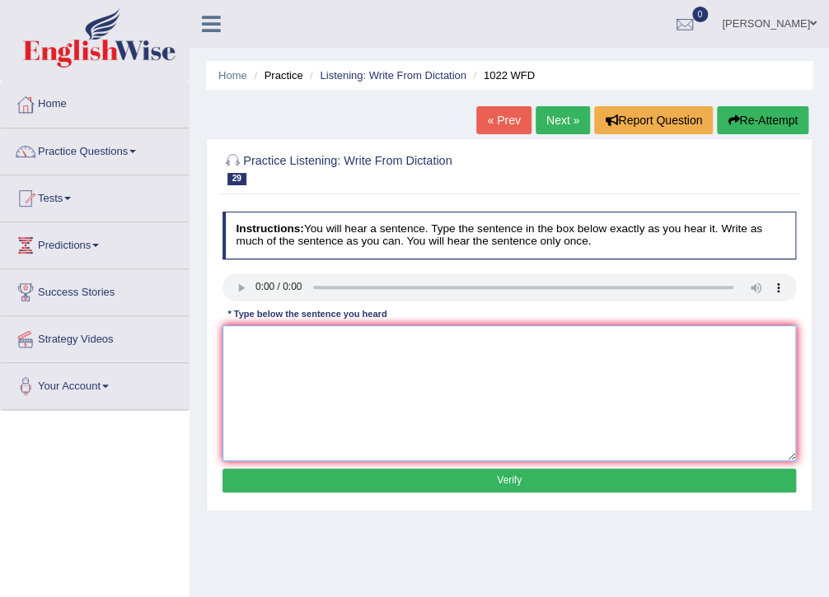
click at [260, 366] on textarea at bounding box center [510, 394] width 574 height 136
click at [223, 343] on textarea "prived a basic undestsnding for and anlysing datre." at bounding box center [510, 394] width 574 height 136
click at [303, 343] on textarea "Mathematics prived a basic undestsnding for and anlysing datre." at bounding box center [510, 394] width 574 height 136
click at [381, 344] on textarea "Mathematics provide a basic undestsnding for and anlysing datre." at bounding box center [510, 394] width 574 height 136
click at [387, 344] on textarea "Mathematics provide a basic undertsnding for and anlysing datre." at bounding box center [510, 394] width 574 height 136
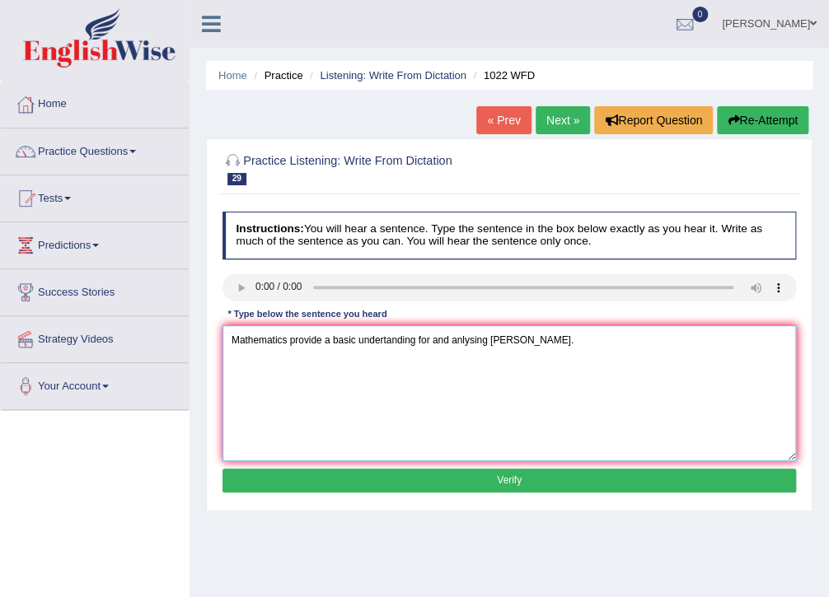
click at [418, 340] on textarea "Mathematics provide a basic undertanding for and anlysing datre." at bounding box center [510, 394] width 574 height 136
click at [386, 341] on textarea "Mathematics provide a basic undertanding and method for and anlysing datre." at bounding box center [510, 394] width 574 height 136
click at [385, 341] on textarea "Mathematics provide a basic undertanding and method for and anlysing datre." at bounding box center [510, 394] width 574 height 136
click at [508, 342] on textarea "Mathematics provide a basic understanding and method for and anlysing datre." at bounding box center [510, 394] width 574 height 136
click at [504, 340] on textarea "Mathematics provide a basic understanding and method for anlysing datre." at bounding box center [510, 394] width 574 height 136
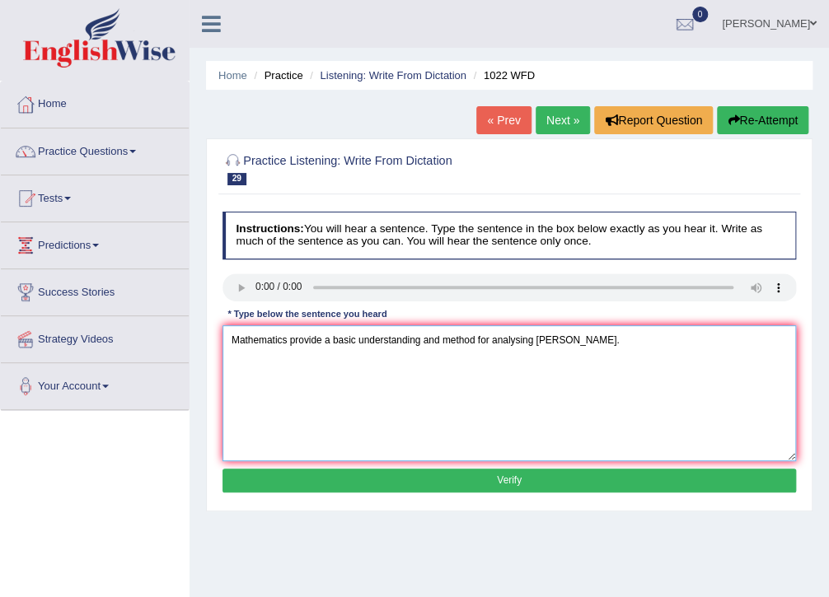
click at [507, 357] on textarea "Mathematics provide a basic understanding and method for analysing datre." at bounding box center [510, 394] width 574 height 136
click at [514, 345] on textarea "Mathematics provide a basic understanding and method for analysing datre." at bounding box center [510, 394] width 574 height 136
click at [551, 343] on textarea "Mathematics provide a basic understanding and method for analysing datre." at bounding box center [510, 394] width 574 height 136
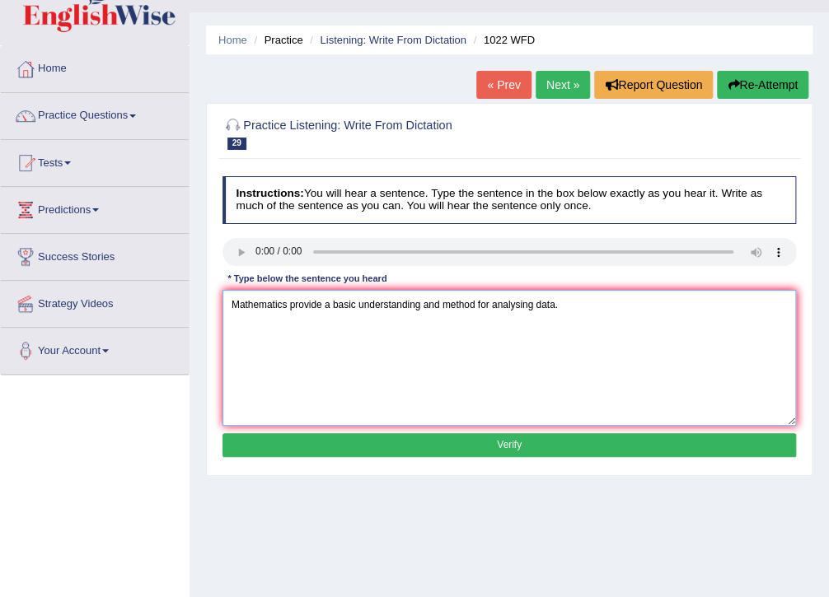
scroll to position [66, 0]
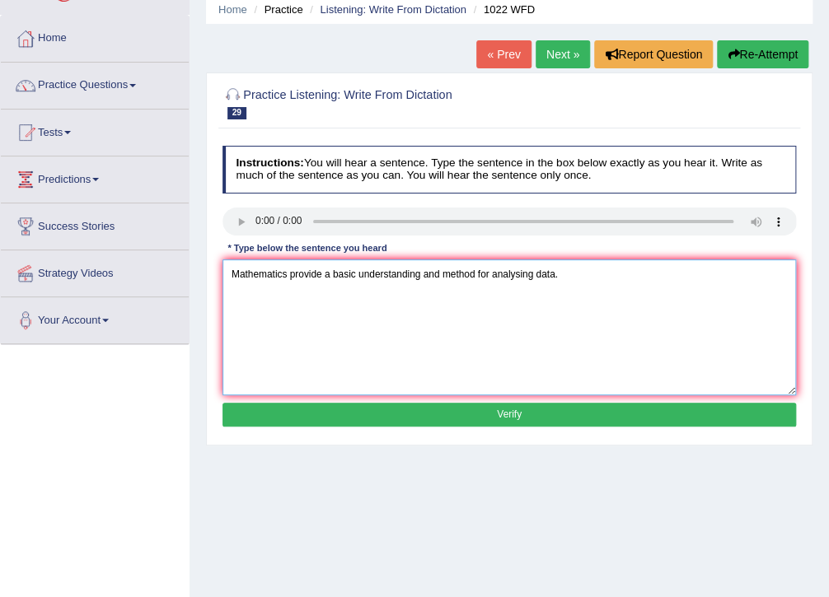
type textarea "Mathematics provide a basic understanding and method for analysing data."
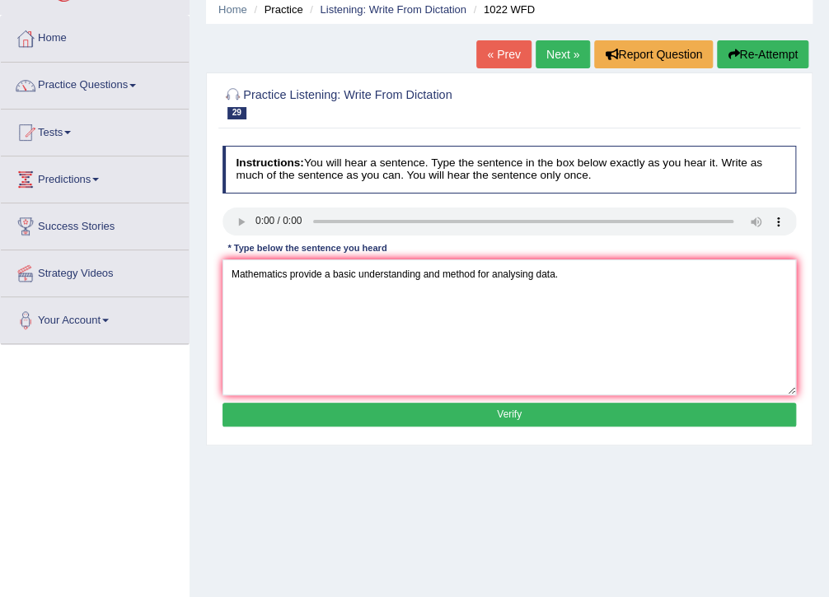
click at [495, 409] on button "Verify" at bounding box center [510, 415] width 574 height 24
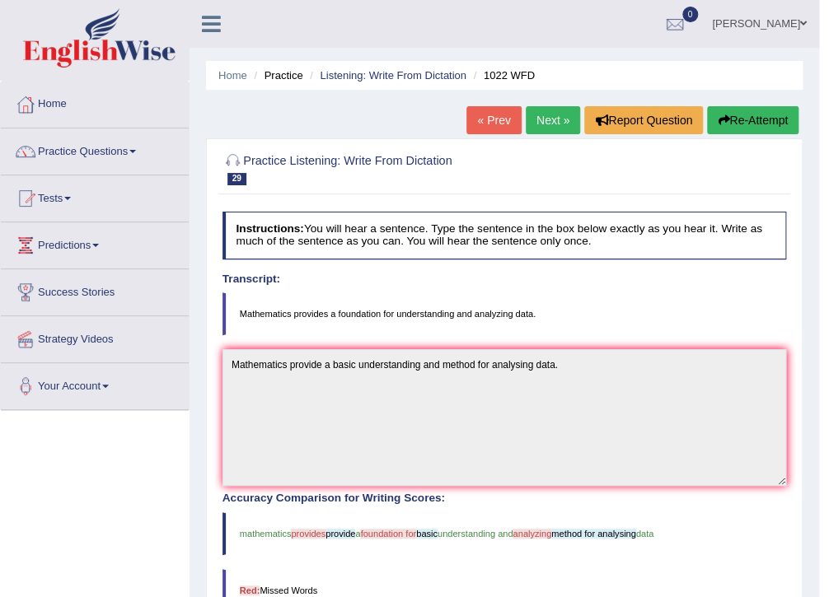
scroll to position [0, 0]
click at [551, 116] on link "Next »" at bounding box center [553, 120] width 54 height 28
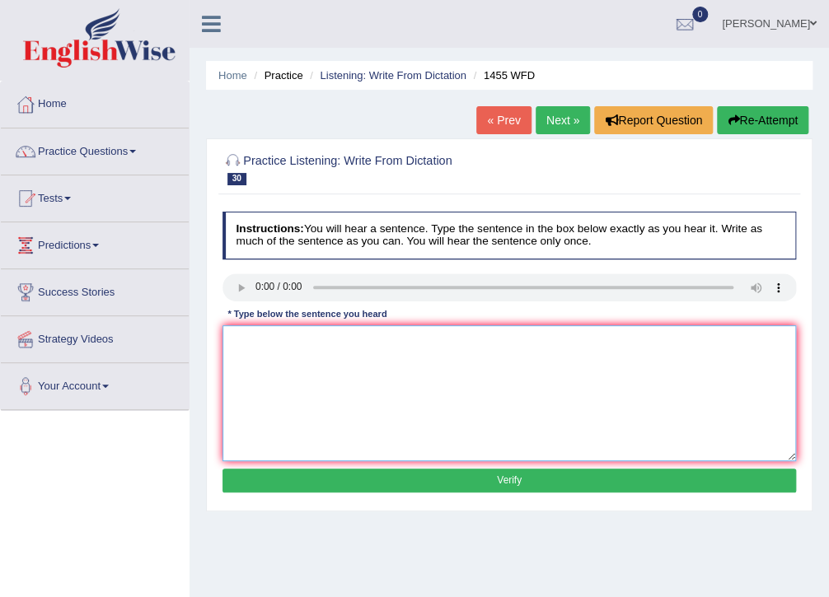
click at [252, 376] on textarea at bounding box center [510, 394] width 574 height 136
click at [231, 350] on textarea "you must wear a hard hat n the consruction site." at bounding box center [510, 394] width 574 height 136
click at [344, 343] on textarea "You must wear a hard hat n the consruction site." at bounding box center [510, 394] width 574 height 136
click at [393, 344] on textarea "You must wear a hard hat on the consruction site." at bounding box center [510, 394] width 574 height 136
type textarea "You must wear a hard hat on the construction site."
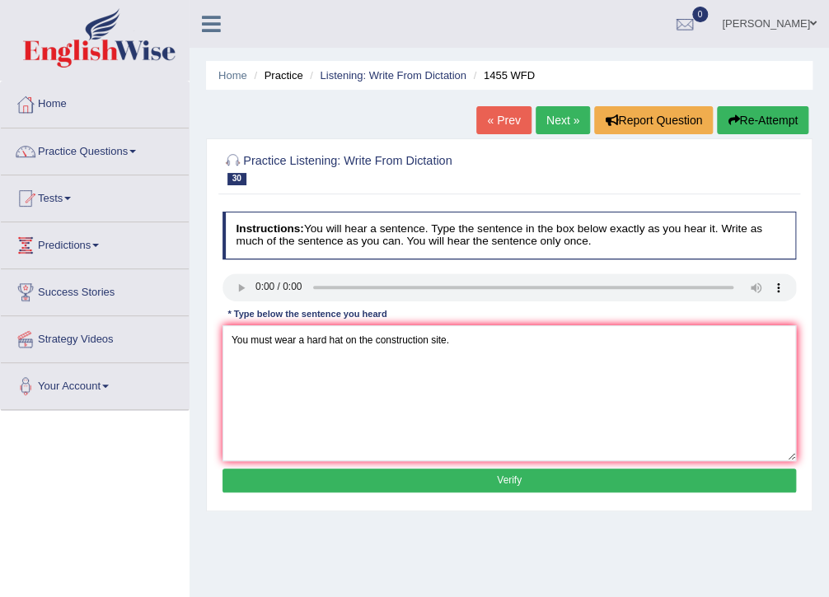
click at [435, 469] on button "Verify" at bounding box center [510, 481] width 574 height 24
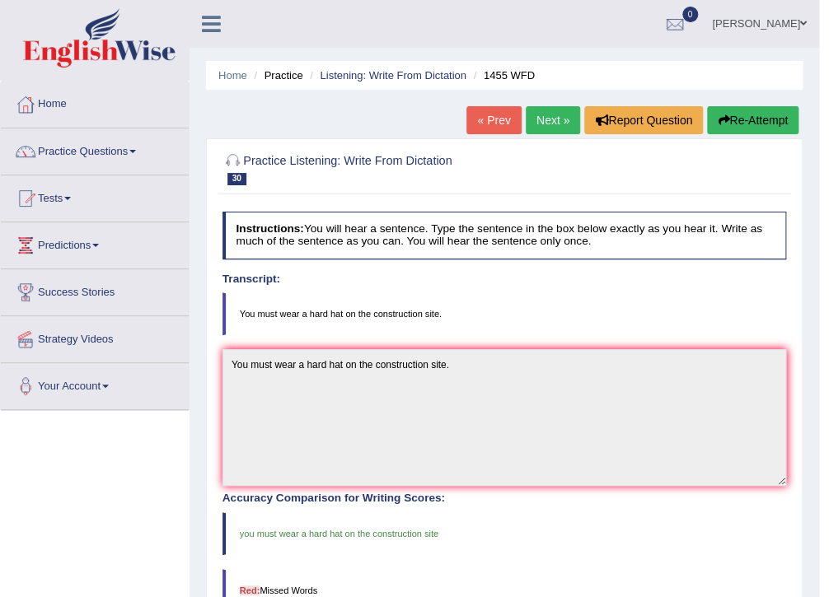
click at [541, 117] on link "Next »" at bounding box center [553, 120] width 54 height 28
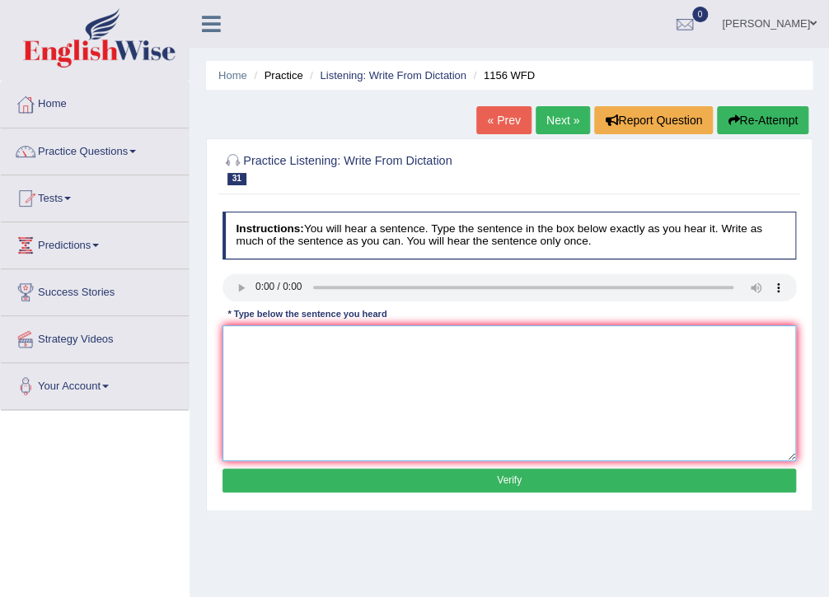
click at [256, 349] on textarea at bounding box center [510, 394] width 574 height 136
click at [237, 340] on textarea "chemical reations happns whn substances or chasnge." at bounding box center [510, 394] width 574 height 136
click at [284, 341] on textarea "Chemical reations happns whn substances or chasnge." at bounding box center [510, 394] width 574 height 136
click at [287, 340] on textarea "Chemical reations happns whn substances or chasnge." at bounding box center [510, 394] width 574 height 136
click at [336, 344] on textarea "Chemical reactions happns whn substances or chasnge." at bounding box center [510, 394] width 574 height 136
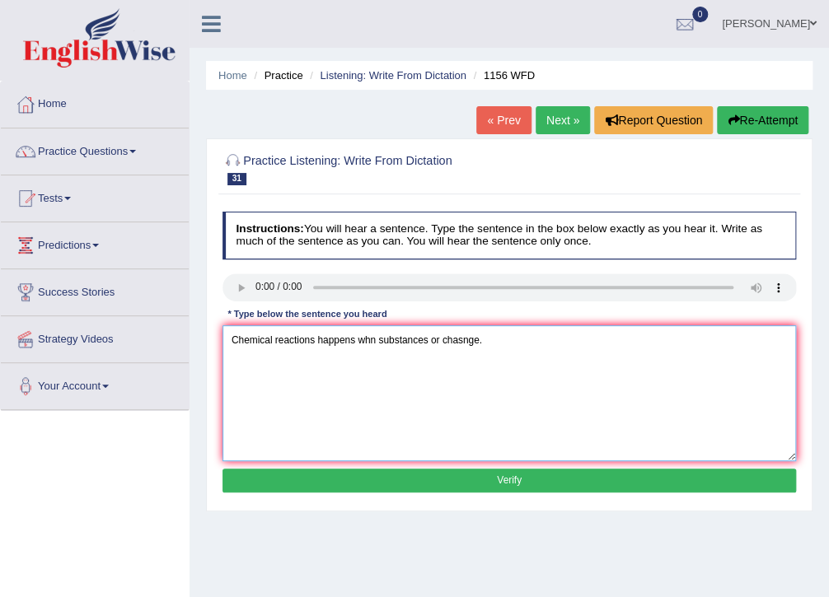
click at [312, 345] on textarea "Chemical reactions happens whn substances or chasnge." at bounding box center [510, 394] width 574 height 136
click at [366, 341] on textarea "Chemical reaction happens whn substances or chasnge." at bounding box center [510, 394] width 574 height 136
click at [457, 340] on textarea "Chemical reaction happens when substances or chasnge." at bounding box center [510, 394] width 574 height 136
click at [349, 343] on textarea "Chemical reaction happens when substances or change." at bounding box center [510, 394] width 574 height 136
click at [422, 340] on textarea "Chemical reaction occurs when substances or change." at bounding box center [510, 394] width 574 height 136
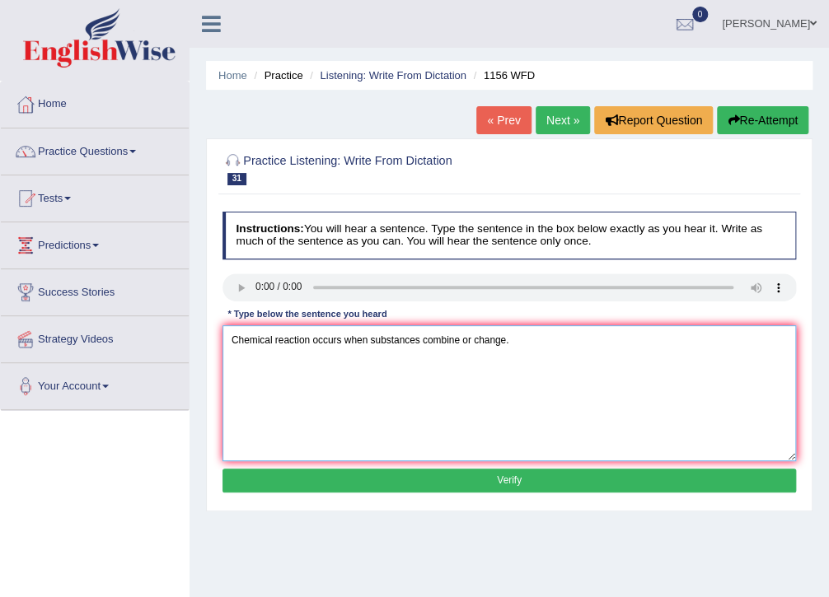
type textarea "Chemical reaction occurs when substances combine or change."
click at [444, 476] on button "Verify" at bounding box center [510, 481] width 574 height 24
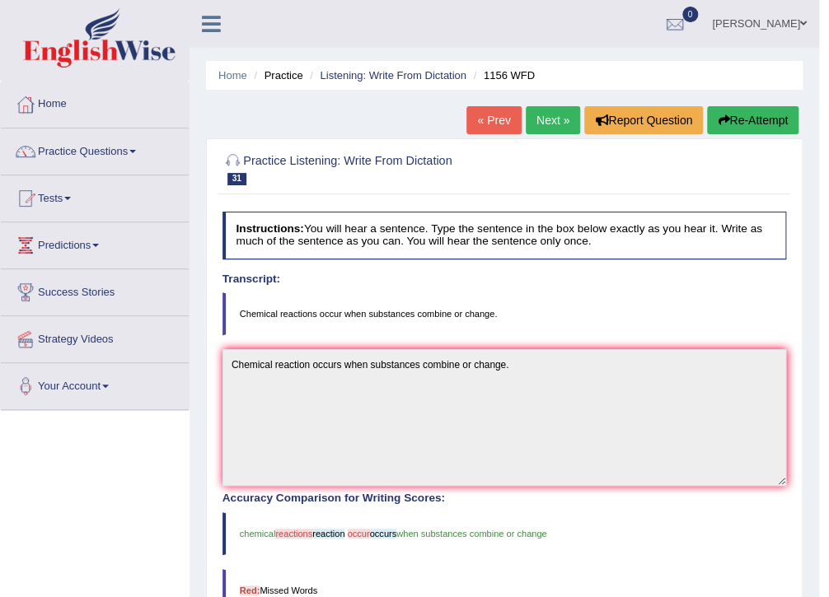
click at [551, 127] on link "Next »" at bounding box center [553, 120] width 54 height 28
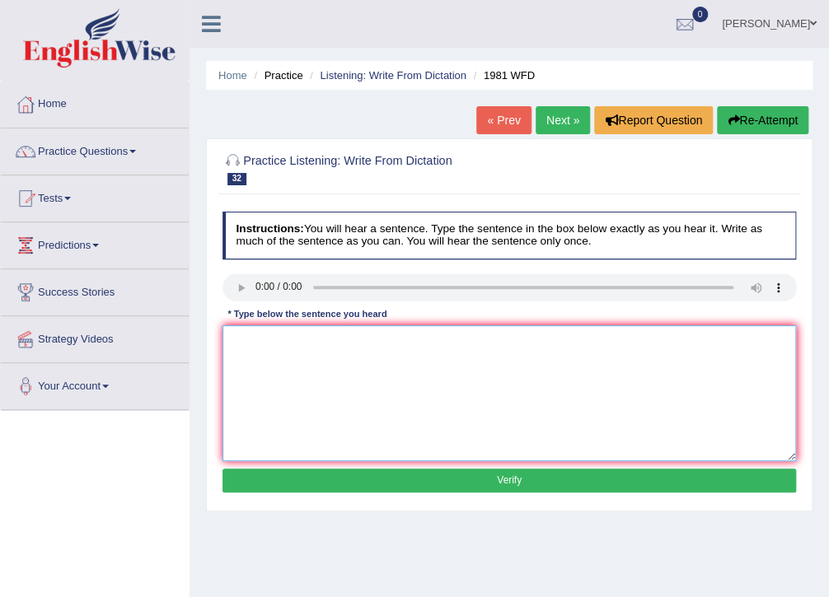
click at [270, 388] on textarea at bounding box center [510, 394] width 574 height 136
click at [234, 344] on textarea "akl of your must be by rrle=vant and thoeires" at bounding box center [510, 394] width 574 height 136
click at [237, 342] on textarea "akl of your must be by rrle=vant and thoeires" at bounding box center [510, 394] width 574 height 136
click at [363, 340] on textarea "akl of your arguments must be by rrle=vant and thoeires" at bounding box center [510, 394] width 574 height 136
click at [237, 341] on textarea "akl of your arguments must be supported by rrle=vant and thoeires" at bounding box center [510, 394] width 574 height 136
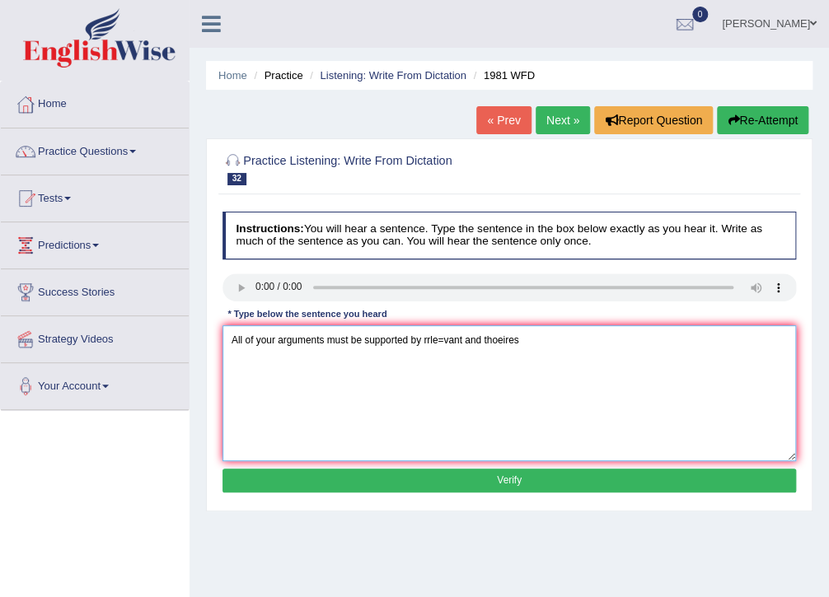
click at [294, 343] on textarea "All of your arguments must be supported by rrle=vant and thoeires" at bounding box center [510, 394] width 574 height 136
click at [433, 344] on textarea "All of your arguements must be supported by rrle=vant and thoeires" at bounding box center [510, 394] width 574 height 136
click at [427, 344] on textarea "All of your arguements must be supported by relevant and thoeires" at bounding box center [510, 394] width 574 height 136
click at [527, 345] on textarea "All of your arguements must be supported by evidence and relevant and thoeires" at bounding box center [510, 394] width 574 height 136
click at [534, 343] on textarea "All of your arguements must be supported by evidence and relevant thoeires" at bounding box center [510, 394] width 574 height 136
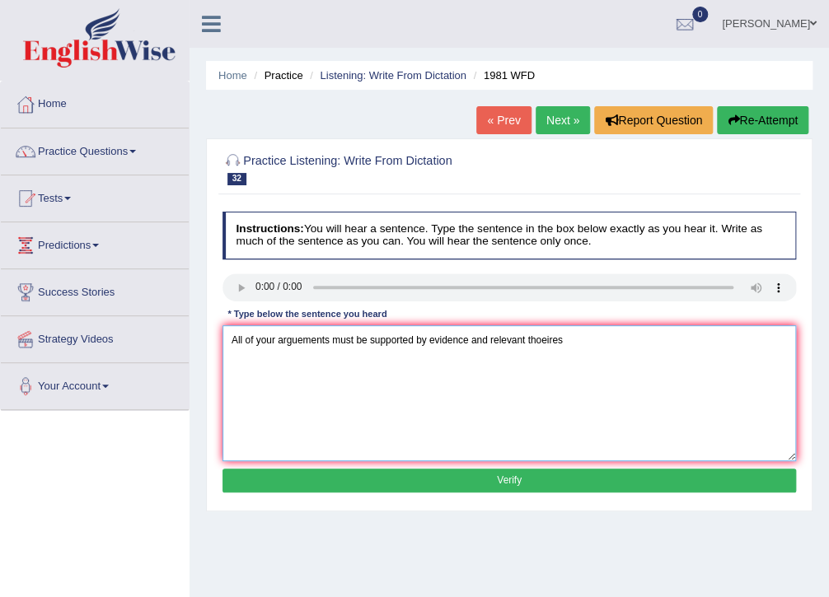
click at [540, 342] on textarea "All of your arguements must be supported by evidence and relevant thoeires" at bounding box center [510, 394] width 574 height 136
click at [578, 347] on textarea "All of your arguements must be supported by evidence and relevant theories" at bounding box center [510, 394] width 574 height 136
type textarea "All of your arguements must be supported by evidence and relevant theories."
click at [536, 478] on button "Verify" at bounding box center [510, 481] width 574 height 24
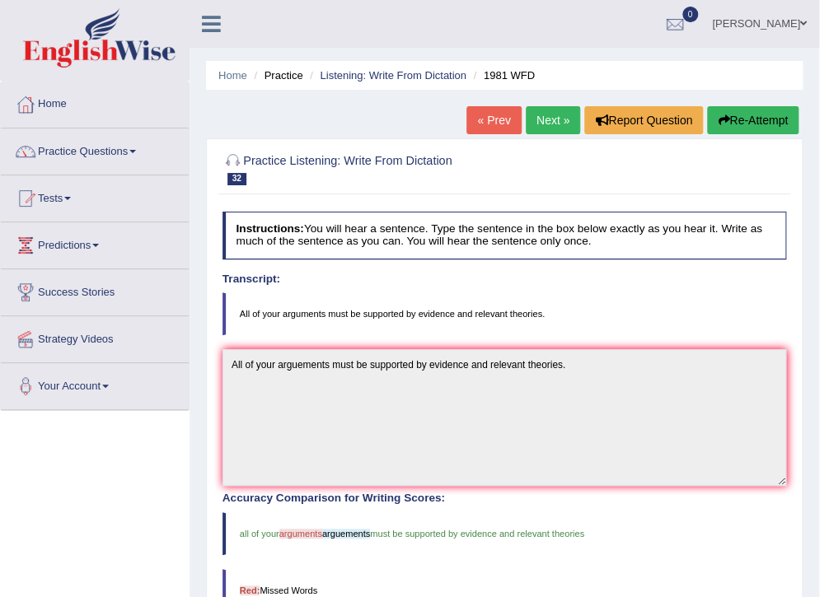
click at [544, 125] on link "Next »" at bounding box center [553, 120] width 54 height 28
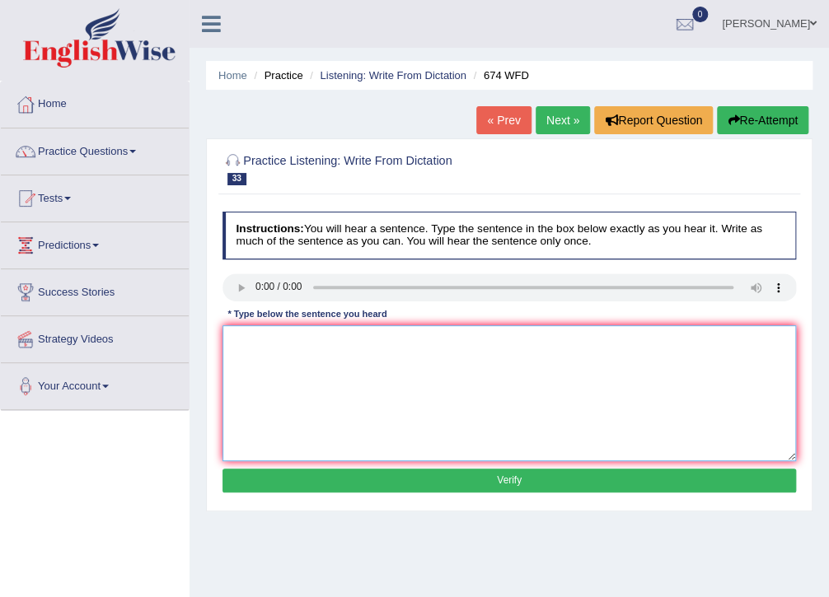
click at [283, 358] on textarea at bounding box center [510, 394] width 574 height 136
click at [234, 344] on textarea "unemployemtn level has dropped to its lowest in the [GEOGRAPHIC_DATA]" at bounding box center [510, 394] width 574 height 136
click at [277, 345] on textarea "Unemployemtn level has dropped to its lowest in the [GEOGRAPHIC_DATA]" at bounding box center [510, 394] width 574 height 136
drag, startPoint x: 460, startPoint y: 342, endPoint x: 469, endPoint y: 352, distance: 13.4
click at [462, 341] on textarea "Unemployment level has dropped to its lowest in the [GEOGRAPHIC_DATA]" at bounding box center [510, 394] width 574 height 136
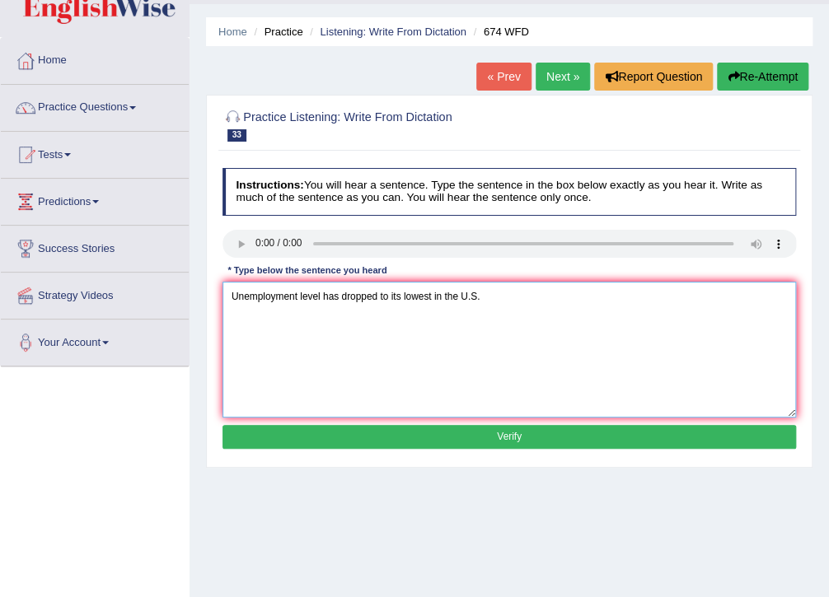
scroll to position [66, 0]
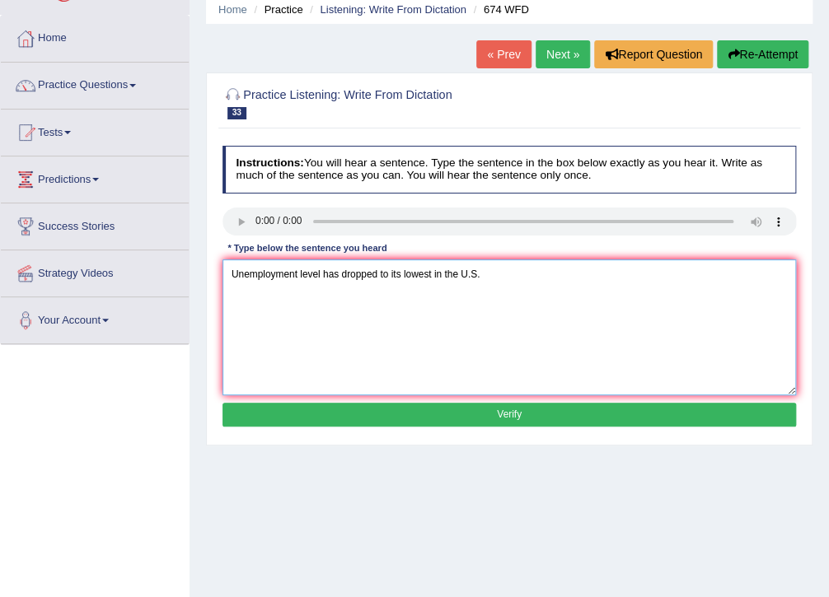
type textarea "Unemployment level has dropped to its lowest in the U.S."
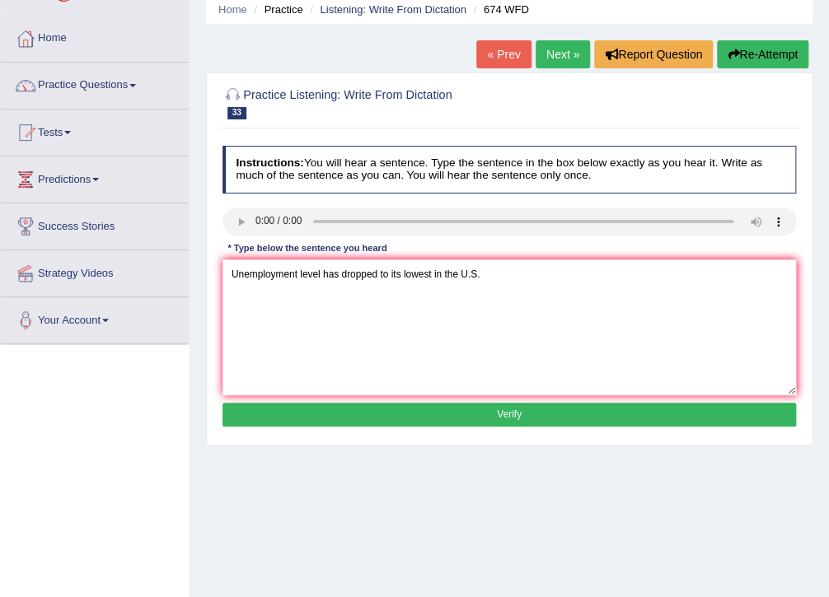
click at [504, 413] on button "Verify" at bounding box center [510, 415] width 574 height 24
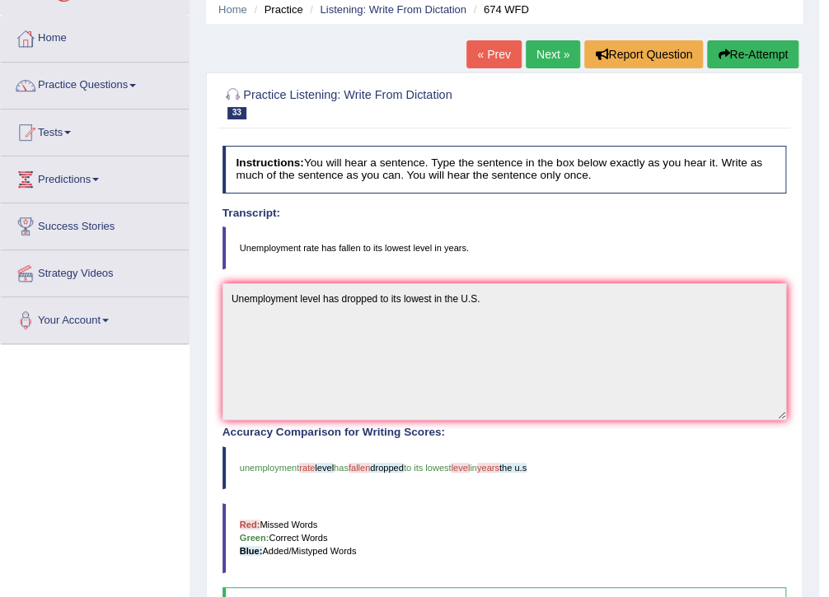
click at [544, 52] on link "Next »" at bounding box center [553, 54] width 54 height 28
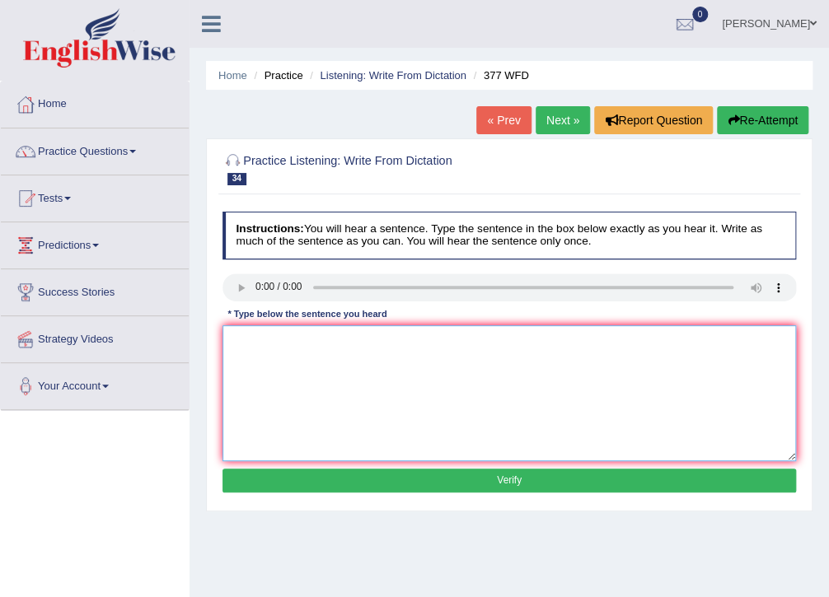
click at [254, 366] on textarea at bounding box center [510, 394] width 574 height 136
click at [231, 345] on textarea "the departent has a higher proportion of grqduate students." at bounding box center [510, 394] width 574 height 136
click at [277, 343] on textarea "The departent has a higher proportion of grqduate students." at bounding box center [510, 394] width 574 height 136
click at [432, 344] on textarea "The department has a higher proportion of grqduate students." at bounding box center [510, 394] width 574 height 136
type textarea "The department has a higher proportion of graduate students."
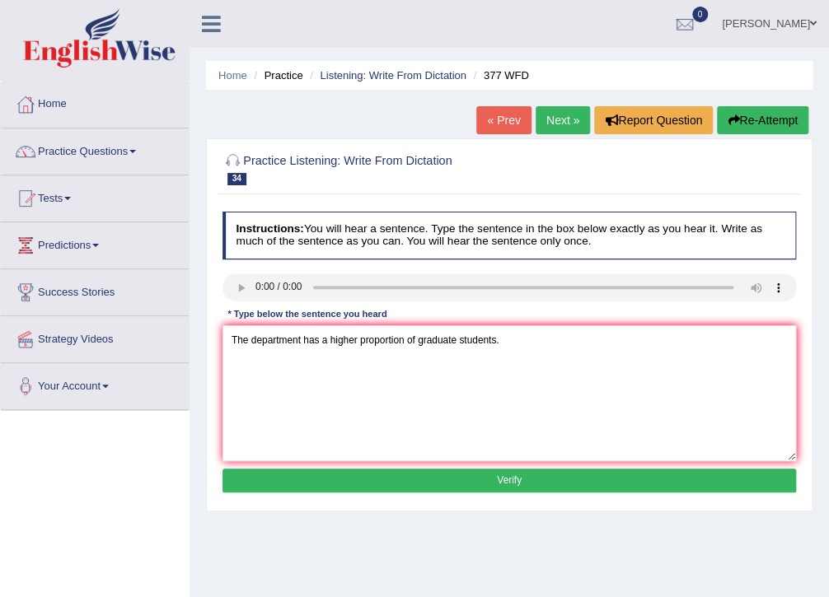
click at [481, 484] on button "Verify" at bounding box center [510, 481] width 574 height 24
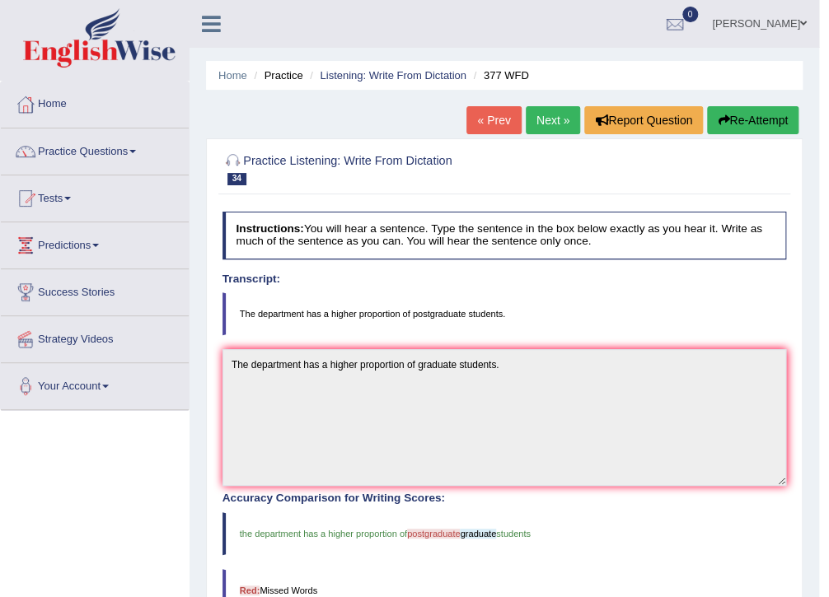
click at [547, 119] on link "Next »" at bounding box center [553, 120] width 54 height 28
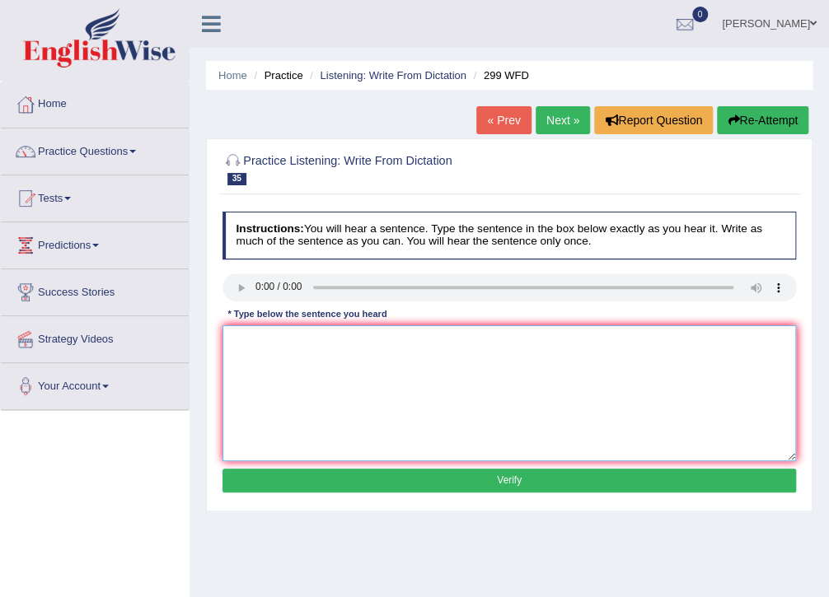
click at [271, 348] on textarea at bounding box center [510, 394] width 574 height 136
click at [232, 344] on textarea "student representstives will be visiting the class with forms." at bounding box center [510, 394] width 574 height 136
click at [310, 345] on textarea "Student representstives will be visiting the class with forms." at bounding box center [510, 394] width 574 height 136
type textarea "Student representatives will be visiting the class with forms."
click at [424, 475] on button "Verify" at bounding box center [510, 481] width 574 height 24
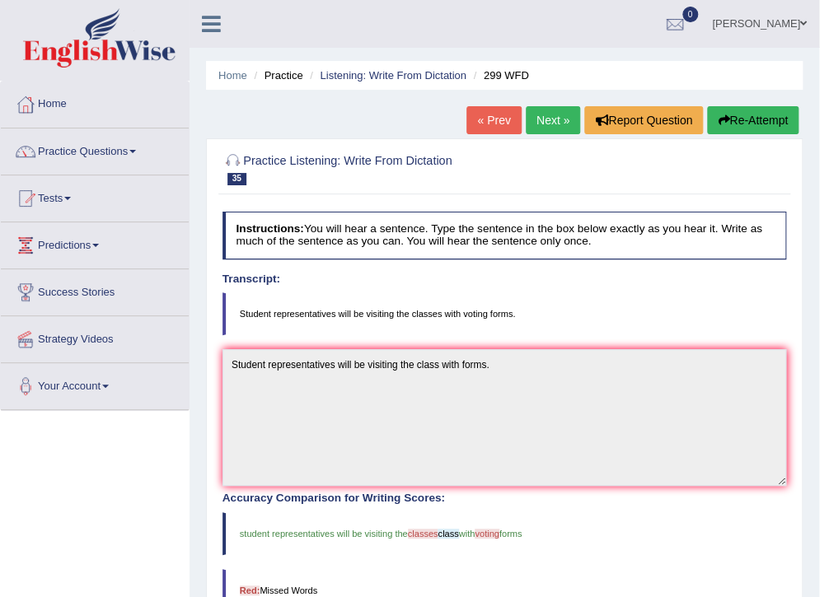
click at [541, 122] on link "Next »" at bounding box center [553, 120] width 54 height 28
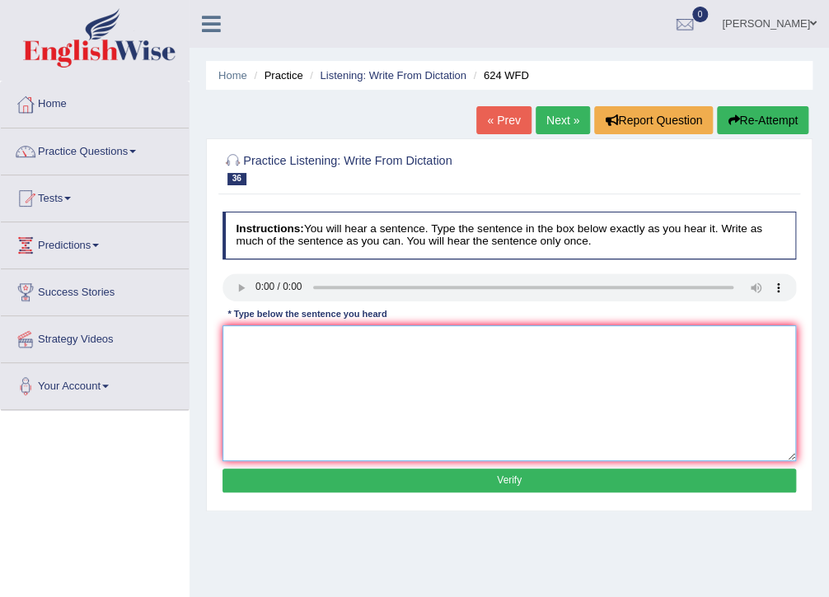
click at [240, 349] on textarea at bounding box center [510, 394] width 574 height 136
click at [396, 341] on textarea "our courses helped to improvee" at bounding box center [510, 394] width 574 height 136
click at [236, 343] on textarea "our courses helped to improvee crtitical and independent learnign skills." at bounding box center [510, 394] width 574 height 136
click at [362, 343] on textarea "Our courses helped to improvee crtitical and independent learnign skills." at bounding box center [510, 394] width 574 height 136
click at [373, 346] on textarea "Our courses helped to improve crtitical and independent learnign skills." at bounding box center [510, 394] width 574 height 136
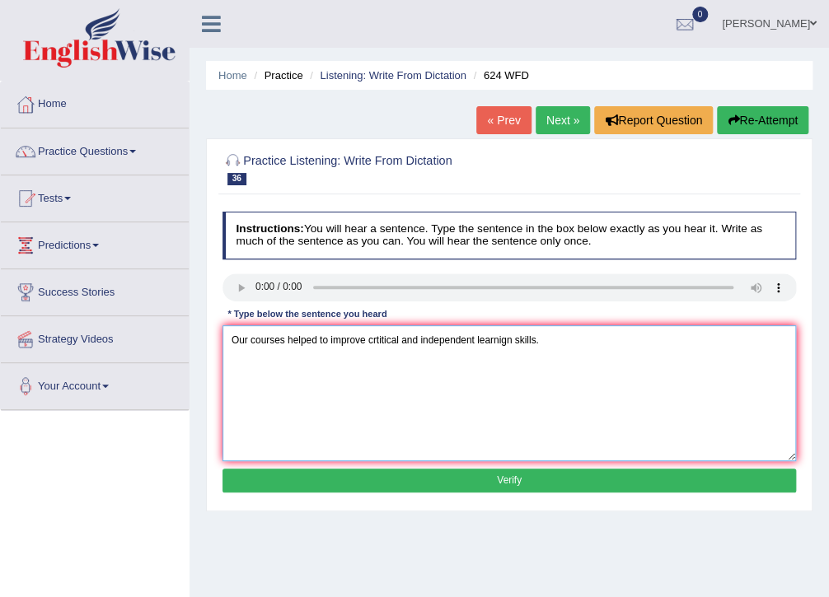
click at [378, 344] on textarea "Our courses helped to improve crtitical and independent learnign skills." at bounding box center [510, 394] width 574 height 136
click at [372, 346] on textarea "Our courses helped to improve crtitical and independent learnign skills." at bounding box center [510, 394] width 574 height 136
click at [377, 344] on textarea "Our courses helped to improve crtitical and independent learnign skills." at bounding box center [510, 394] width 574 height 136
click at [374, 346] on textarea "Our courses helped to improve crtitical and independent learnign skills." at bounding box center [510, 394] width 574 height 136
click at [389, 340] on textarea "Our courses helped to improve crititical and independent learnign skills." at bounding box center [510, 394] width 574 height 136
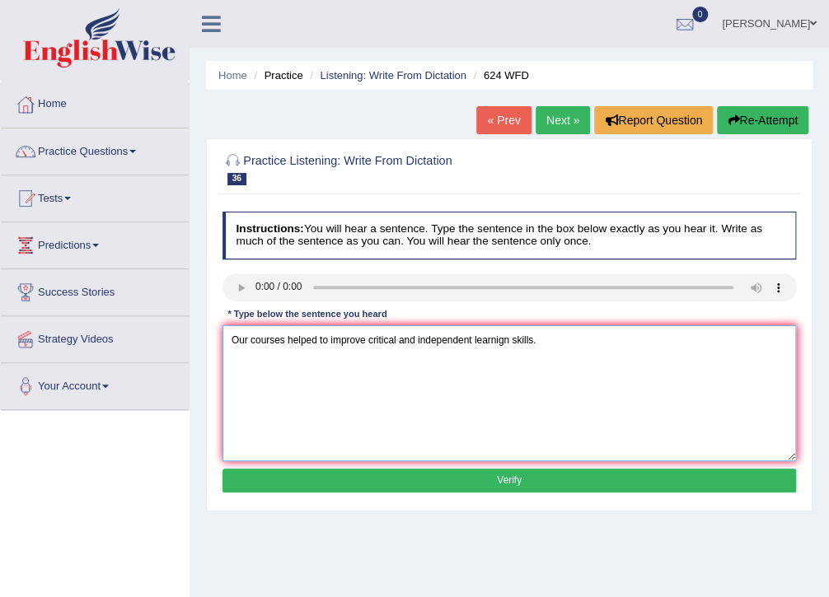
click at [498, 345] on textarea "Our courses helped to improve critical and independent learnign skills." at bounding box center [510, 394] width 574 height 136
click at [571, 339] on textarea "Our courses helped to improve critical and independent learning skills." at bounding box center [510, 394] width 574 height 136
type textarea "Our courses helped to improve critical and independent learning skills."
click at [504, 480] on button "Verify" at bounding box center [510, 481] width 574 height 24
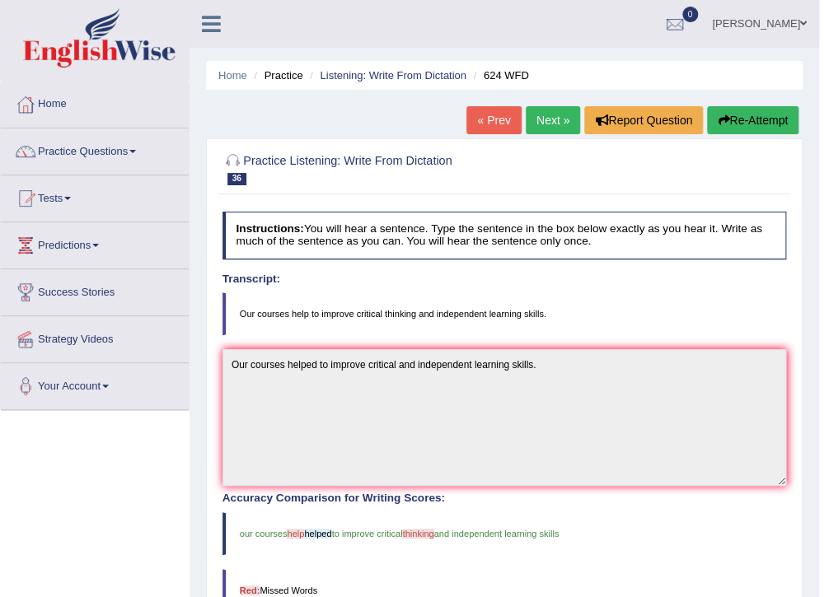
click at [544, 115] on link "Next »" at bounding box center [553, 120] width 54 height 28
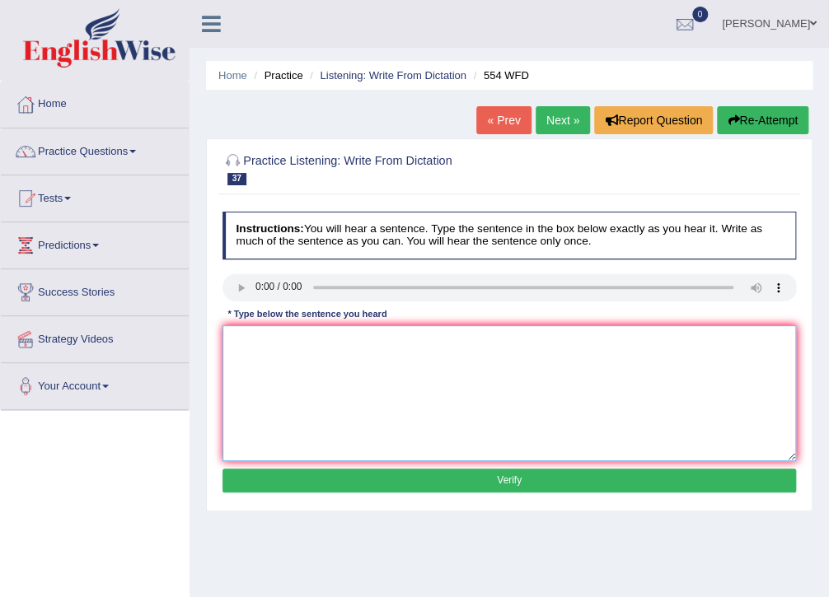
click at [330, 373] on textarea at bounding box center [510, 394] width 574 height 136
type textarea "We are able to work in a team."
click at [432, 475] on button "Verify" at bounding box center [510, 481] width 574 height 24
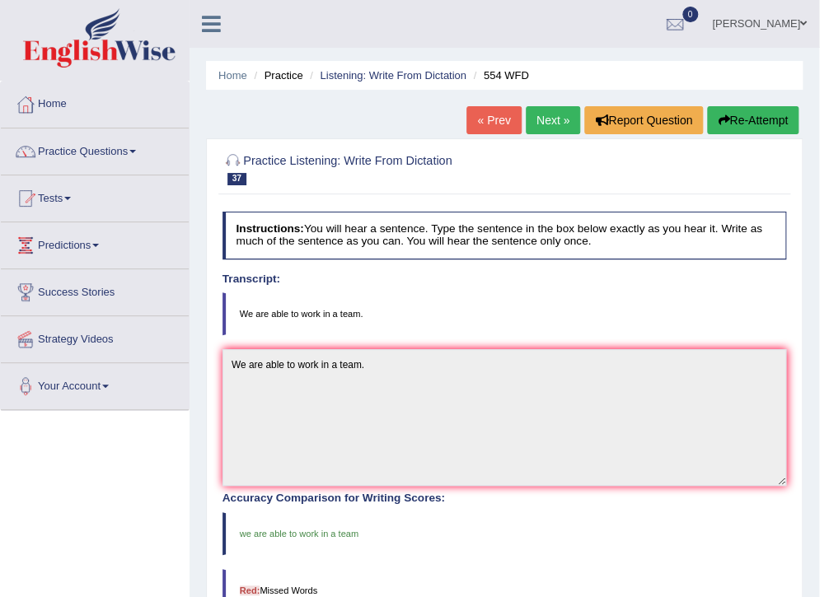
click at [549, 119] on link "Next »" at bounding box center [553, 120] width 54 height 28
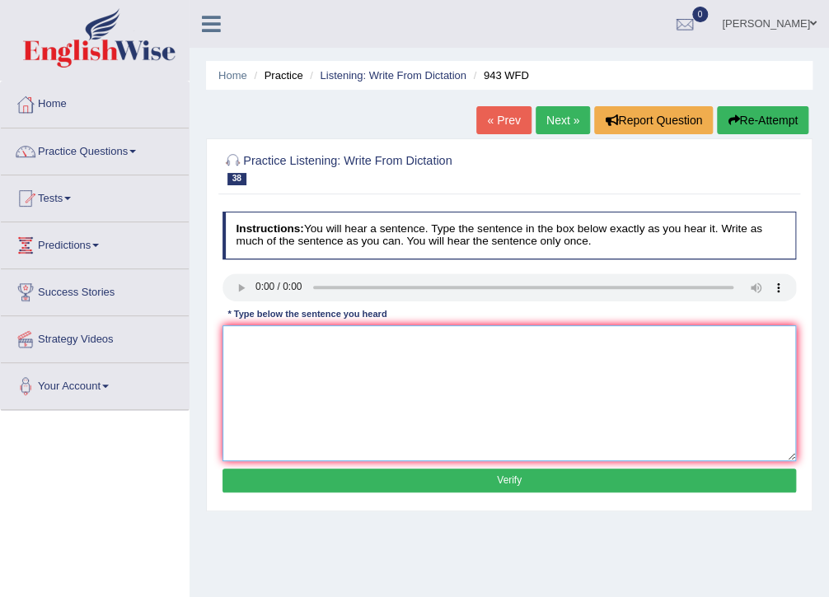
click at [263, 344] on textarea at bounding box center [510, 394] width 574 height 136
type textarea "F"
click button "Verify" at bounding box center [510, 481] width 574 height 24
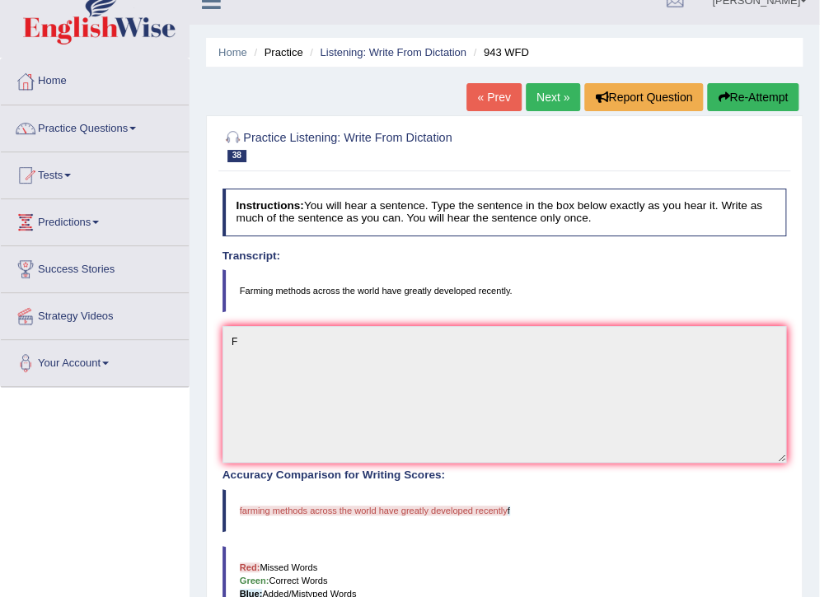
scroll to position [7, 0]
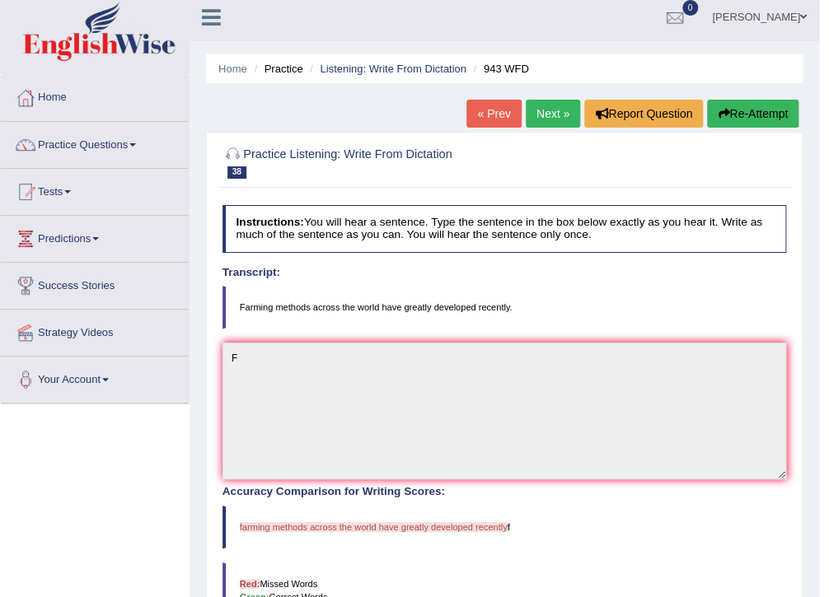
click at [736, 112] on button "Re-Attempt" at bounding box center [752, 114] width 91 height 28
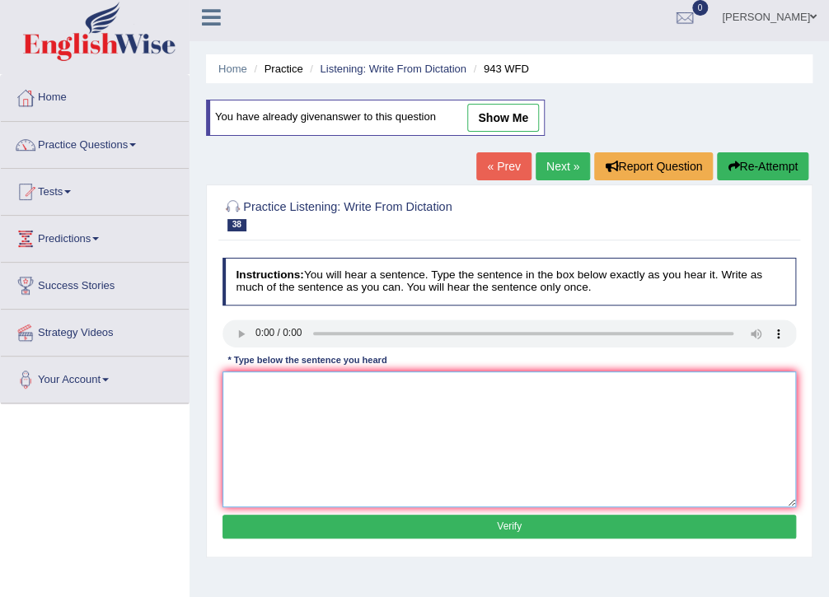
click at [259, 397] on textarea at bounding box center [510, 440] width 574 height 136
click at [448, 392] on textarea "Farming methods across the world has greatly" at bounding box center [510, 440] width 574 height 136
click at [397, 389] on textarea "Farming methods across the world has greatly developed recently." at bounding box center [510, 440] width 574 height 136
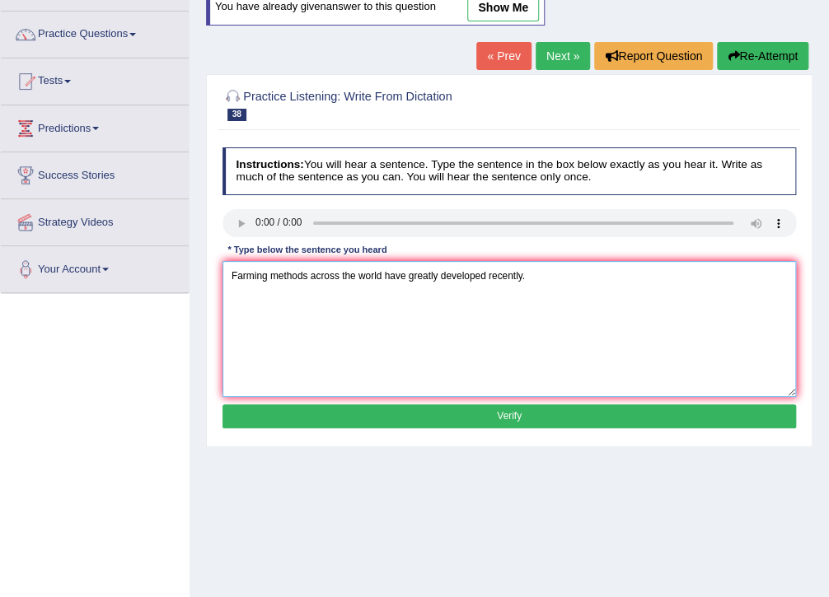
scroll to position [138, 0]
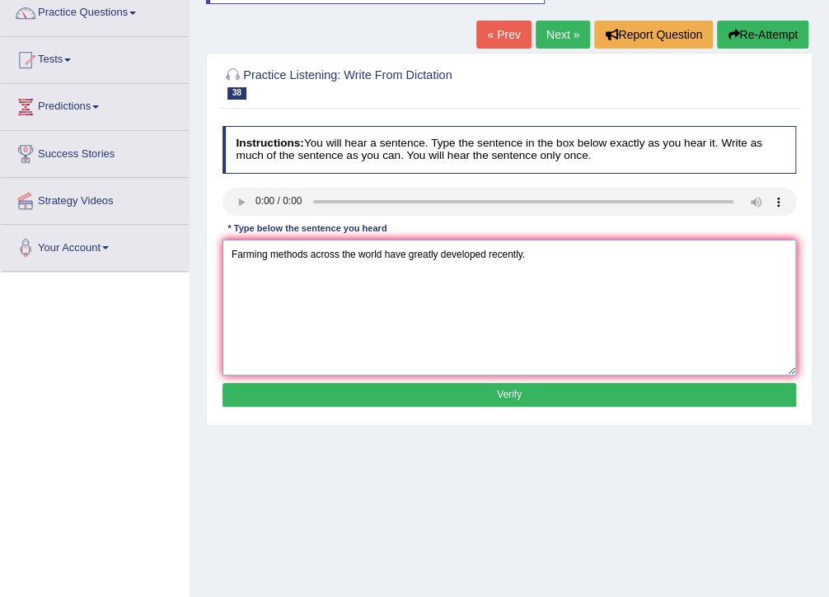
type textarea "Farming methods across the world have greatly developed recently."
click at [505, 391] on button "Verify" at bounding box center [510, 395] width 574 height 24
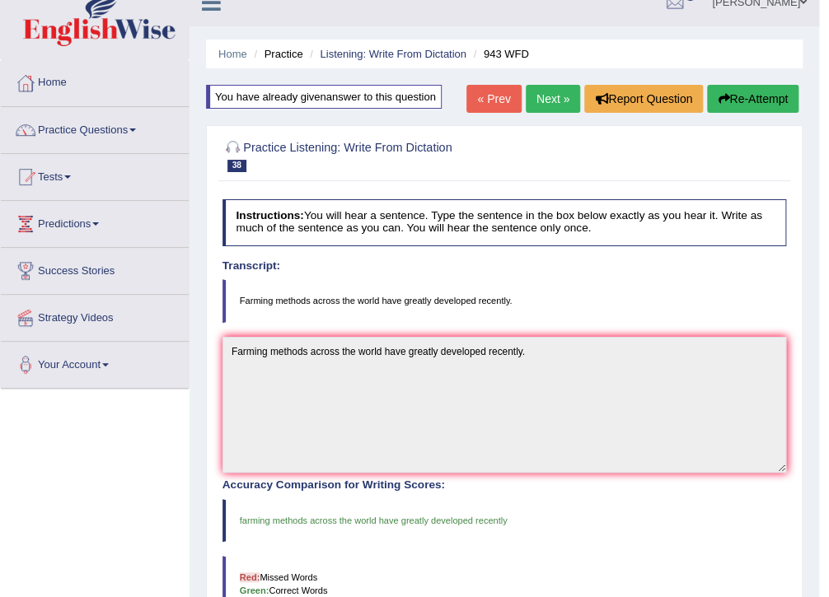
scroll to position [7, 0]
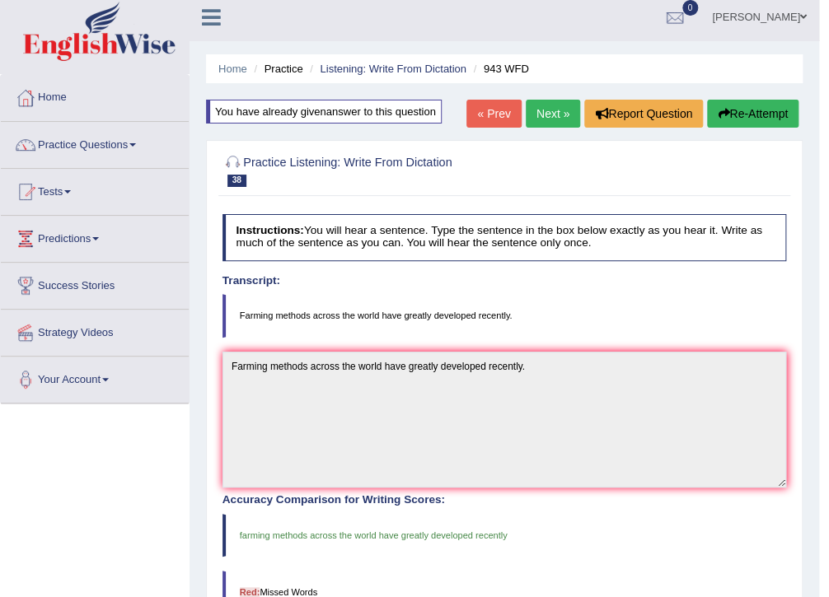
click at [554, 117] on link "Next »" at bounding box center [553, 114] width 54 height 28
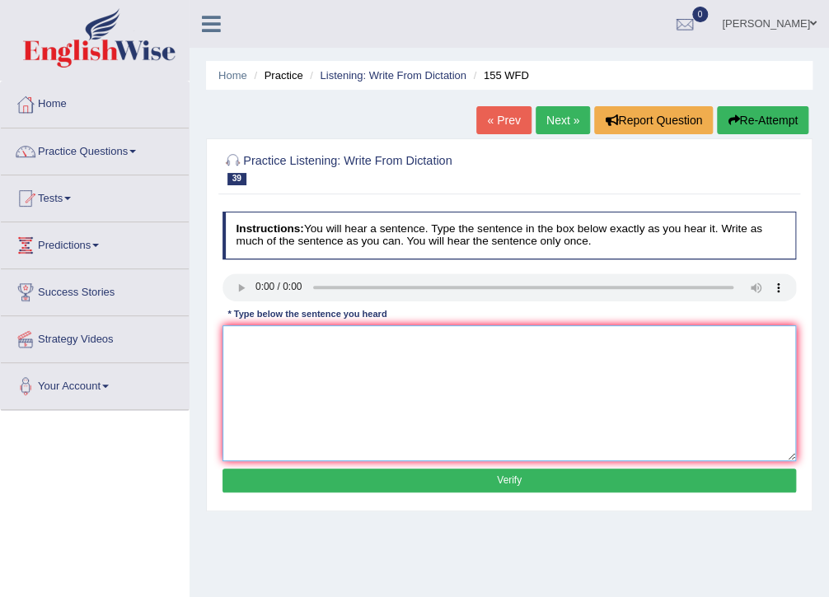
click at [247, 363] on textarea at bounding box center [510, 394] width 574 height 136
click at [232, 340] on textarea "important details of the arguemtn are missing in the summary." at bounding box center [510, 394] width 574 height 136
click at [369, 343] on textarea "Important details of the arguemtn are missing in the summary." at bounding box center [510, 394] width 574 height 136
type textarea "Important details of the arguement are missing in the summary."
click at [504, 476] on button "Verify" at bounding box center [510, 481] width 574 height 24
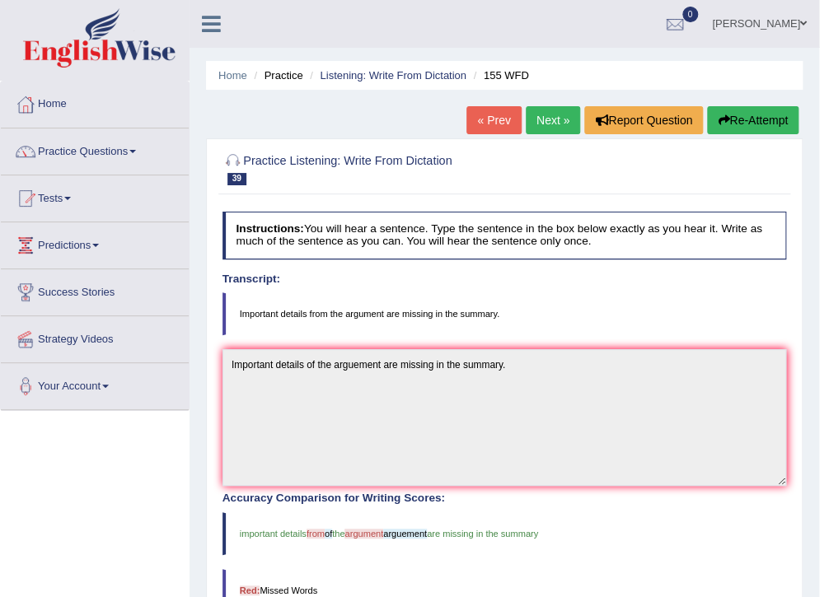
click at [537, 119] on link "Next »" at bounding box center [553, 120] width 54 height 28
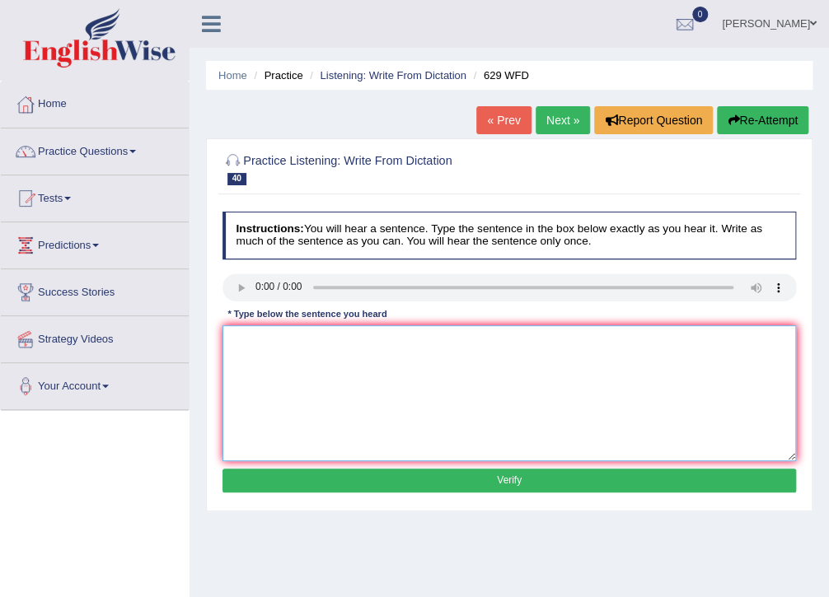
click at [297, 346] on textarea at bounding box center [510, 394] width 574 height 136
click at [471, 344] on textarea "please provide the report tyo support your ideas" at bounding box center [510, 394] width 574 height 136
click at [233, 340] on textarea "please provide the report tyo support your ideas of ths arguments." at bounding box center [510, 394] width 574 height 136
click at [349, 343] on textarea "Please provide the report tyo support your ideas of ths arguments." at bounding box center [510, 394] width 574 height 136
click at [431, 344] on textarea "Please provide the report to support your ideas of ths arguments." at bounding box center [510, 394] width 574 height 136
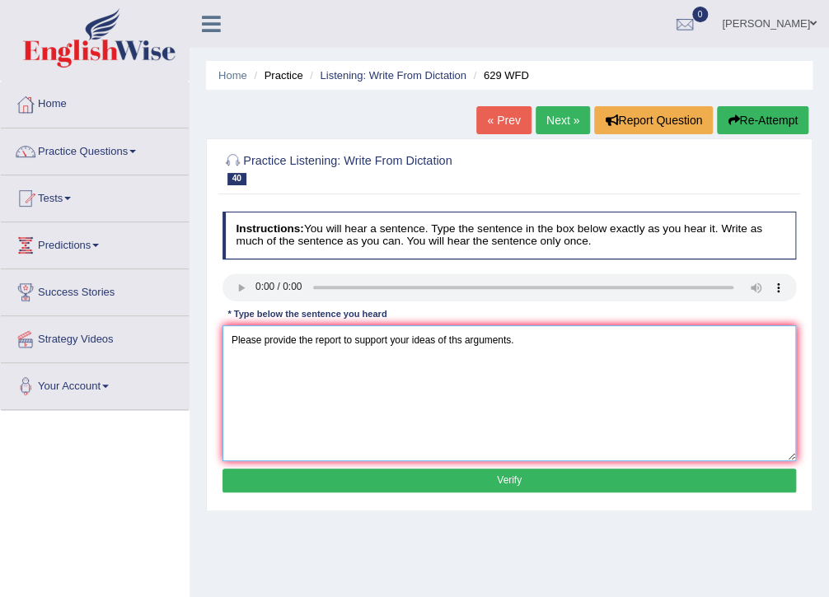
click at [455, 340] on textarea "Please provide the report to support your ideas of ths arguments." at bounding box center [510, 394] width 574 height 136
click at [524, 348] on textarea "Please provide the report to support your ideas of this arguments." at bounding box center [510, 394] width 574 height 136
type textarea "Please provide the report to support your ideas of this arguments."
click at [537, 469] on button "Verify" at bounding box center [510, 481] width 574 height 24
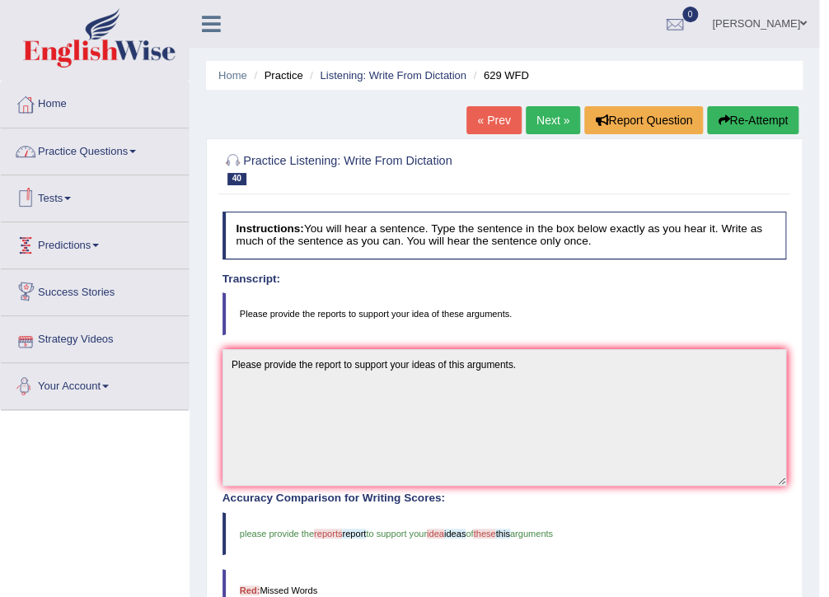
click at [85, 148] on link "Practice Questions" at bounding box center [95, 149] width 188 height 41
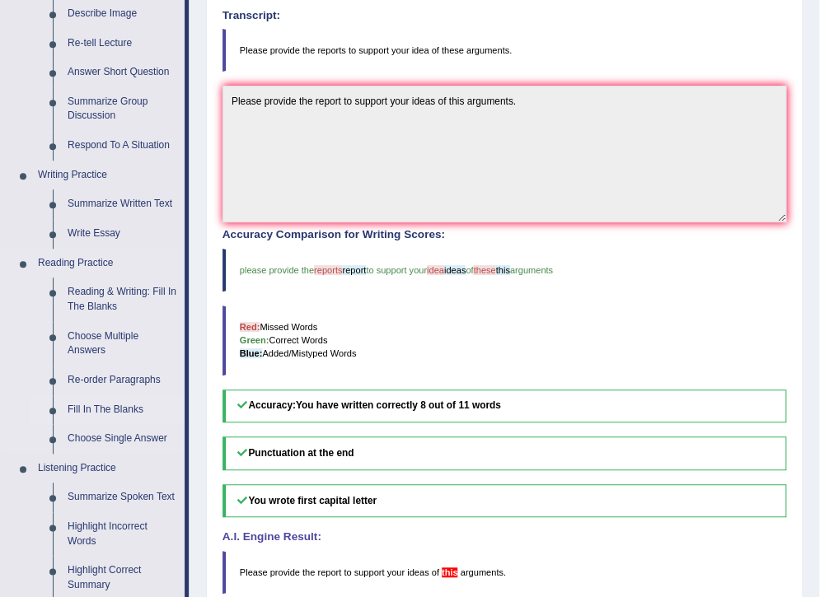
scroll to position [330, 0]
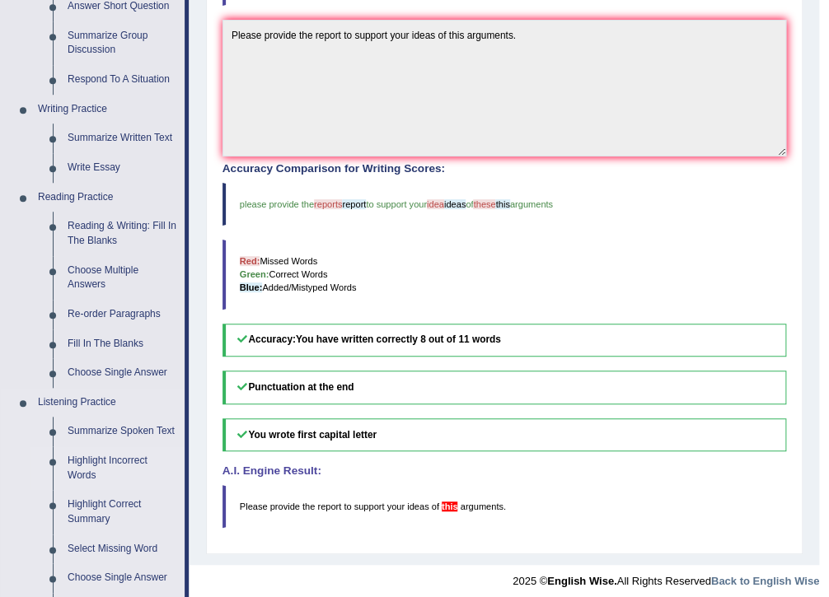
click at [91, 464] on link "Highlight Incorrect Words" at bounding box center [122, 469] width 124 height 44
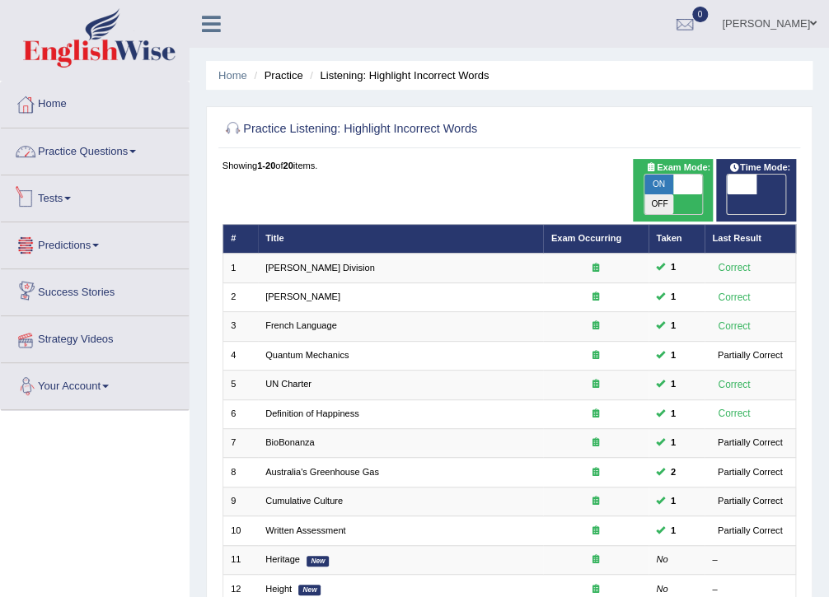
click at [96, 148] on link "Practice Questions" at bounding box center [95, 149] width 188 height 41
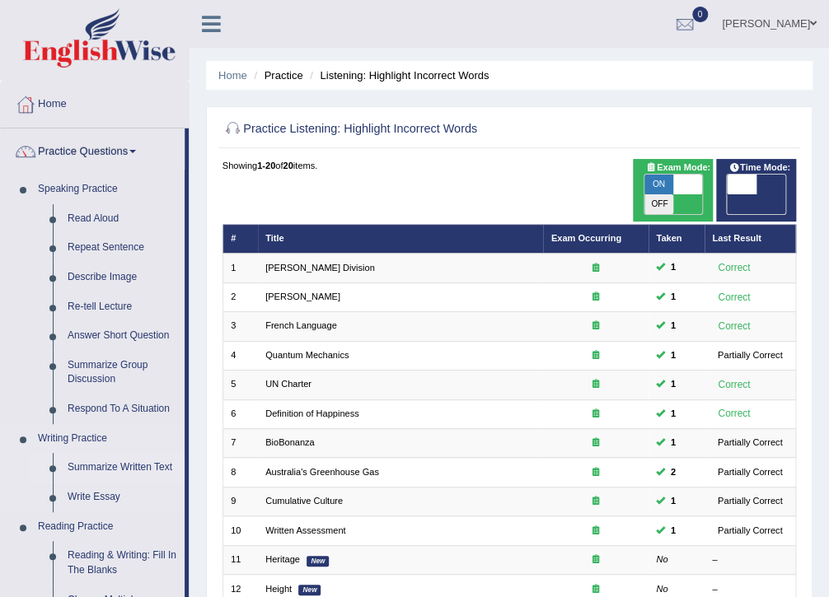
scroll to position [66, 0]
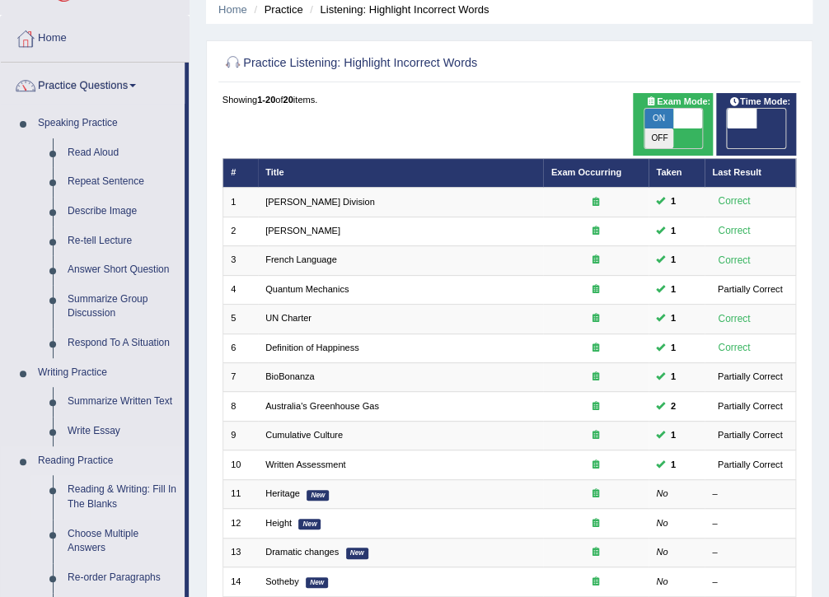
click at [96, 487] on link "Reading & Writing: Fill In The Blanks" at bounding box center [122, 498] width 124 height 44
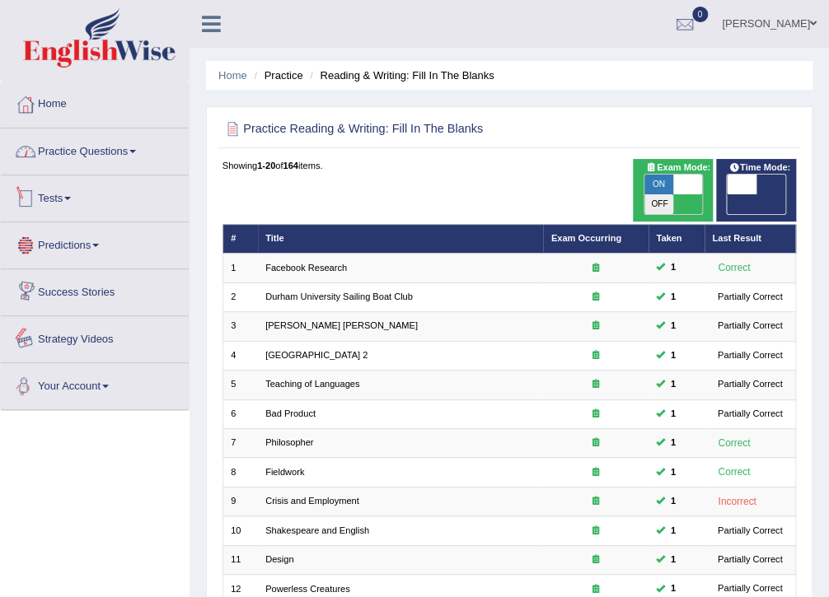
click at [119, 152] on link "Practice Questions" at bounding box center [95, 149] width 188 height 41
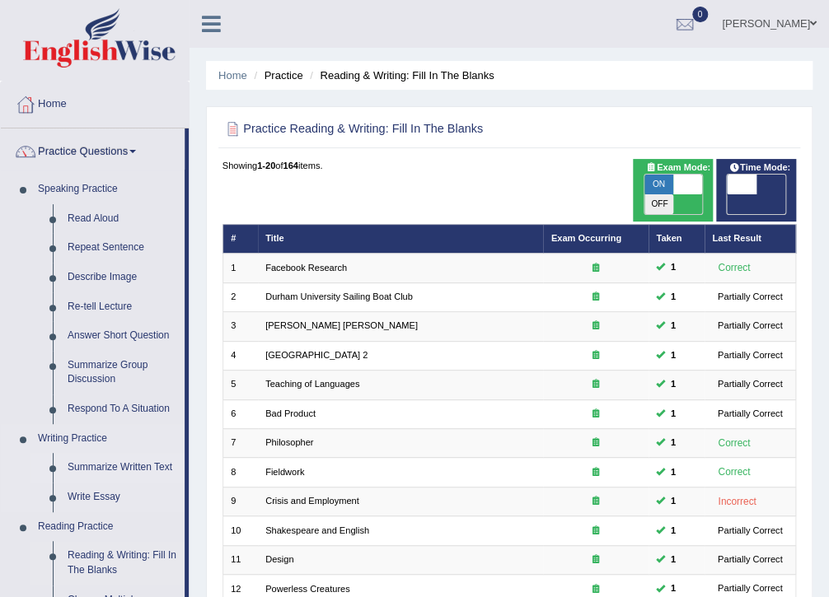
click at [95, 470] on link "Summarize Written Text" at bounding box center [122, 468] width 124 height 30
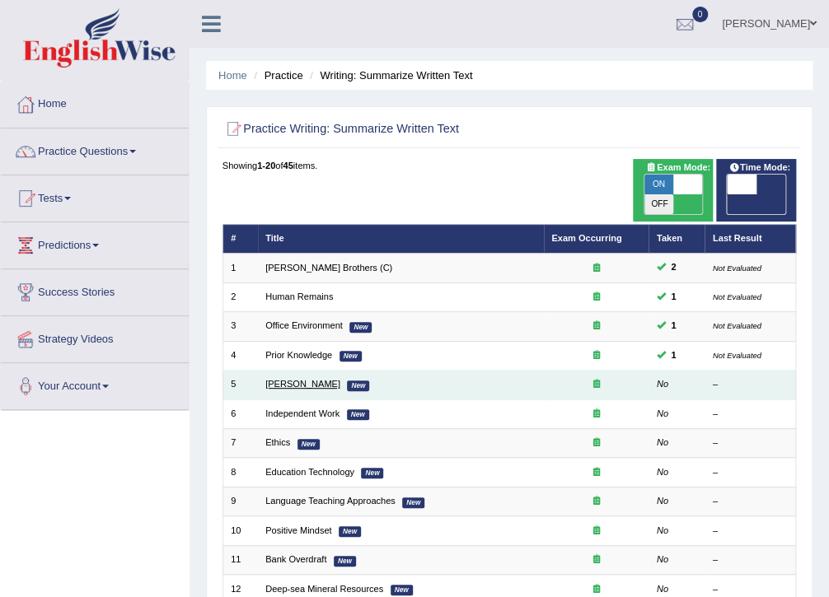
click at [294, 379] on link "[PERSON_NAME]" at bounding box center [302, 384] width 75 height 10
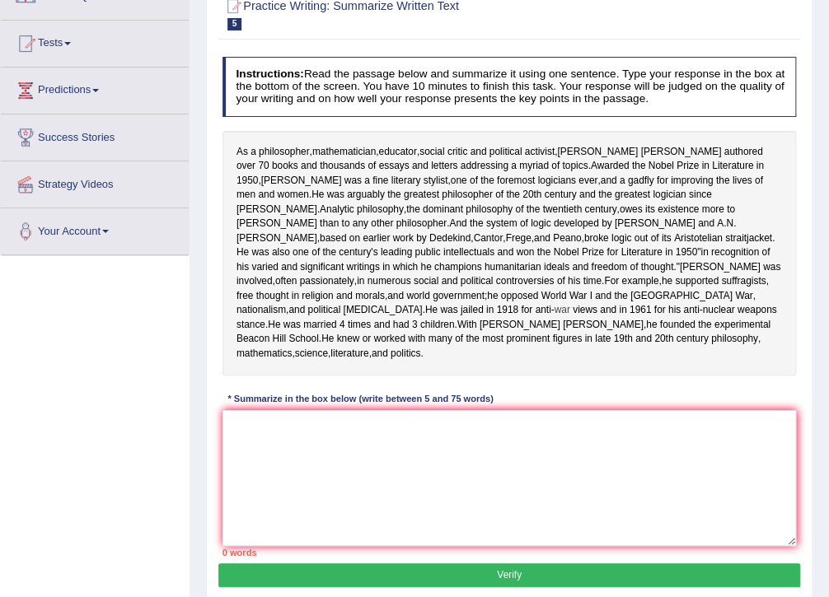
scroll to position [198, 0]
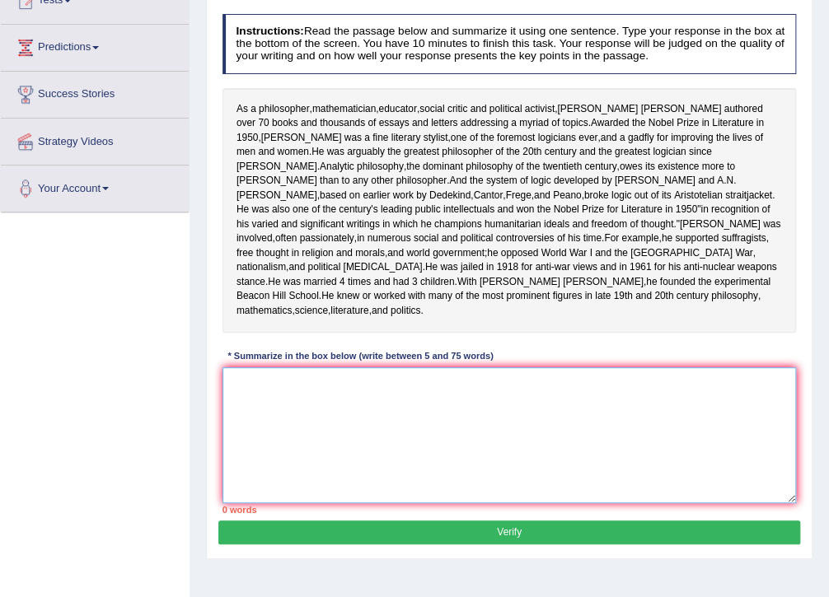
click at [326, 453] on textarea at bounding box center [510, 436] width 574 height 136
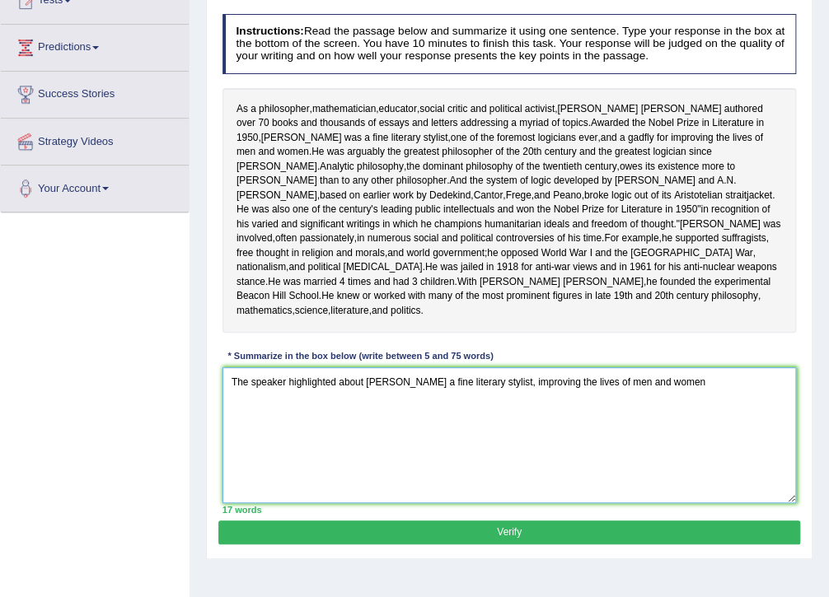
click at [525, 446] on textarea "The speaker highlighted about [PERSON_NAME] a fine literary stylist, improving …" at bounding box center [510, 436] width 574 height 136
click at [732, 442] on textarea "The speaker highlighted about [PERSON_NAME] a fine literary stylist, improving …" at bounding box center [510, 436] width 574 height 136
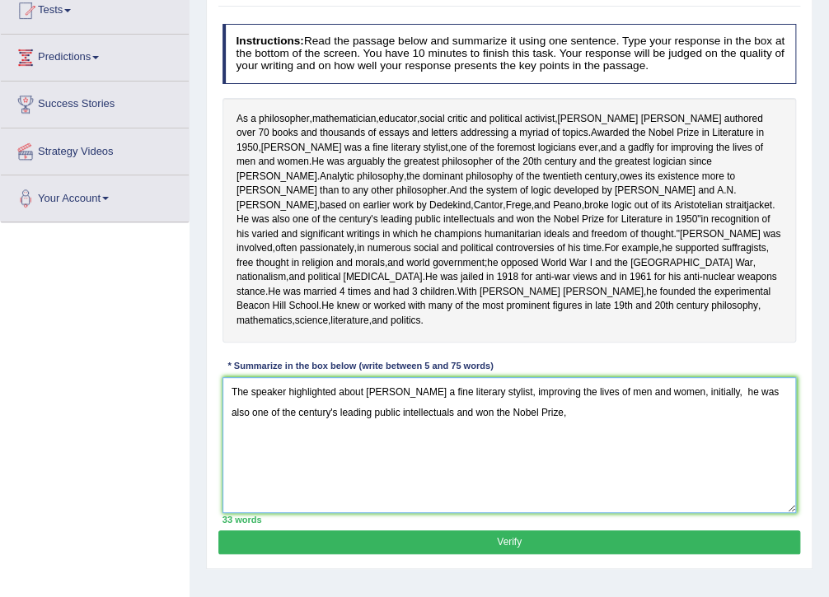
scroll to position [264, 0]
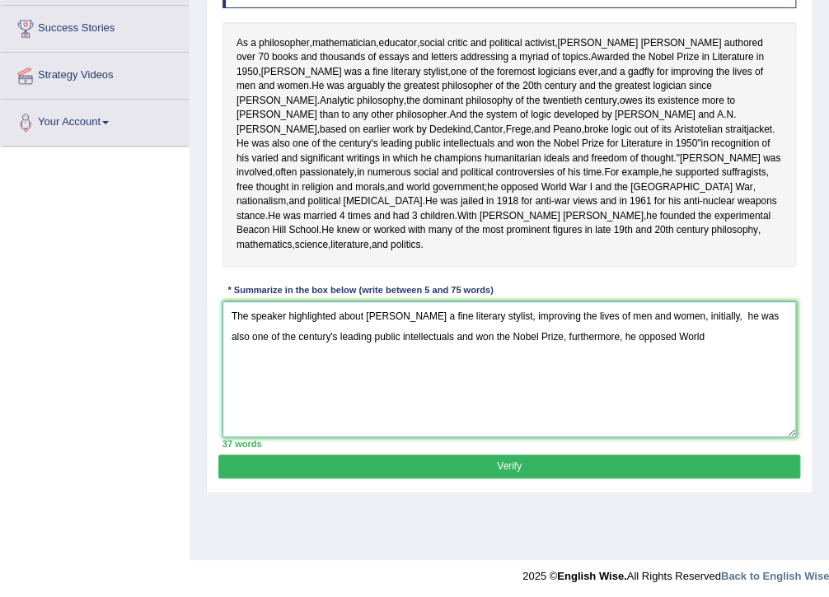
type textarea "The speaker highlighted about [PERSON_NAME] a fine literary stylist, improving …"
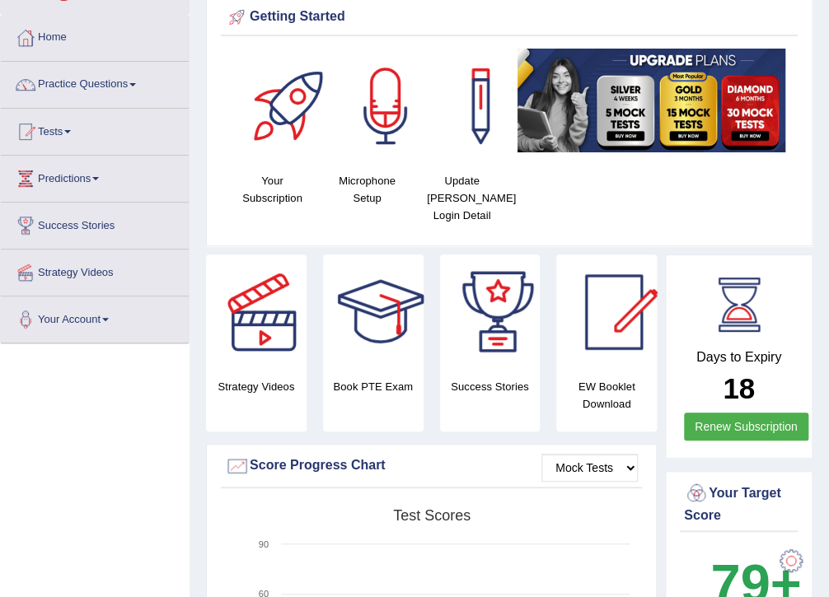
scroll to position [66, 0]
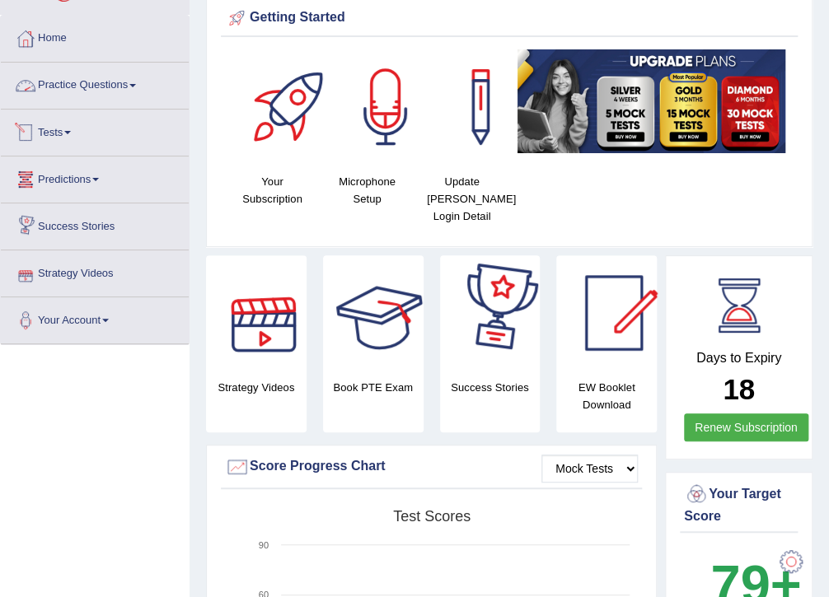
click at [77, 77] on link "Practice Questions" at bounding box center [95, 83] width 188 height 41
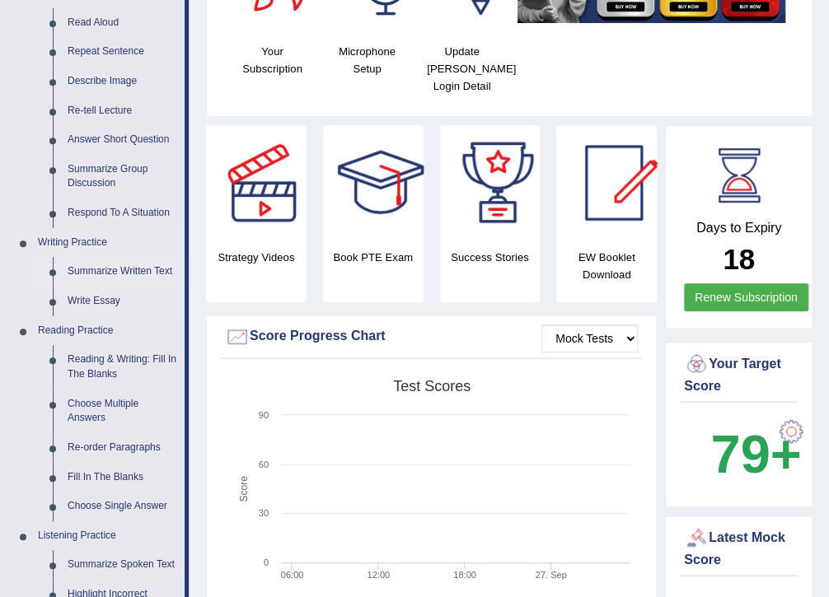
scroll to position [198, 0]
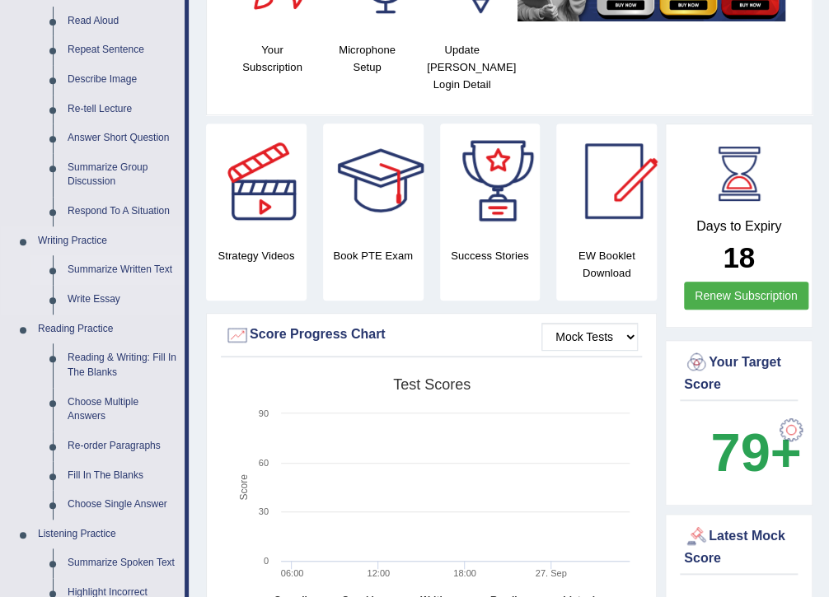
click at [122, 264] on link "Summarize Written Text" at bounding box center [122, 270] width 124 height 30
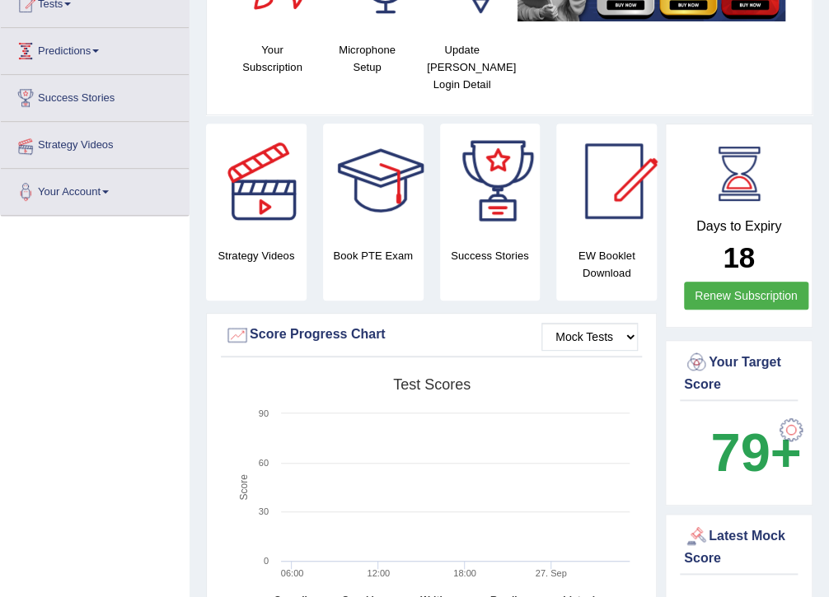
scroll to position [232, 0]
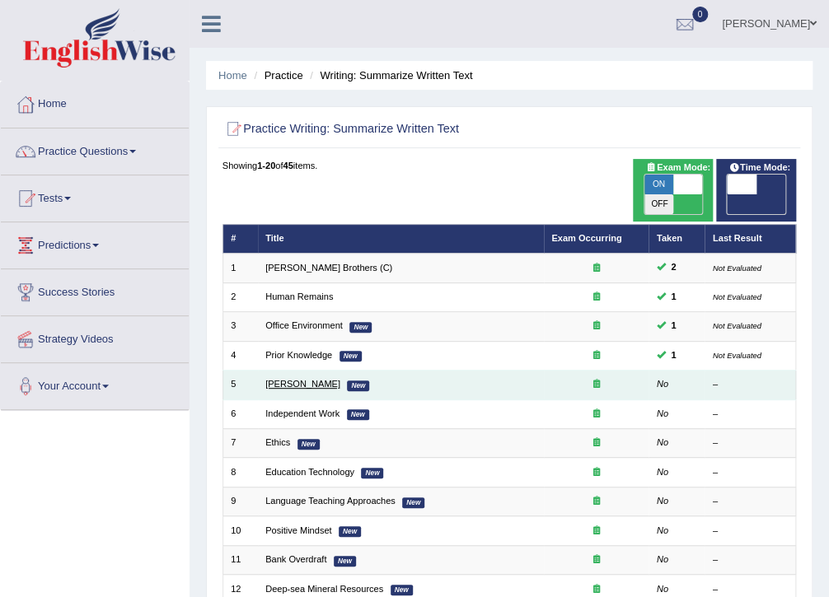
click at [295, 379] on link "[PERSON_NAME]" at bounding box center [302, 384] width 75 height 10
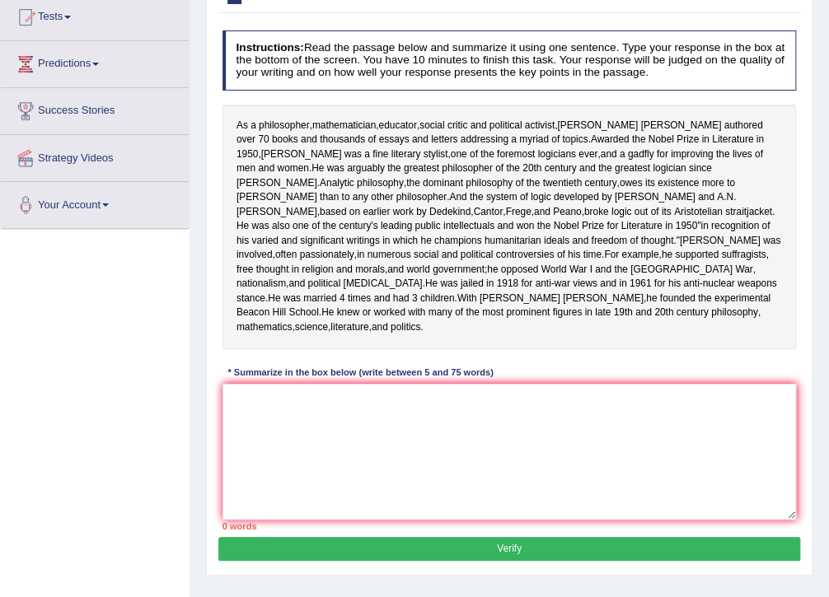
scroll to position [264, 0]
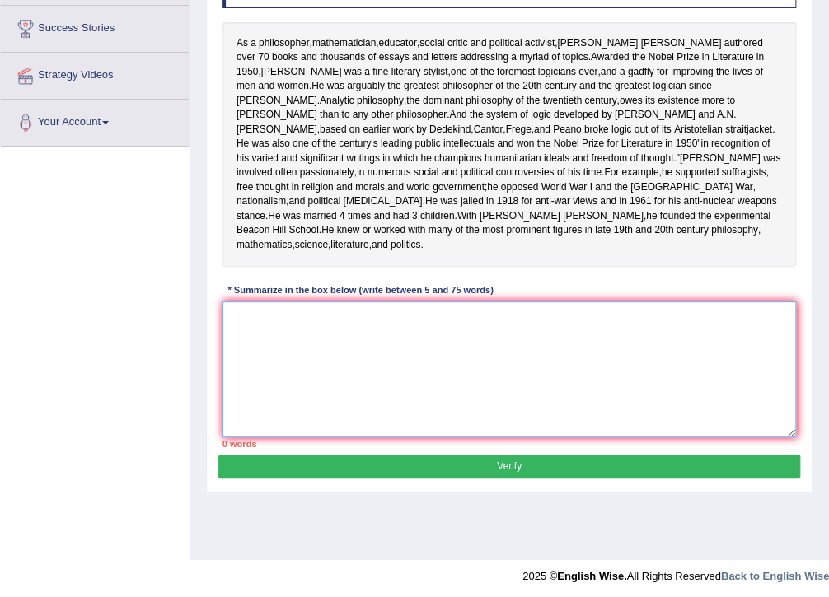
click at [287, 381] on textarea at bounding box center [510, 370] width 574 height 136
type textarea "t"
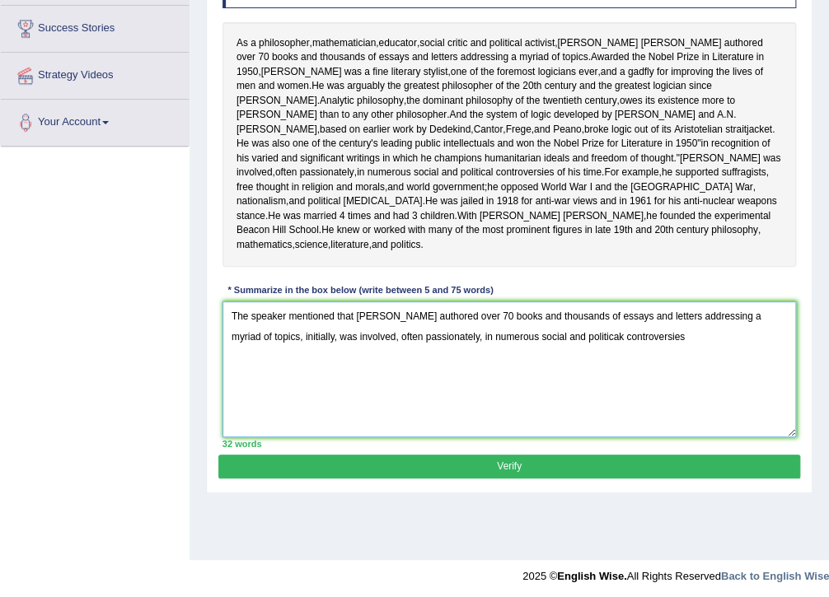
click at [588, 391] on textarea "The speaker mentioned that [PERSON_NAME] authored over 70 books and thousands o…" at bounding box center [510, 370] width 574 height 136
click at [678, 396] on textarea "The speaker mentioned that [PERSON_NAME] authored over 70 books and thousands o…" at bounding box center [510, 370] width 574 height 136
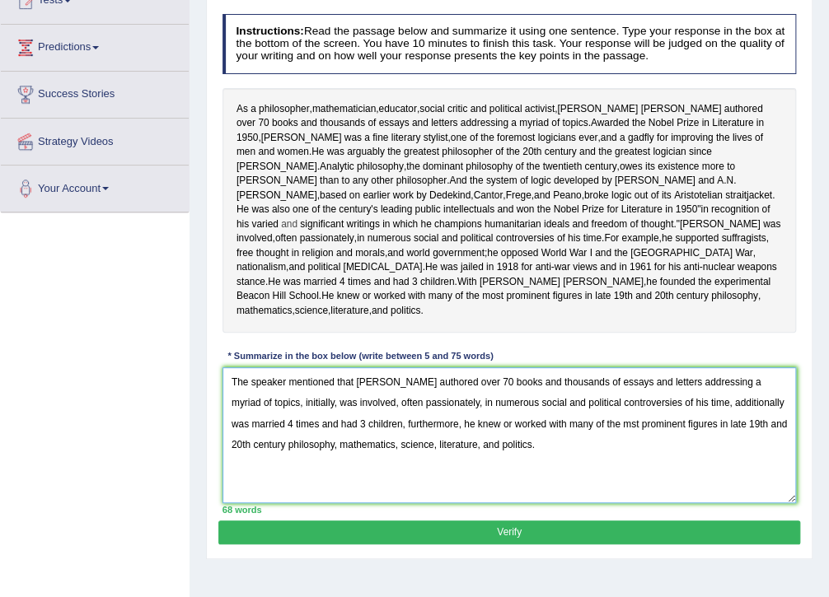
scroll to position [269, 0]
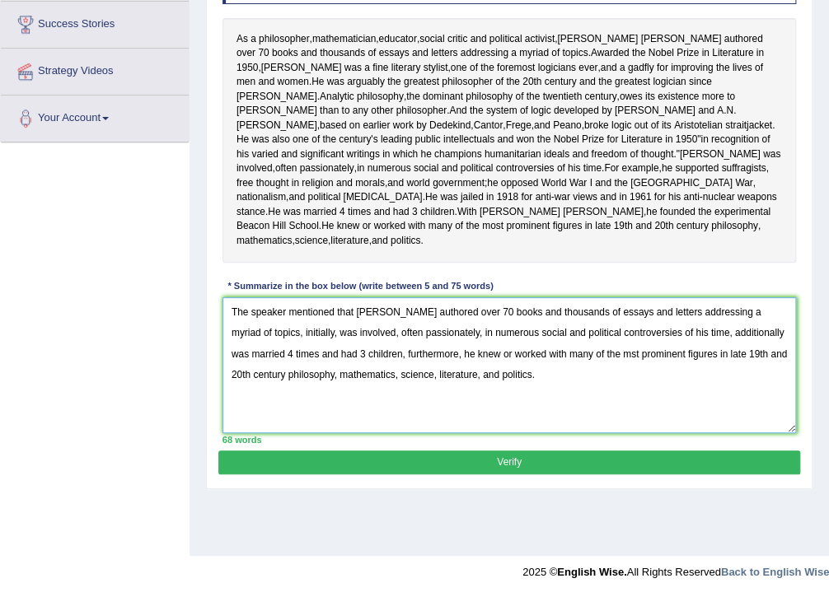
type textarea "The speaker mentioned that [PERSON_NAME] authored over 70 books and thousands o…"
click at [589, 475] on button "Verify" at bounding box center [508, 463] width 581 height 24
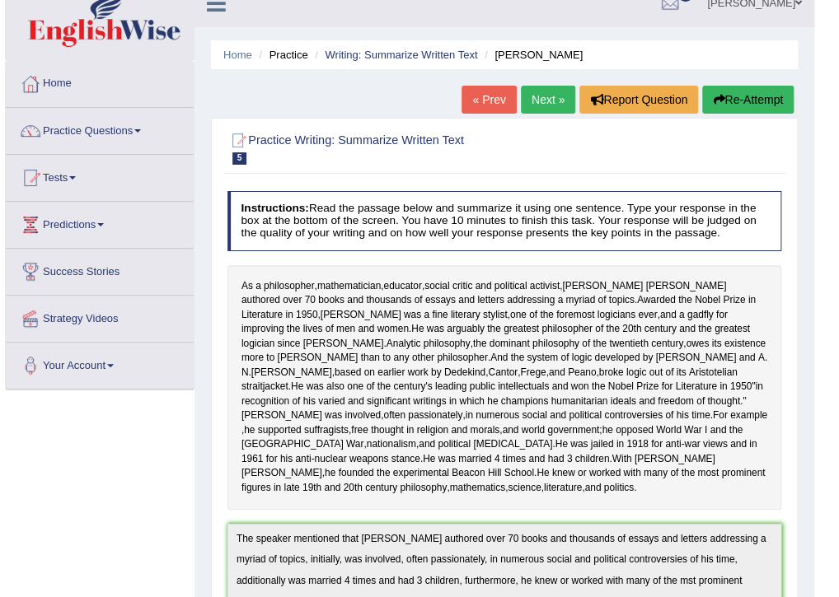
scroll to position [0, 0]
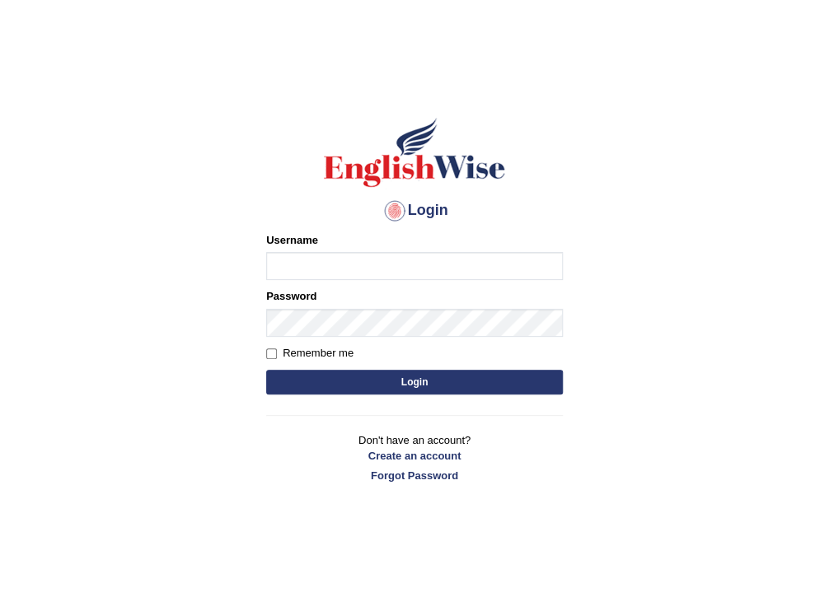
click at [316, 504] on main "Login Please fix the following errors: Username Password Remember me Login Don'…" at bounding box center [415, 274] width 330 height 467
